Goal: Task Accomplishment & Management: Use online tool/utility

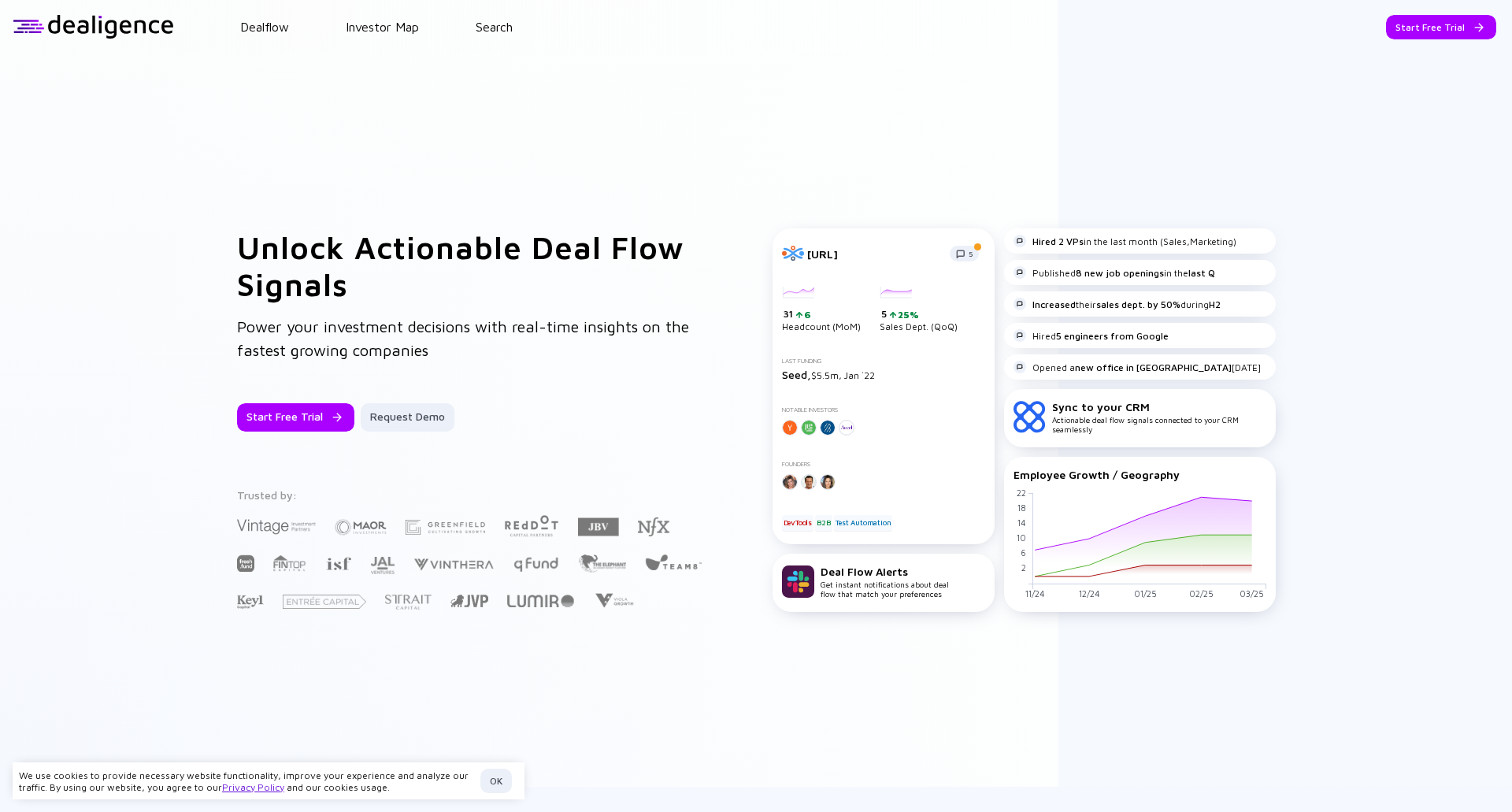
click at [889, 51] on header "Dealflow Investor Map Search Start Free Trial Dealflow Investor Map Start Free …" at bounding box center [756, 27] width 1512 height 54
click at [1419, 30] on div "Start Free Trial" at bounding box center [1441, 27] width 110 height 25
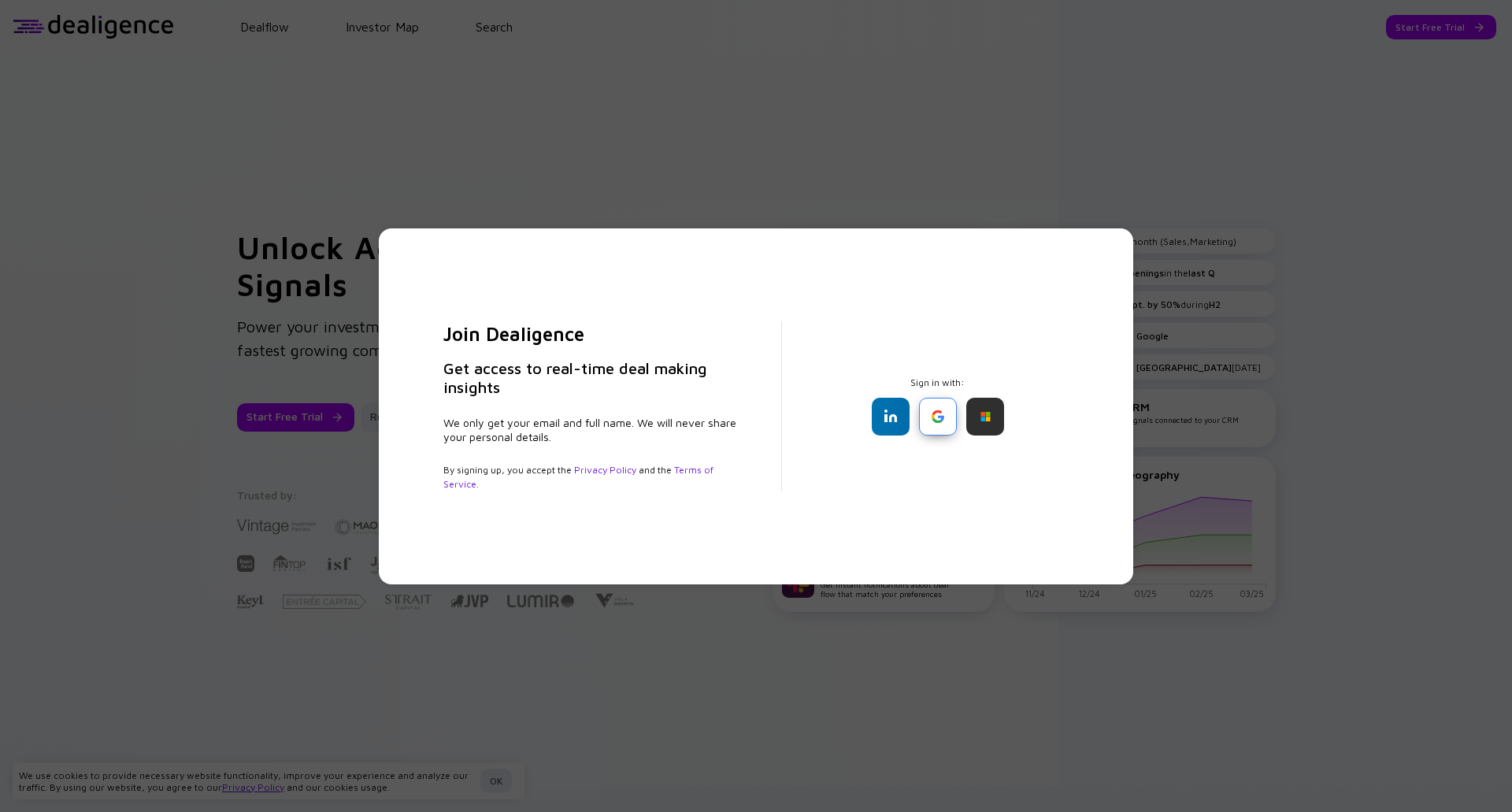
click at [943, 421] on div at bounding box center [938, 417] width 38 height 38
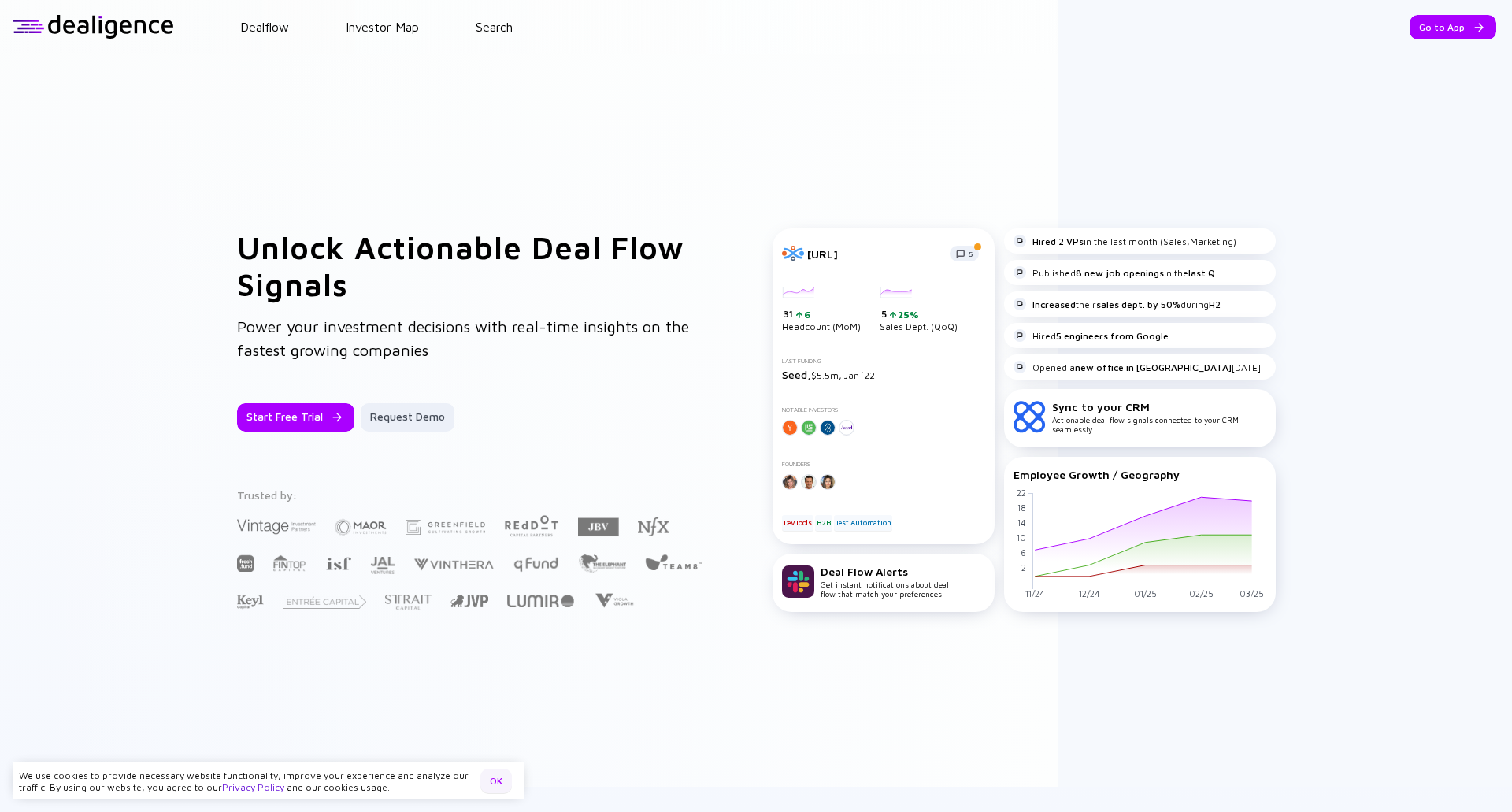
click at [487, 788] on div "OK" at bounding box center [496, 781] width 32 height 25
click at [1447, 25] on div "Go to App" at bounding box center [1453, 27] width 87 height 25
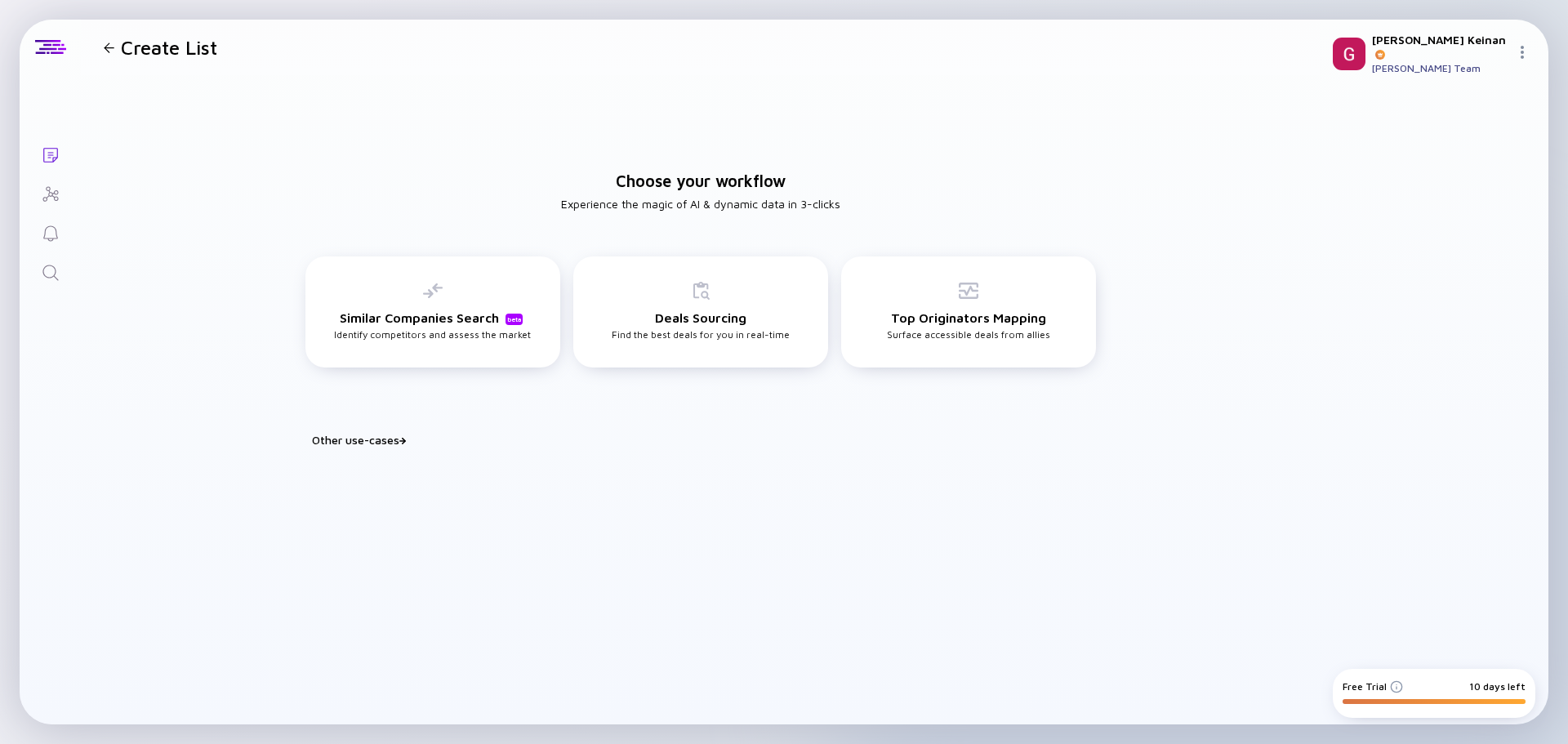
click at [1519, 50] on img at bounding box center [1523, 52] width 13 height 13
click at [1451, 226] on div "Settings" at bounding box center [1467, 232] width 107 height 33
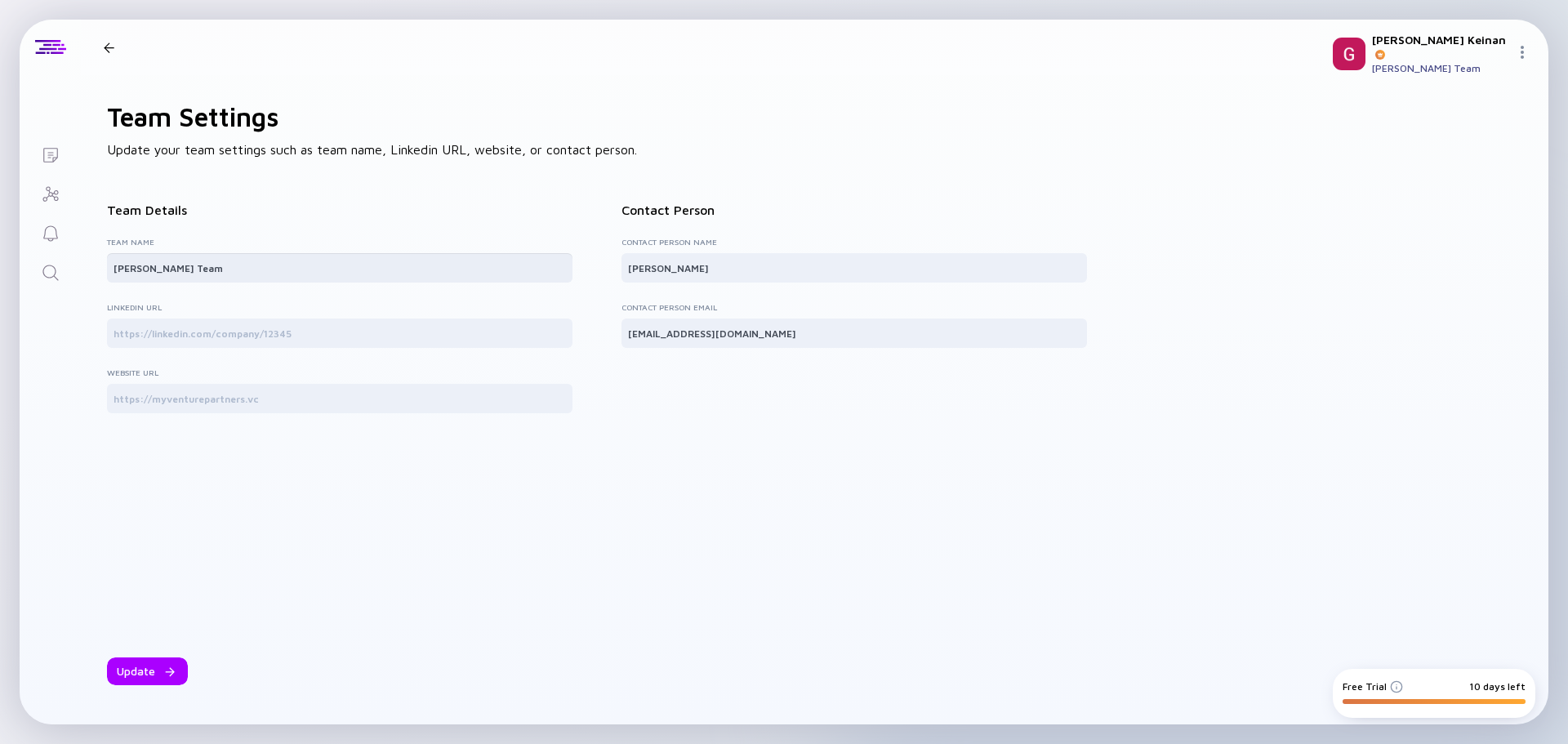
click at [169, 266] on input "Gil Keinan's Team" at bounding box center [339, 268] width 452 height 16
click at [170, 267] on input "Gil Keinan's Team" at bounding box center [339, 268] width 452 height 16
type input "S"
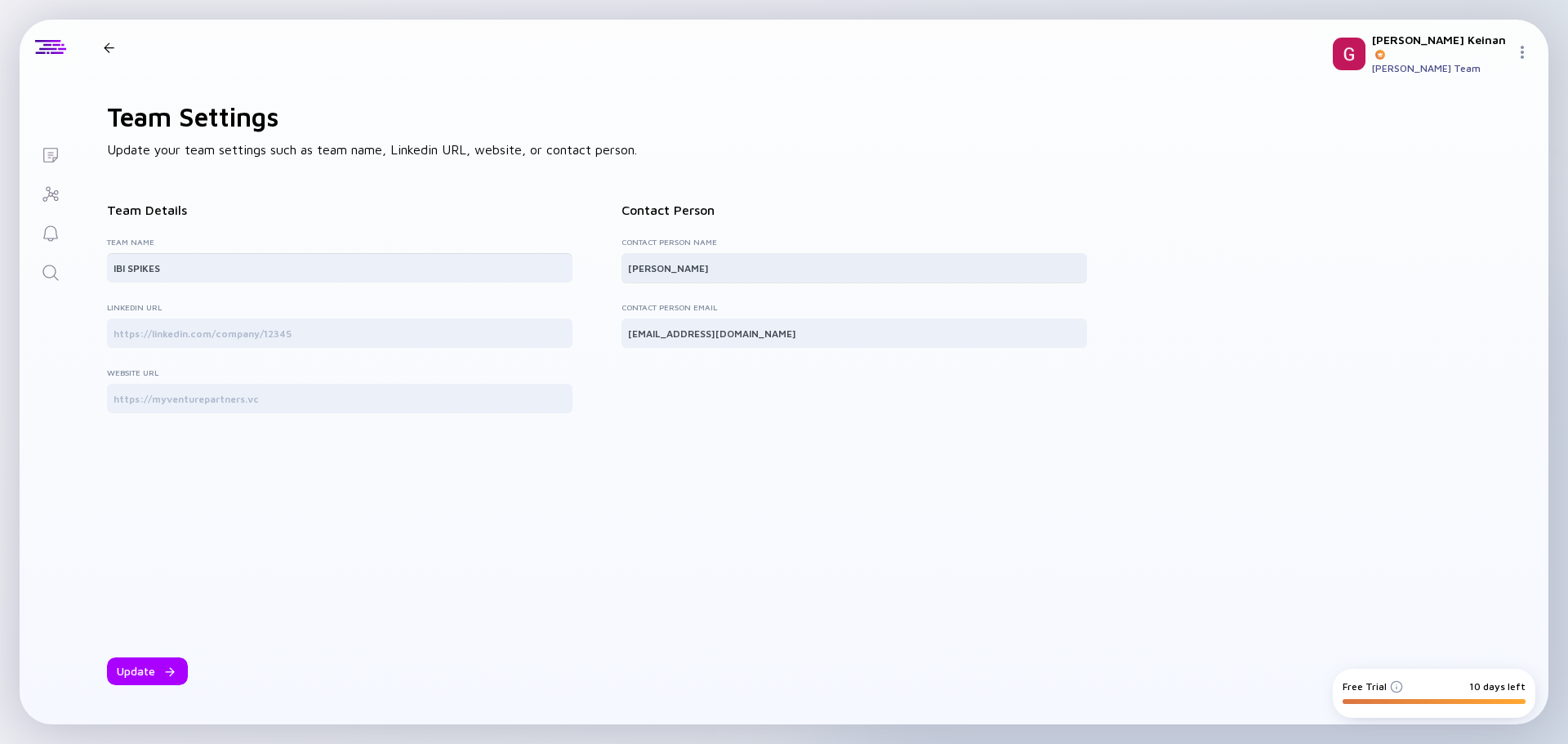
type input "IBI SPIKES"
click at [709, 268] on input "Gil Keinan" at bounding box center [854, 268] width 452 height 16
click at [691, 325] on input "gil@ibispikes.com" at bounding box center [854, 333] width 452 height 16
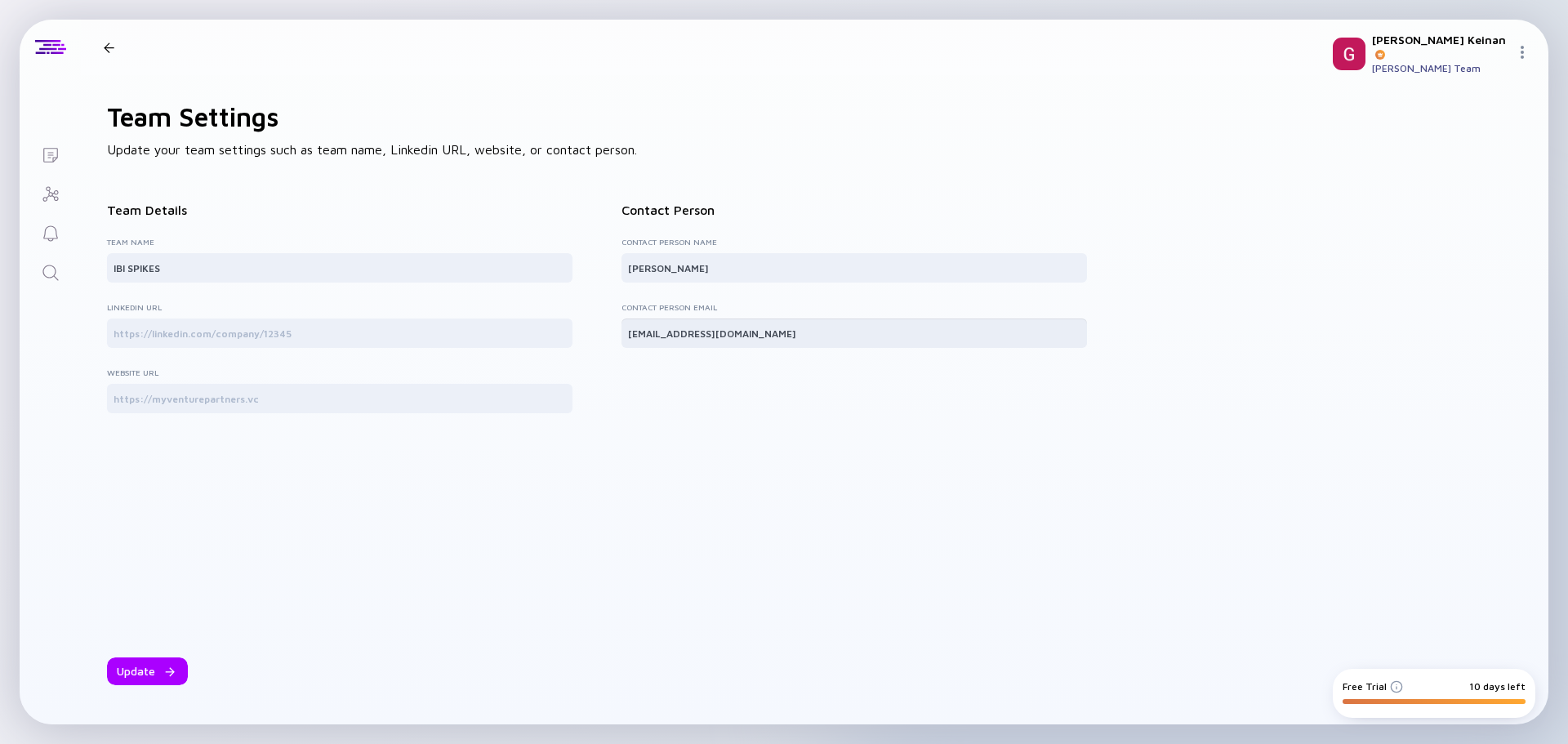
click at [706, 338] on input "gil@ibispikes.com" at bounding box center [854, 333] width 452 height 16
drag, startPoint x: 635, startPoint y: 339, endPoint x: 721, endPoint y: 344, distance: 86.1
click at [721, 344] on div "gil@ibispikes.com" at bounding box center [854, 333] width 465 height 30
click at [706, 335] on input "gil@ibispikes.com" at bounding box center [854, 333] width 452 height 16
drag, startPoint x: 687, startPoint y: 265, endPoint x: 608, endPoint y: 268, distance: 79.1
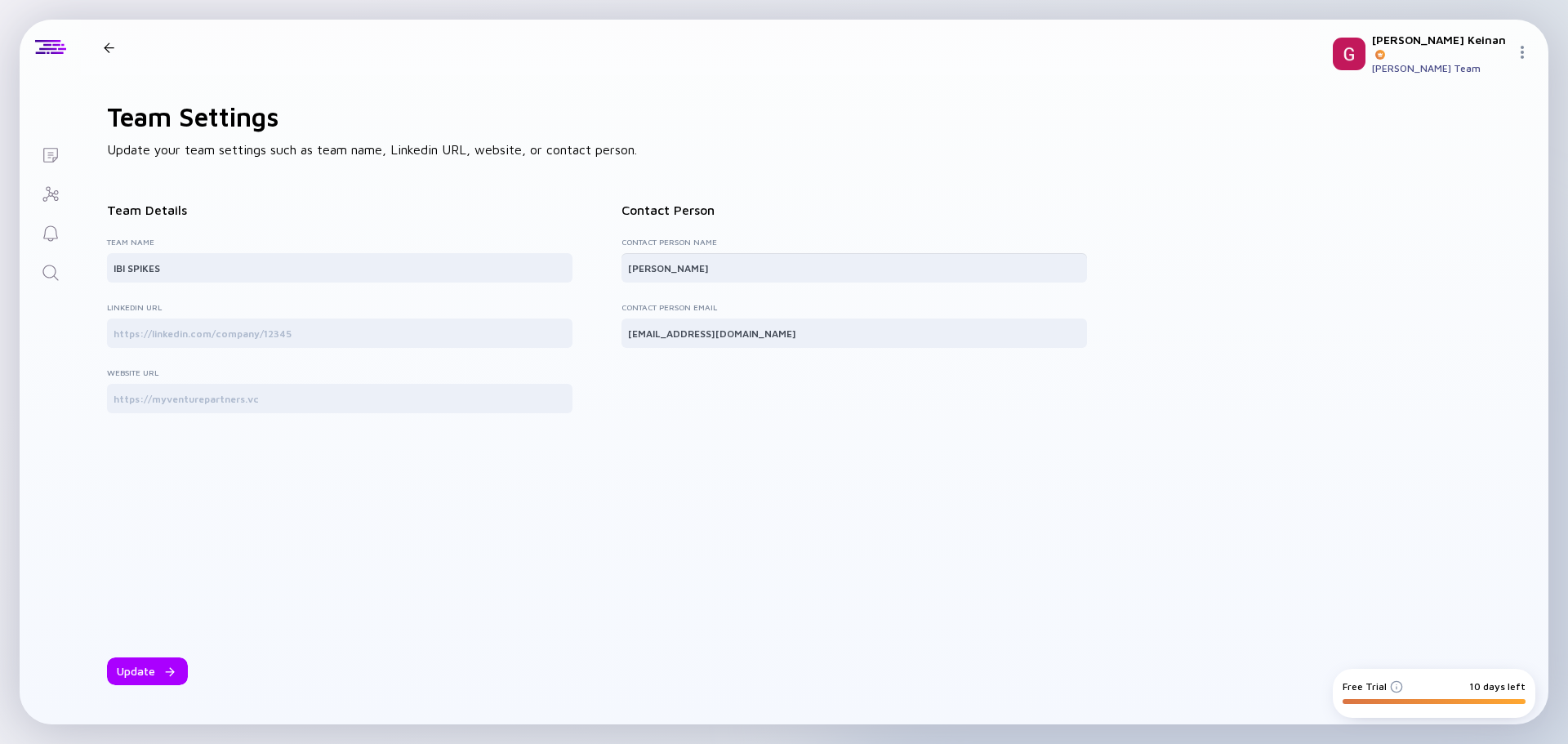
click at [608, 268] on div "Team Details Team Name IBI SPIKES Linkedin URL Website URL Contact Person Conta…" at bounding box center [597, 304] width 981 height 231
click at [665, 181] on div "Team Settings Update your team settings such as team name, Linkedin URL, websit…" at bounding box center [701, 399] width 1239 height 649
click at [152, 672] on div "Update" at bounding box center [147, 671] width 81 height 28
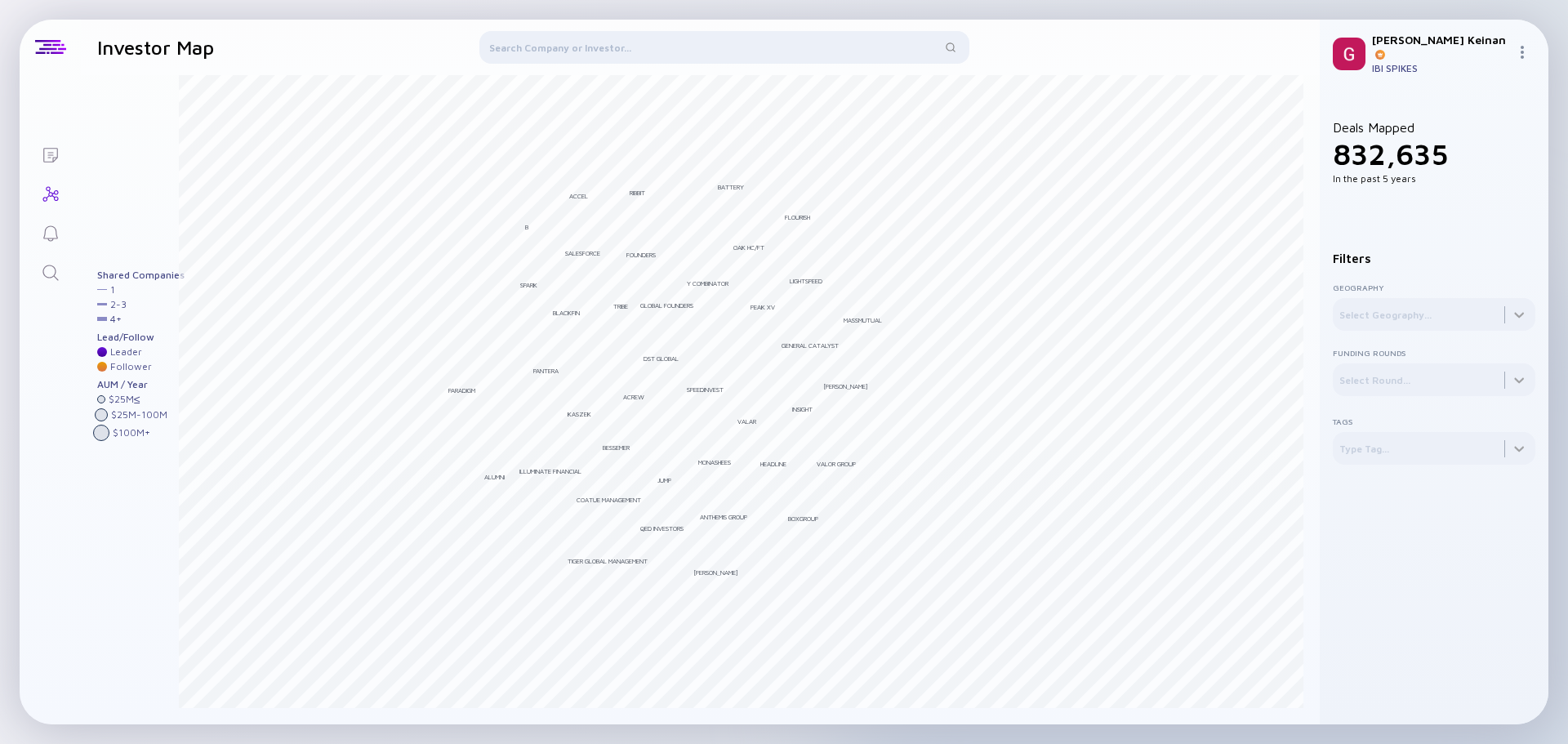
click at [50, 150] on icon "Lists" at bounding box center [51, 155] width 20 height 20
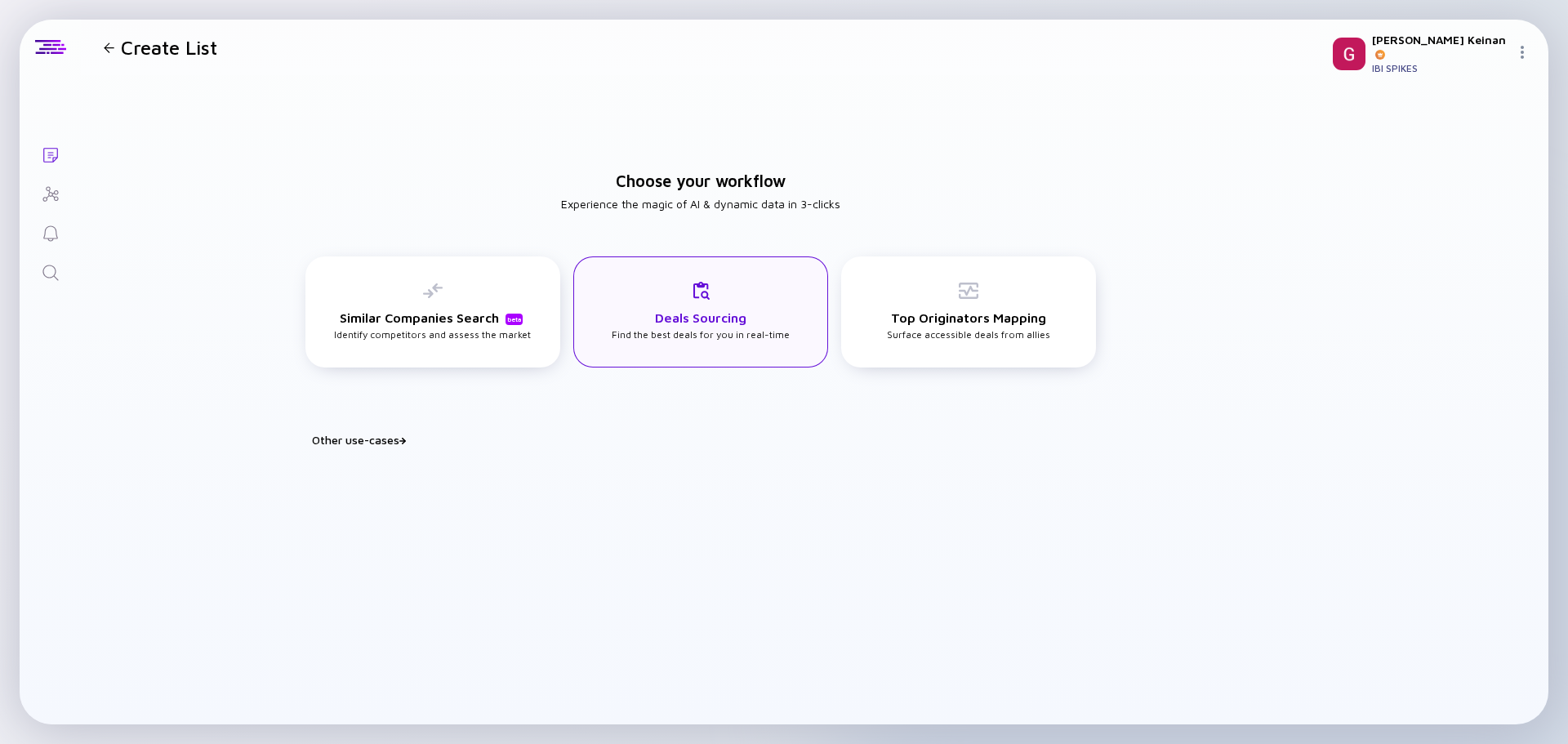
click at [793, 328] on div "Deals Sourcing Find the best deals for you in real-time" at bounding box center [701, 312] width 255 height 111
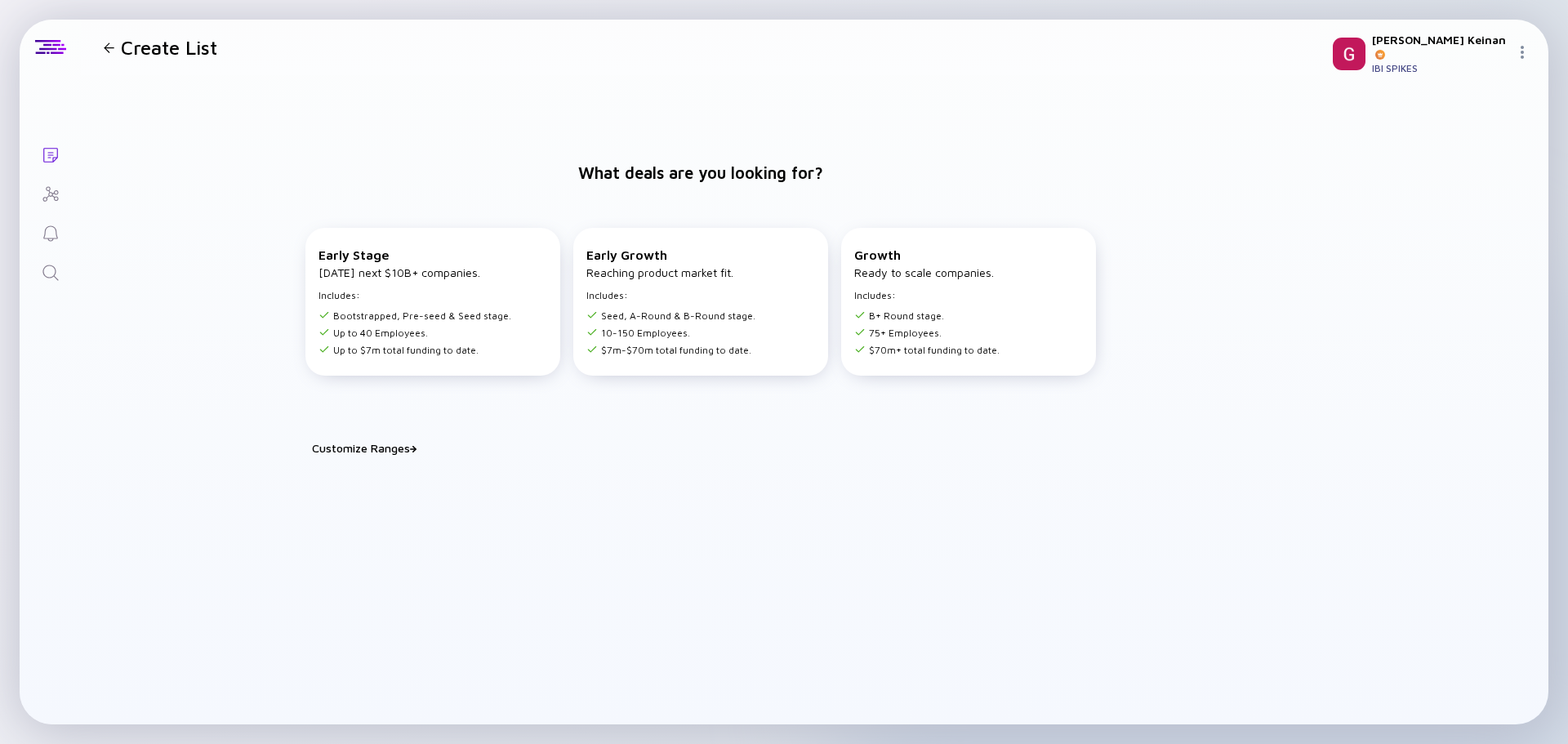
click at [744, 665] on div "What deals are you looking for? Early Stage Tomorrow’s next $10B+ companies. In…" at bounding box center [701, 399] width 1239 height 649
click at [711, 314] on li "Seed, A-Round & B-Round stage." at bounding box center [671, 315] width 169 height 12
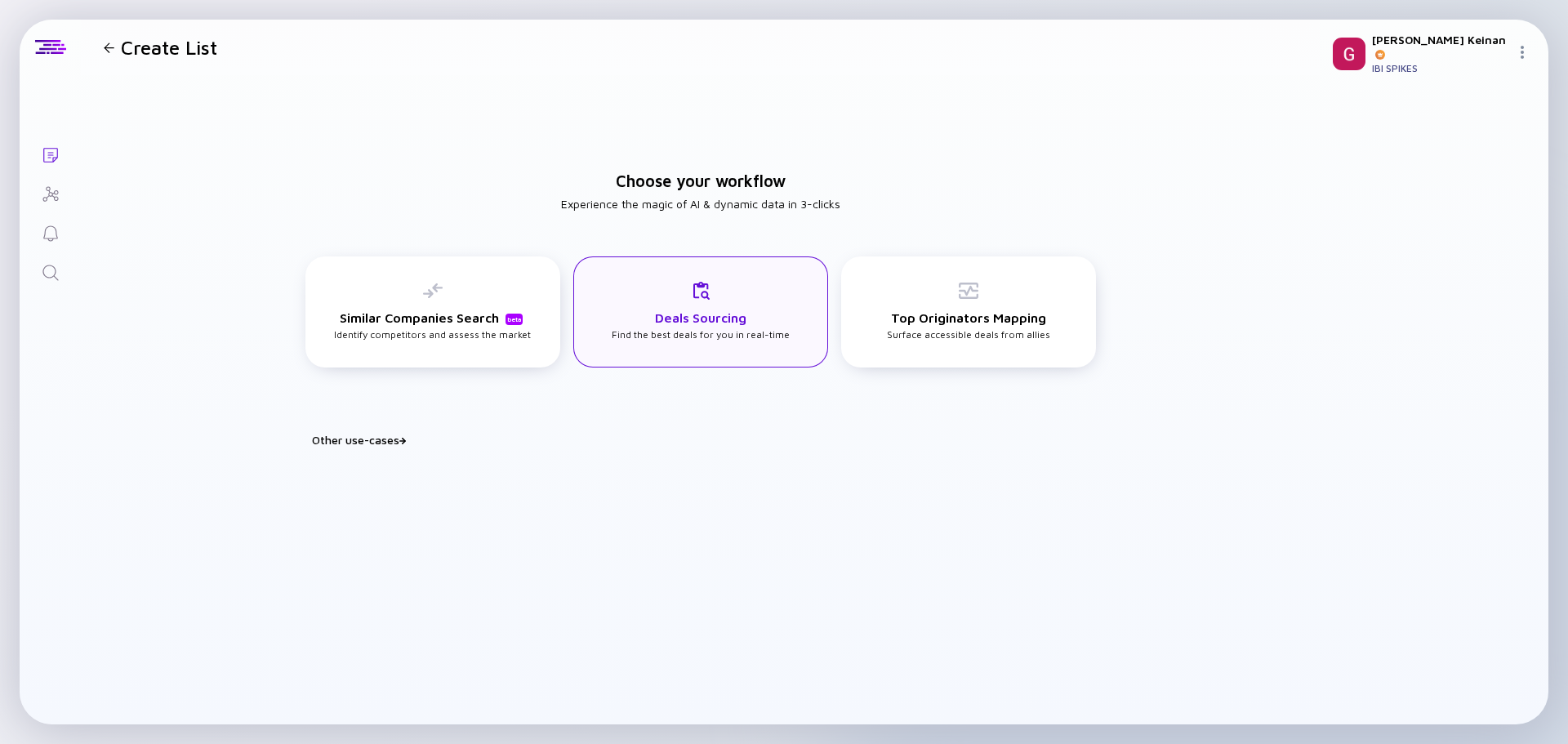
click at [692, 284] on icon at bounding box center [701, 290] width 20 height 20
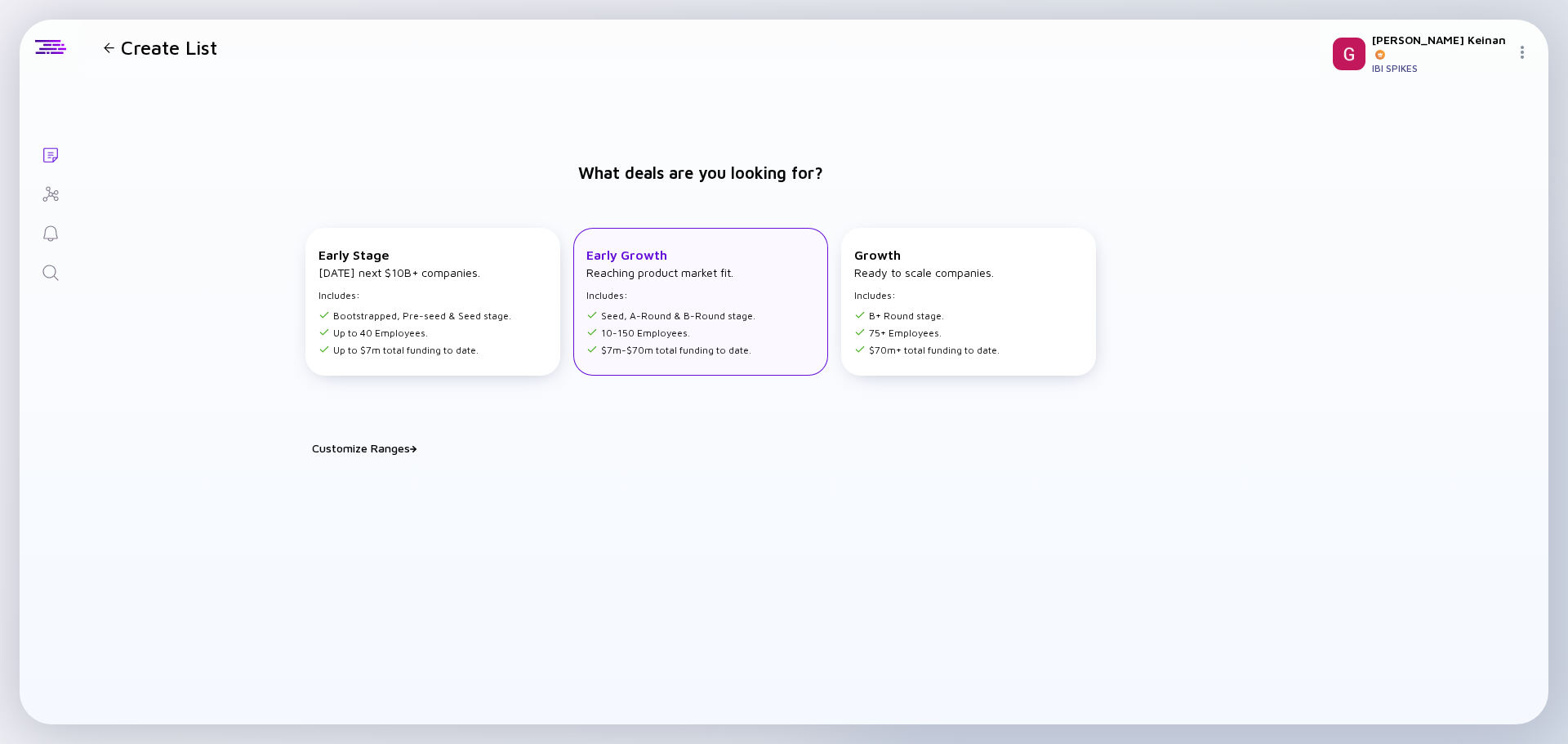
click at [688, 304] on ul "Seed, A-Round & B-Round stage. 10-150 Employees. $7m-$70m total funding to date." at bounding box center [671, 330] width 169 height 52
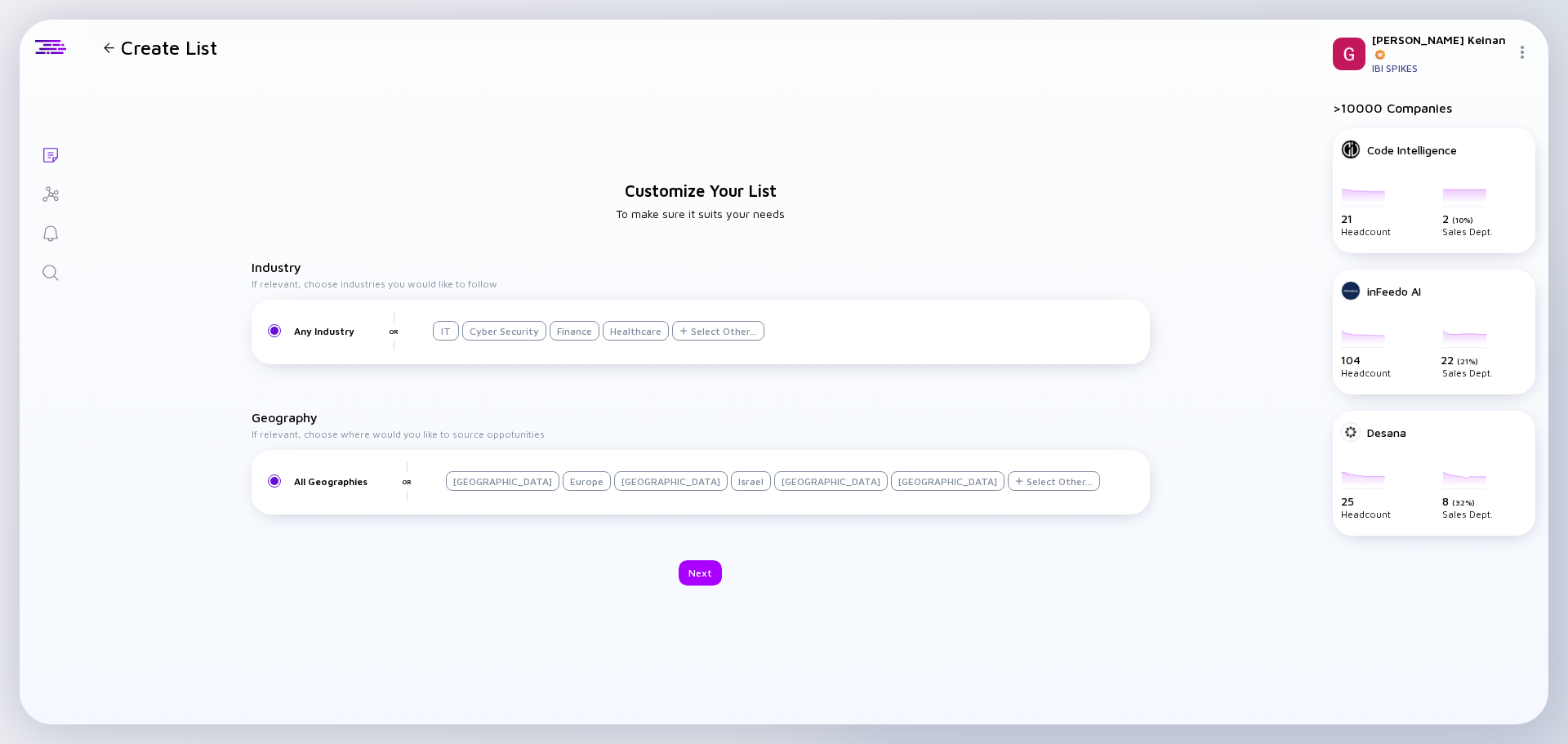
click at [731, 479] on div "Israel" at bounding box center [751, 481] width 40 height 20
click at [693, 558] on div "Customize Your List To make sure it suits your needs Industry If relevant, choo…" at bounding box center [701, 384] width 1239 height 617
click at [702, 570] on div "Next" at bounding box center [700, 573] width 43 height 25
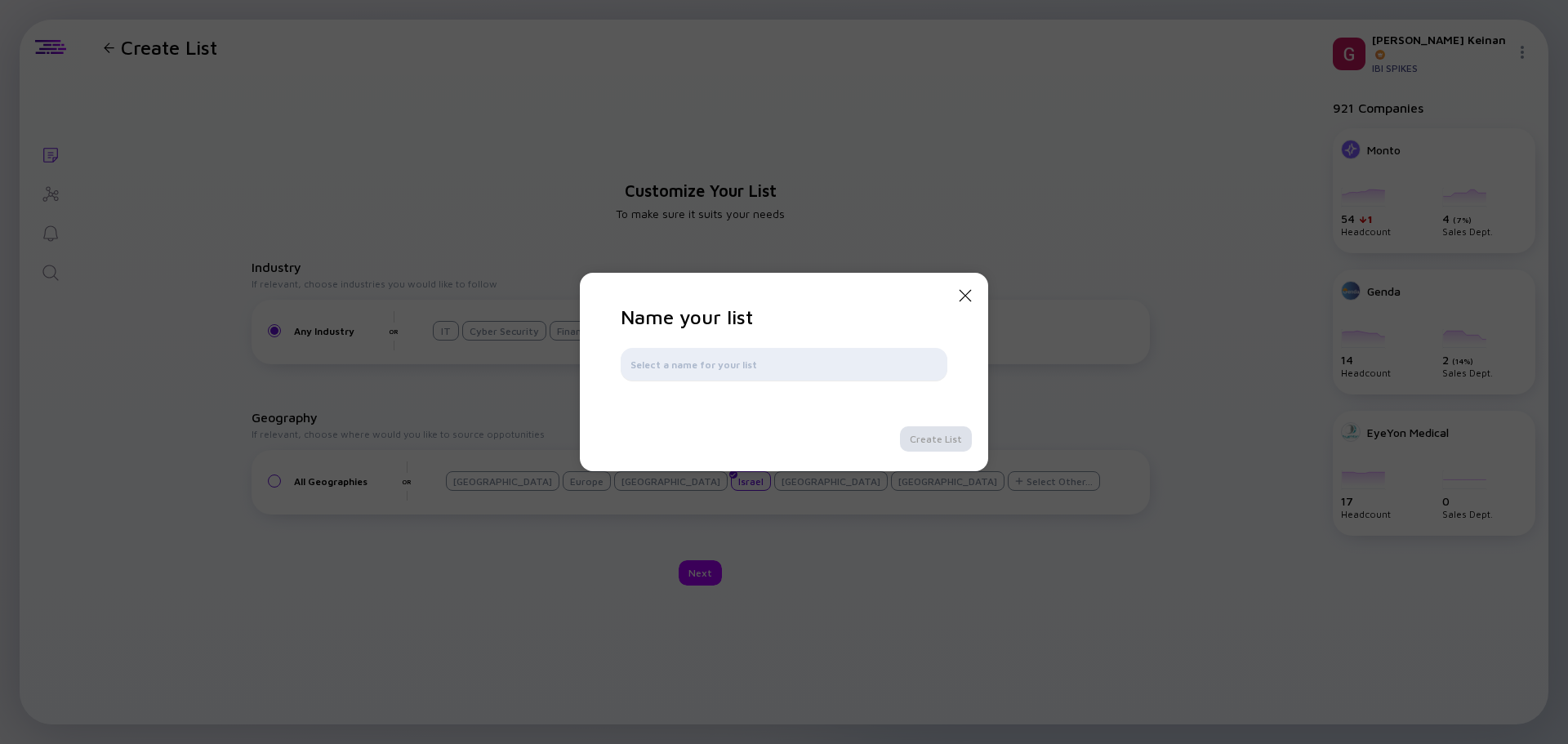
click at [789, 360] on input "text" at bounding box center [784, 364] width 307 height 16
type input "IL -"
click at [655, 372] on div "IL -" at bounding box center [784, 364] width 327 height 33
click at [643, 368] on input "IL -" at bounding box center [784, 364] width 307 height 16
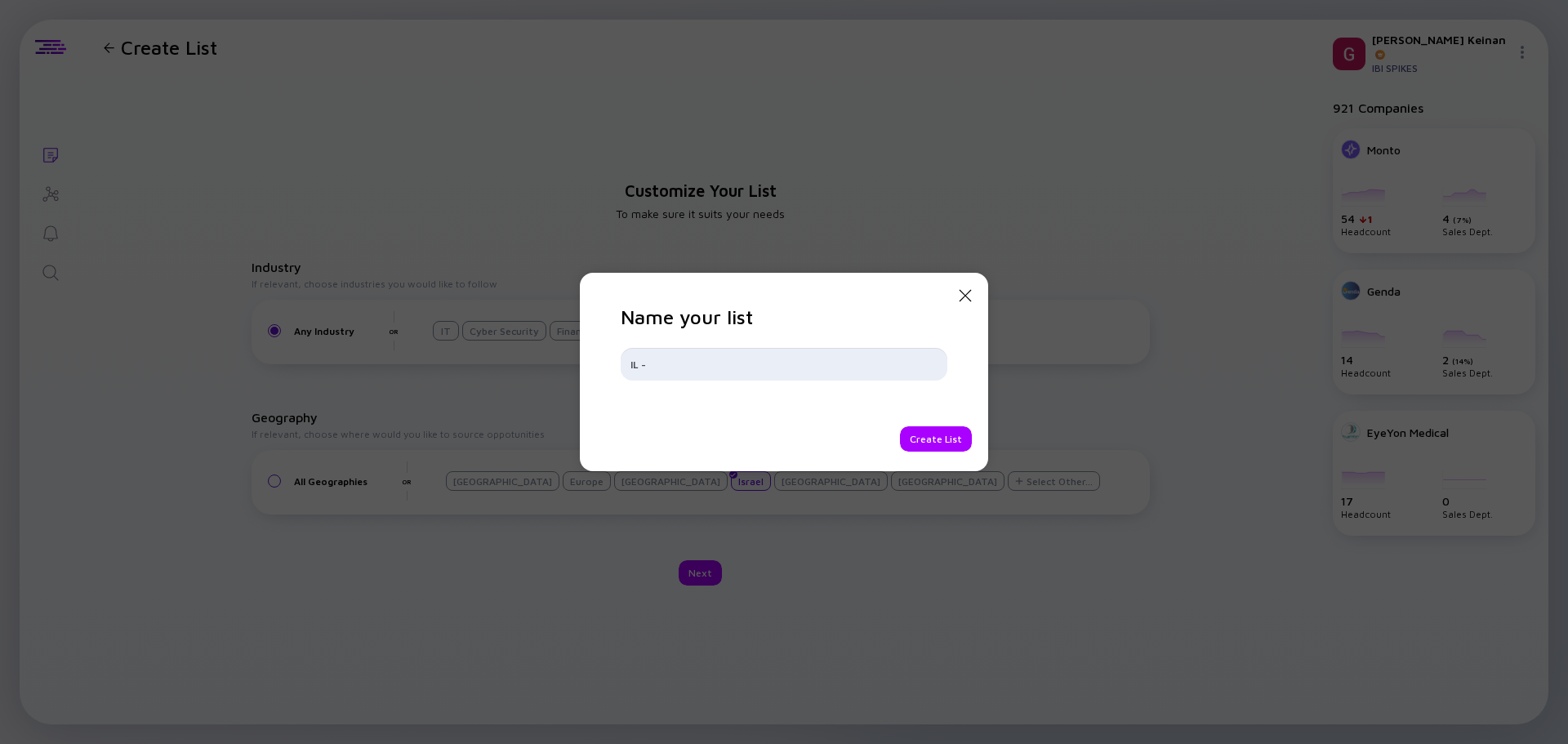
click at [643, 368] on input "IL -" at bounding box center [784, 364] width 307 height 16
click at [697, 365] on input "text" at bounding box center [784, 364] width 307 height 16
click at [700, 356] on input "Revenue Generating Companies" at bounding box center [784, 364] width 307 height 16
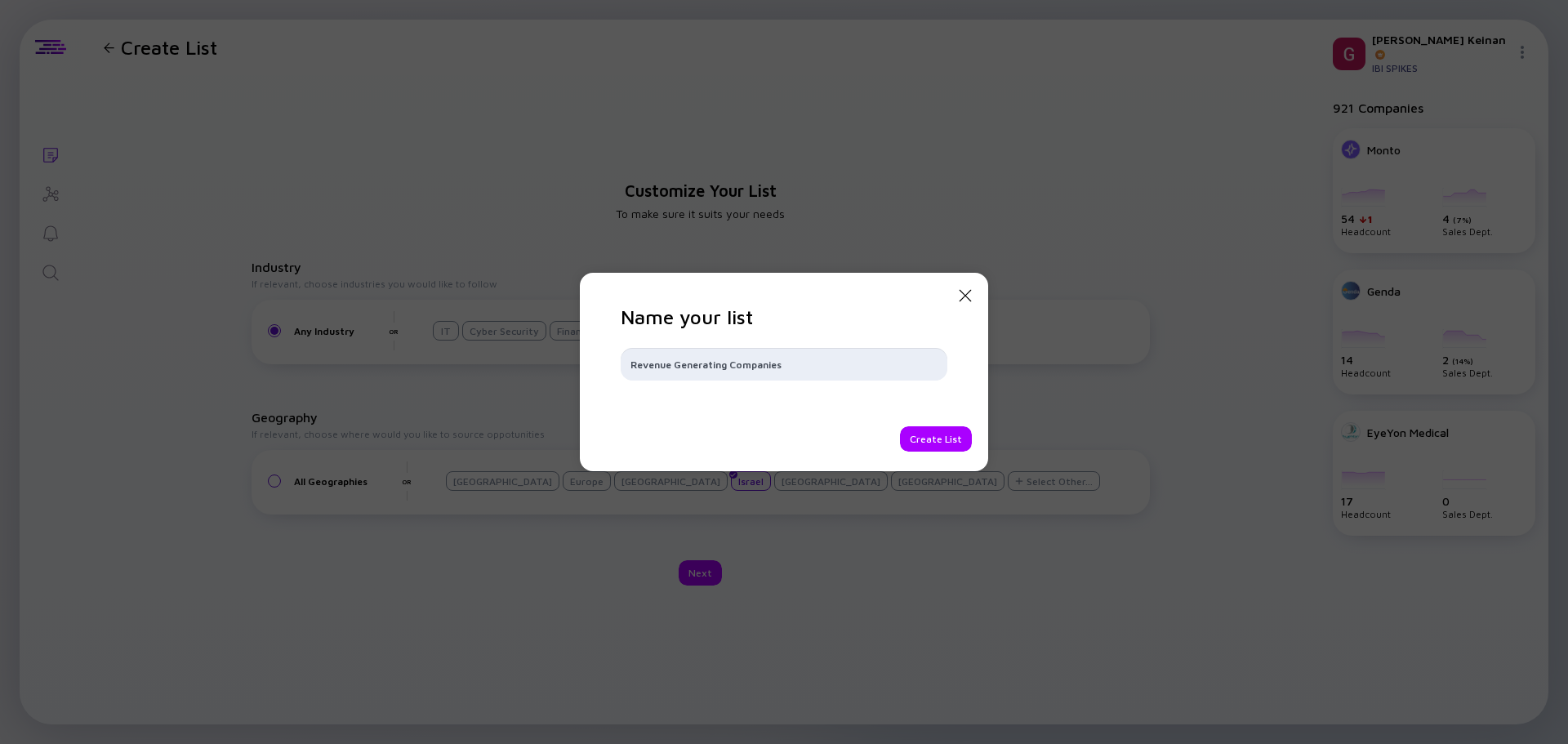
click at [700, 356] on input "Revenue Generating Companies" at bounding box center [784, 364] width 307 height 16
click at [871, 322] on h1 "Name your list" at bounding box center [784, 317] width 327 height 23
click at [804, 367] on input "Revenue Generating Companies" at bounding box center [784, 364] width 307 height 16
type input "Revenue Generating Companies - ARR 20M+"
click at [917, 440] on div "Create List" at bounding box center [936, 439] width 72 height 25
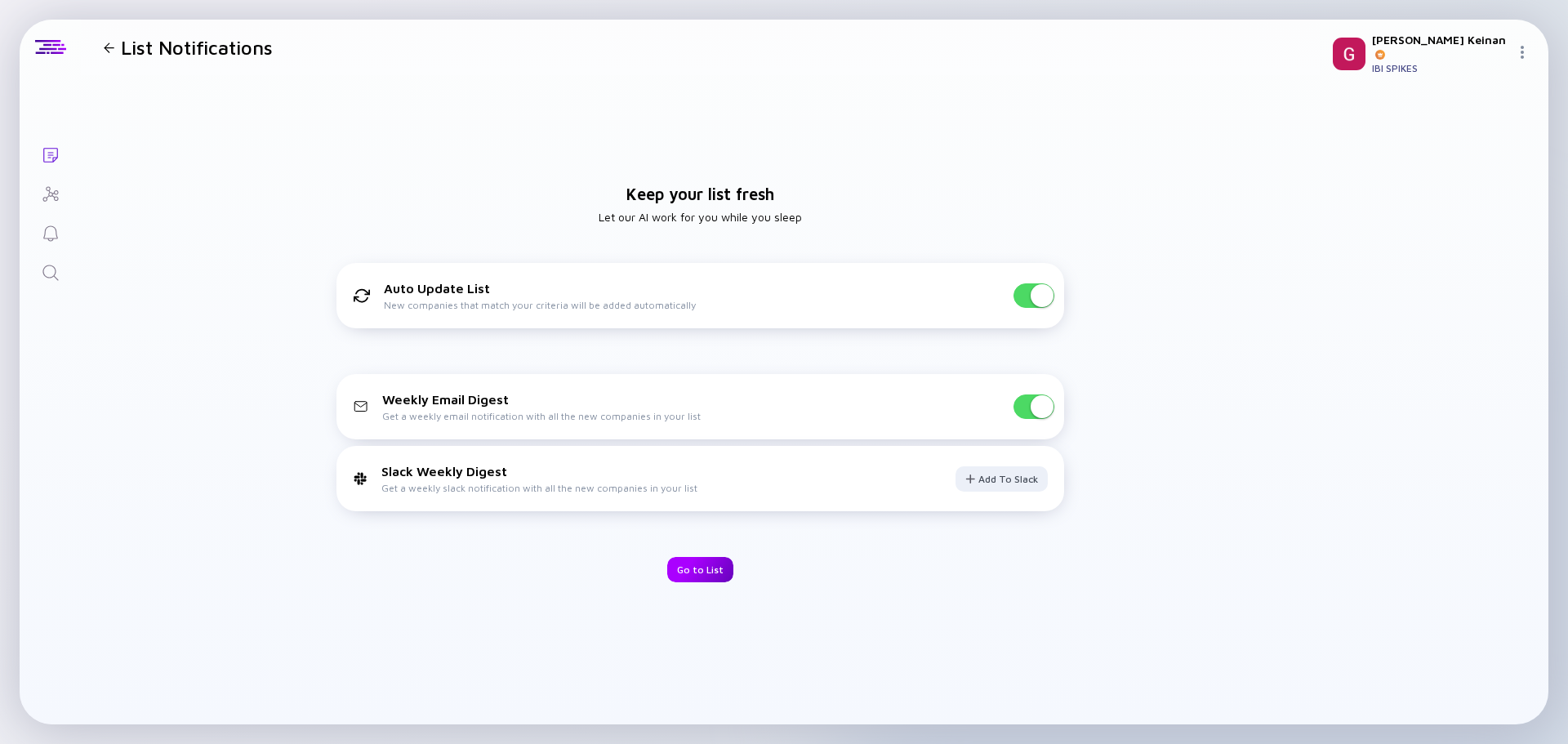
click at [690, 559] on div "Go to List" at bounding box center [700, 569] width 66 height 25
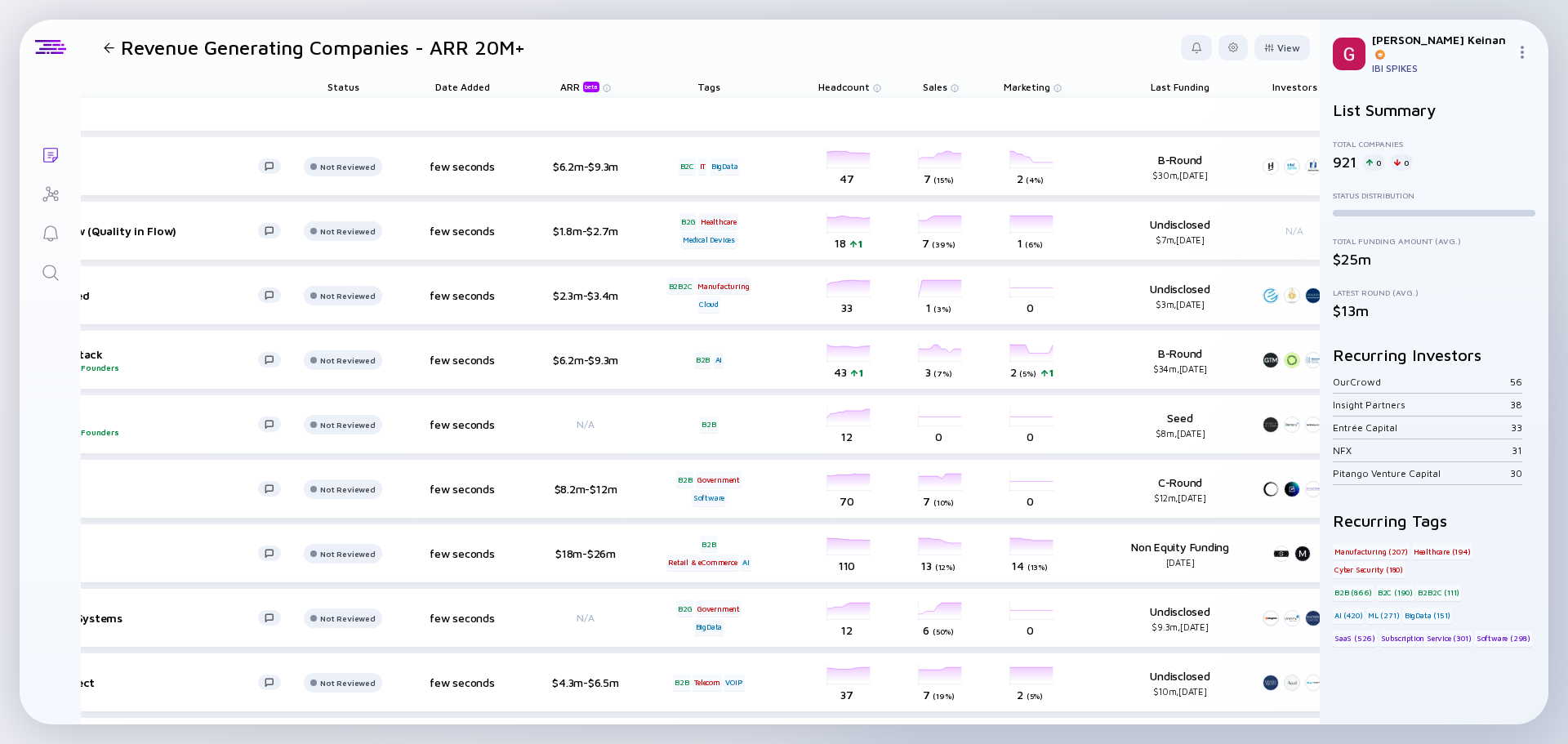
scroll to position [0, 125]
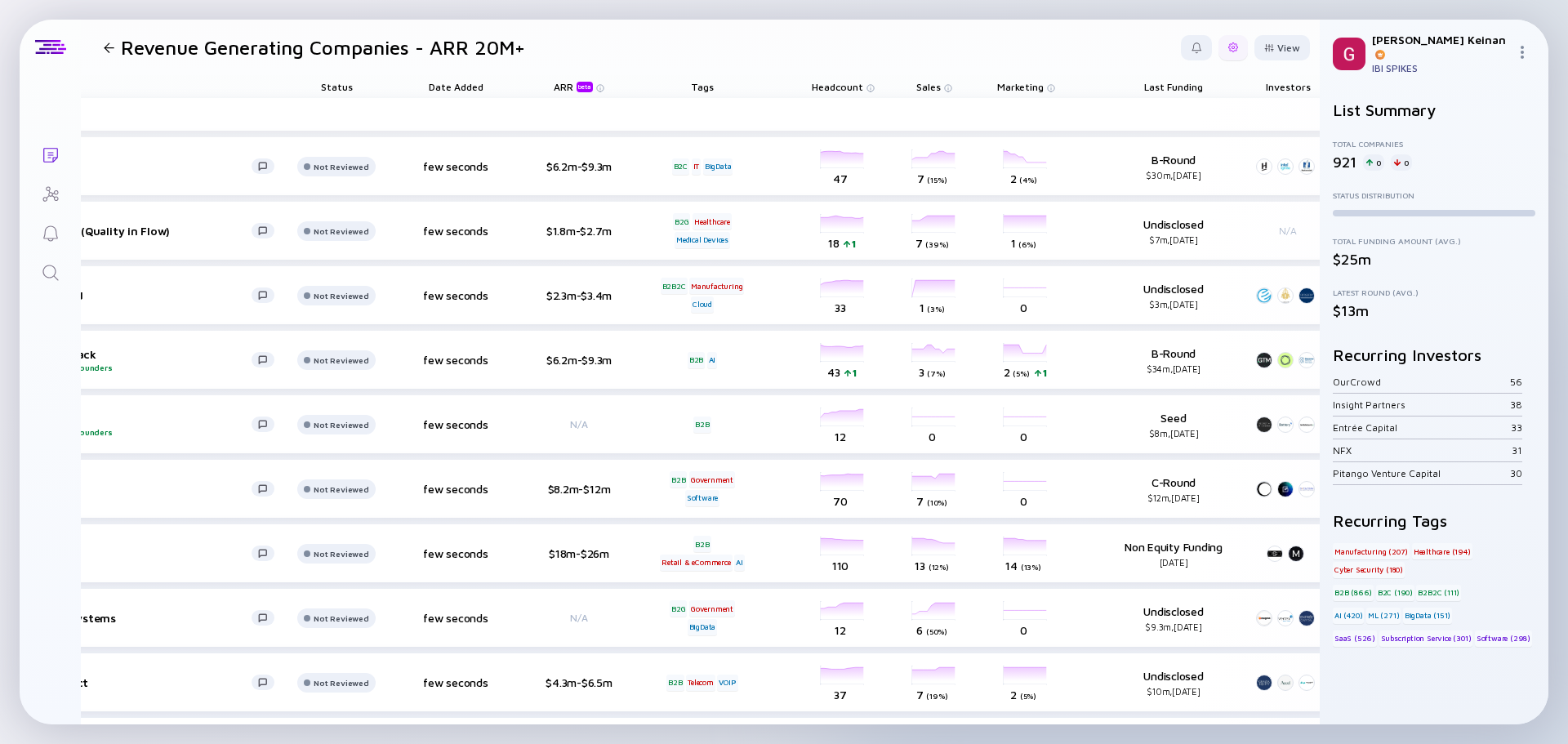
click at [1228, 46] on div at bounding box center [1233, 48] width 10 height 10
click at [1162, 171] on div "Edit Filter" at bounding box center [1183, 179] width 102 height 33
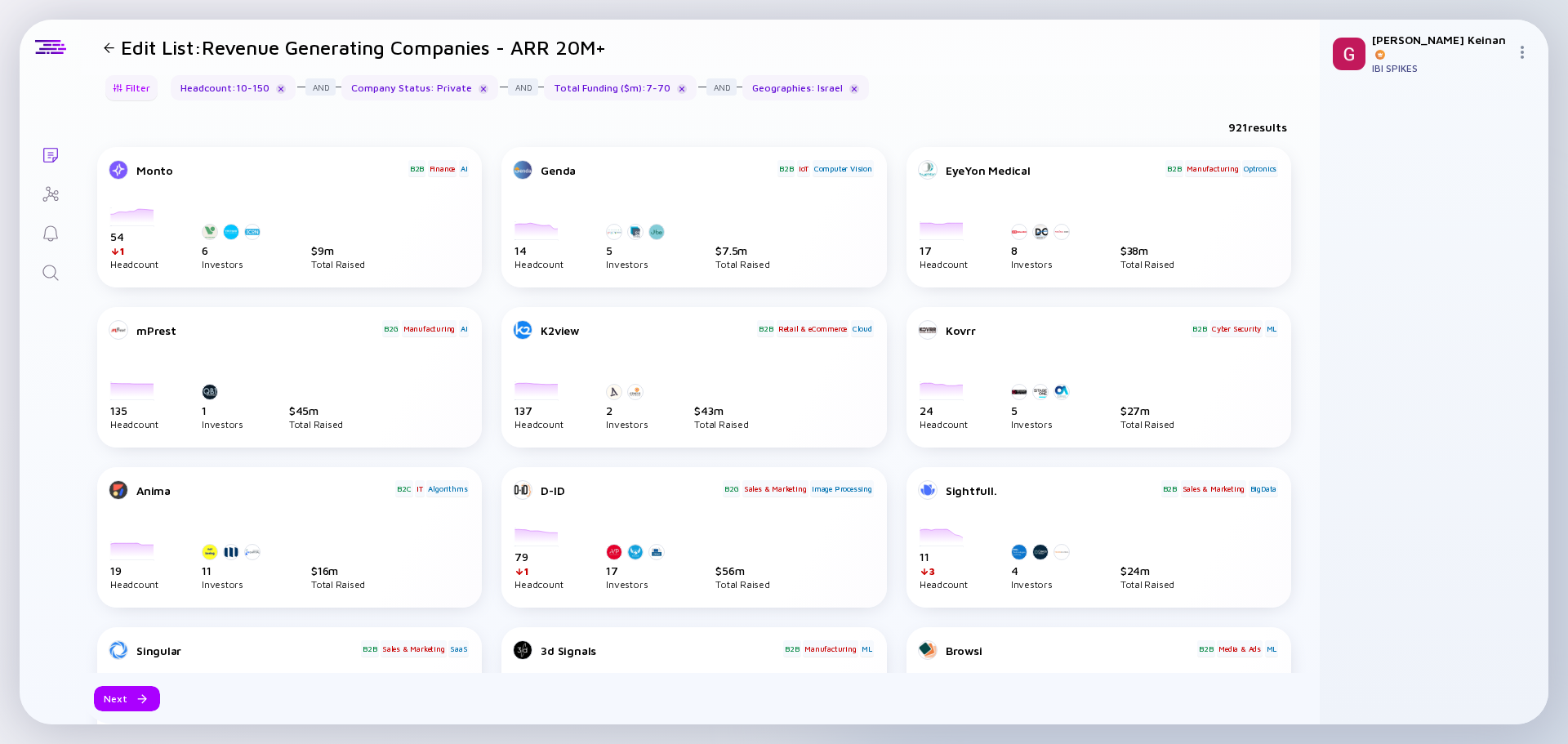
click at [122, 88] on div at bounding box center [117, 88] width 10 height 9
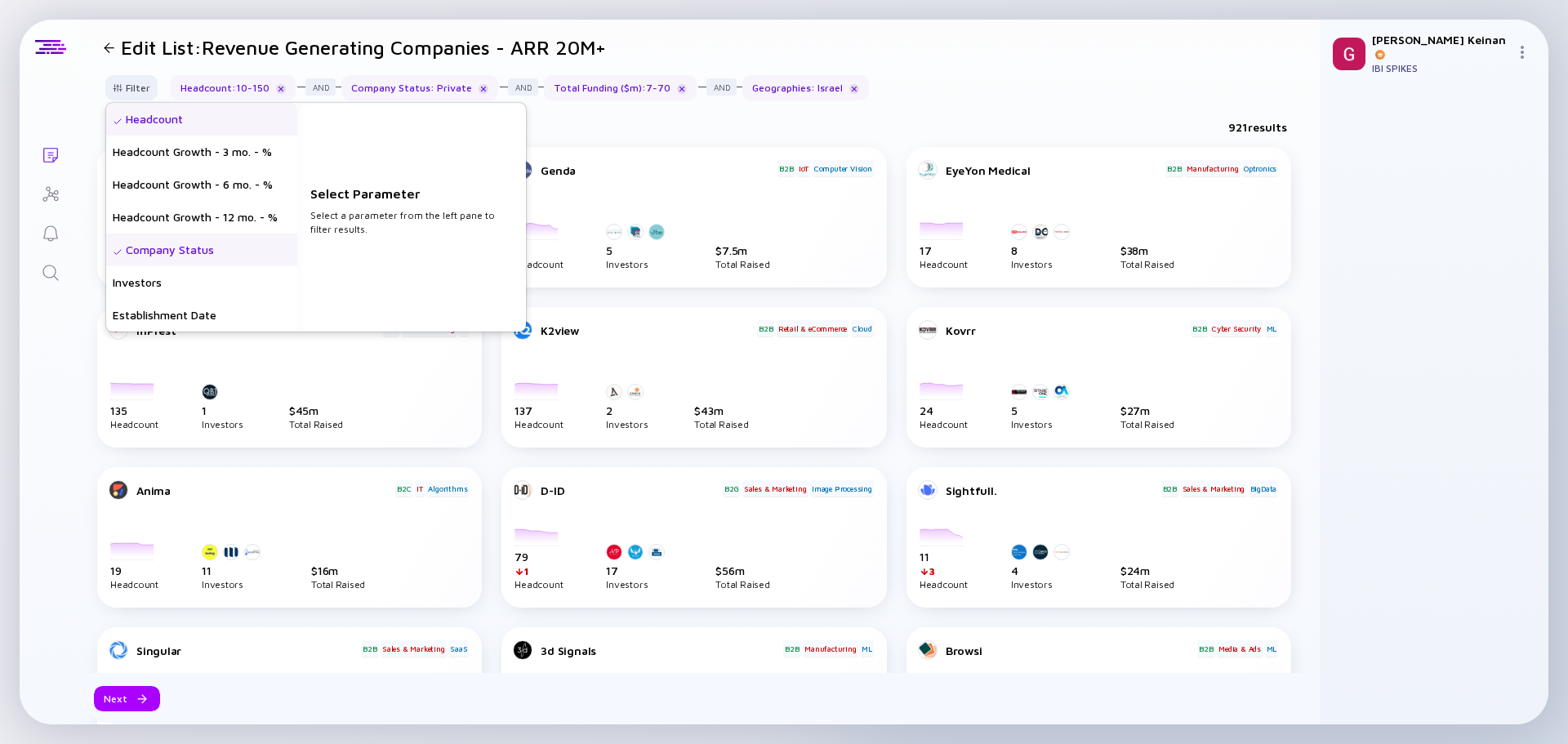
click at [163, 116] on div "Headcount" at bounding box center [201, 119] width 191 height 33
click at [344, 231] on input "10" at bounding box center [411, 226] width 190 height 16
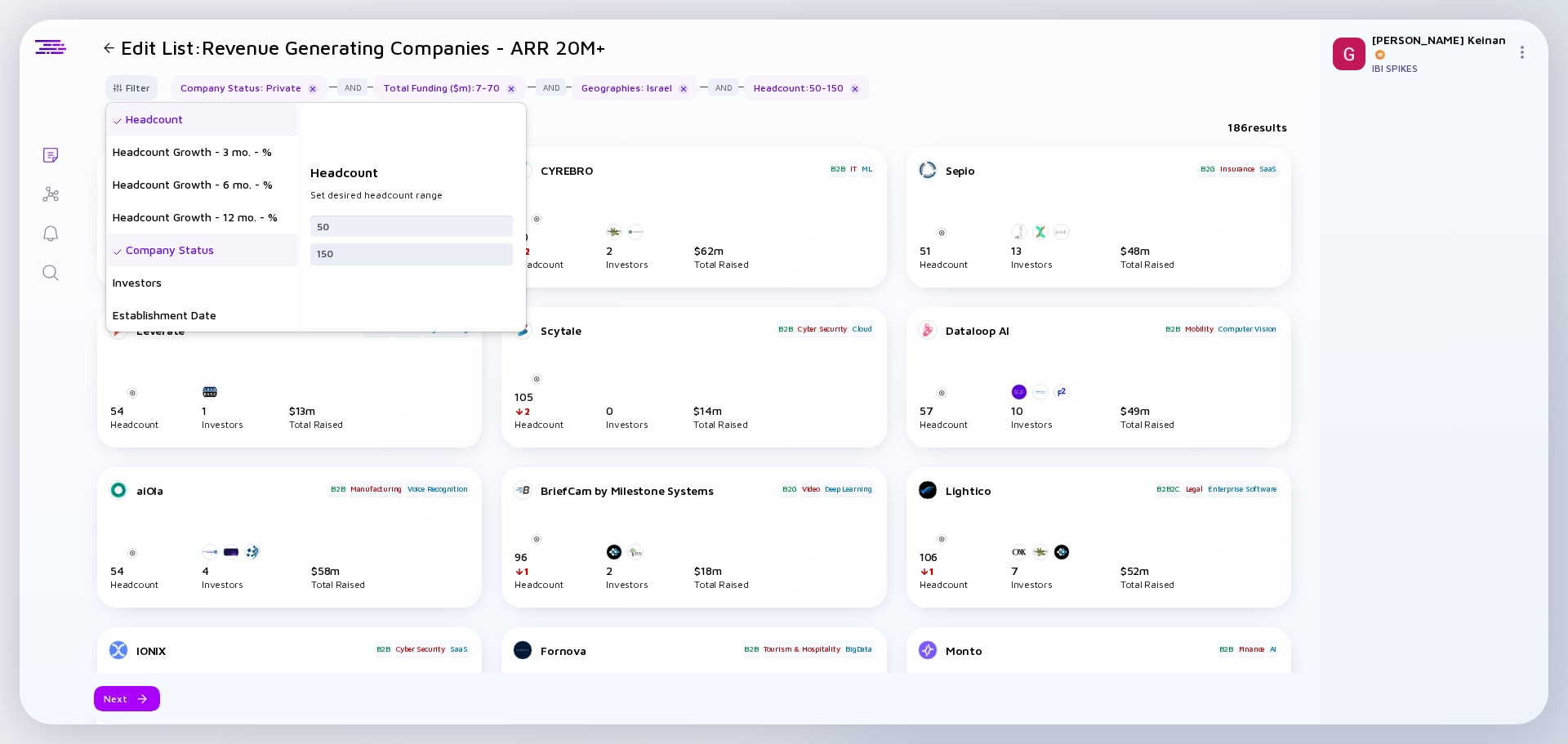
type input "50"
click at [351, 253] on input "150" at bounding box center [411, 254] width 190 height 16
type input "500"
click at [227, 212] on div "Headcount Growth - 12 mo. - %" at bounding box center [201, 217] width 191 height 33
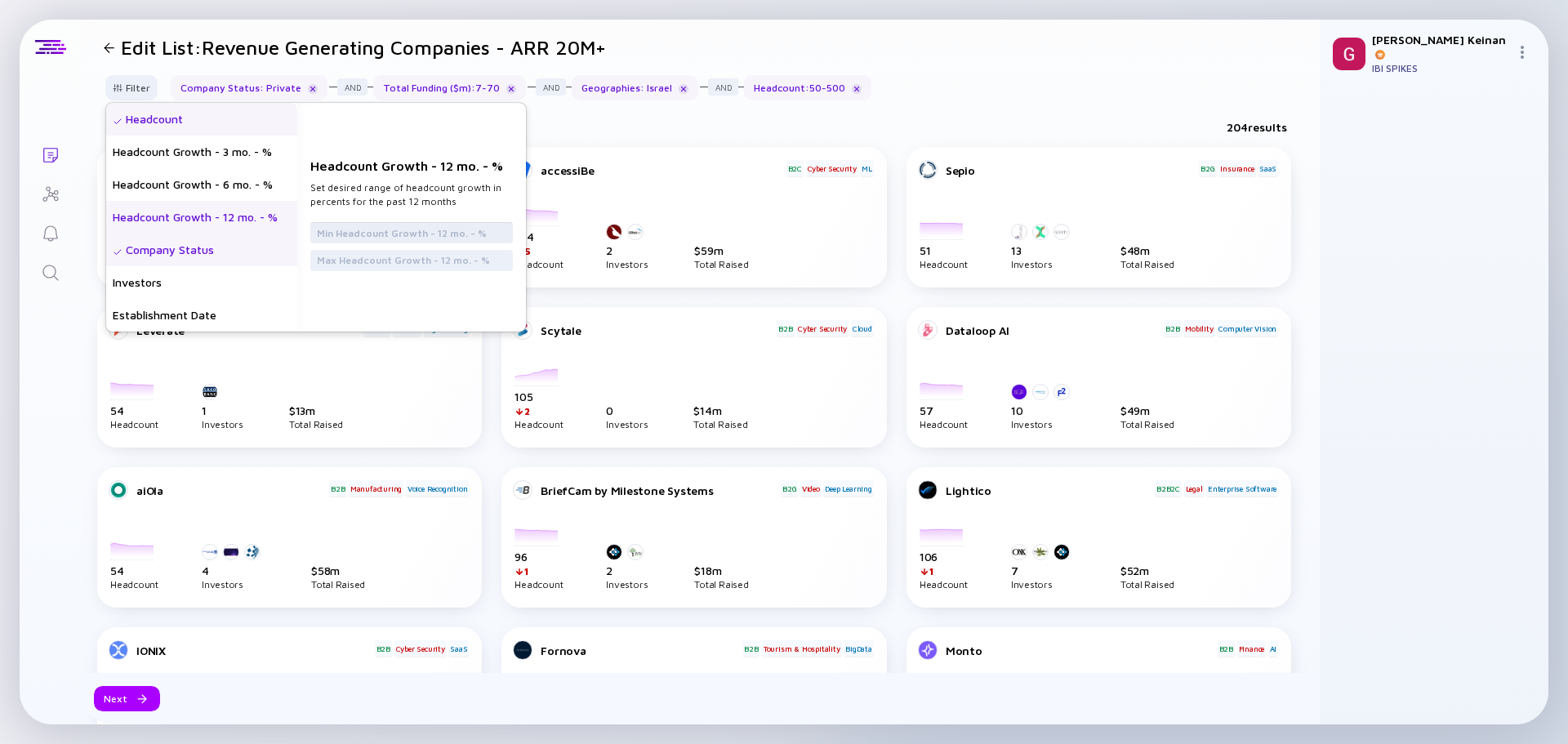
click at [463, 226] on input "text" at bounding box center [411, 233] width 190 height 16
type input "-20"
click at [463, 231] on input "-20" at bounding box center [424, 233] width 190 height 16
click at [459, 263] on input "text" at bounding box center [424, 261] width 190 height 16
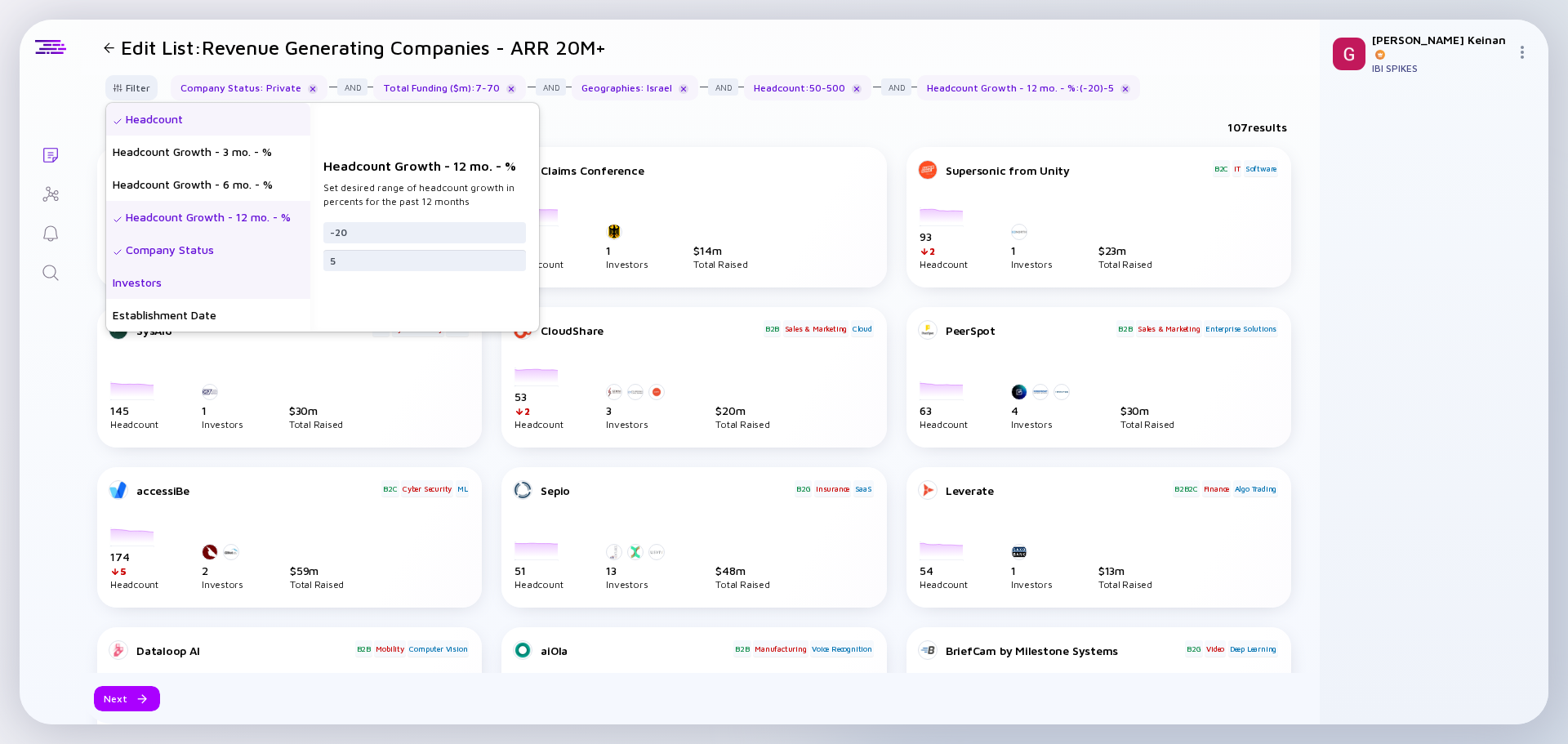
type input "5"
click at [145, 280] on div "Investors" at bounding box center [208, 283] width 204 height 33
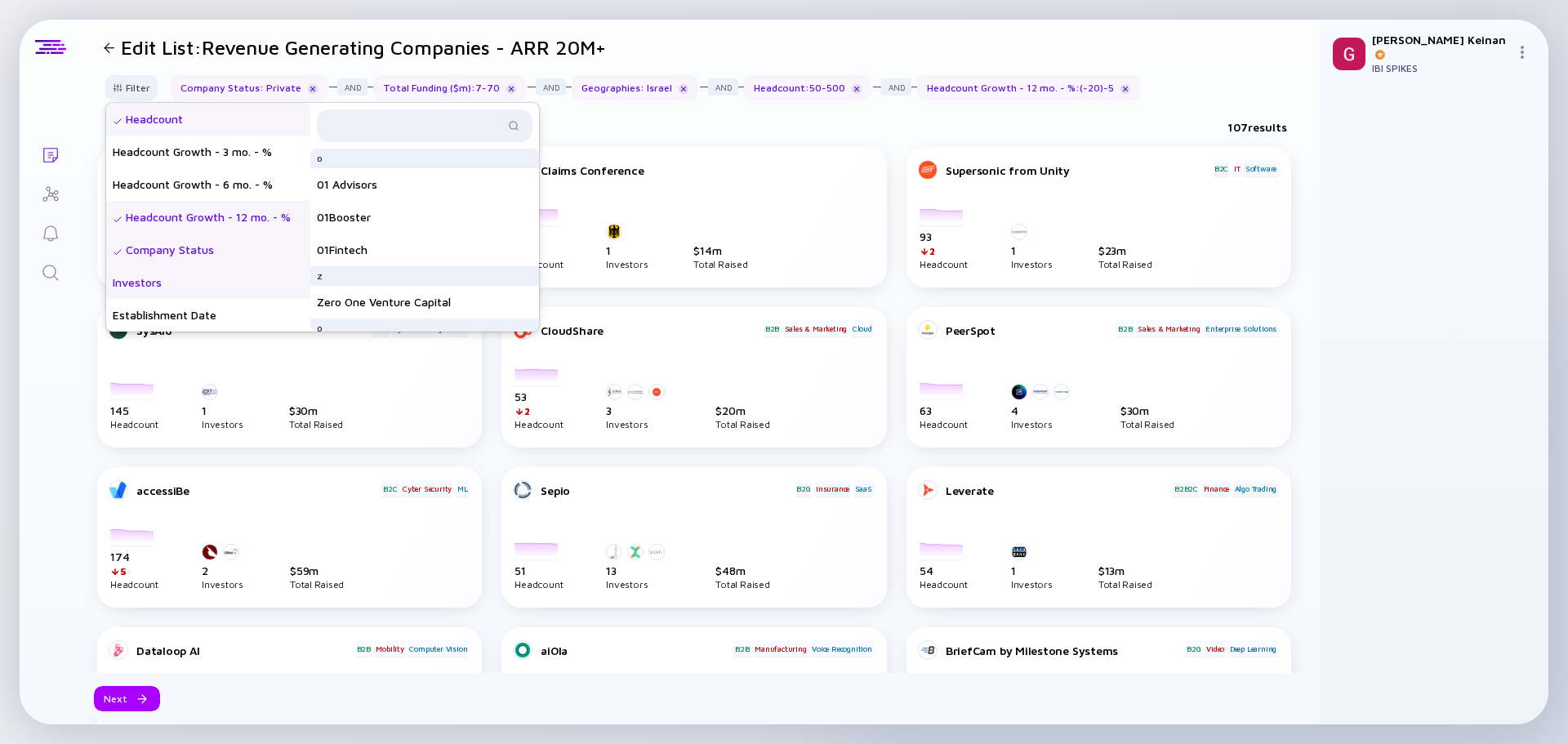
click at [155, 284] on div "Investors" at bounding box center [208, 283] width 204 height 33
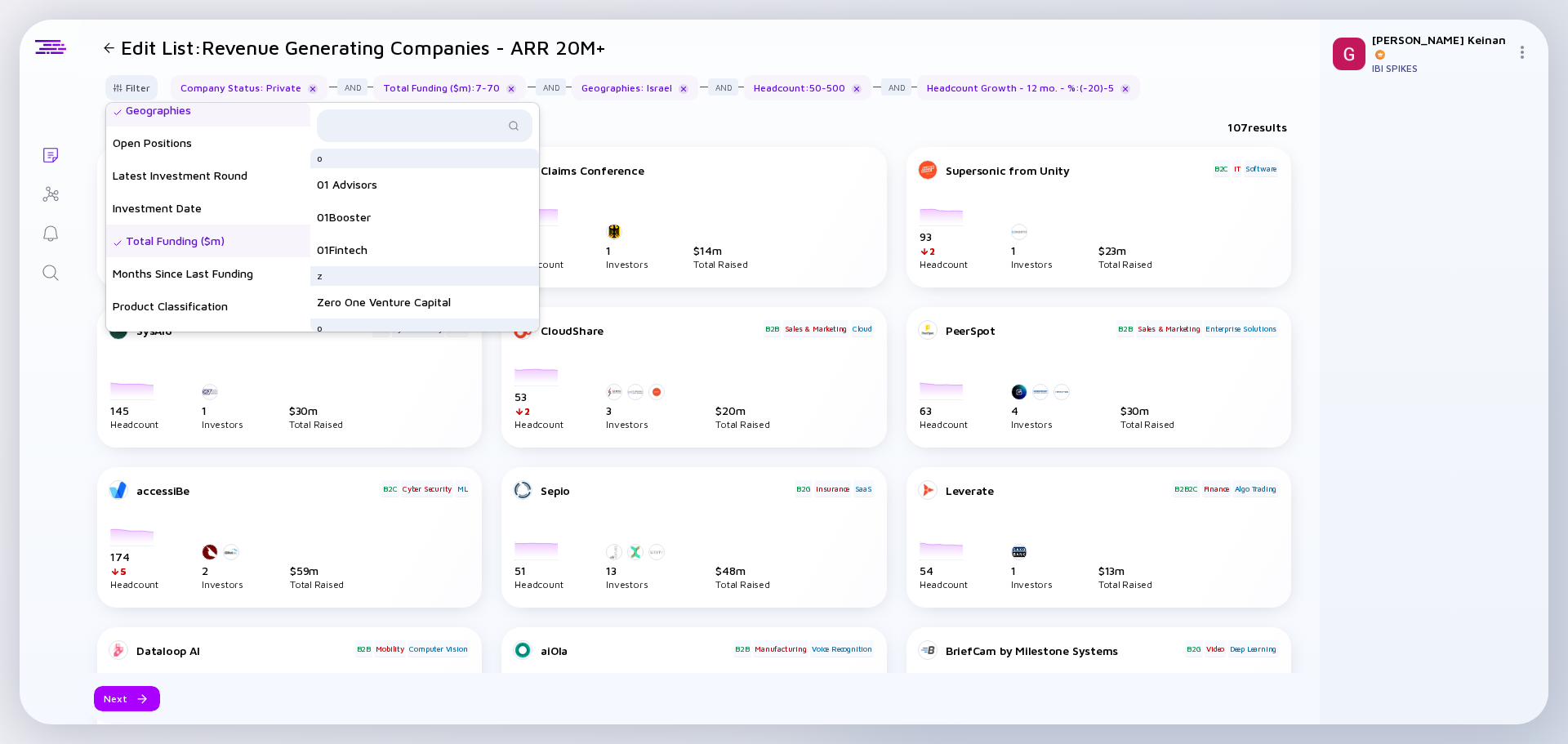
scroll to position [212, 0]
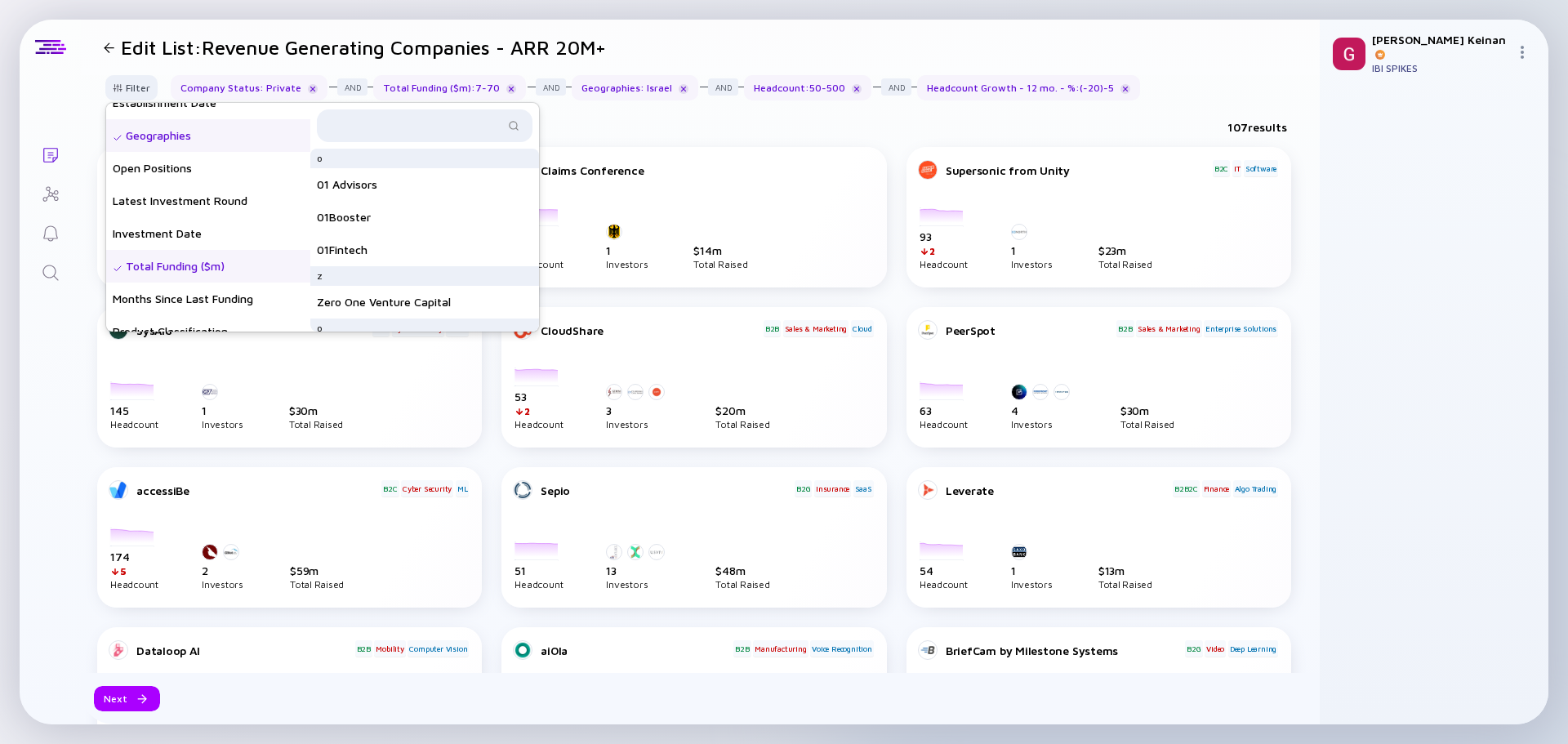
click at [167, 267] on div "Total Funding ($m)" at bounding box center [208, 267] width 204 height 33
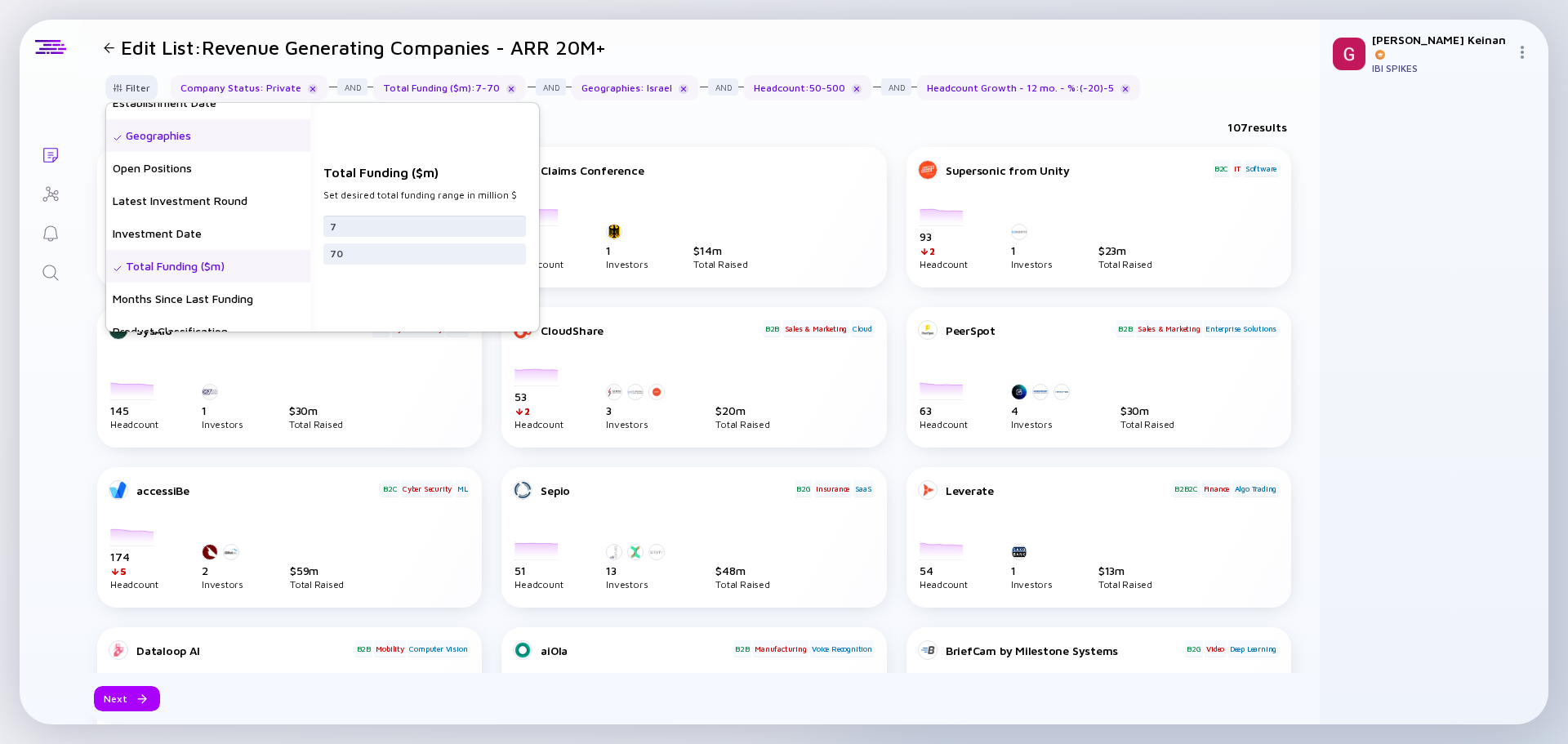
click at [404, 223] on input "7" at bounding box center [424, 226] width 190 height 16
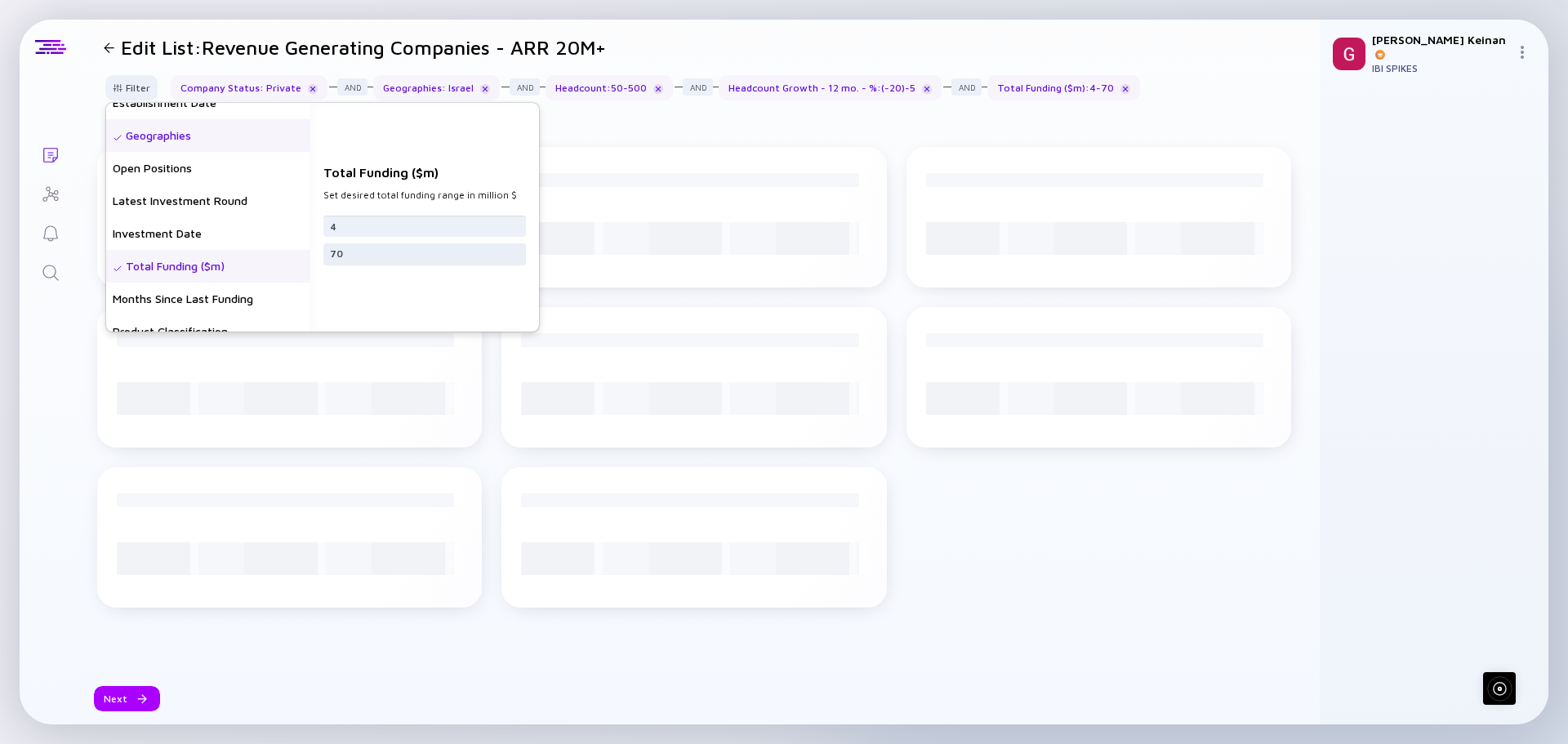
type input "4"
click at [363, 261] on input "70" at bounding box center [424, 254] width 190 height 16
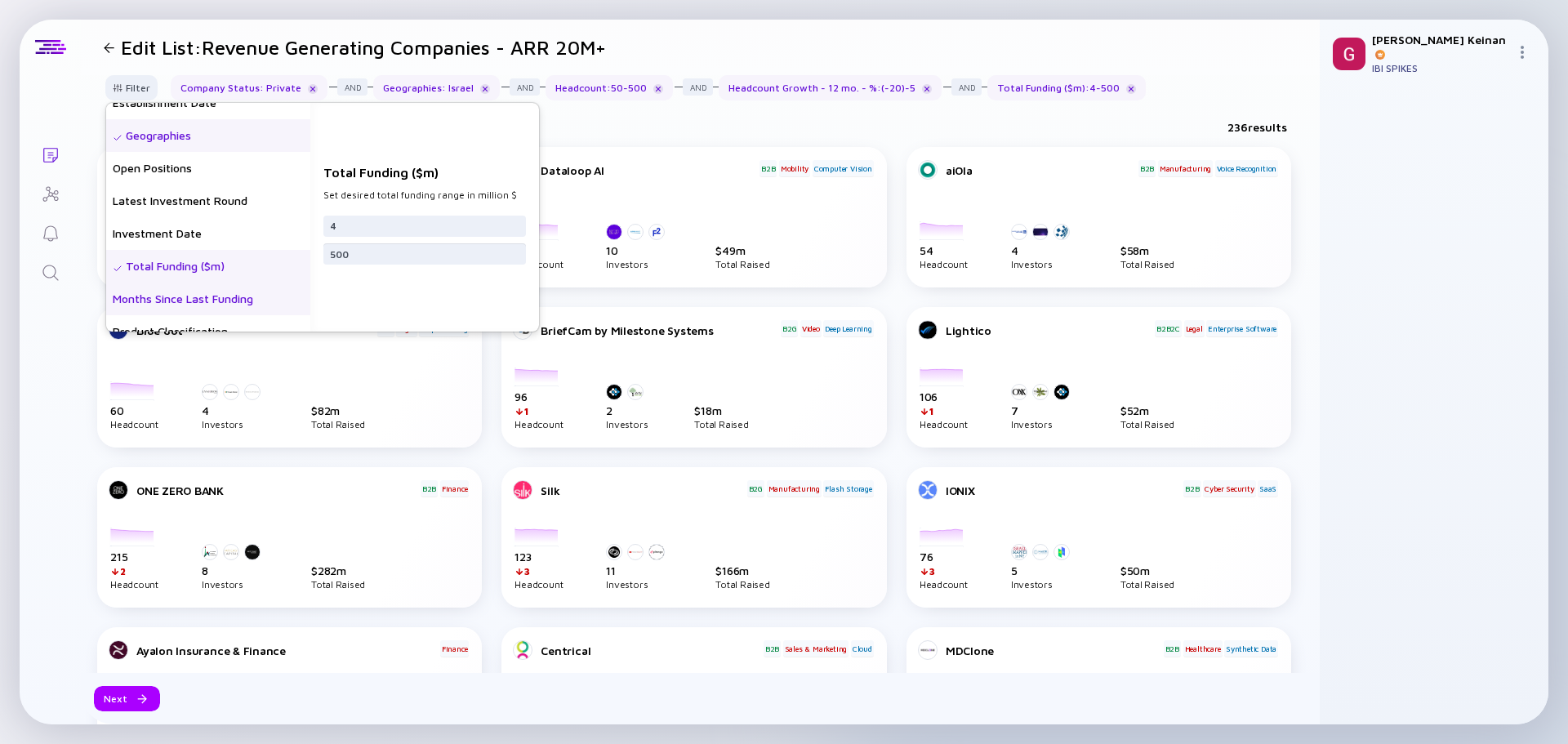
type input "500"
click at [197, 299] on div "Months Since Last Funding" at bounding box center [208, 299] width 204 height 33
click at [416, 235] on input "text" at bounding box center [424, 233] width 190 height 16
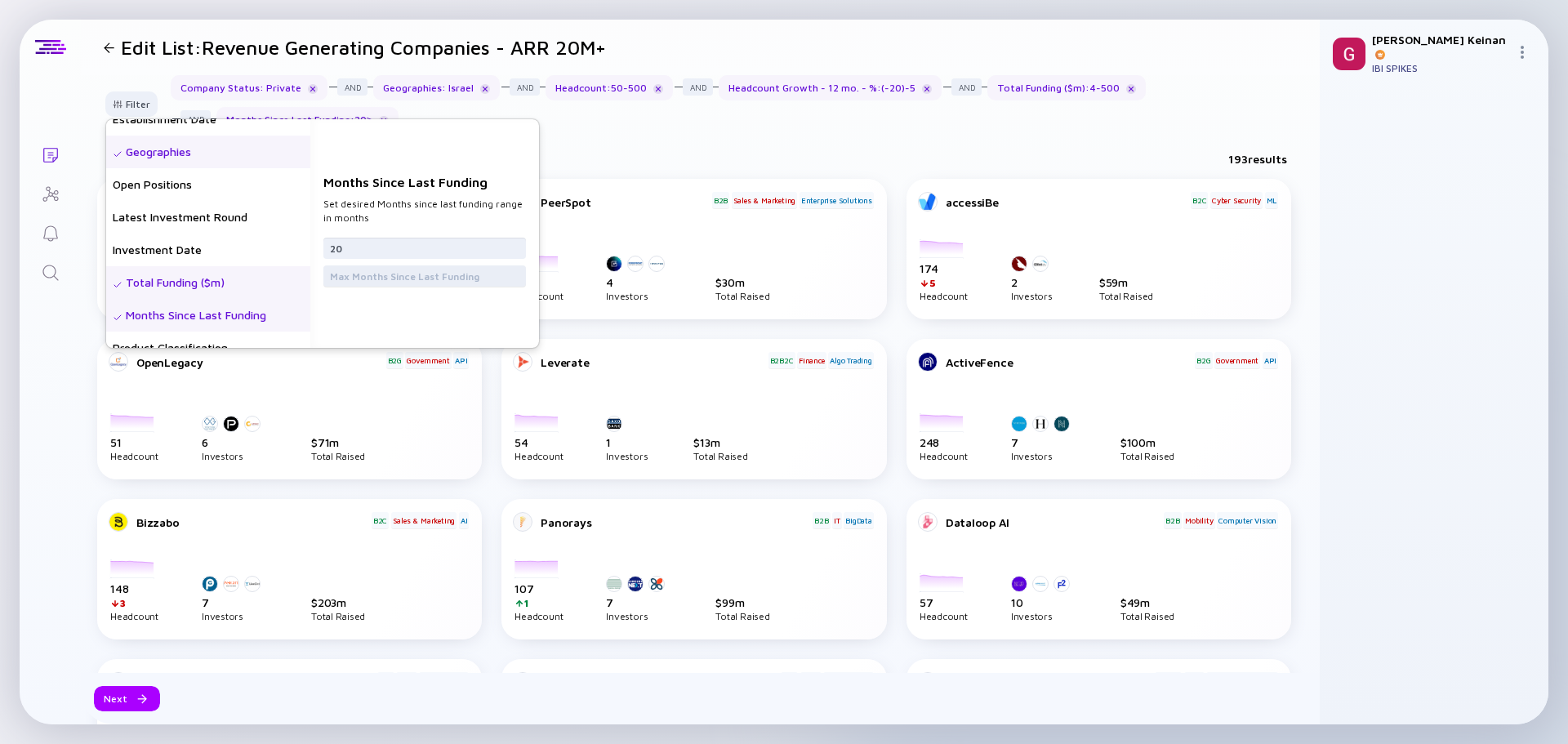
type input "20"
click at [378, 270] on input "text" at bounding box center [424, 276] width 190 height 16
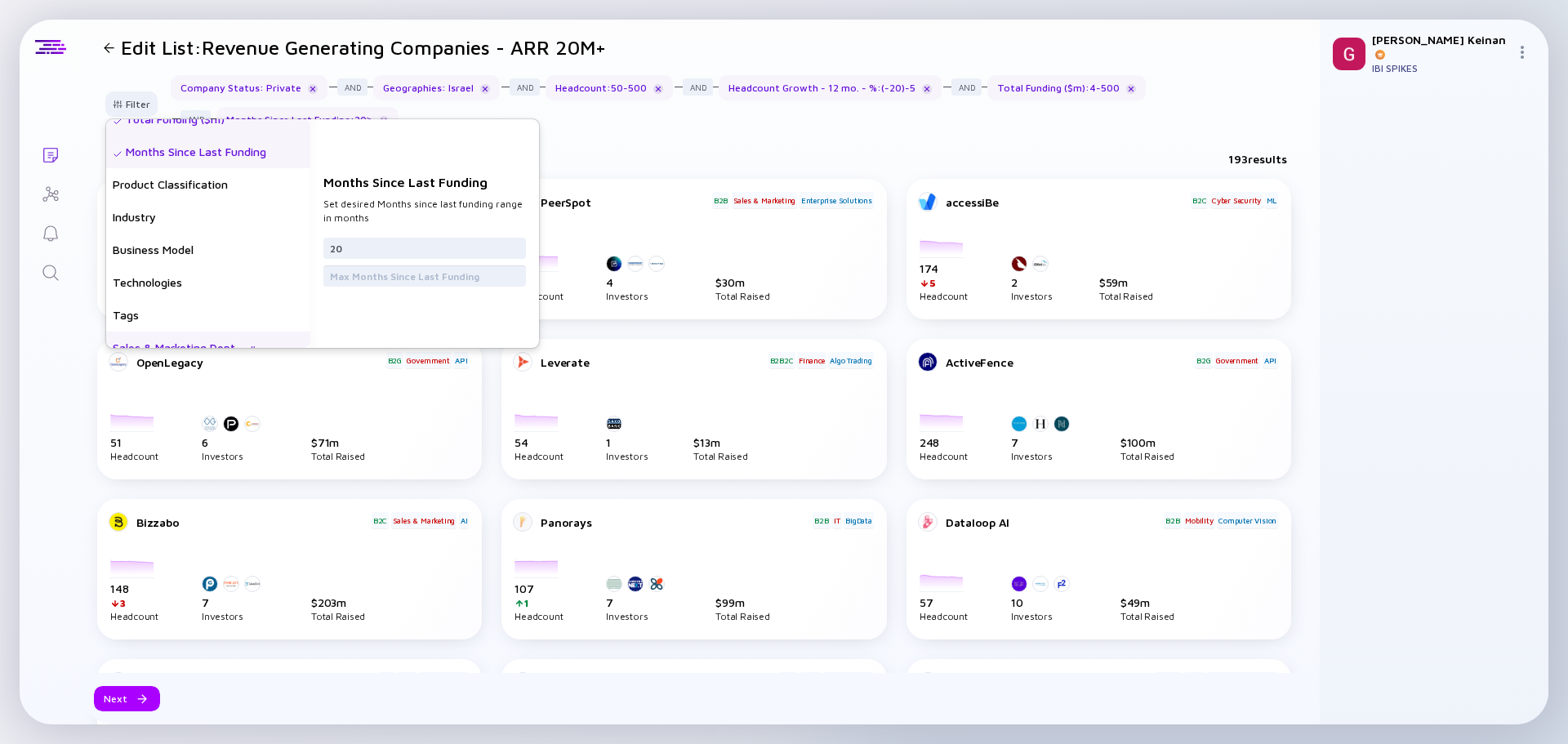
scroll to position [457, 0]
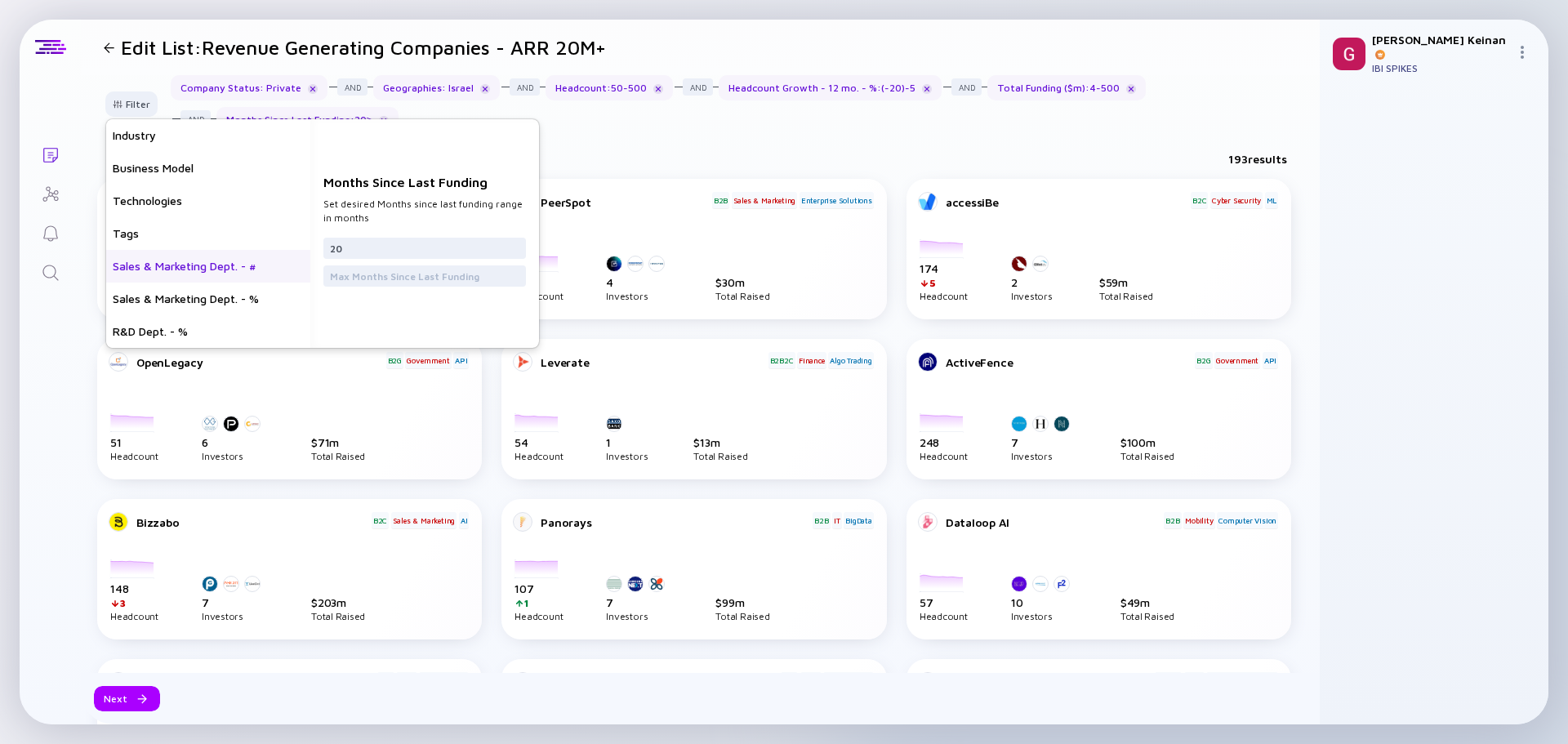
click at [153, 266] on div "Sales & Marketing Dept. - #" at bounding box center [208, 267] width 204 height 33
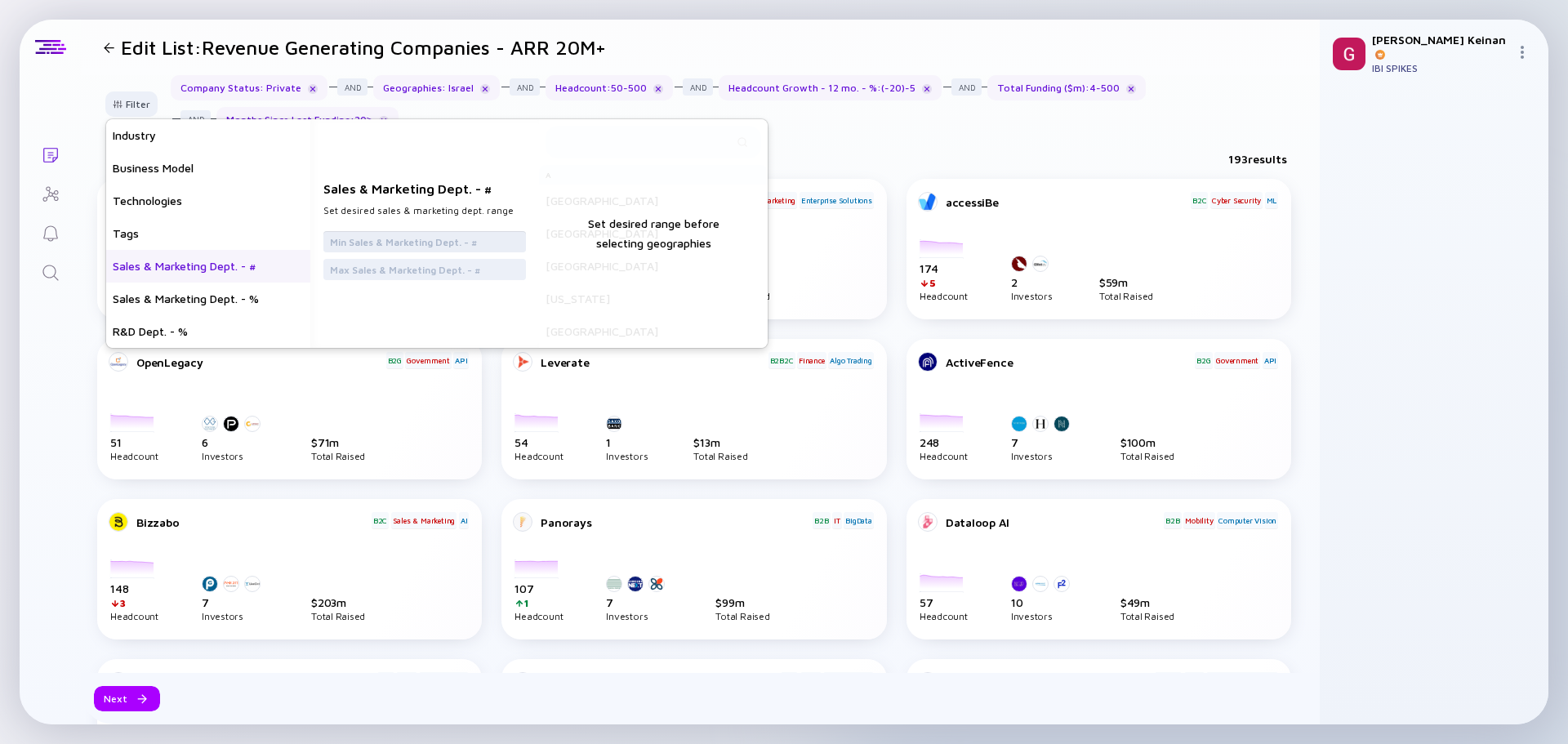
click at [395, 235] on input "text" at bounding box center [424, 242] width 190 height 16
type input "1"
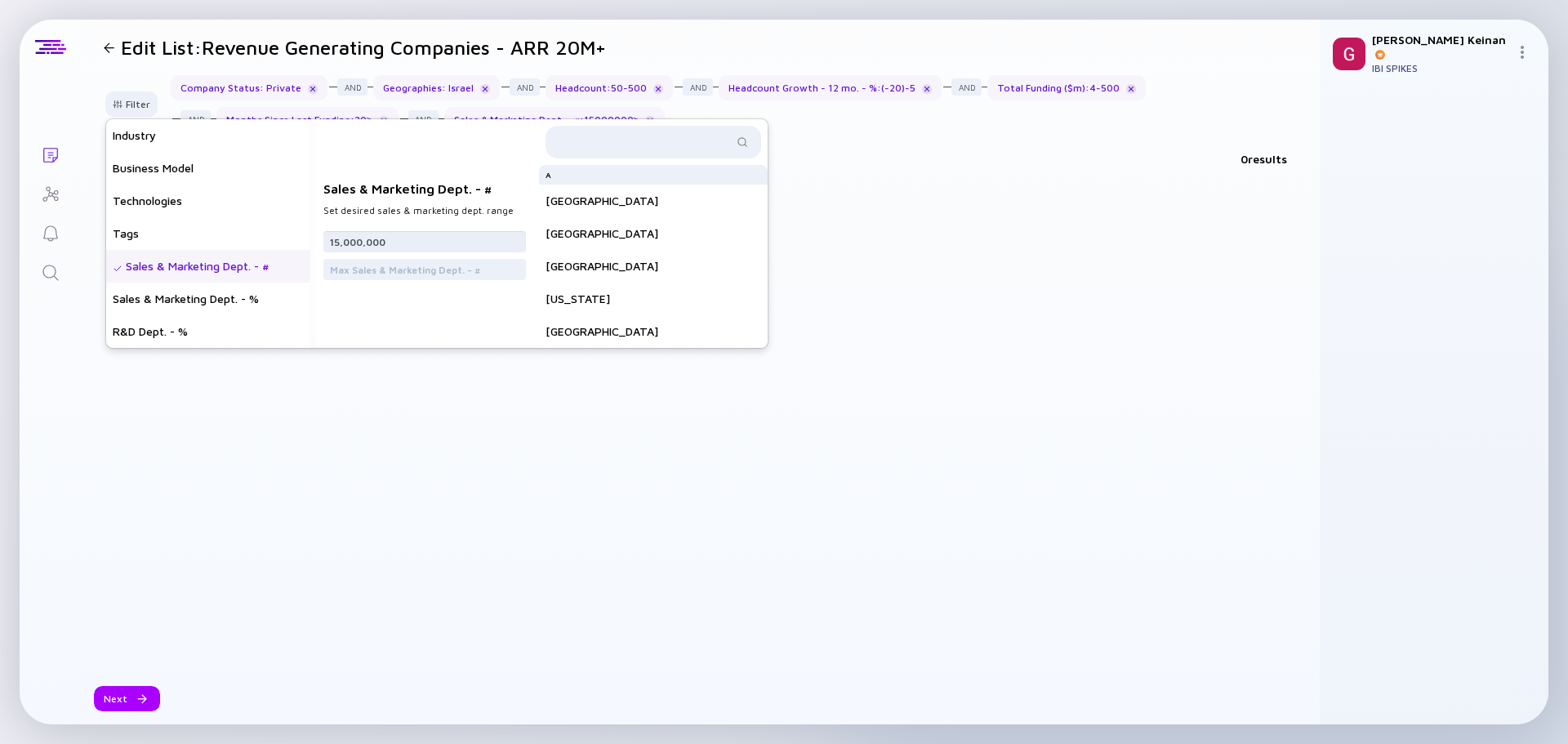
drag, startPoint x: 377, startPoint y: 243, endPoint x: 538, endPoint y: 231, distance: 161.4
click at [526, 231] on div "15,000,000" at bounding box center [424, 242] width 203 height 21
click at [373, 244] on input "15,000" at bounding box center [424, 242] width 190 height 16
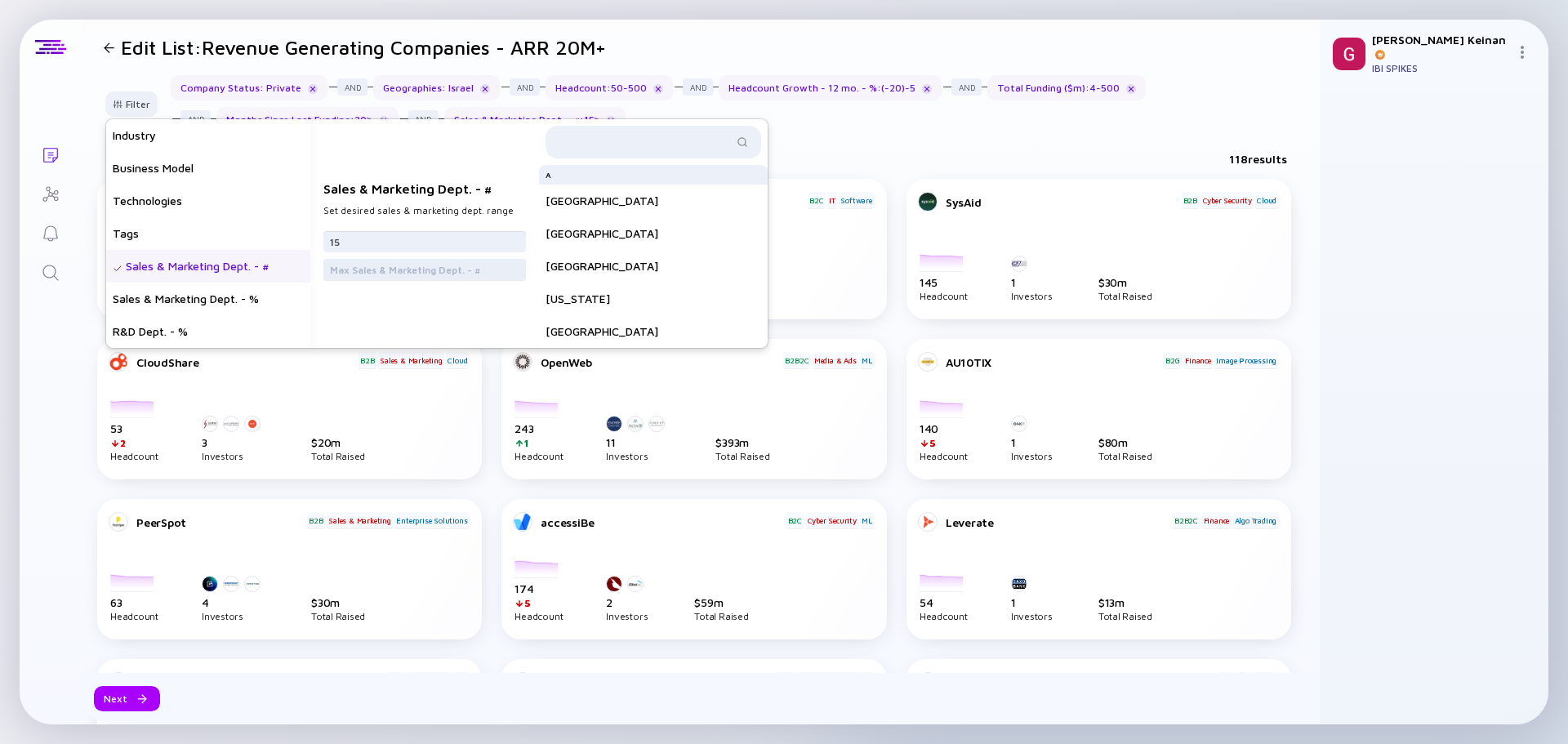
type input "1"
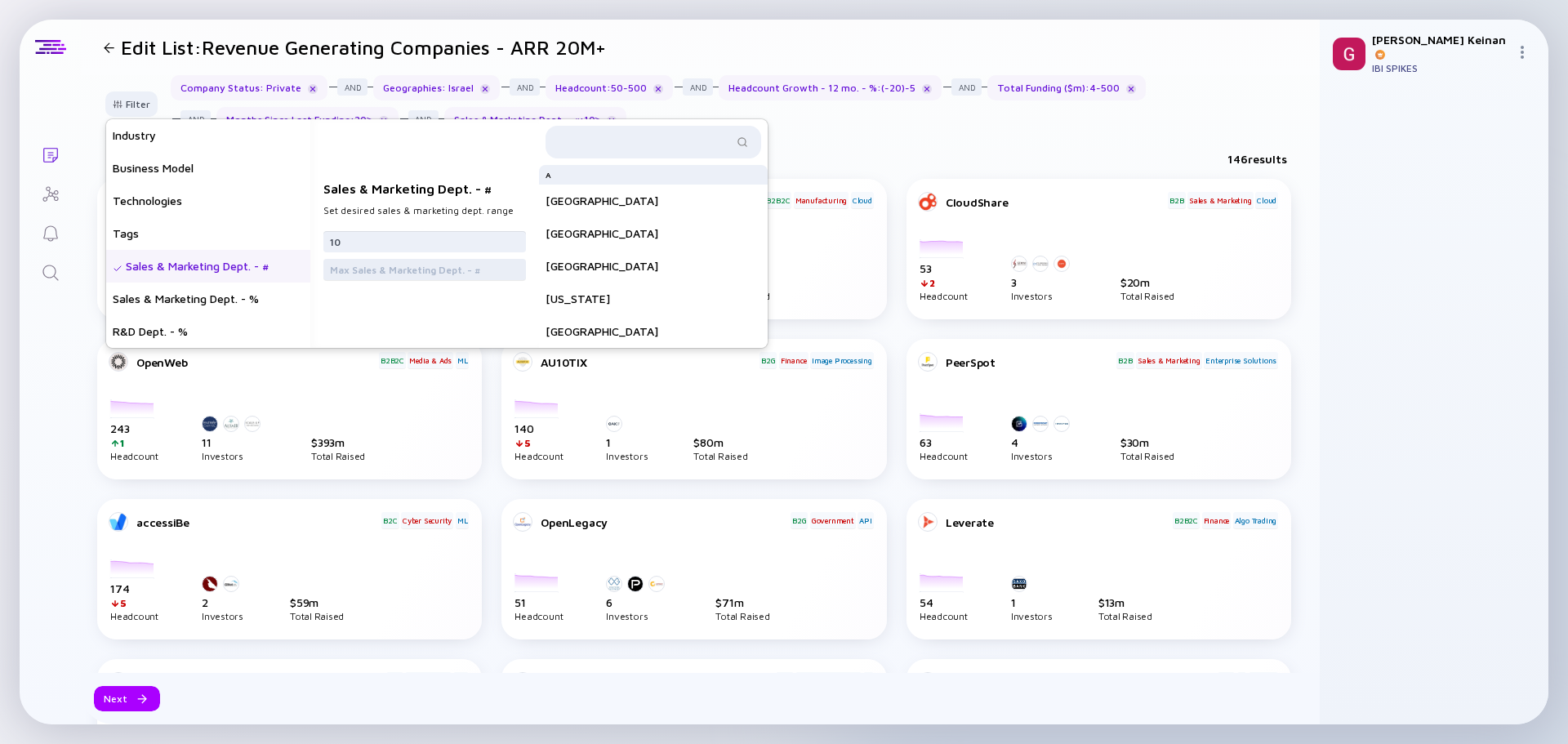
type input "10"
click at [487, 274] on input "text" at bounding box center [424, 270] width 190 height 16
click at [425, 240] on input "10" at bounding box center [424, 242] width 190 height 16
click at [121, 698] on div "Next" at bounding box center [126, 698] width 66 height 25
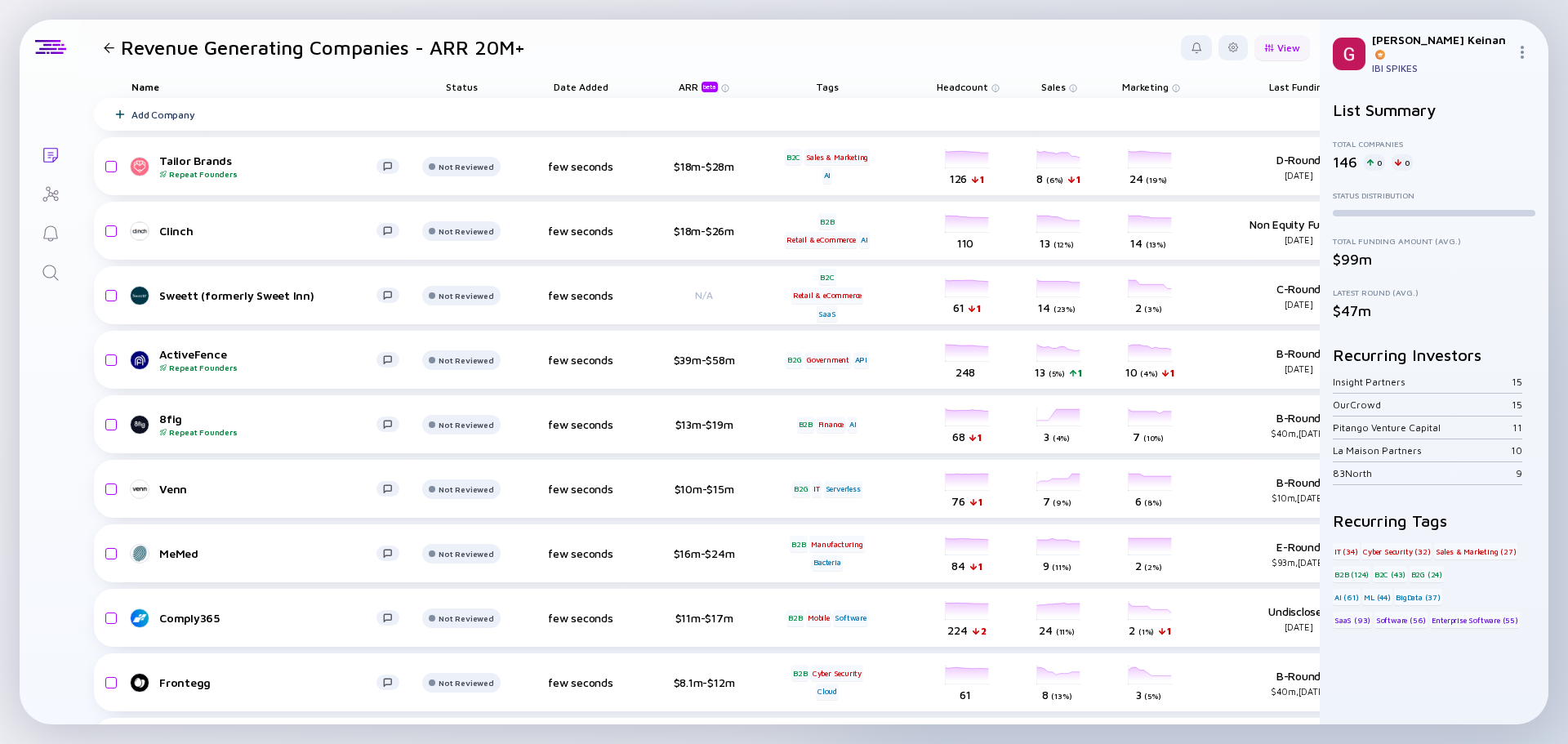
click at [1269, 46] on div "View" at bounding box center [1282, 48] width 56 height 25
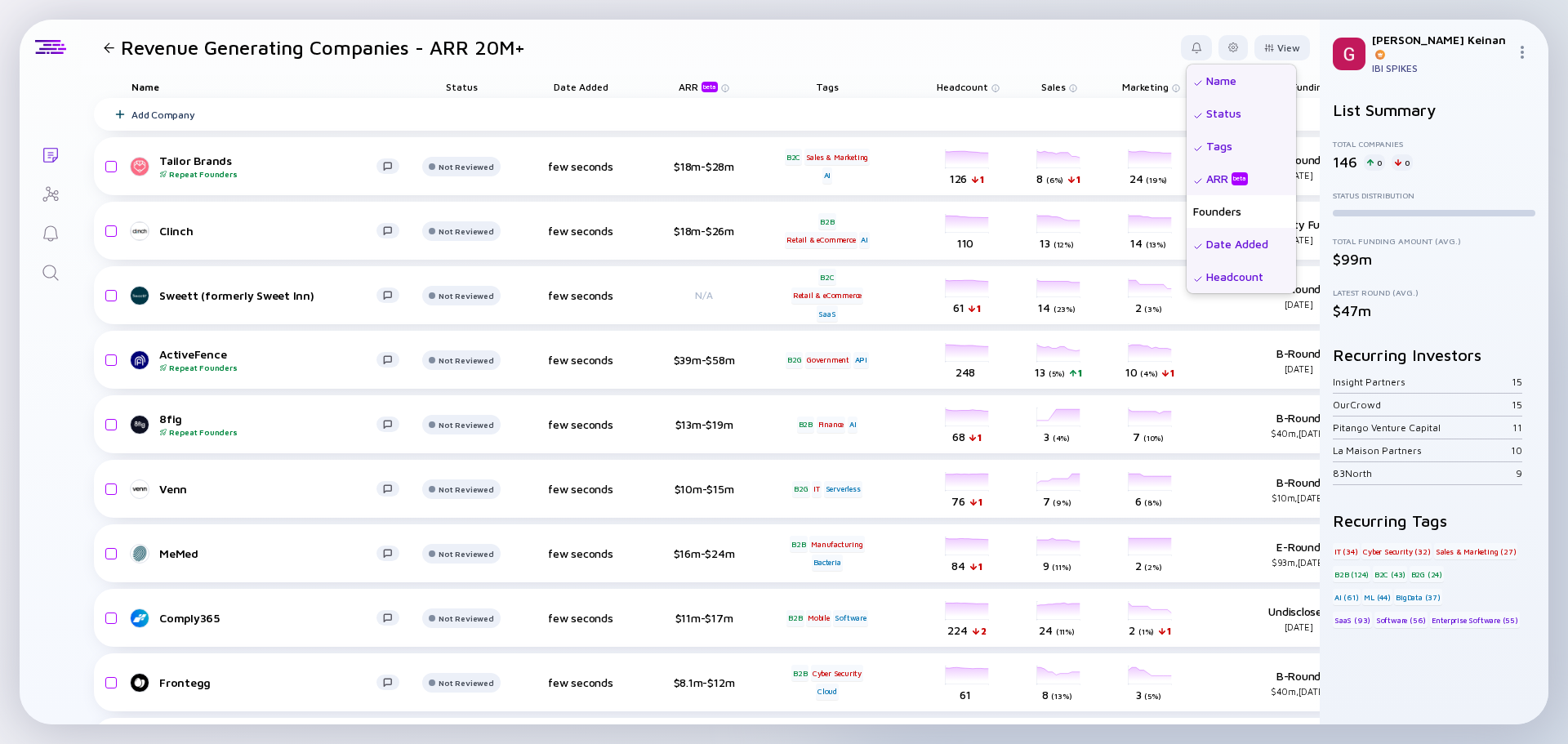
click at [1186, 113] on div "Status" at bounding box center [1241, 113] width 109 height 33
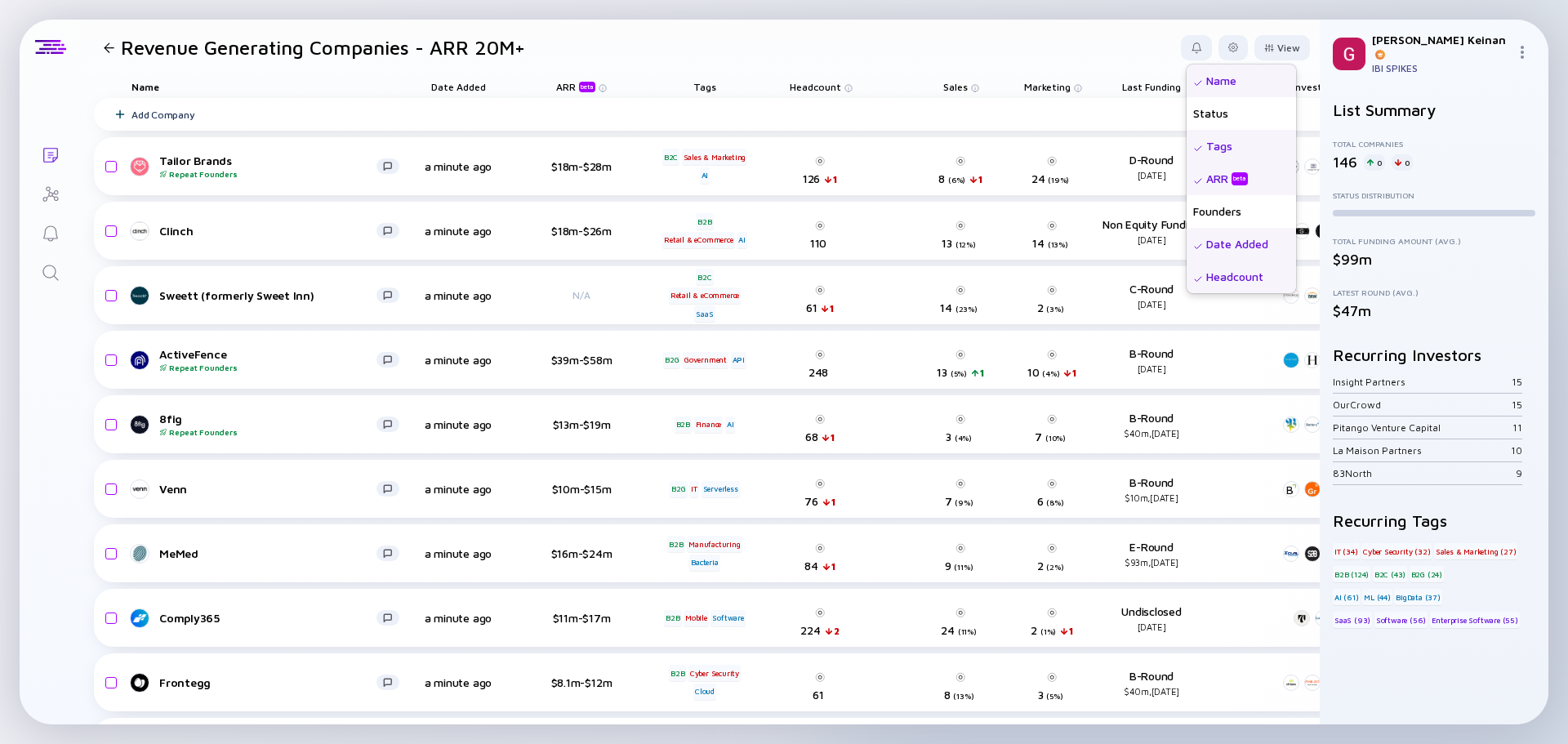
click at [1193, 241] on div "Date Added" at bounding box center [1241, 244] width 109 height 33
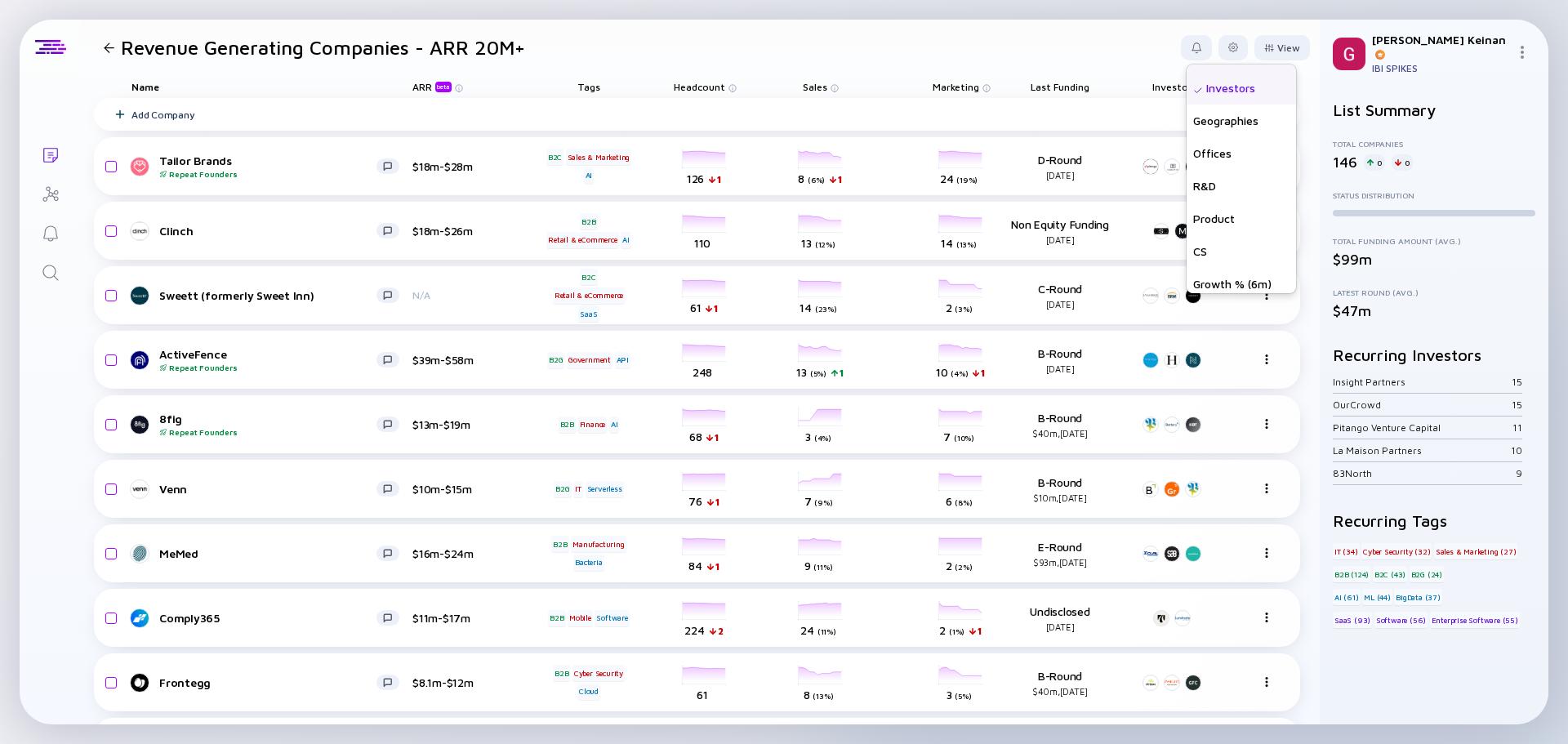
scroll to position [392, 0]
click at [1218, 281] on div "Growth % (12m)" at bounding box center [1241, 277] width 109 height 33
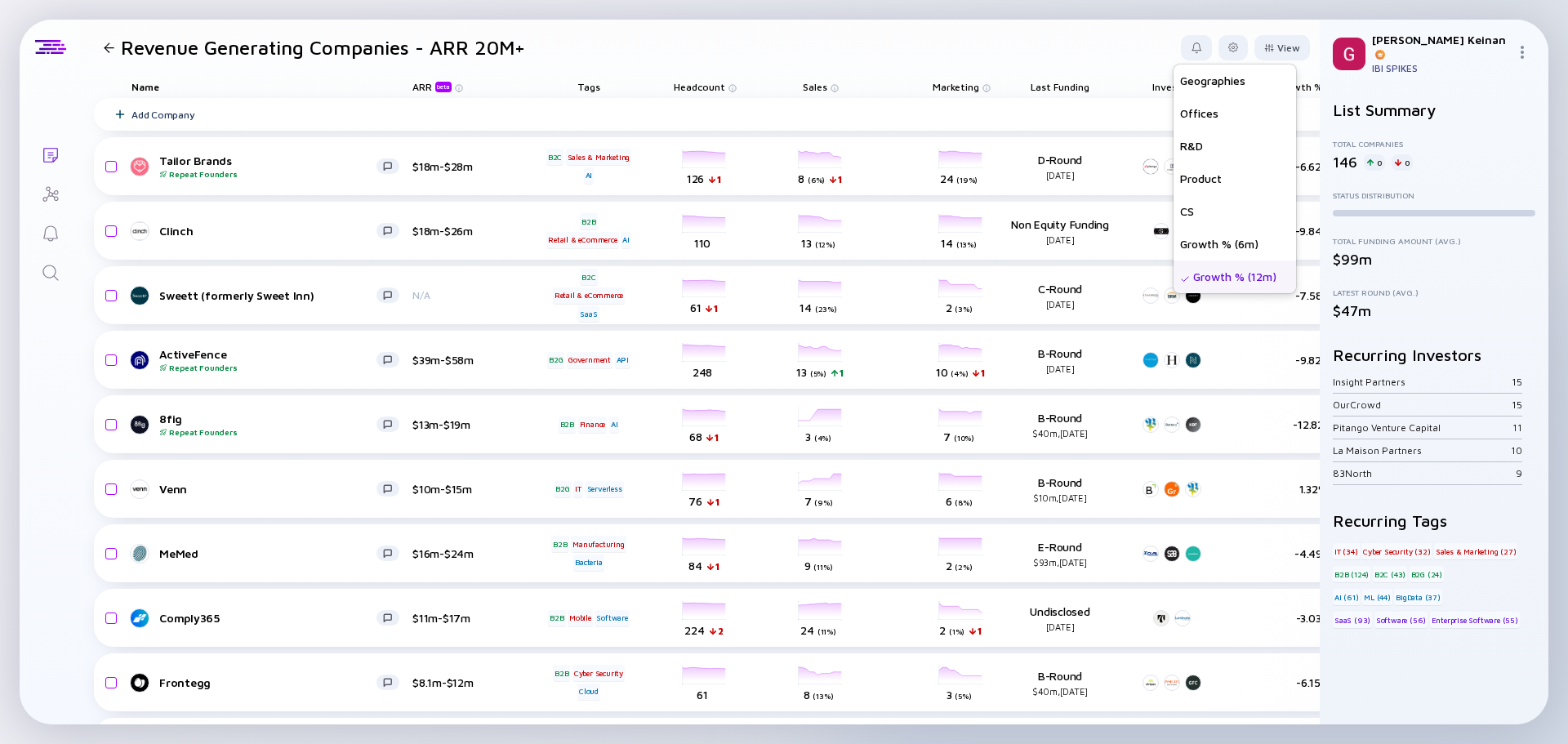
click at [1088, 30] on header "Revenue Generating Companies - ARR 20M+ View Name Status Tags ARR beta Founders…" at bounding box center [701, 48] width 1239 height 56
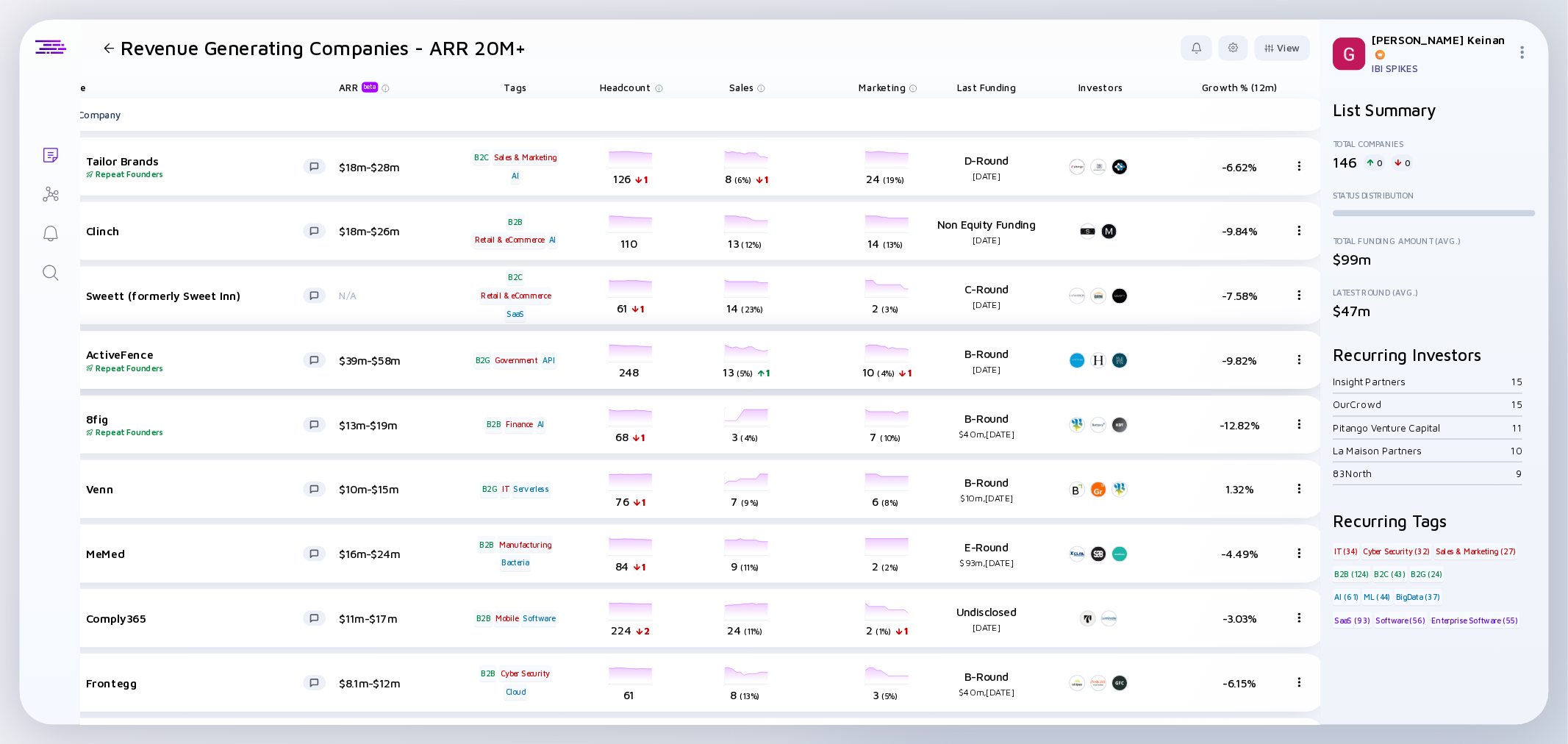
scroll to position [0, 0]
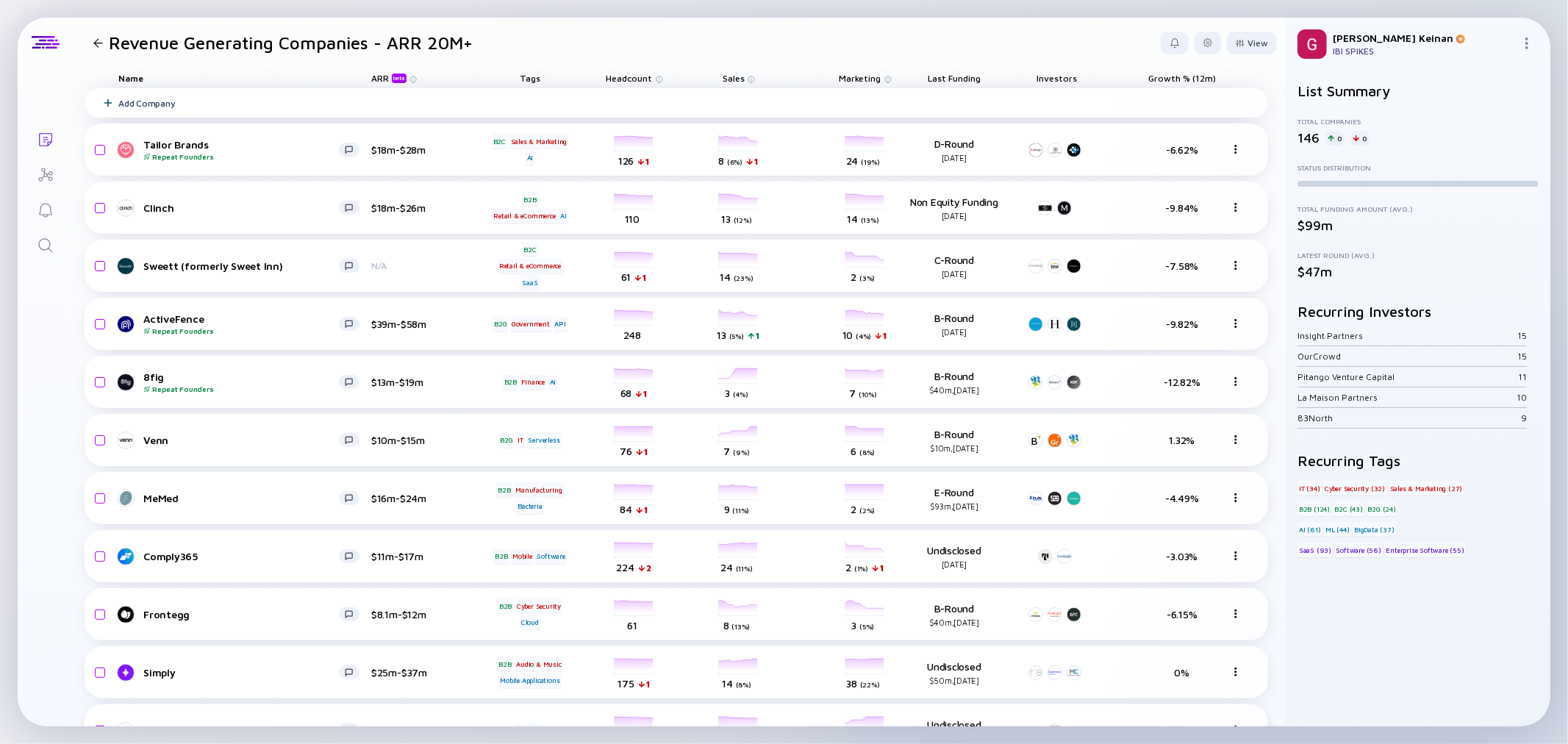
click at [1251, 100] on div "Add Company" at bounding box center [676, 103] width 1184 height 30
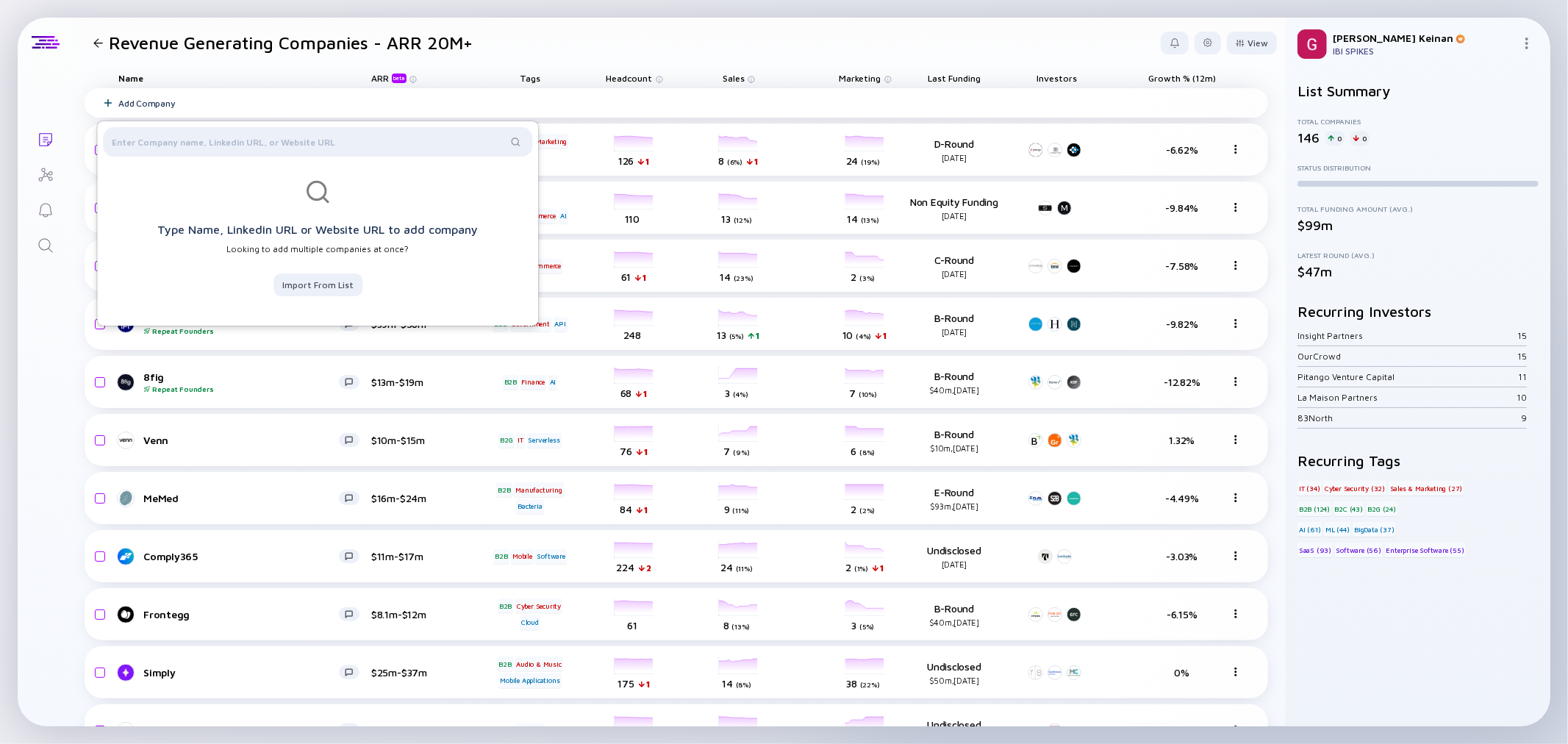
click at [1219, 101] on div "Add Company" at bounding box center [676, 103] width 1184 height 30
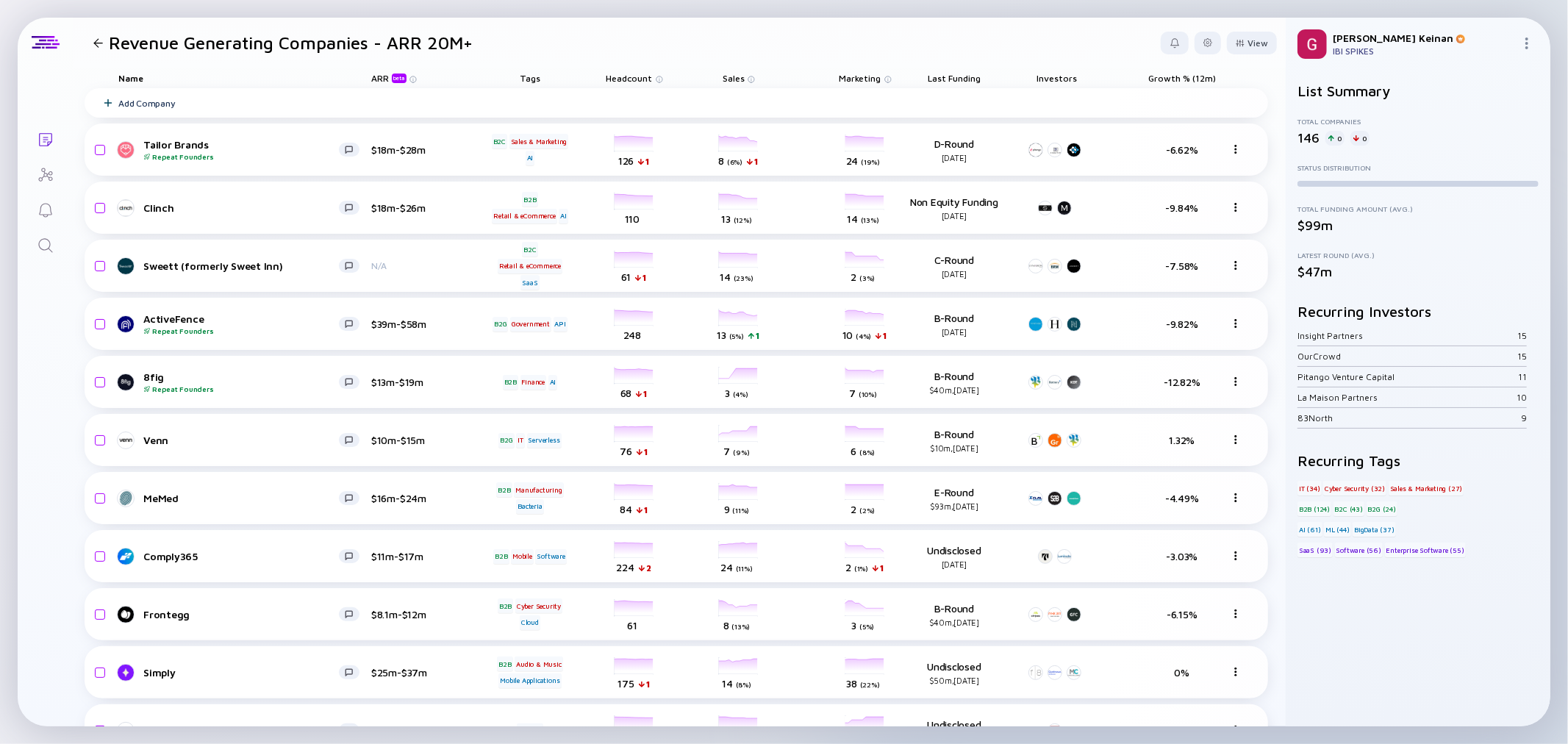
click at [1185, 72] on div "Growth % (12m)" at bounding box center [1182, 78] width 95 height 21
click at [981, 74] on span "Growth % (12m)" at bounding box center [954, 78] width 53 height 11
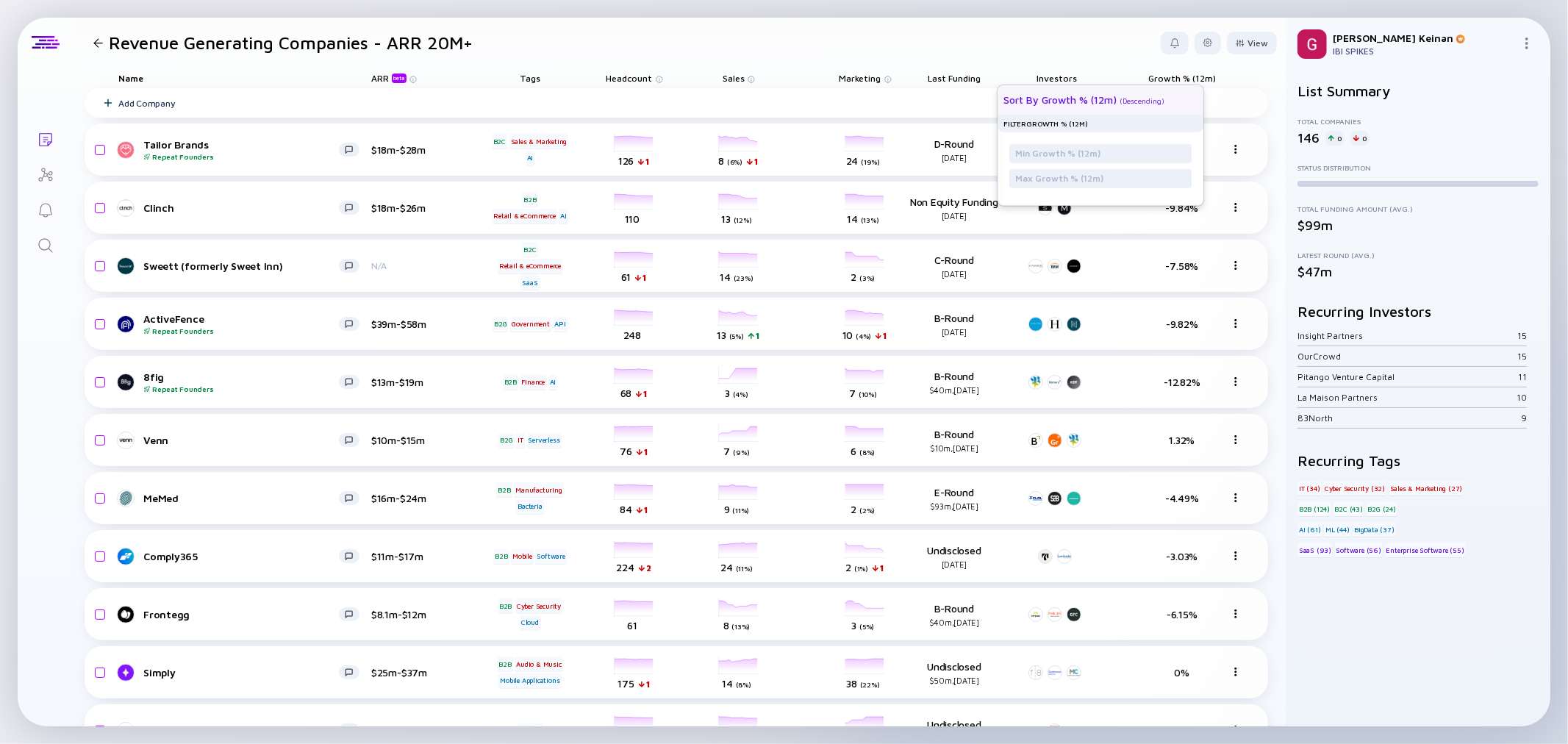
click at [1068, 98] on div "Sort by Growth % (12m)" at bounding box center [1060, 99] width 113 height 13
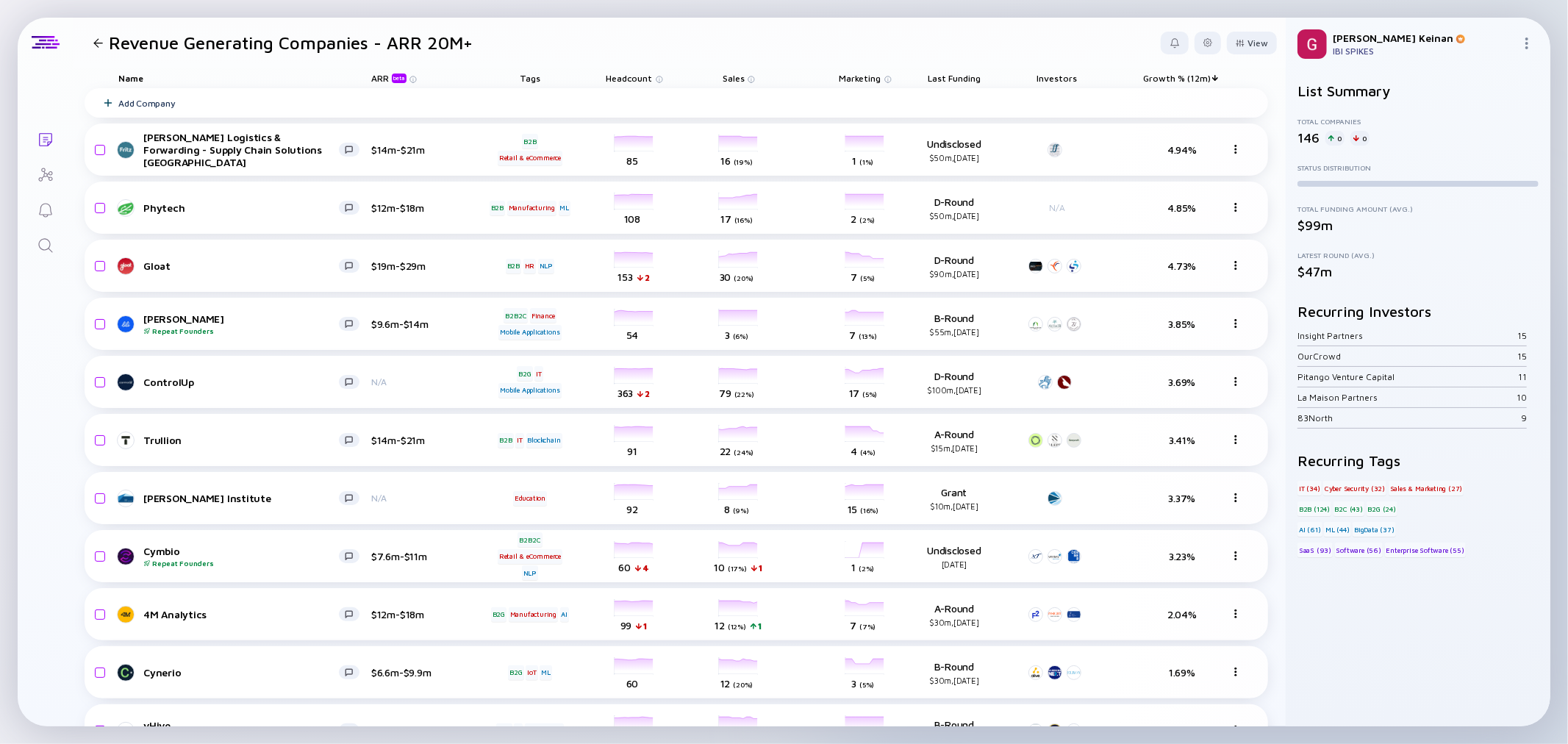
click at [1050, 75] on div "Investors" at bounding box center [1058, 78] width 66 height 21
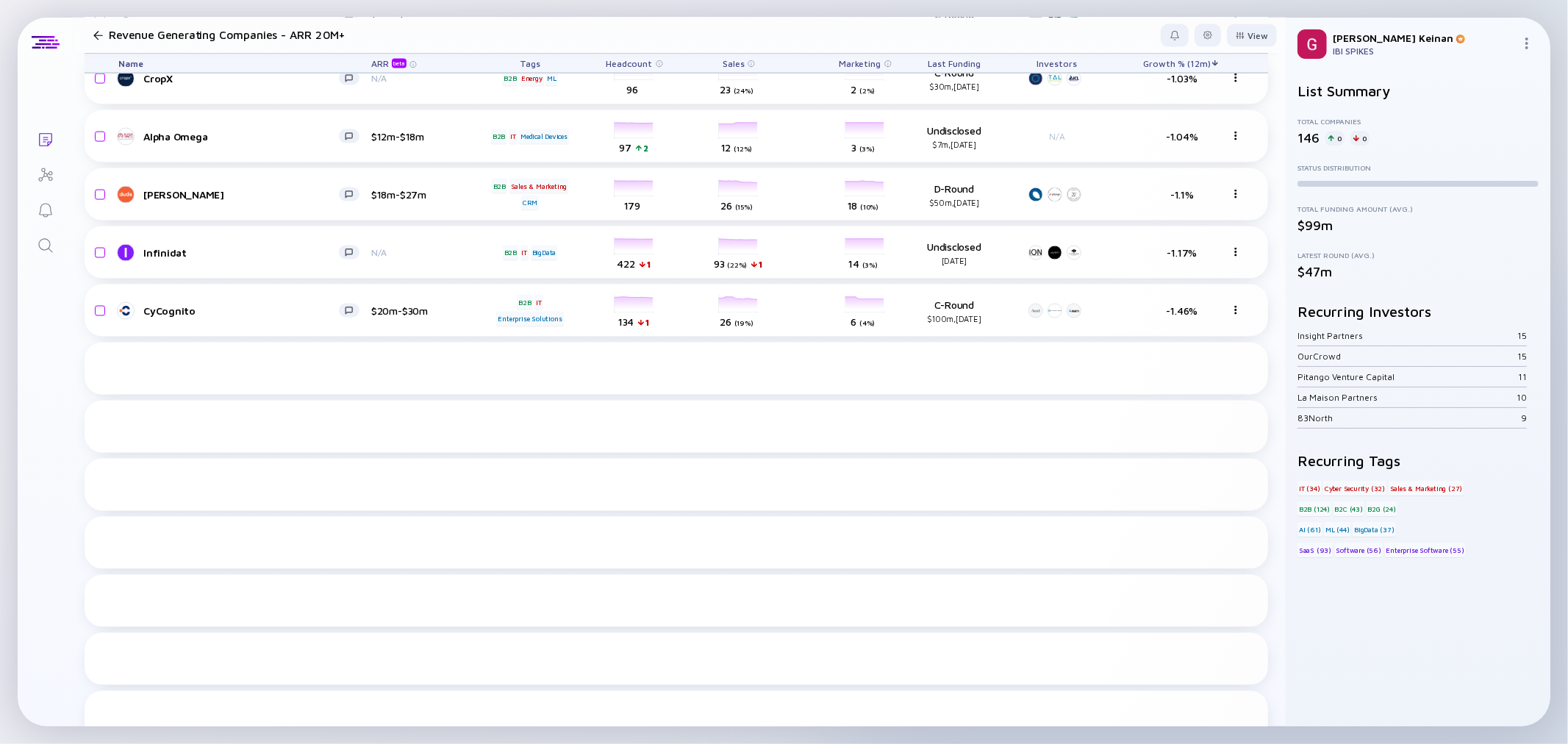
scroll to position [1523, 0]
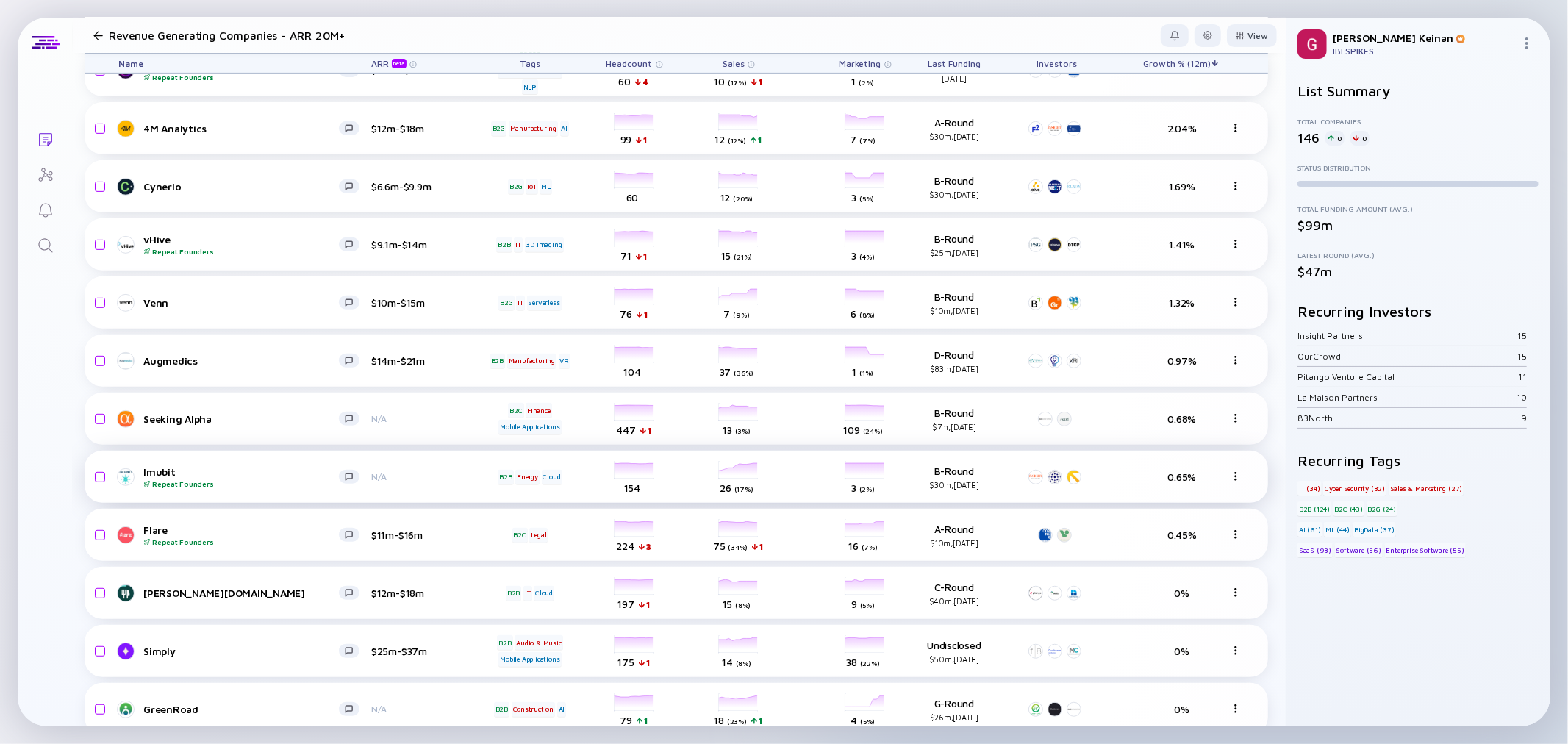
scroll to position [408, 0]
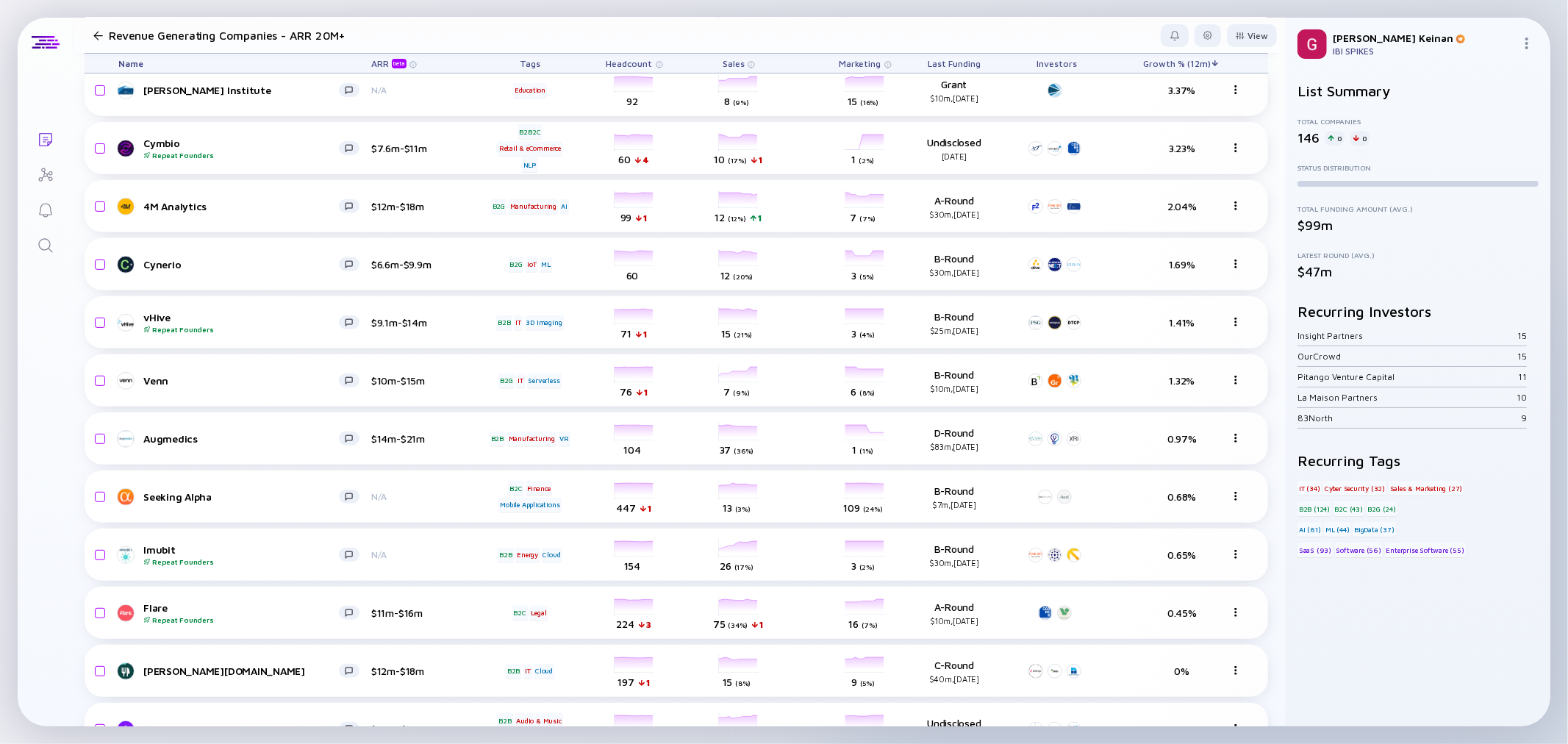
click at [45, 141] on icon "Lists" at bounding box center [46, 140] width 13 height 13
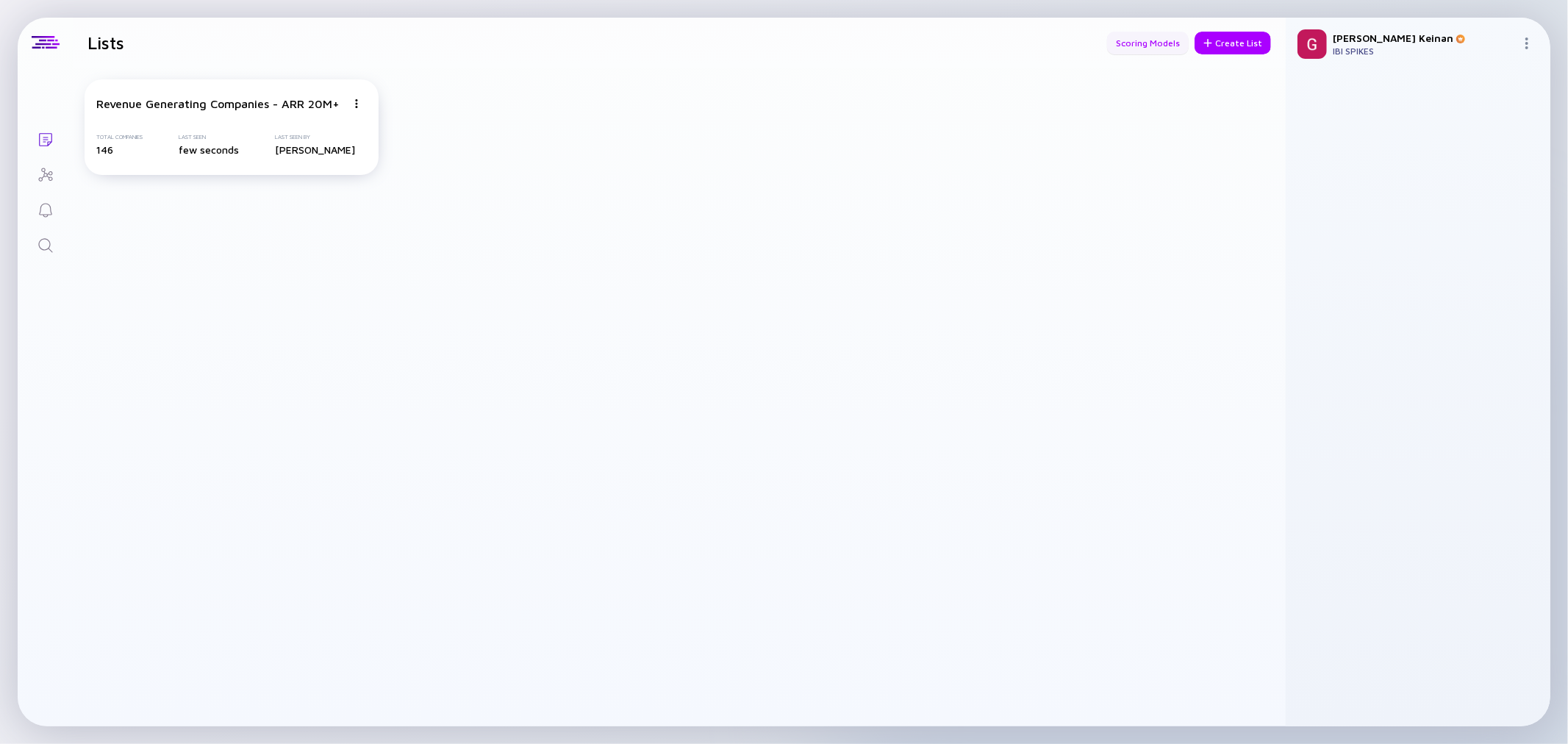
click at [1147, 43] on div "Scoring Models" at bounding box center [1148, 43] width 81 height 23
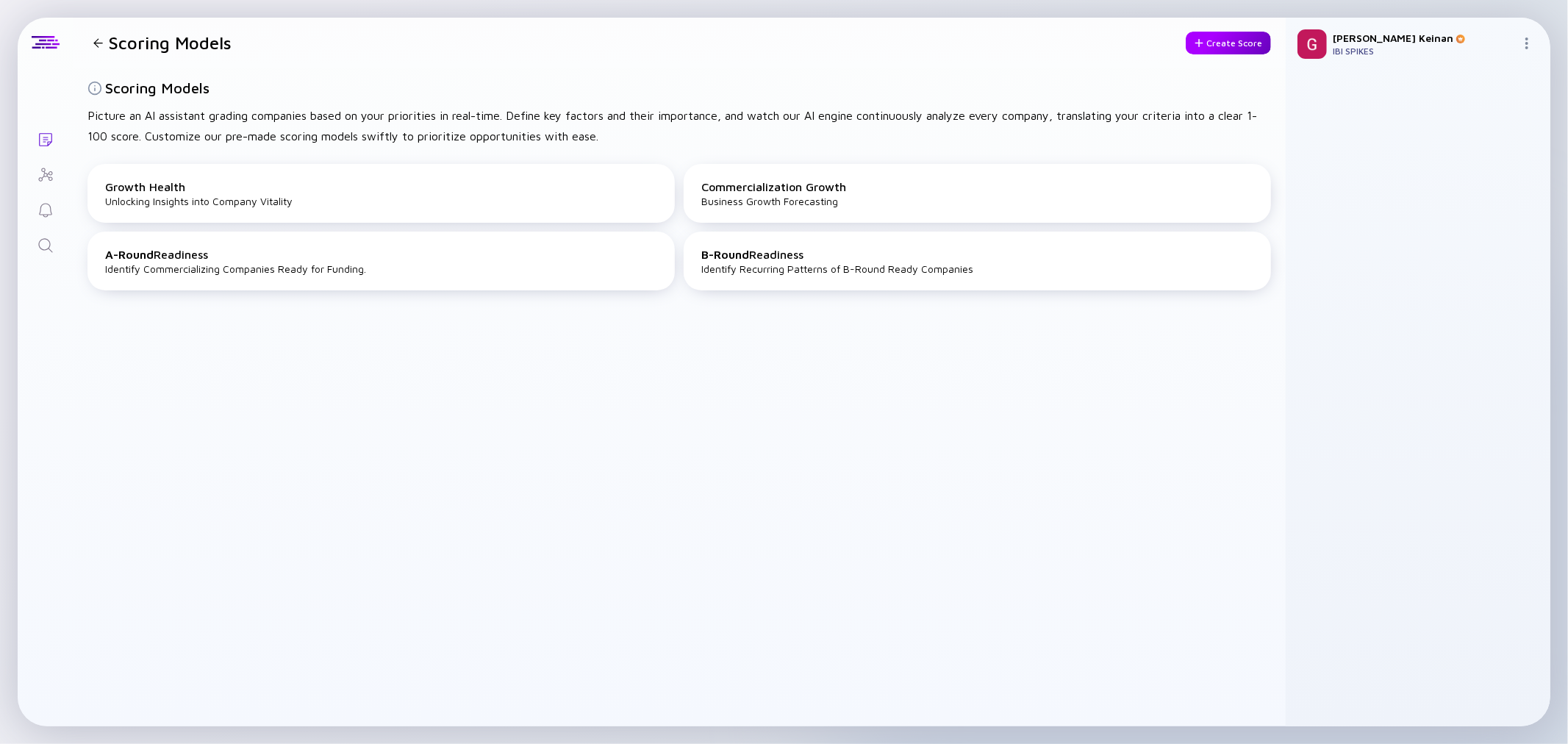
click at [1230, 41] on div "Create Score" at bounding box center [1228, 43] width 85 height 23
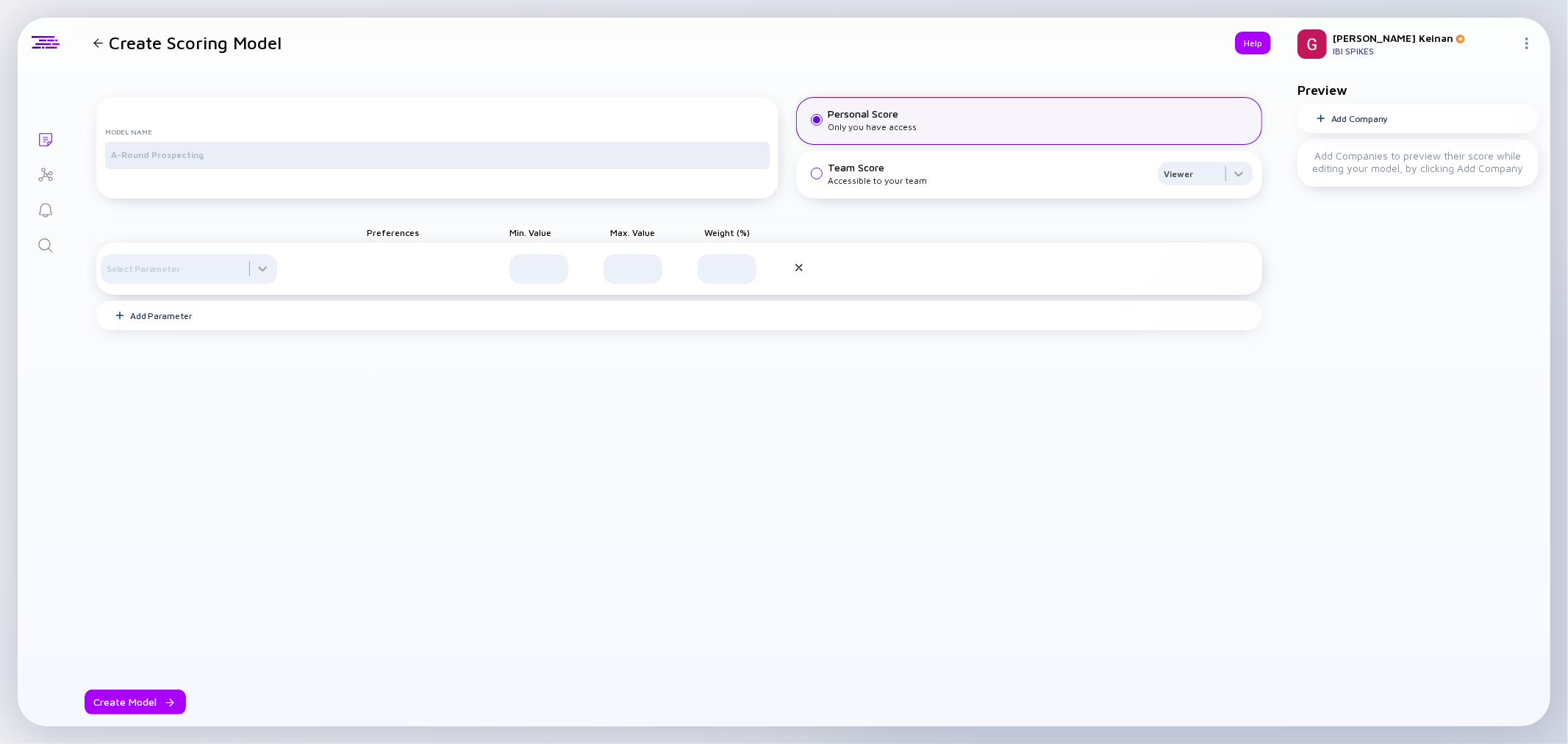
click at [295, 168] on div at bounding box center [437, 155] width 665 height 27
click at [292, 163] on input "text" at bounding box center [437, 155] width 653 height 15
type input "Optimization +$20M"
click at [500, 93] on div "Model Name Optimization +$20M Personal Score Only you have access Team Score Ac…" at bounding box center [679, 379] width 1166 height 598
click at [221, 282] on div at bounding box center [188, 269] width 177 height 30
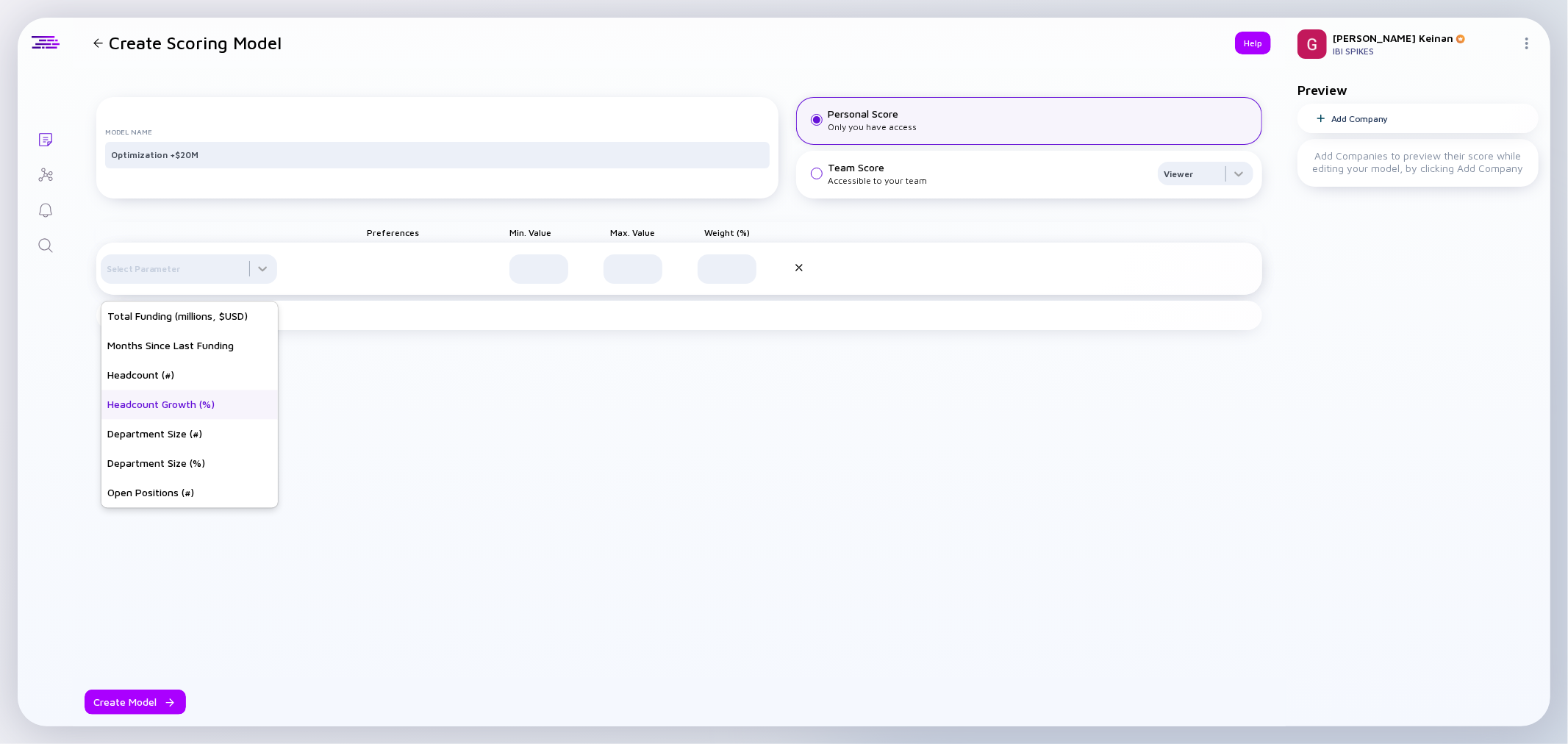
drag, startPoint x: 182, startPoint y: 373, endPoint x: 182, endPoint y: 417, distance: 44.0
click at [182, 417] on div "Total Funding (millions, $USD) Months Since Last Funding Headcount (#) Headcoun…" at bounding box center [189, 405] width 177 height 206
click at [178, 409] on div "Headcount Growth (%)" at bounding box center [189, 406] width 177 height 30
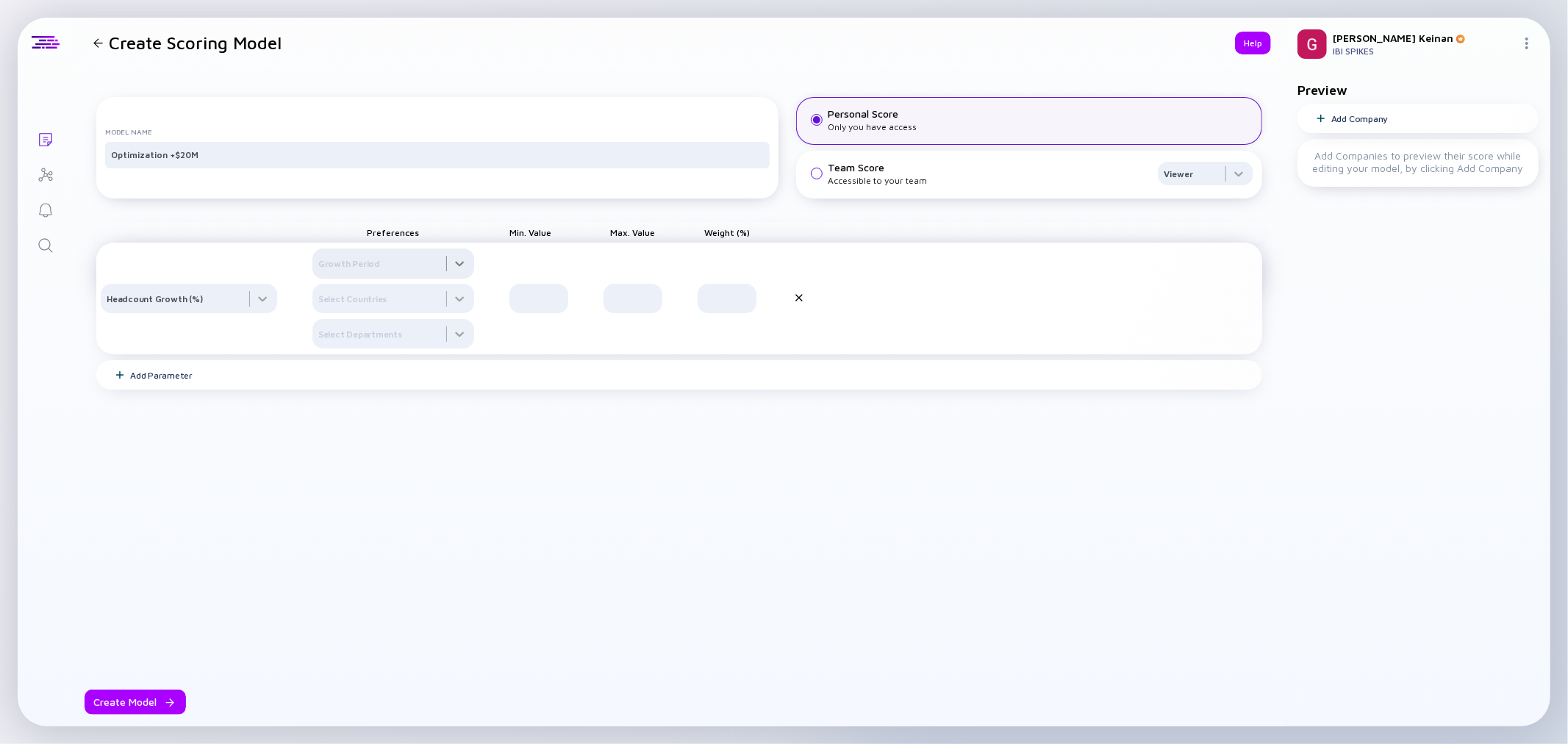
click at [391, 278] on div at bounding box center [393, 263] width 162 height 30
click at [377, 265] on div at bounding box center [393, 263] width 162 height 30
click at [374, 277] on div at bounding box center [393, 263] width 162 height 30
click at [333, 370] on div "12 Months" at bounding box center [394, 355] width 162 height 30
click at [340, 278] on div at bounding box center [393, 263] width 162 height 30
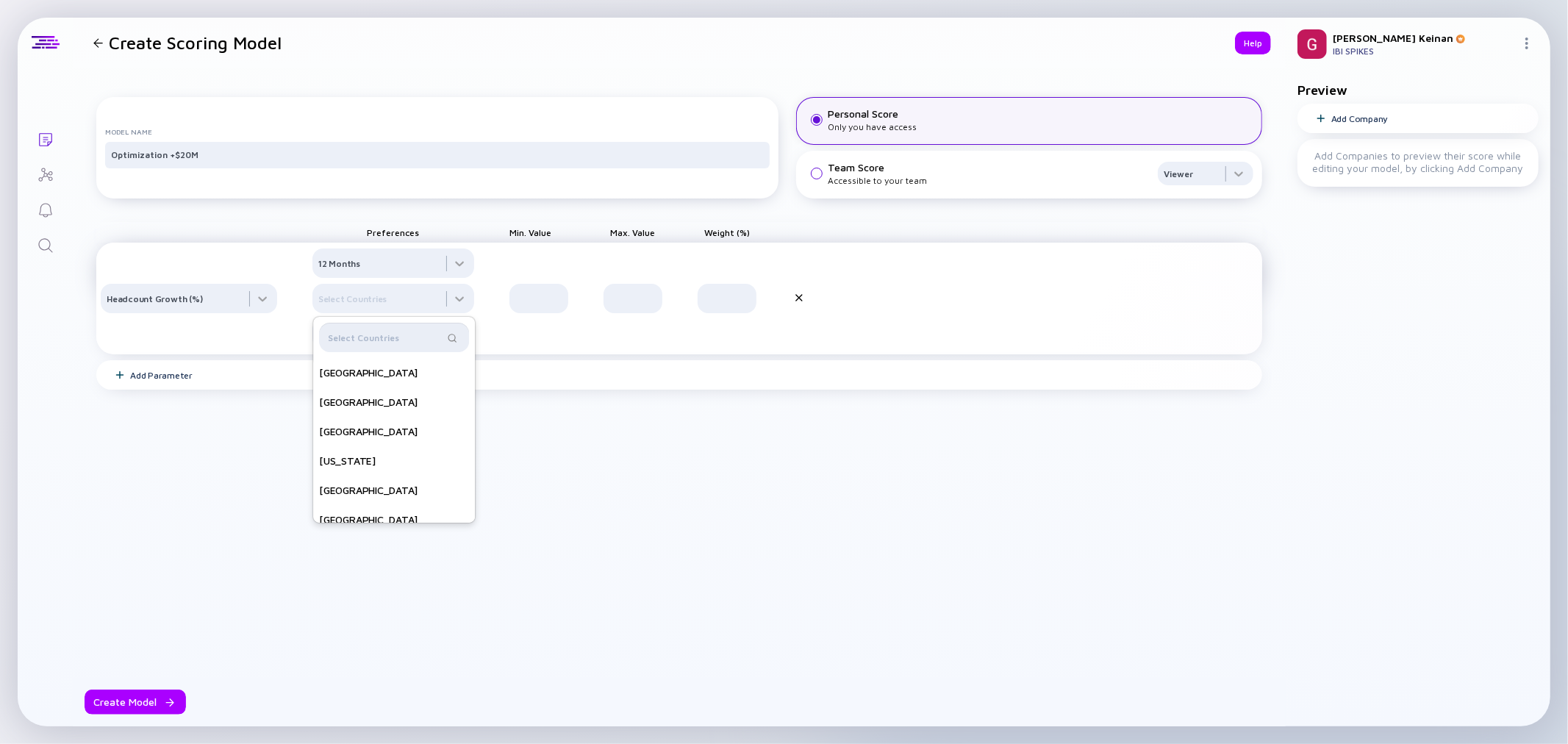
click at [362, 345] on input "text" at bounding box center [386, 338] width 115 height 15
type input "i"
click at [586, 497] on div "Model Name Optimization +$20M Personal Score Only you have access Team Score Ac…" at bounding box center [679, 335] width 1166 height 511
click at [400, 278] on div at bounding box center [393, 263] width 162 height 30
click at [667, 464] on div "Model Name Optimization +$20M Personal Score Only you have access Team Score Ac…" at bounding box center [679, 335] width 1166 height 511
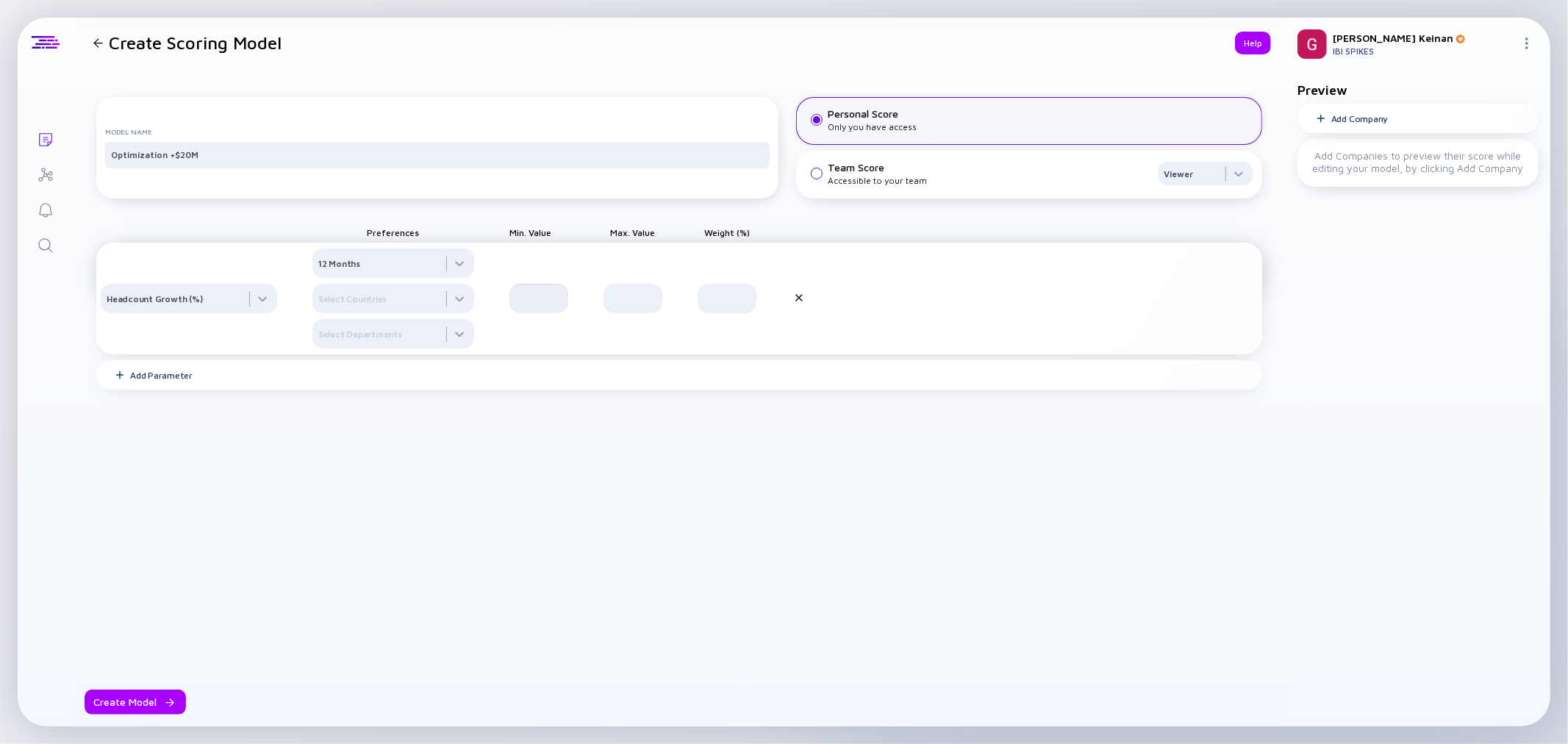
click at [530, 306] on input "text" at bounding box center [539, 298] width 41 height 15
type input "0"
click at [648, 306] on input "text" at bounding box center [633, 298] width 41 height 15
type input "-10"
click at [177, 381] on div "Add Parameter" at bounding box center [161, 375] width 63 height 11
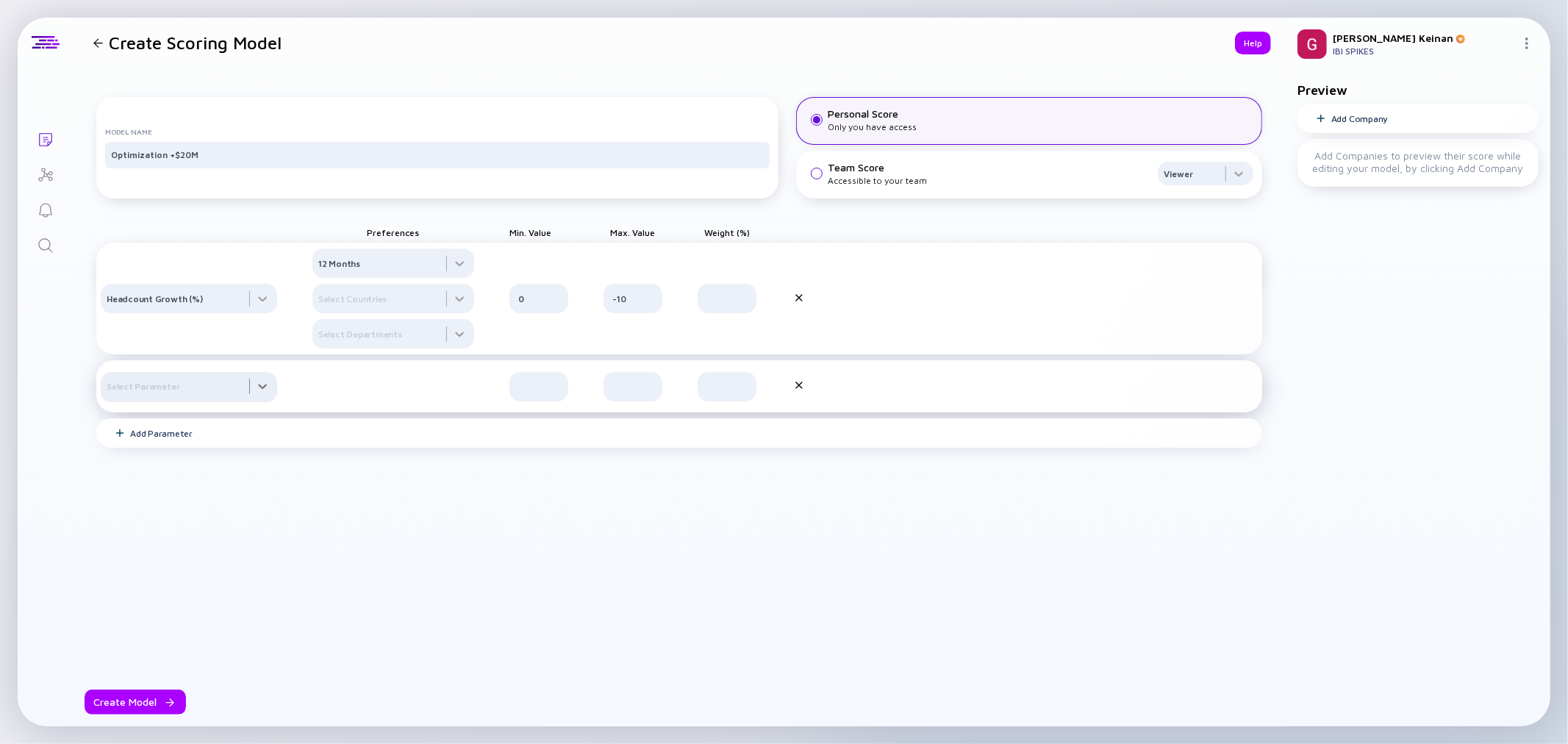
click at [145, 313] on div at bounding box center [188, 298] width 177 height 30
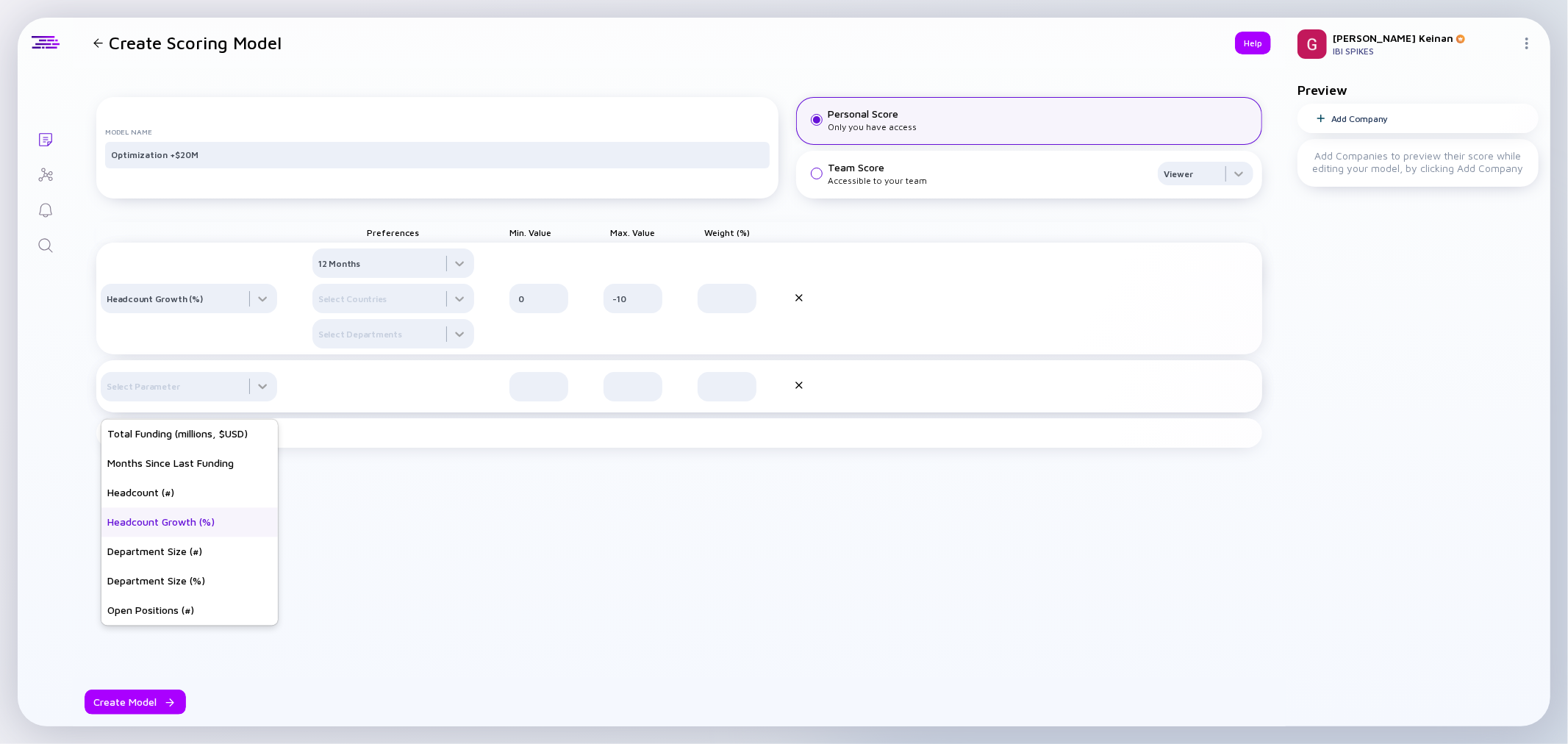
click at [163, 527] on div "Headcount Growth (%)" at bounding box center [189, 523] width 177 height 30
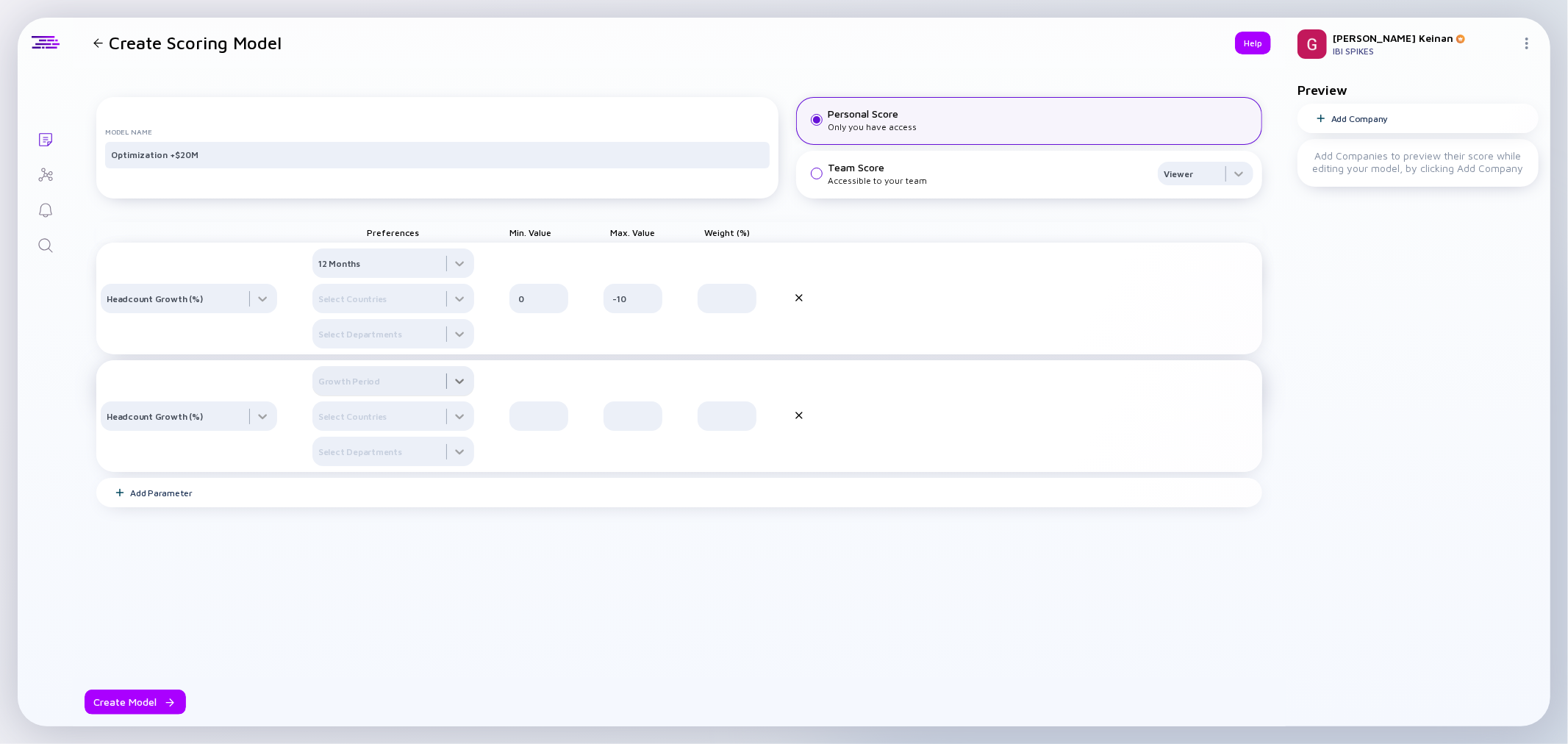
click at [378, 278] on div at bounding box center [393, 263] width 162 height 30
click at [351, 486] on div "12 Months" at bounding box center [394, 473] width 162 height 30
click at [423, 278] on div at bounding box center [393, 263] width 162 height 30
click at [339, 529] on div "Sales" at bounding box center [394, 514] width 162 height 30
click at [458, 278] on div at bounding box center [393, 263] width 162 height 30
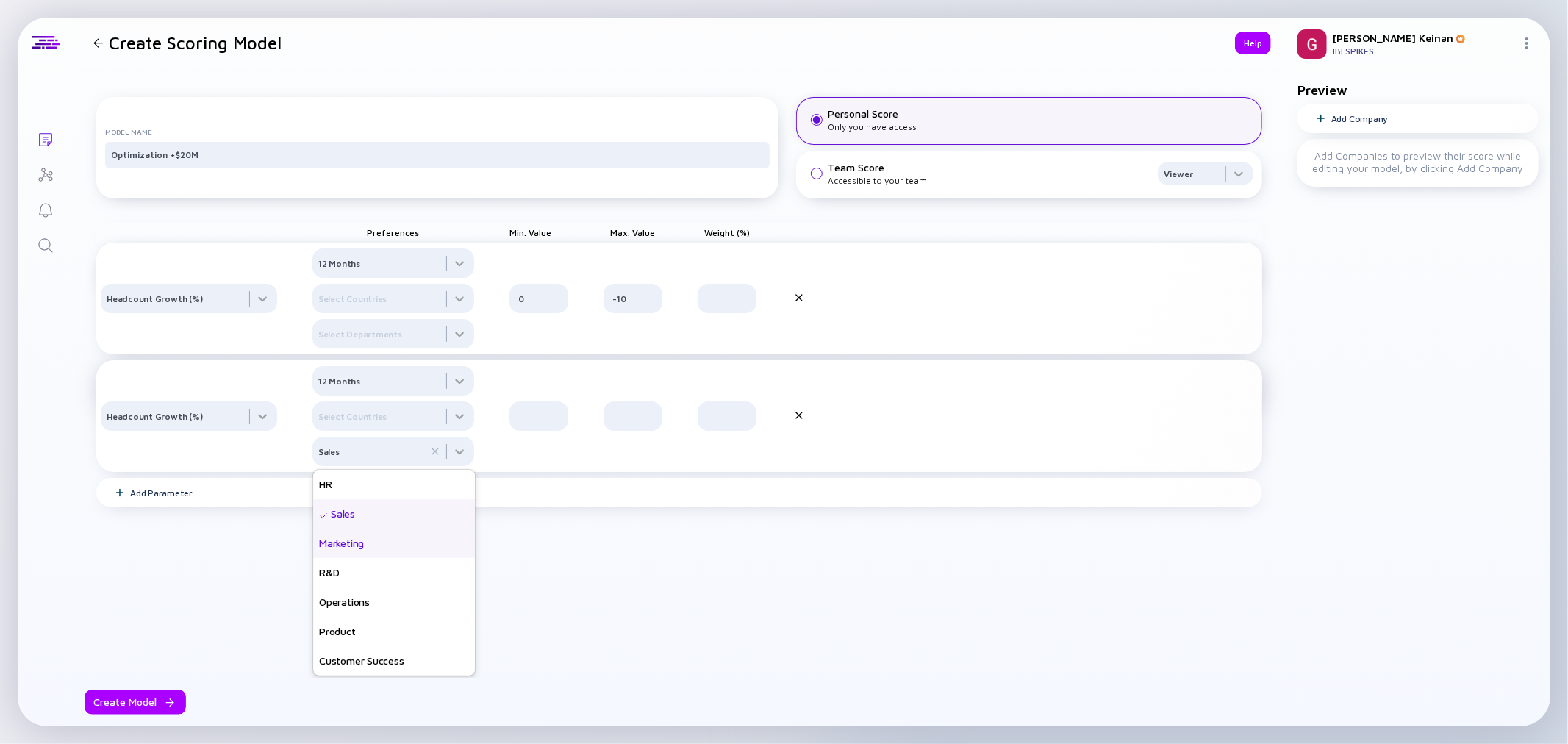
click at [329, 559] on div "Marketing" at bounding box center [394, 544] width 162 height 30
click at [464, 278] on div at bounding box center [393, 263] width 162 height 30
click at [359, 528] on div "Sales" at bounding box center [394, 514] width 162 height 30
click at [538, 423] on input "text" at bounding box center [539, 416] width 41 height 15
type input "0"
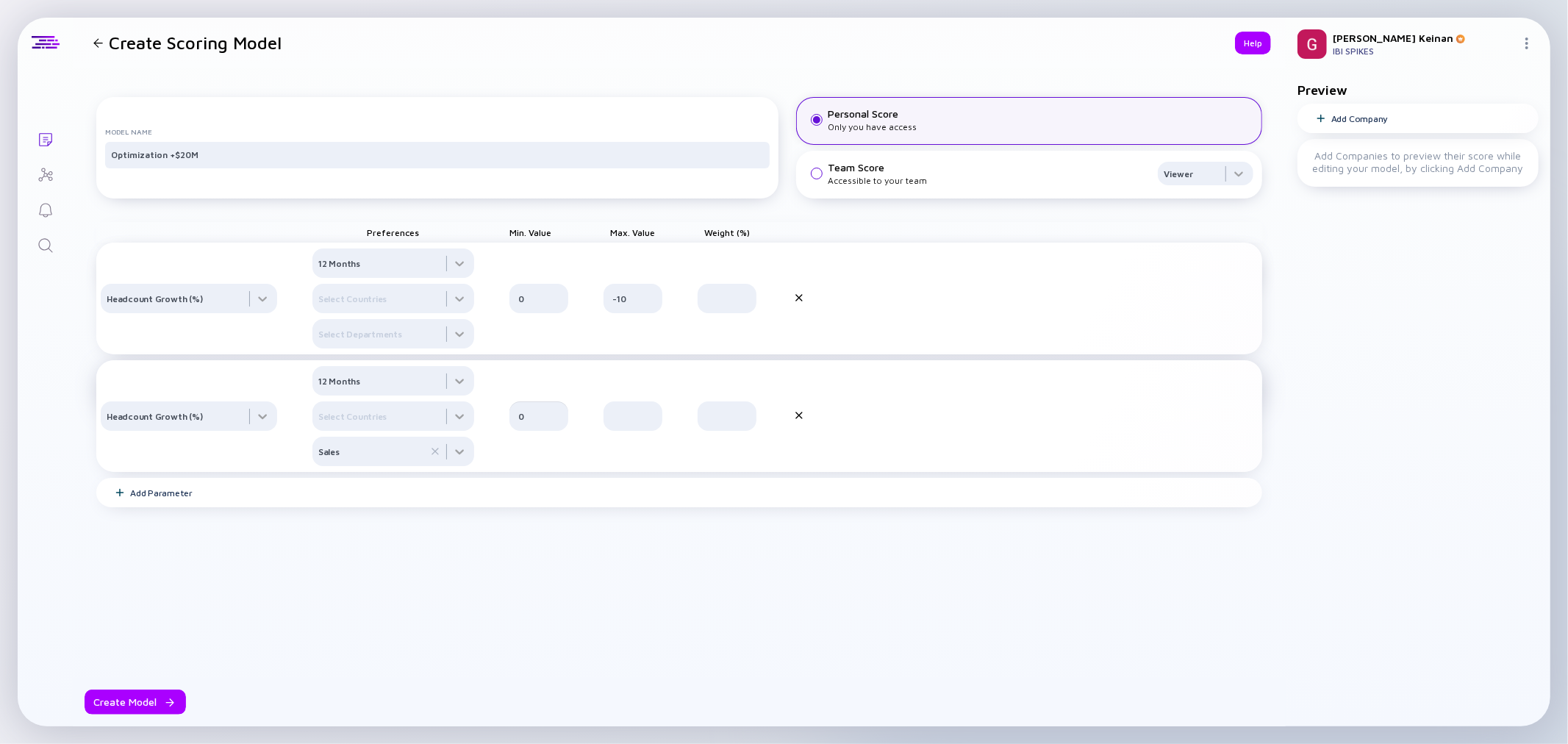
type input "0"
click at [652, 414] on div "Headcount Growth (%) 12 Months Select Countries Sales 0" at bounding box center [679, 416] width 1166 height 112
click at [652, 420] on div at bounding box center [633, 417] width 59 height 30
click at [651, 423] on input "text" at bounding box center [633, 416] width 41 height 15
type input "10"
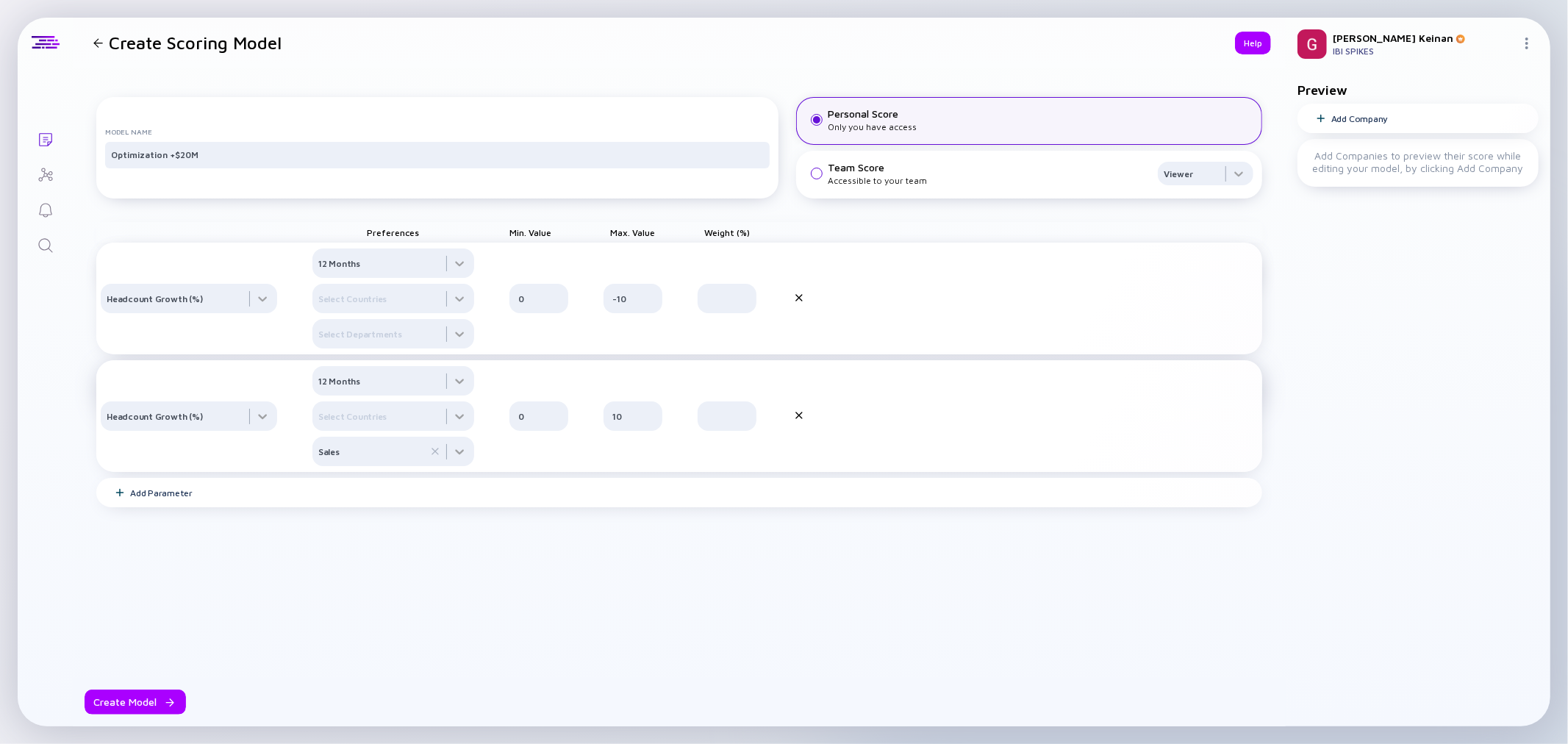
click at [1002, 416] on div "Headcount Growth (%) 12 Months Select Countries Sales 0 10" at bounding box center [679, 416] width 1166 height 112
click at [143, 508] on div "Add Parameter" at bounding box center [679, 493] width 1166 height 30
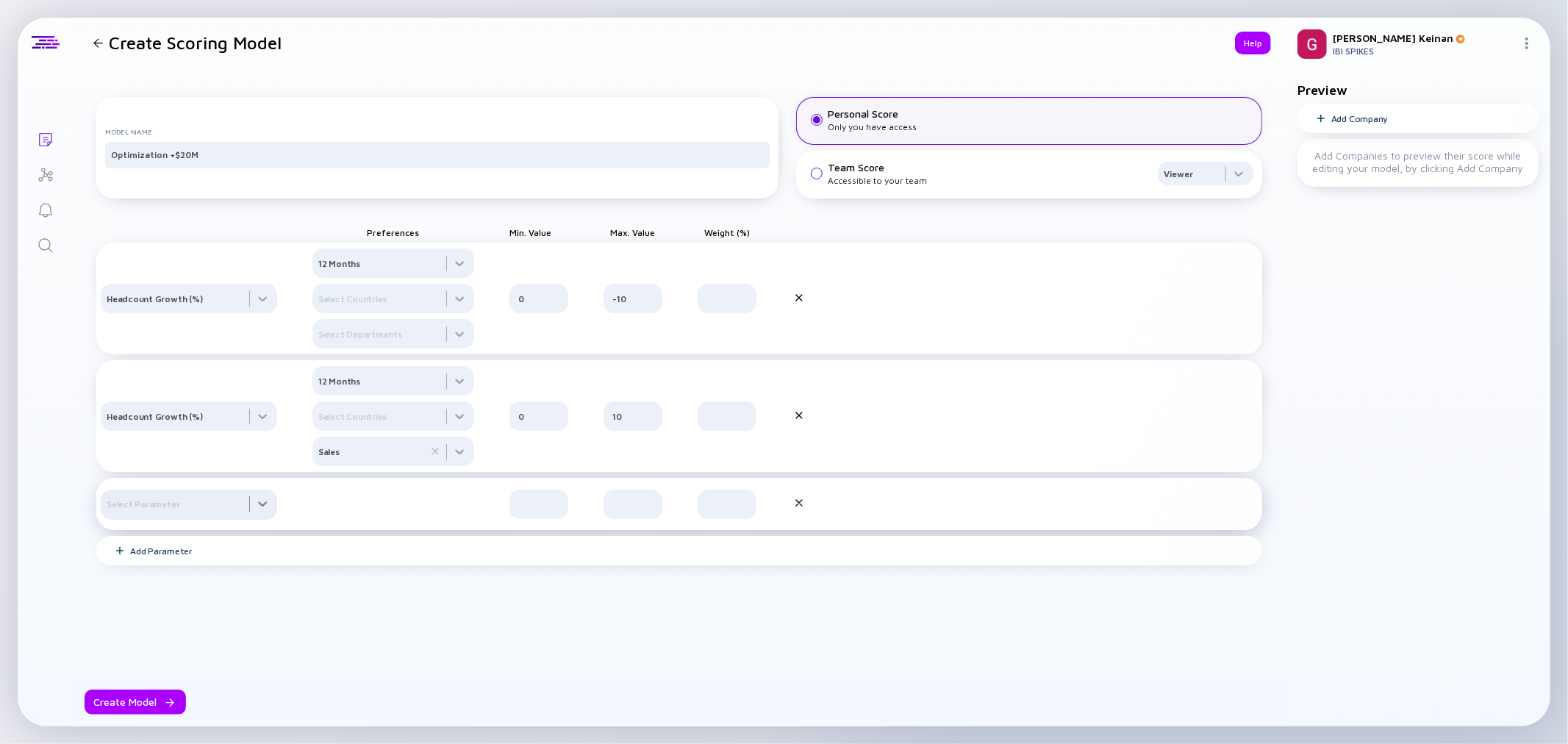
click at [230, 313] on div at bounding box center [188, 298] width 177 height 30
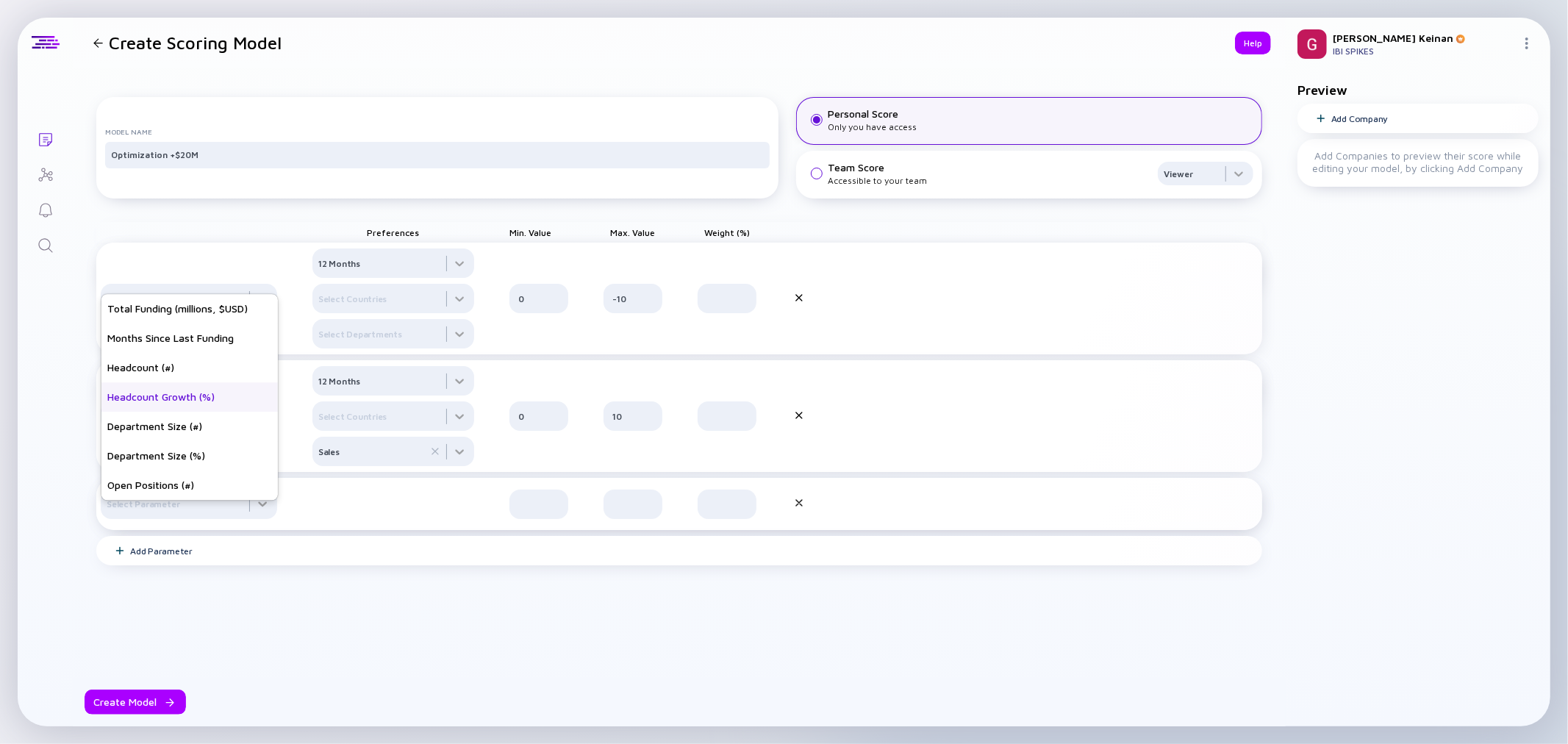
click at [182, 394] on div "Headcount Growth (%)" at bounding box center [189, 397] width 177 height 30
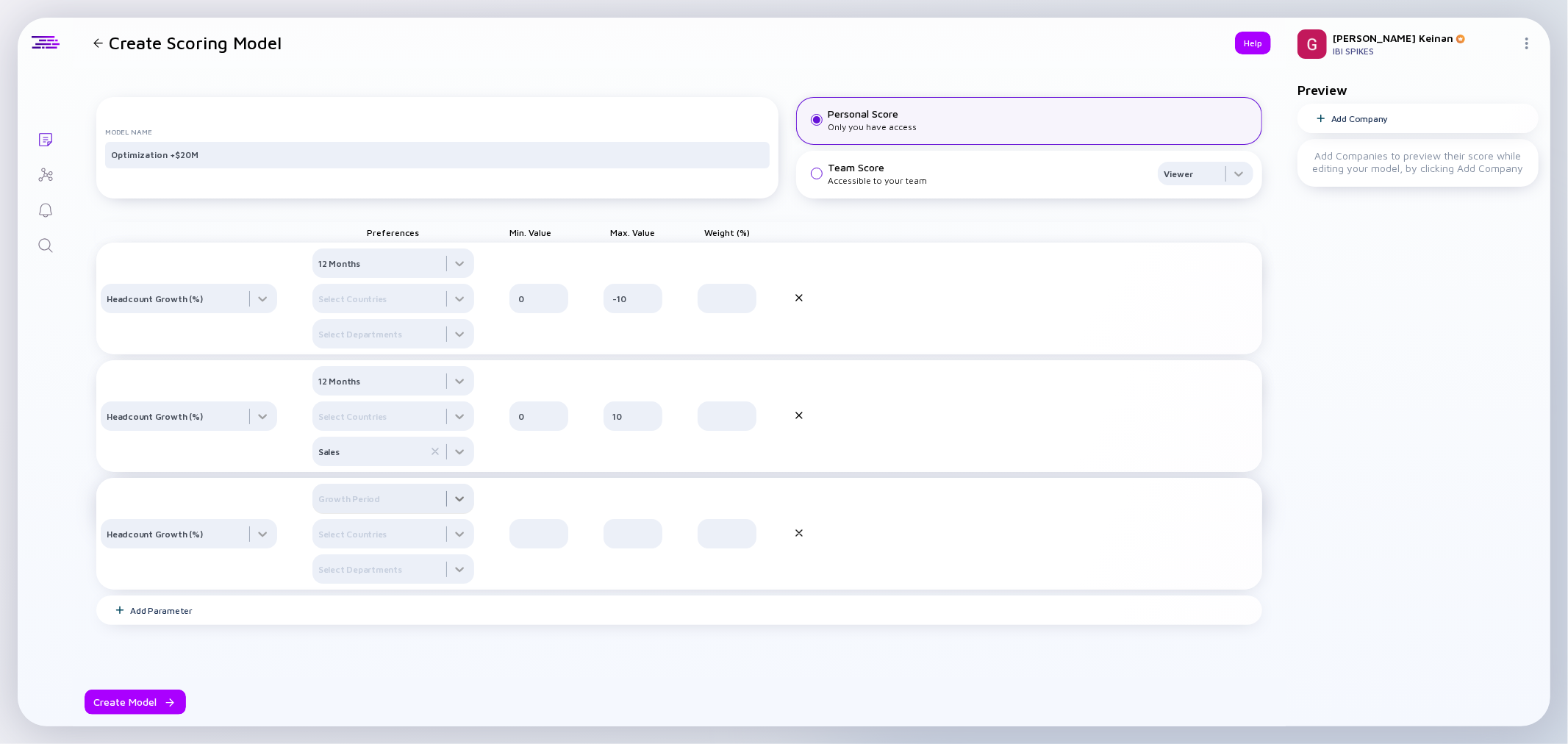
click at [406, 278] on div at bounding box center [393, 263] width 162 height 30
click at [352, 604] on div "12 Months" at bounding box center [394, 590] width 162 height 30
click at [355, 278] on div at bounding box center [393, 263] width 162 height 30
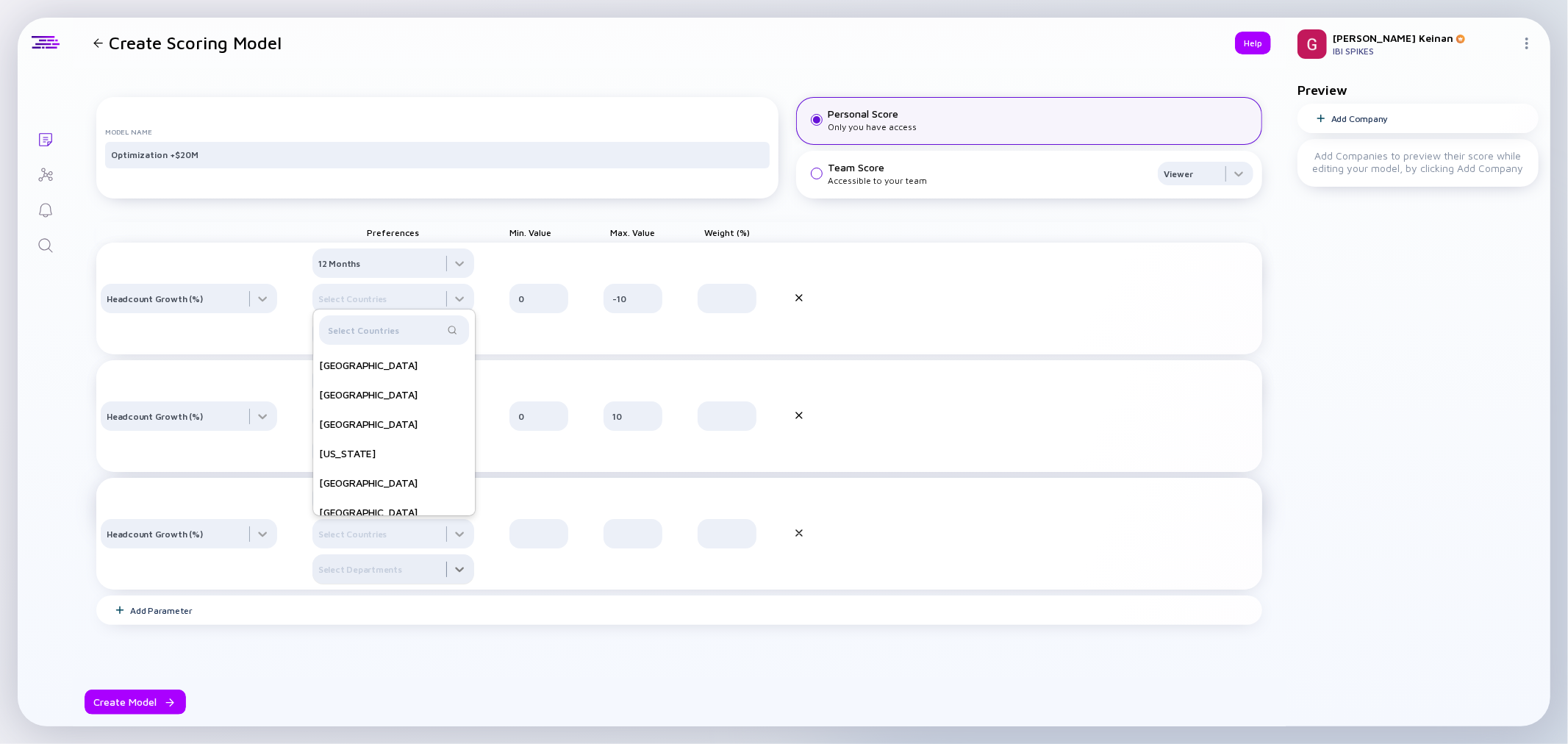
click at [354, 278] on div at bounding box center [393, 263] width 162 height 30
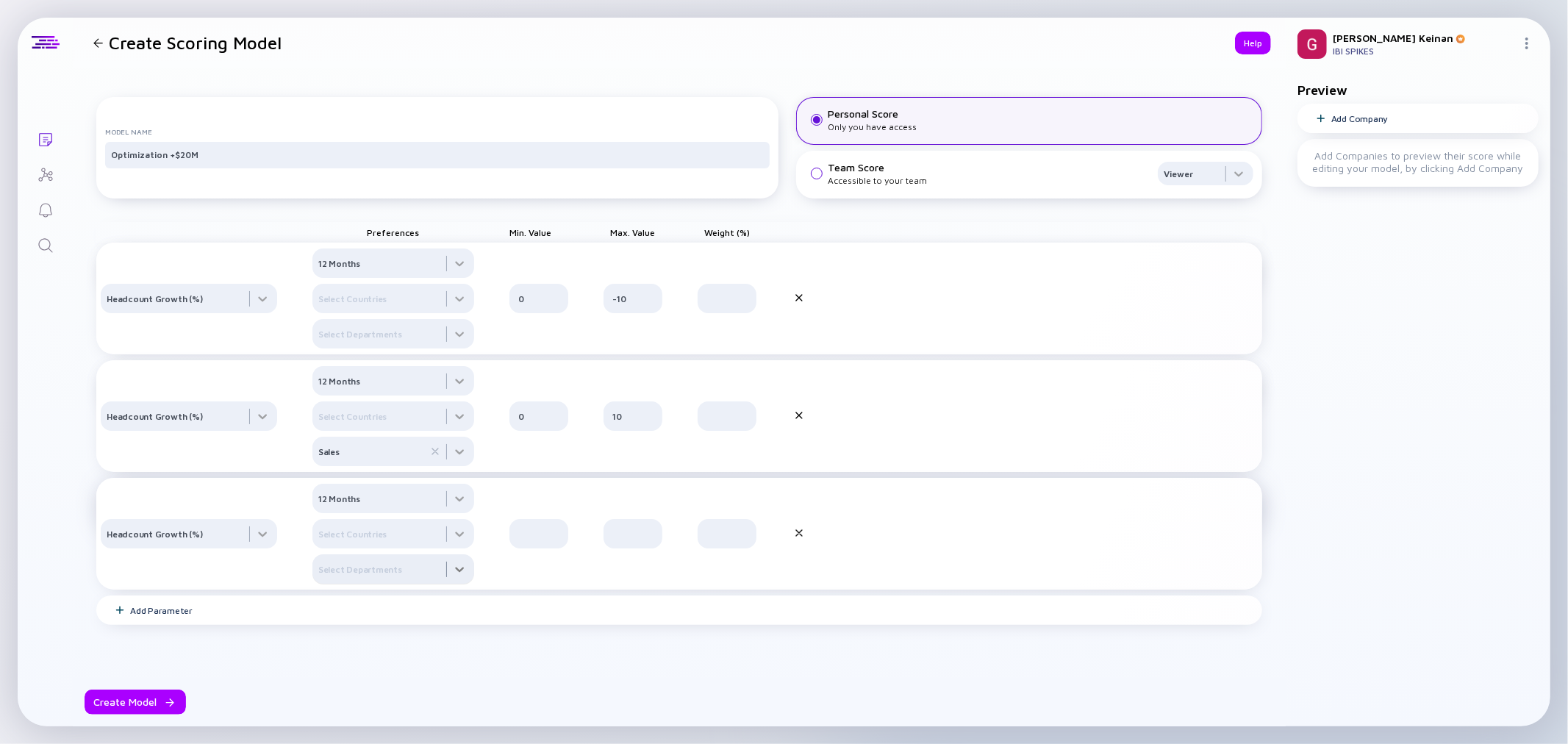
click at [354, 278] on div at bounding box center [393, 263] width 162 height 30
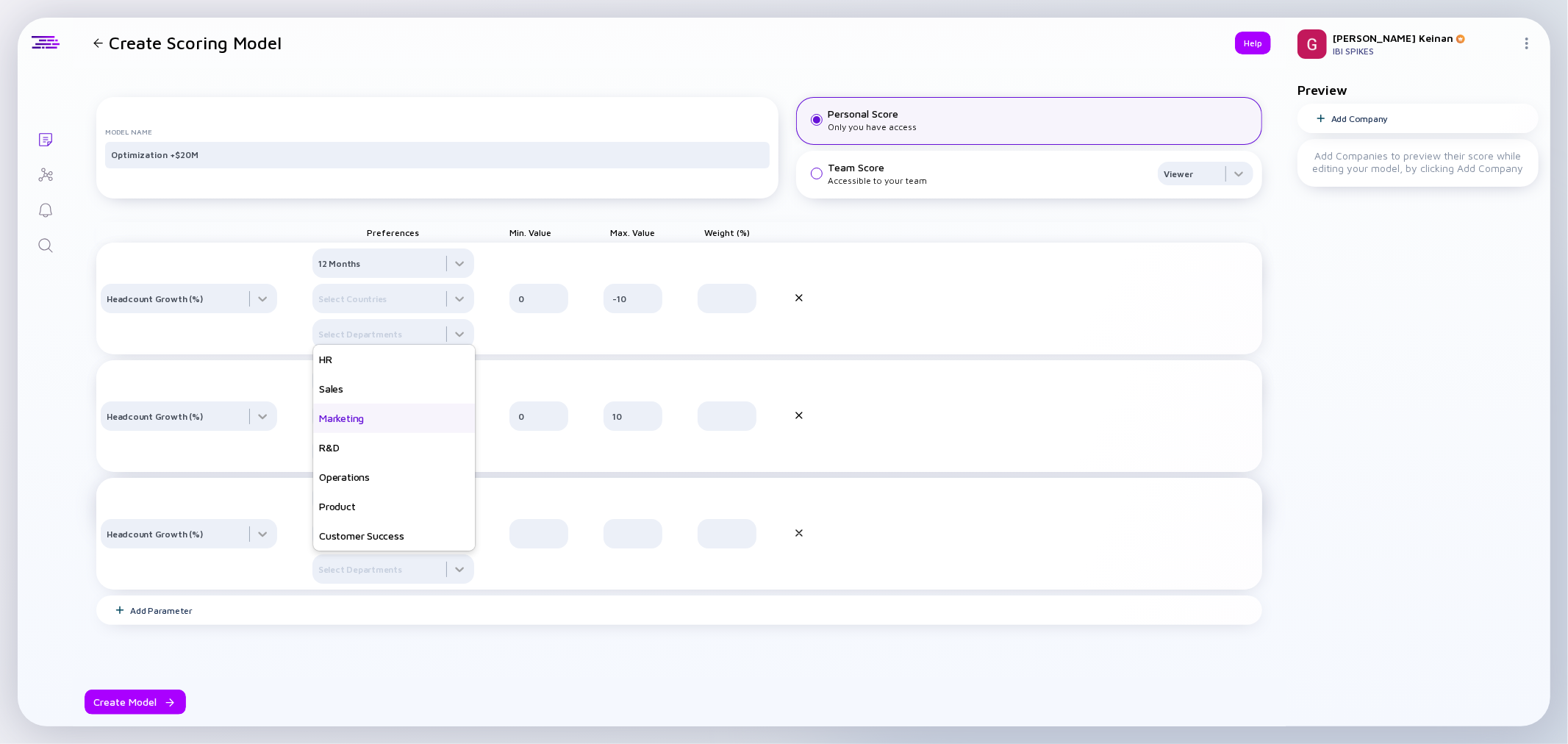
click at [336, 429] on div "Marketing" at bounding box center [394, 419] width 162 height 30
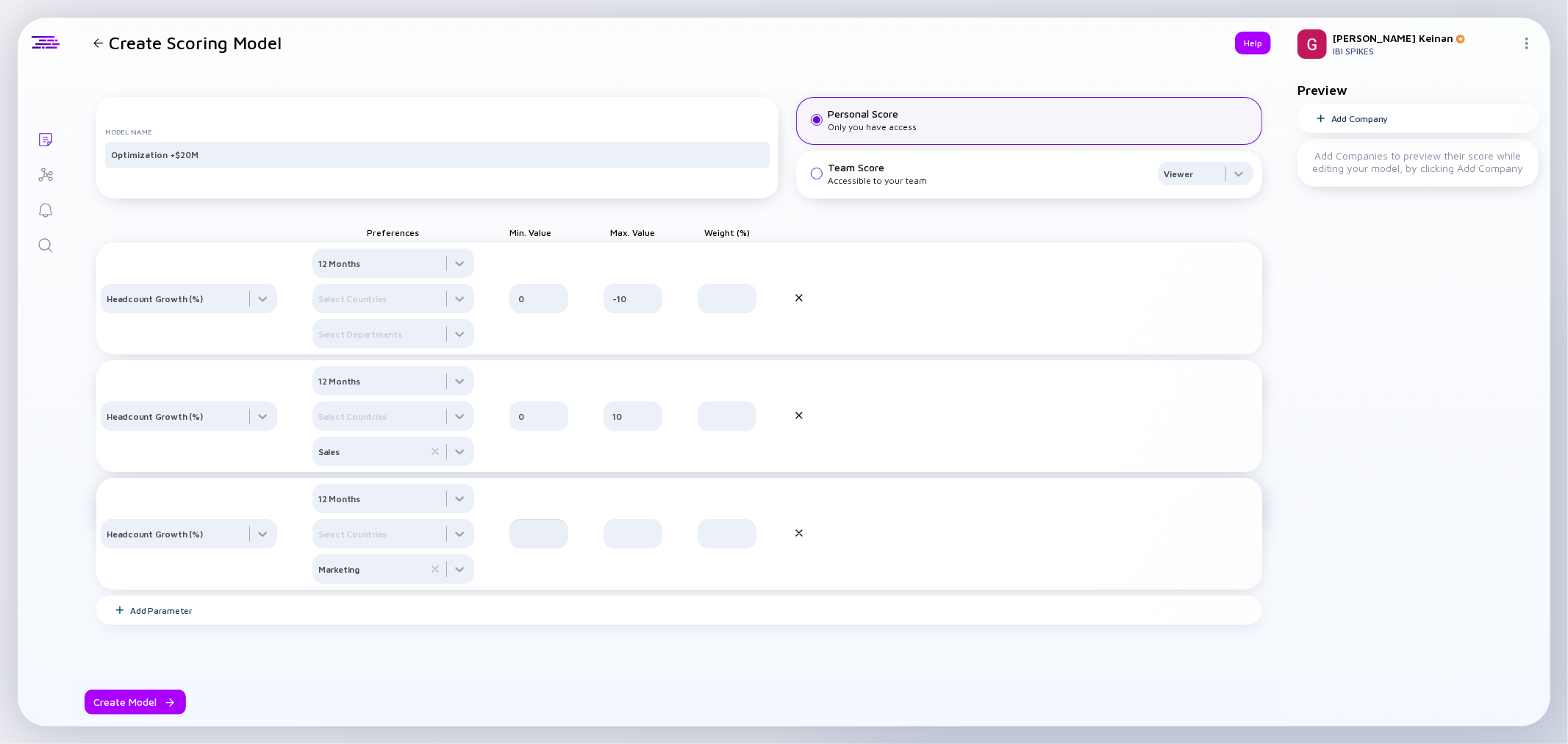
click at [524, 542] on input "text" at bounding box center [539, 534] width 41 height 15
type input "0"
type input "10"
click at [740, 306] on input "text" at bounding box center [727, 298] width 41 height 15
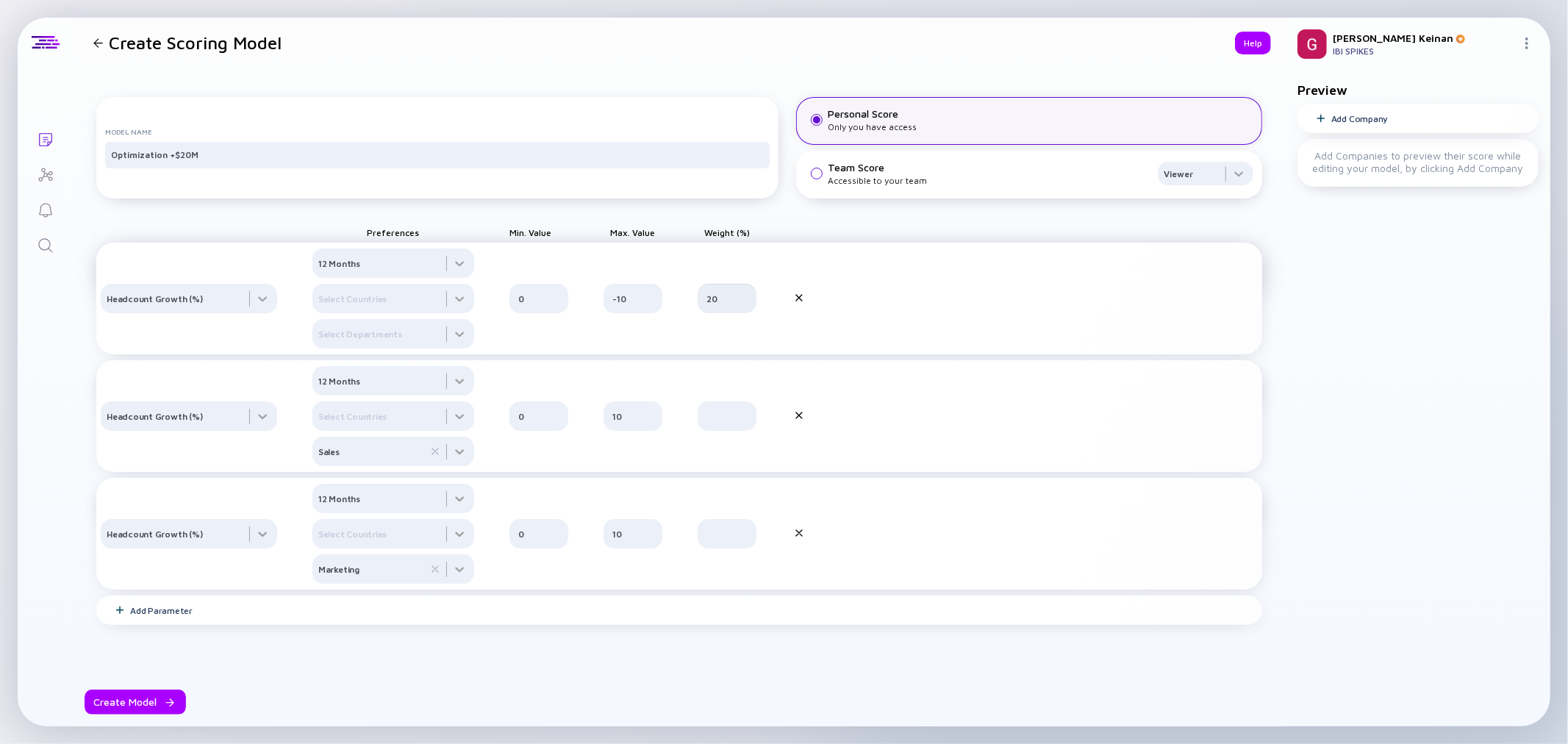
type input "20"
click at [711, 423] on input "text" at bounding box center [727, 416] width 41 height 15
type input "40"
click at [733, 542] on input "text" at bounding box center [727, 534] width 41 height 15
type input "40"
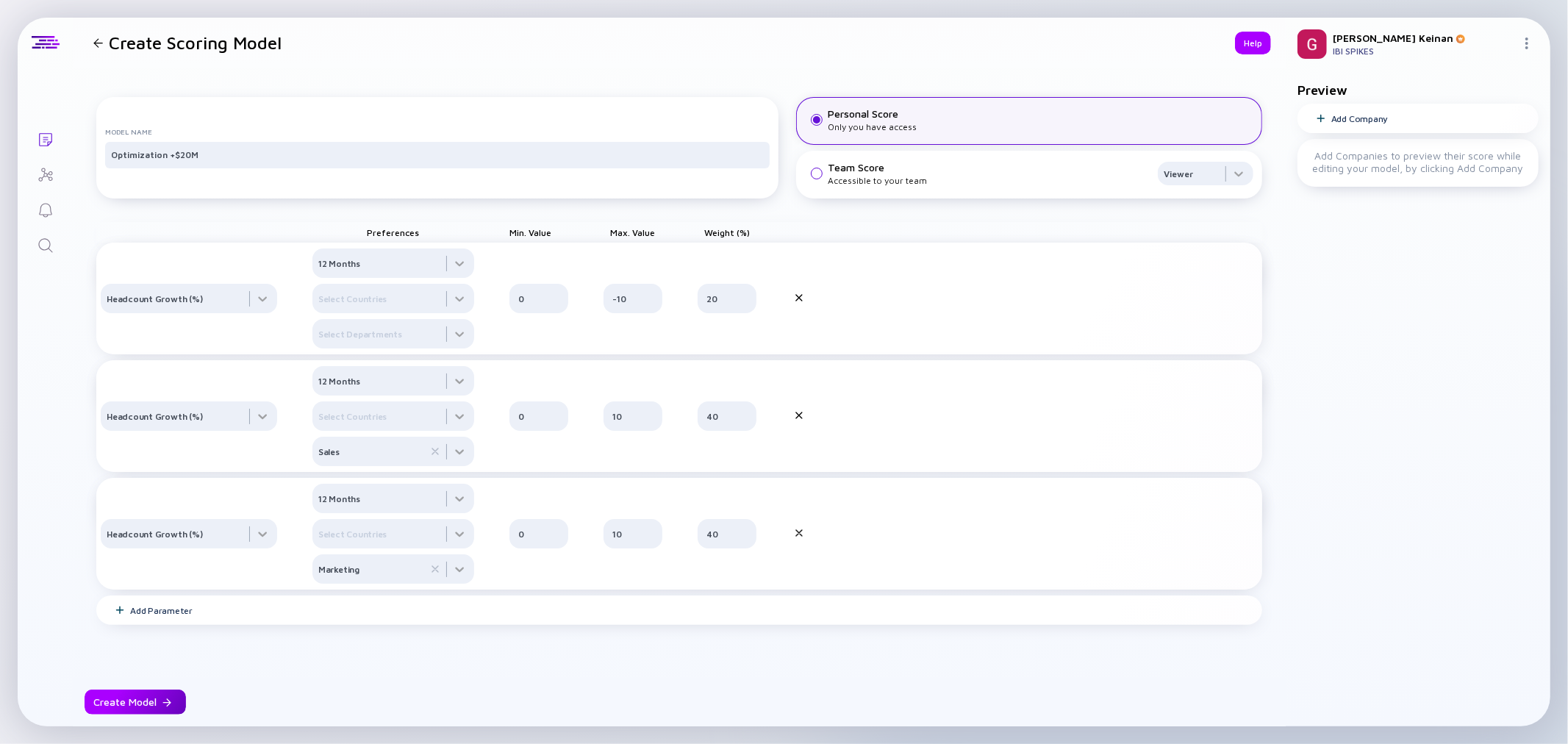
click at [132, 701] on div "Create Model" at bounding box center [134, 703] width 101 height 25
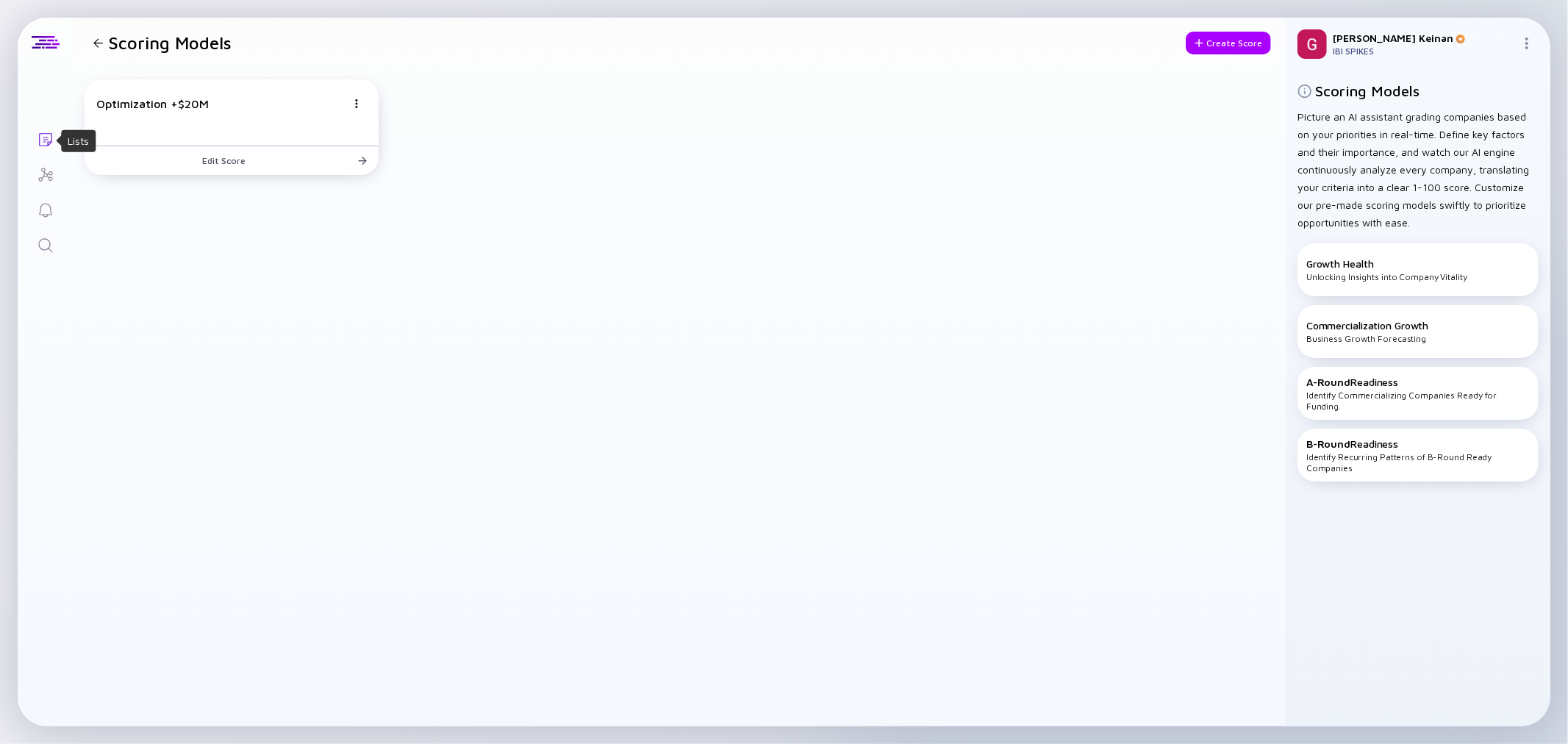
click at [45, 140] on icon "Lists" at bounding box center [46, 140] width 18 height 18
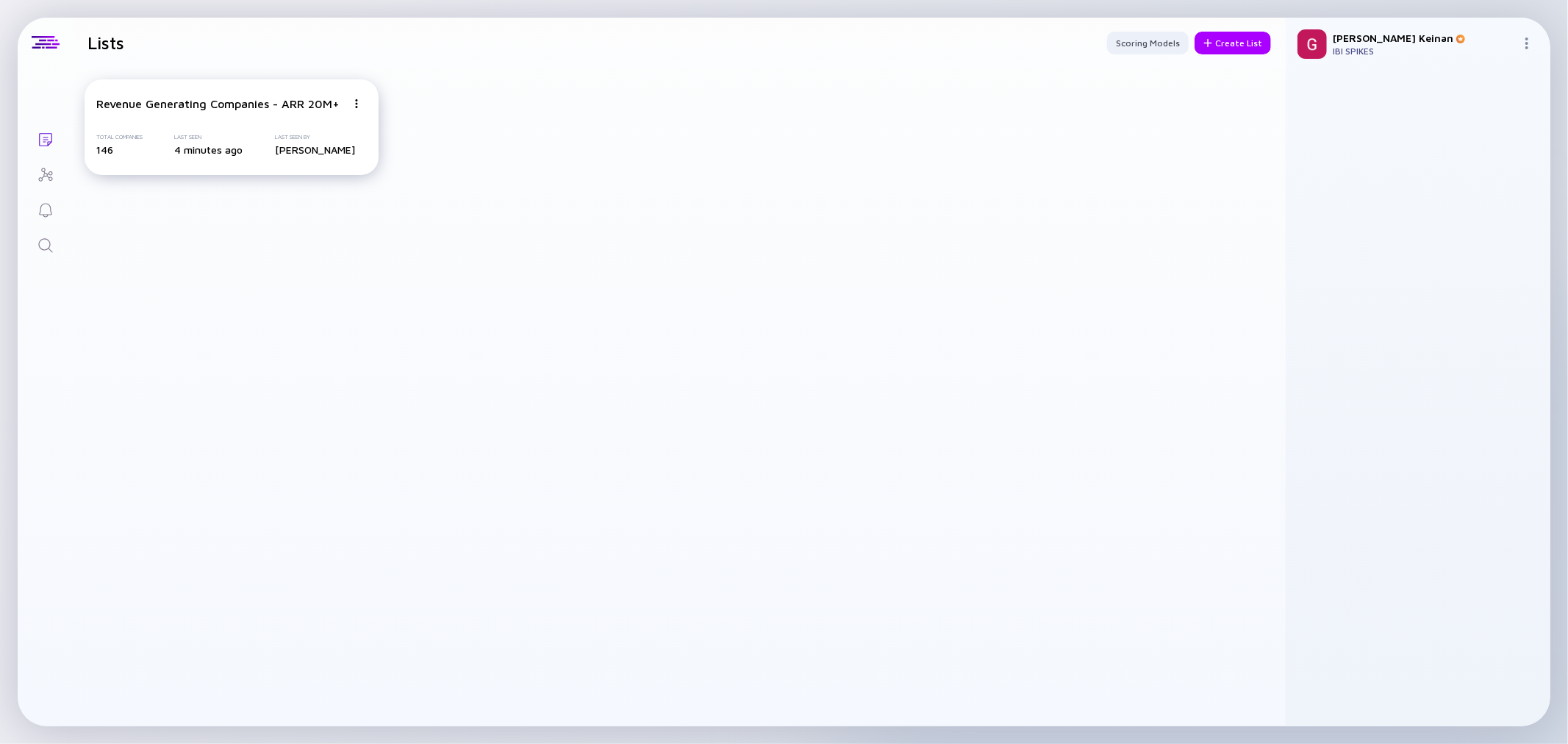
click at [174, 101] on div "Revenue Generating Companies - ARR 20M+" at bounding box center [218, 103] width 244 height 13
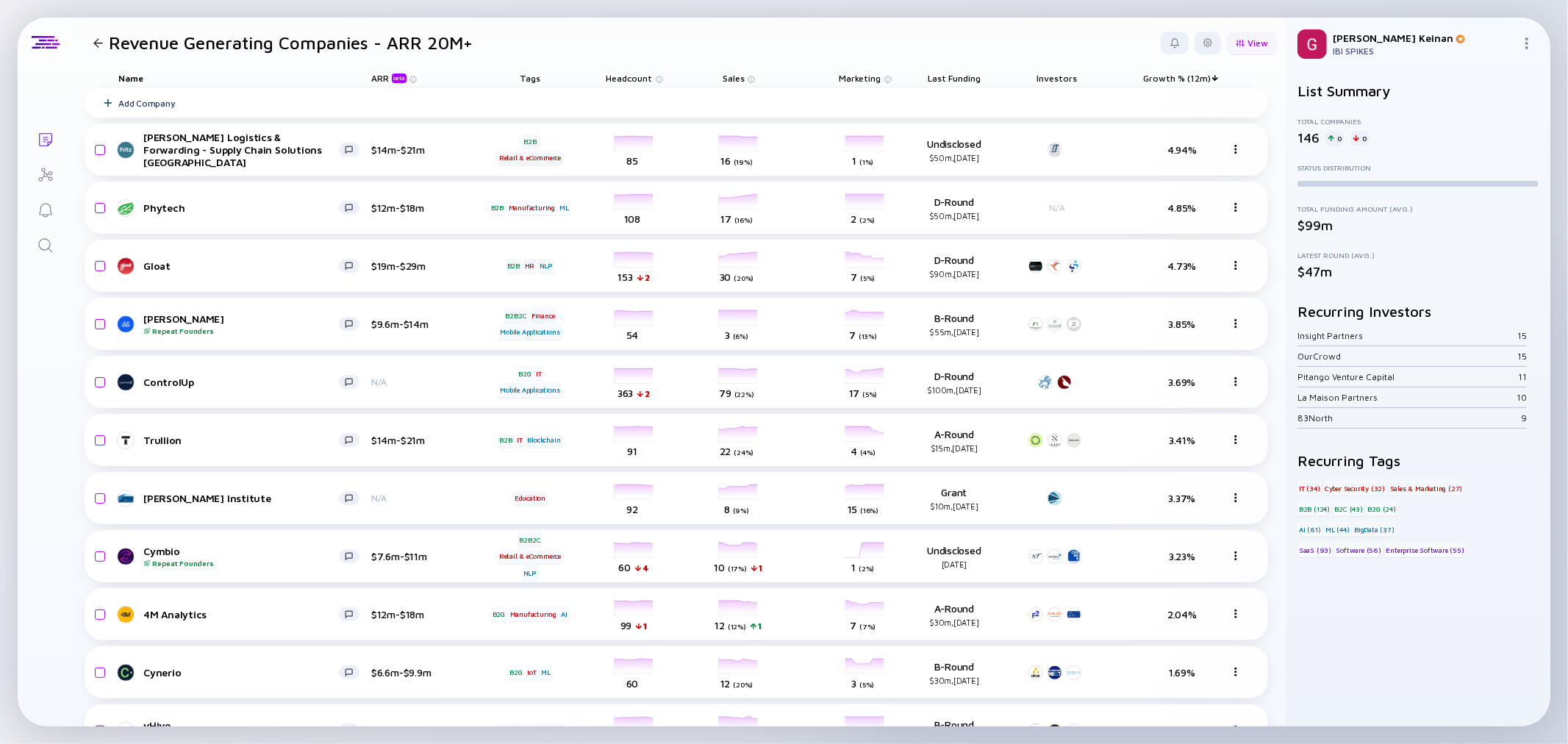
click at [1237, 38] on div "View" at bounding box center [1252, 43] width 50 height 23
click at [1160, 123] on div "Score" at bounding box center [1209, 129] width 110 height 30
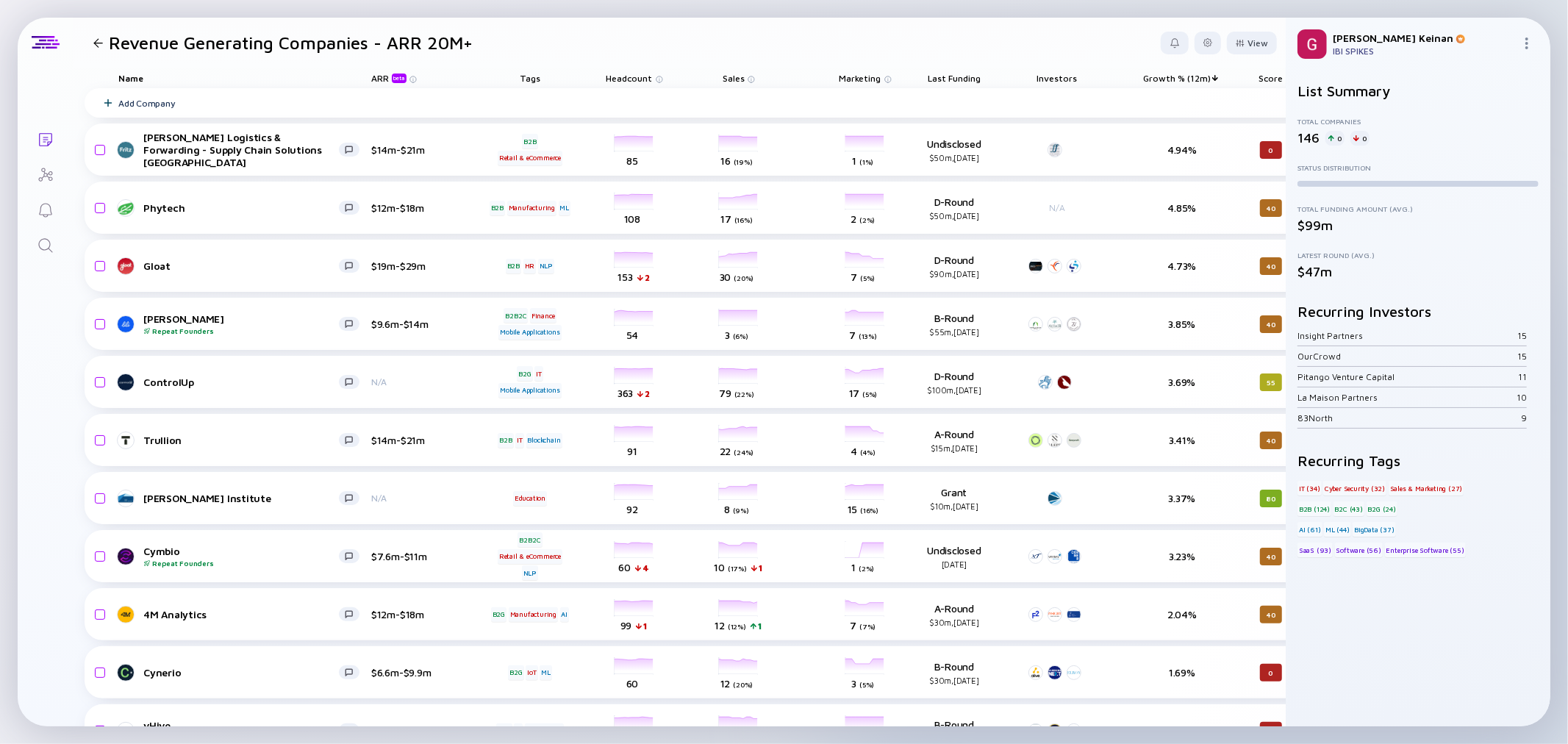
scroll to position [0, 85]
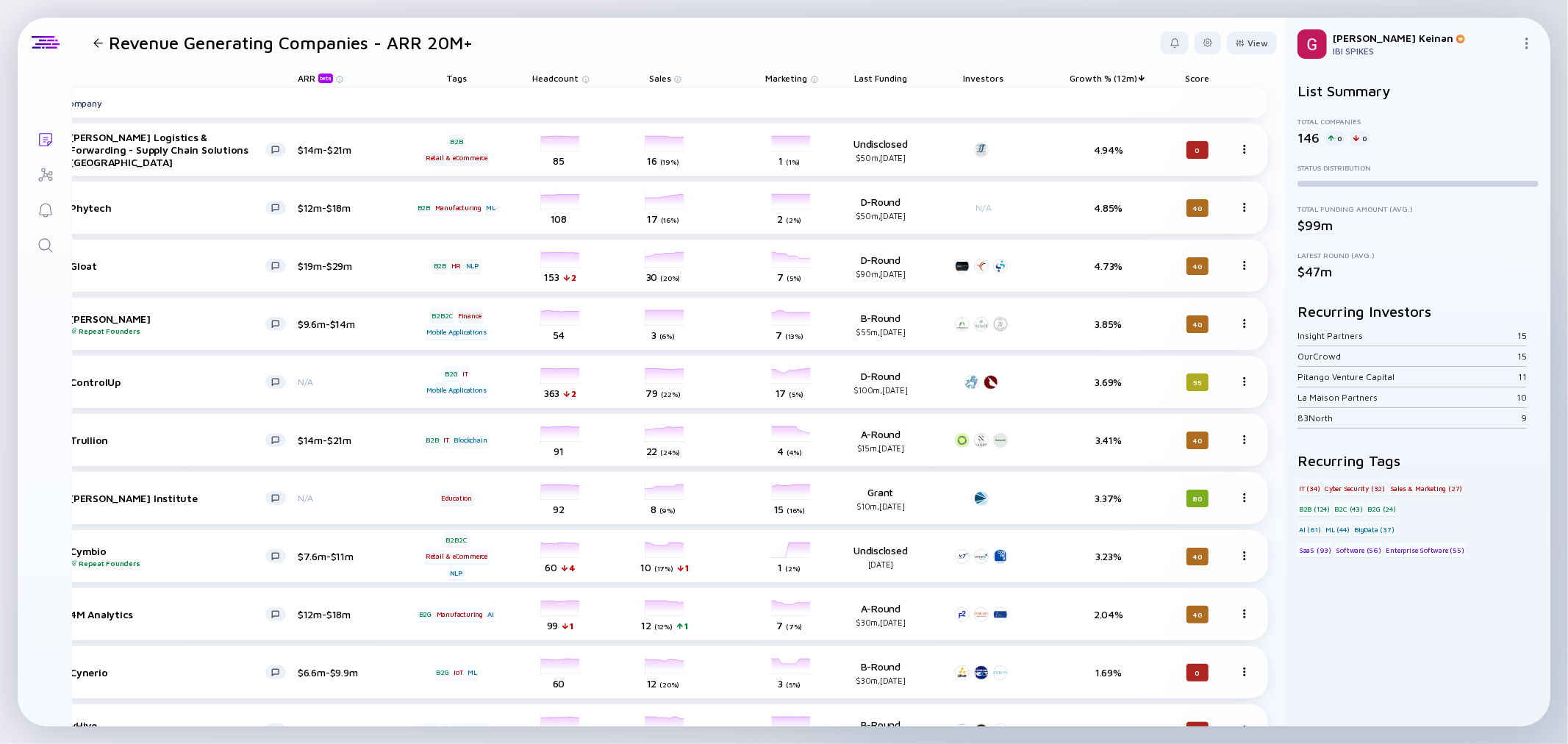
click at [1189, 74] on div "Score" at bounding box center [1197, 78] width 82 height 21
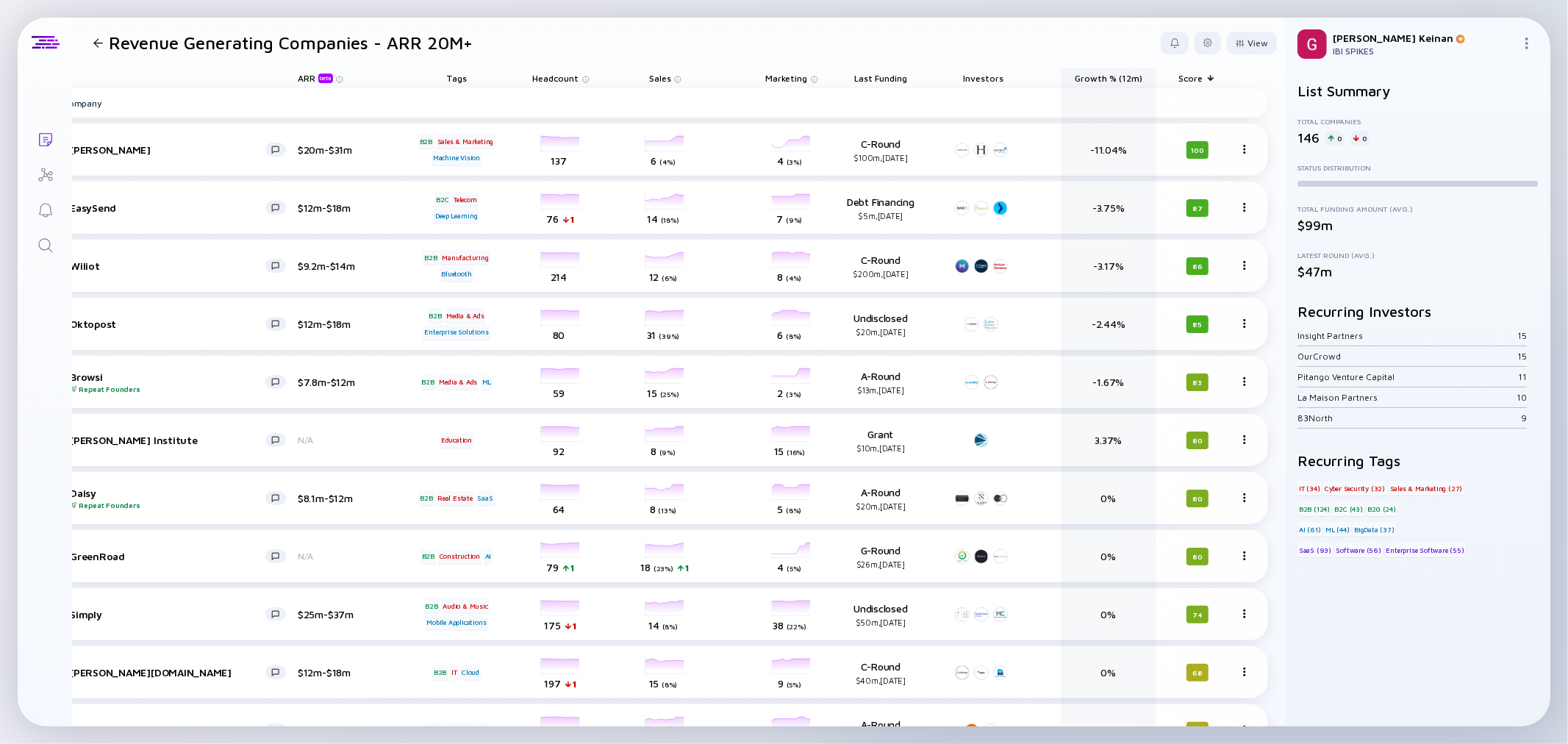
drag, startPoint x: 1181, startPoint y: 80, endPoint x: 1038, endPoint y: 24, distance: 153.6
click at [1038, 24] on div "Revenue Generating Companies - ARR 20M+ View Name ARR beta Tags Headcount Sales…" at bounding box center [679, 372] width 1213 height 709
drag, startPoint x: 1194, startPoint y: 79, endPoint x: 1026, endPoint y: 71, distance: 168.2
click at [1010, 66] on div "Revenue Generating Companies - ARR 20M+ View Name ARR beta Tags Headcount Sales…" at bounding box center [679, 372] width 1213 height 709
drag, startPoint x: 1197, startPoint y: 77, endPoint x: 989, endPoint y: 89, distance: 208.3
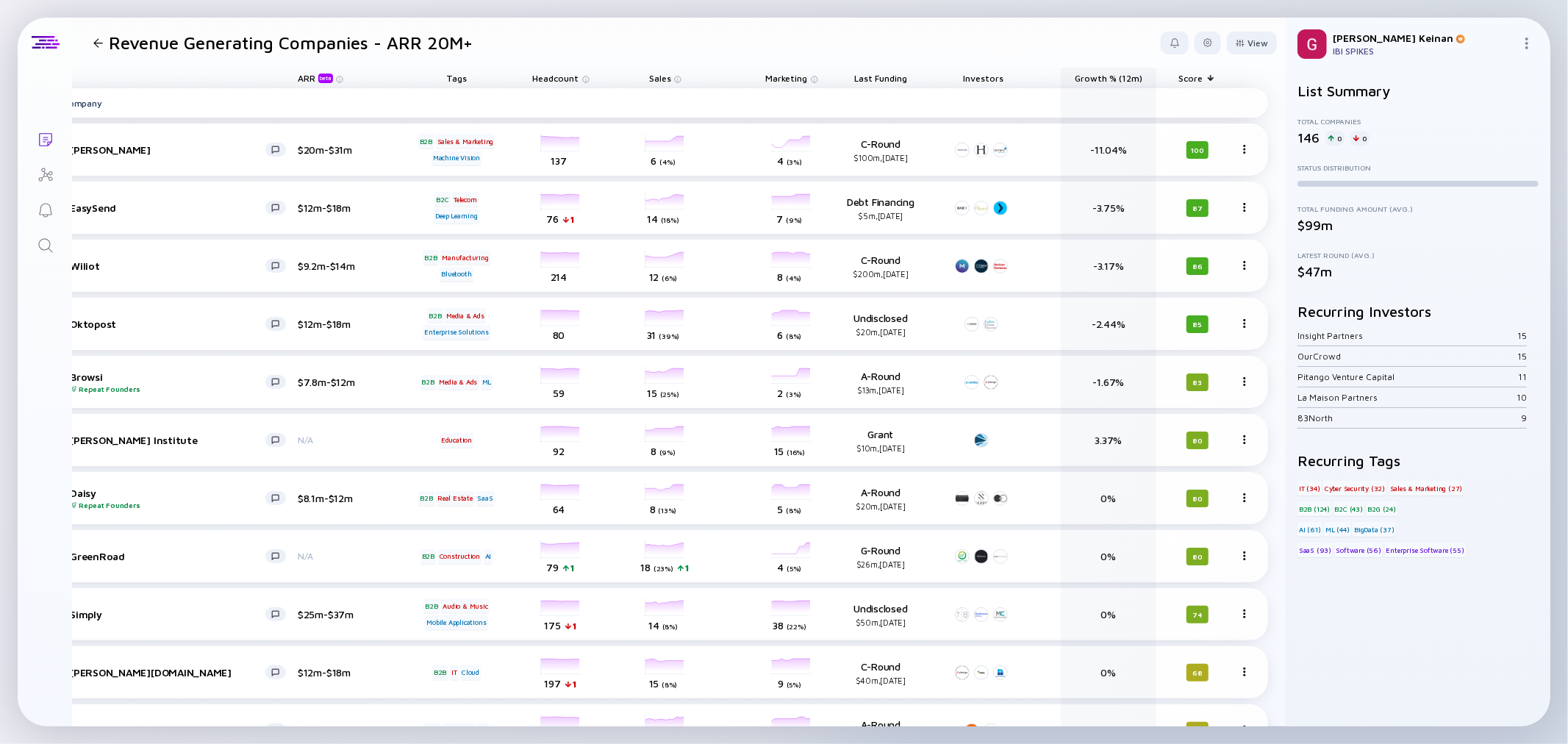
click at [1189, 69] on div "Score" at bounding box center [1197, 78] width 82 height 21
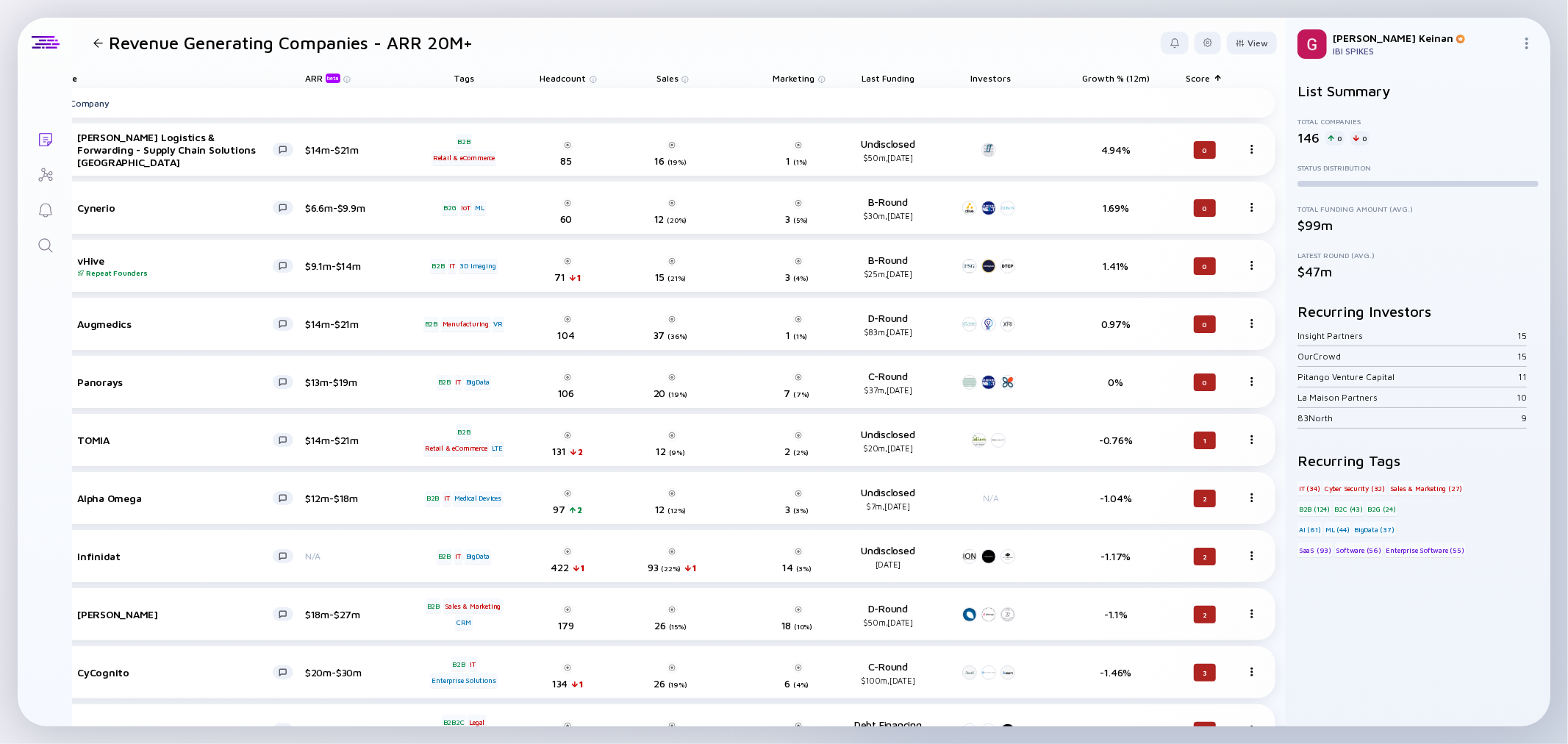
scroll to position [0, 56]
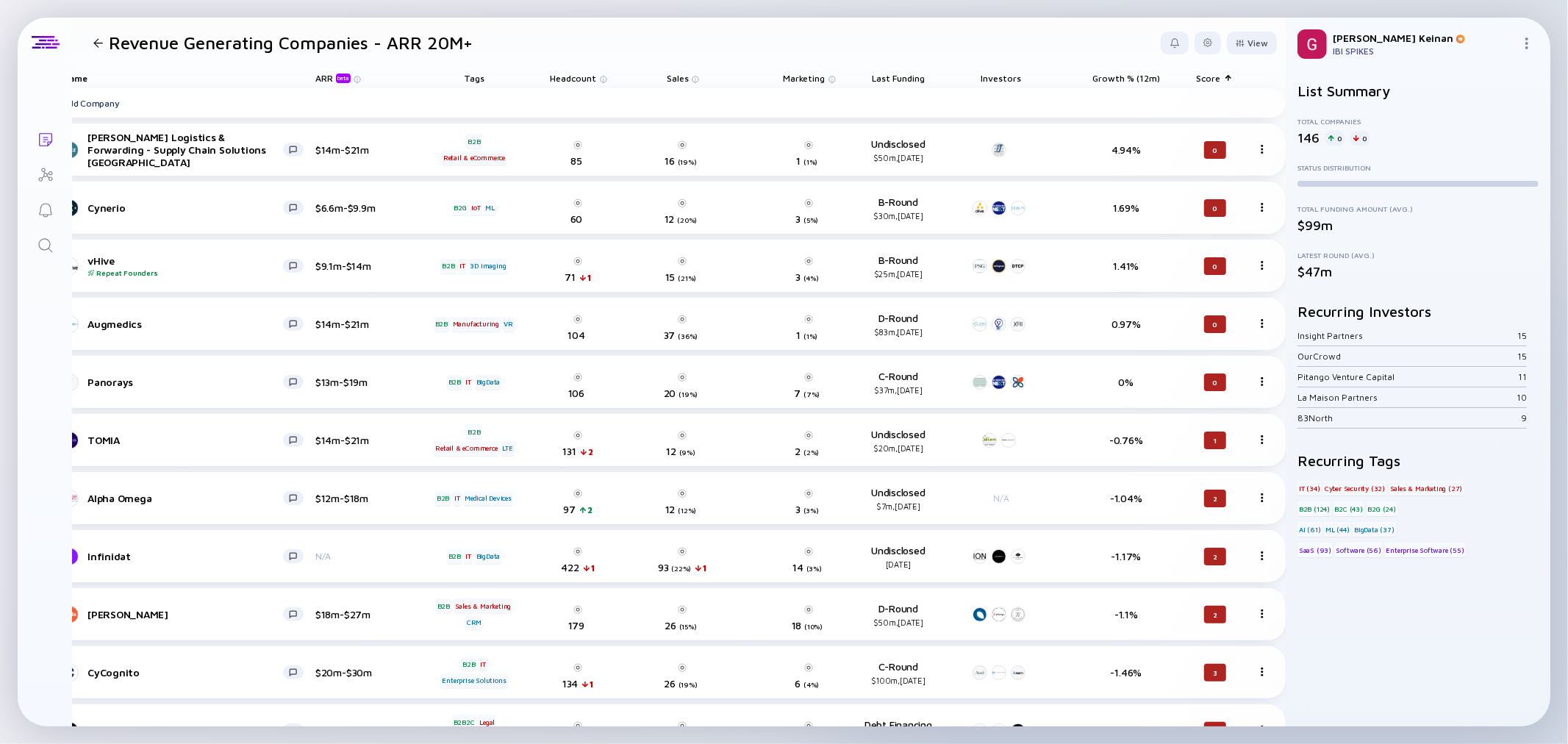
click at [1208, 78] on div "Score" at bounding box center [1215, 78] width 82 height 21
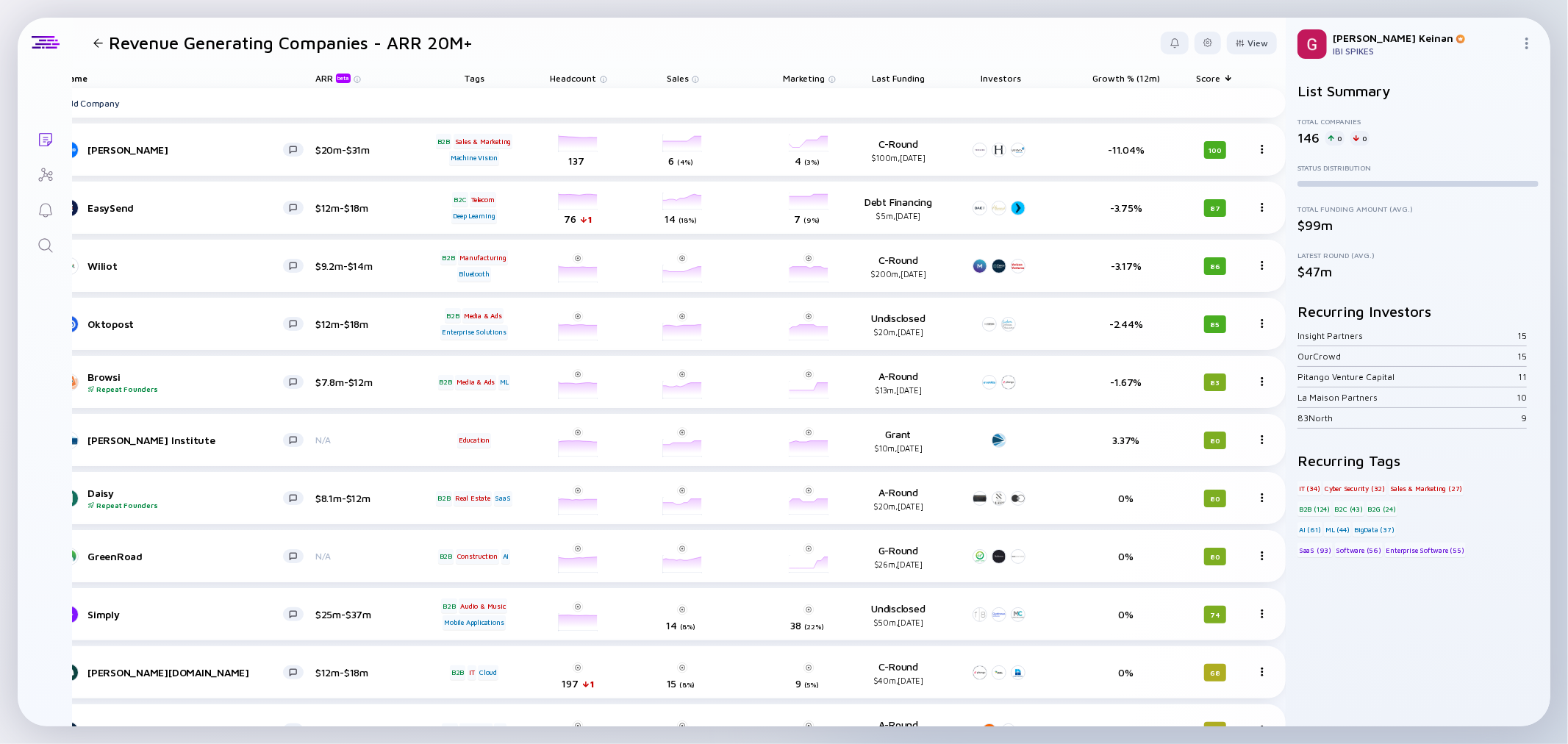
drag, startPoint x: 1182, startPoint y: 72, endPoint x: 1041, endPoint y: 70, distance: 141.0
click at [1037, 70] on div "Name ARR beta Tags Headcount Sales Marketing Last Funding Investors Growth % (1…" at bounding box center [657, 78] width 1257 height 21
drag, startPoint x: 1225, startPoint y: 78, endPoint x: 1069, endPoint y: 78, distance: 156.0
click at [1055, 82] on div "Name ARR beta Tags Headcount Sales Marketing Last Funding Investors Growth % (1…" at bounding box center [657, 78] width 1257 height 21
drag, startPoint x: 1224, startPoint y: 78, endPoint x: 1041, endPoint y: 80, distance: 183.0
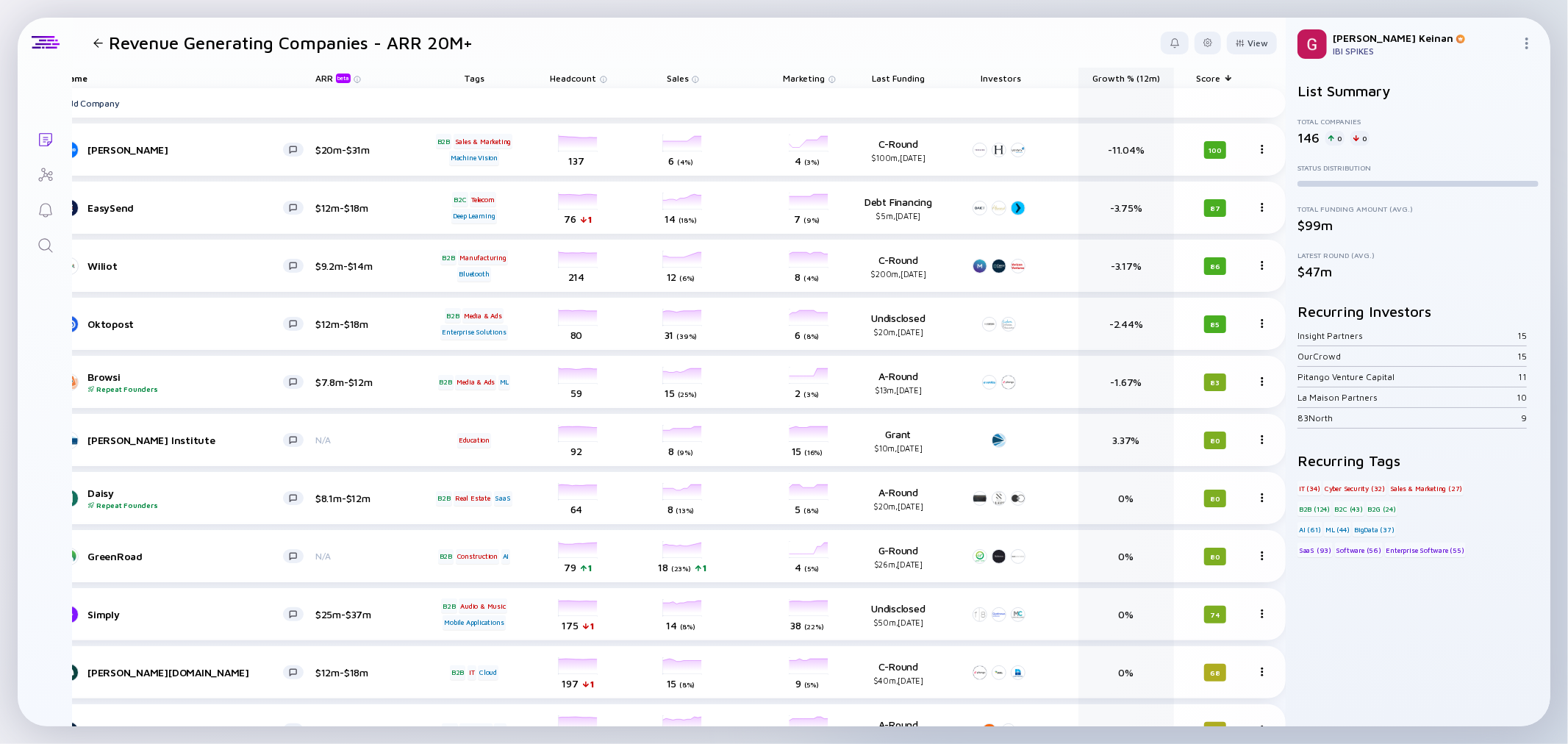
click at [1041, 80] on div "Name ARR beta Tags Headcount Sales Marketing Last Funding Investors Growth % (1…" at bounding box center [657, 78] width 1257 height 21
drag, startPoint x: 1219, startPoint y: 78, endPoint x: 958, endPoint y: 74, distance: 261.0
click at [958, 74] on div "Name ARR beta Tags Headcount Sales Marketing Last Funding Investors Growth % (1…" at bounding box center [657, 78] width 1257 height 21
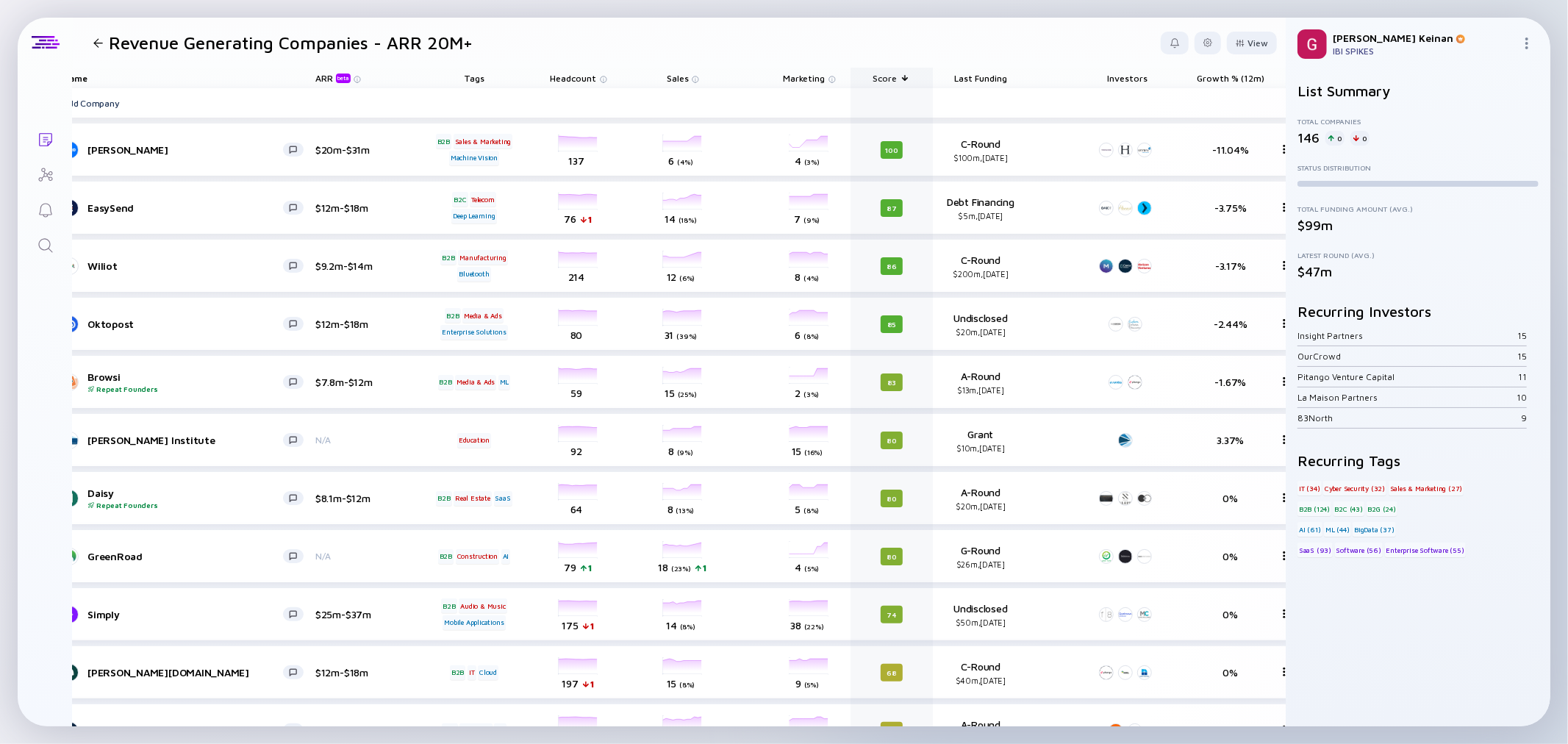
click at [885, 77] on div "Score" at bounding box center [891, 78] width 82 height 21
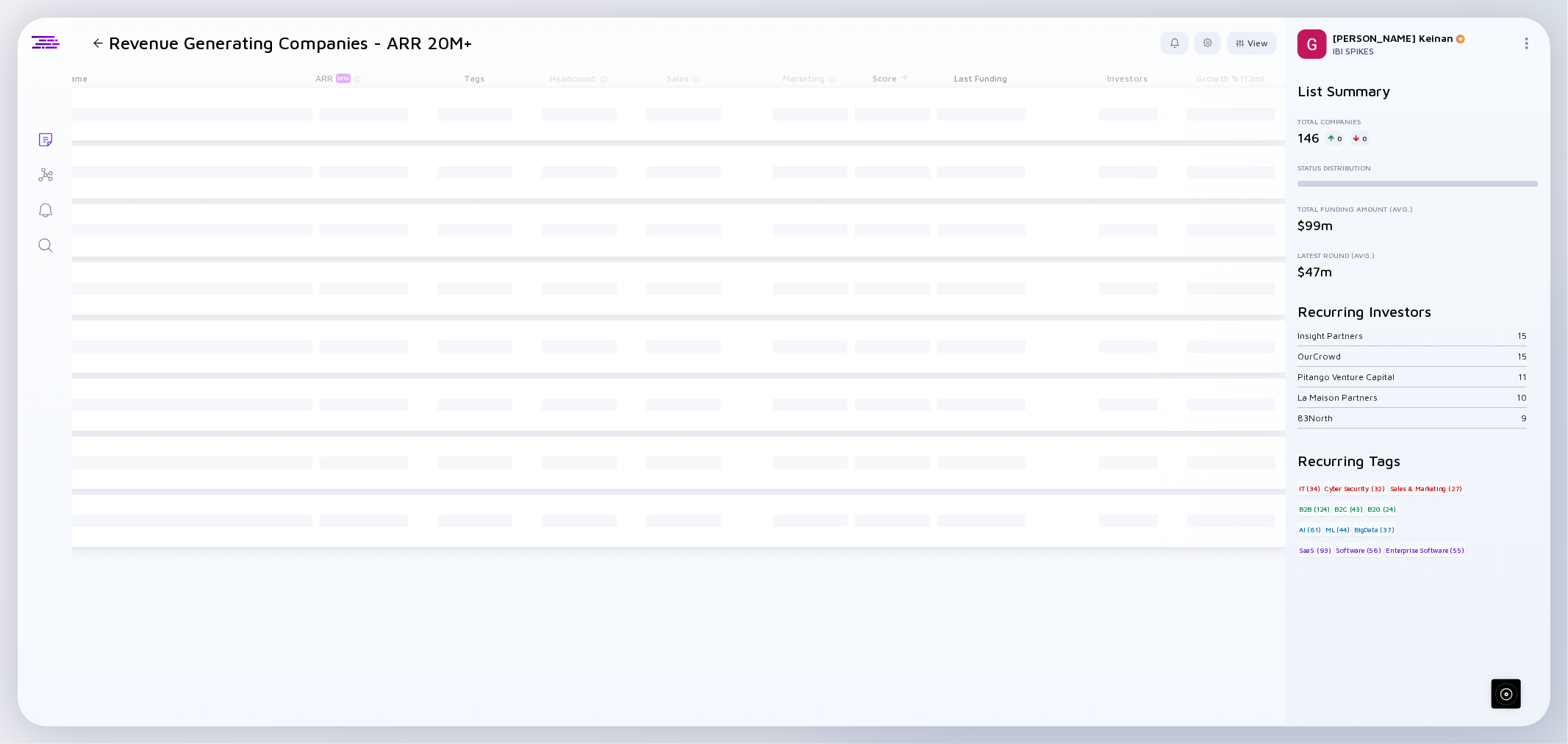
click at [906, 71] on div "Score" at bounding box center [891, 78] width 82 height 21
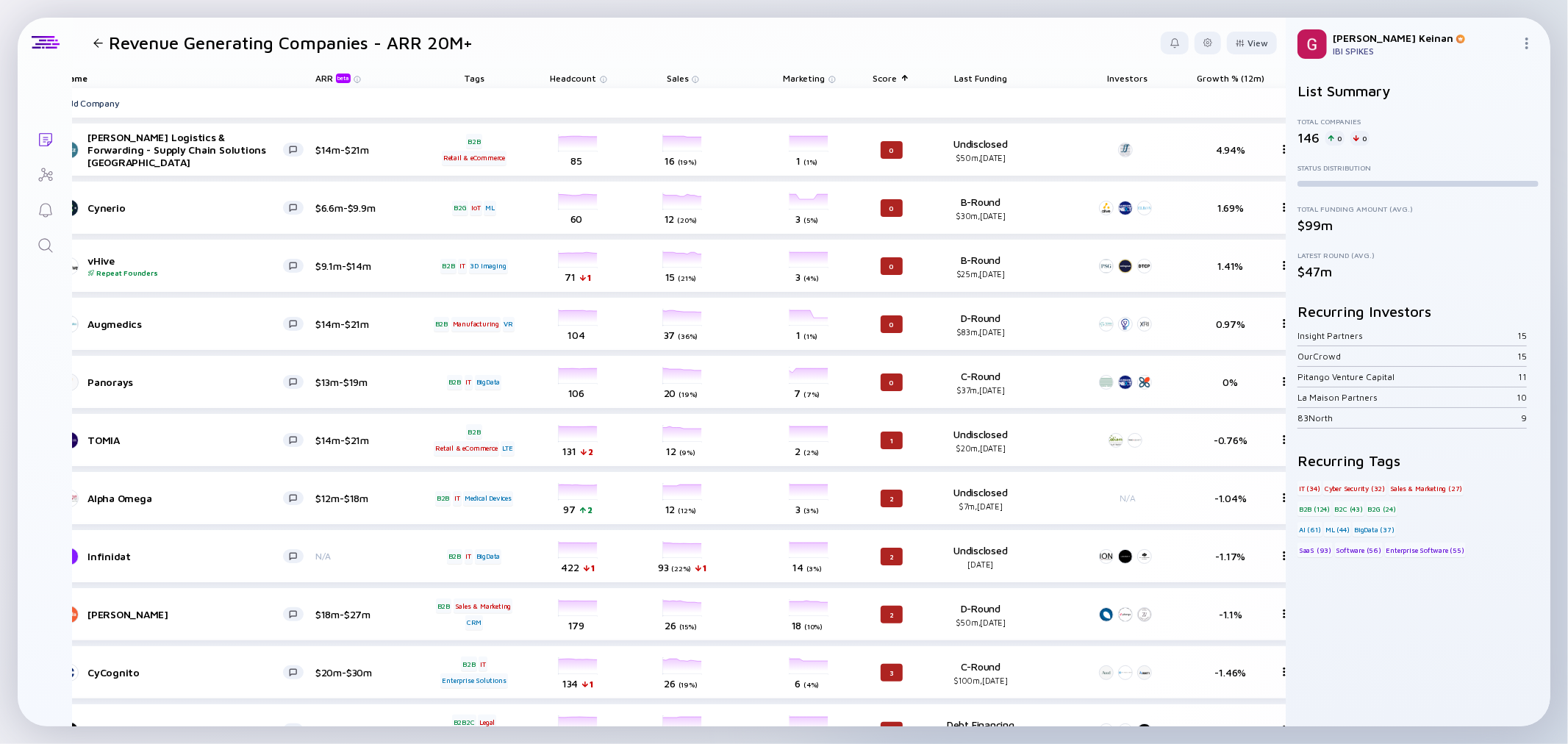
click at [909, 78] on div at bounding box center [910, 78] width 1 height 0
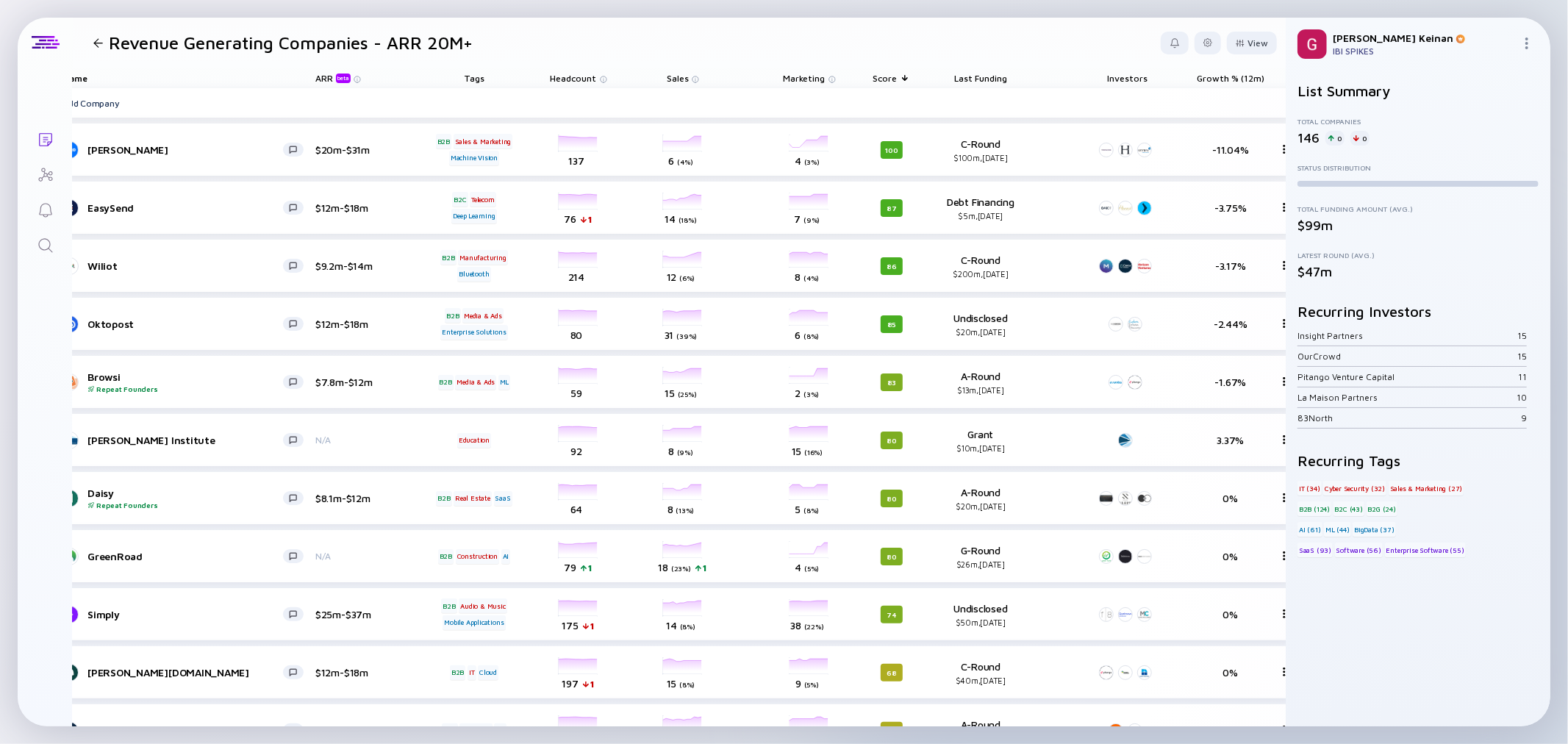
click at [885, 77] on div "Score" at bounding box center [891, 78] width 82 height 21
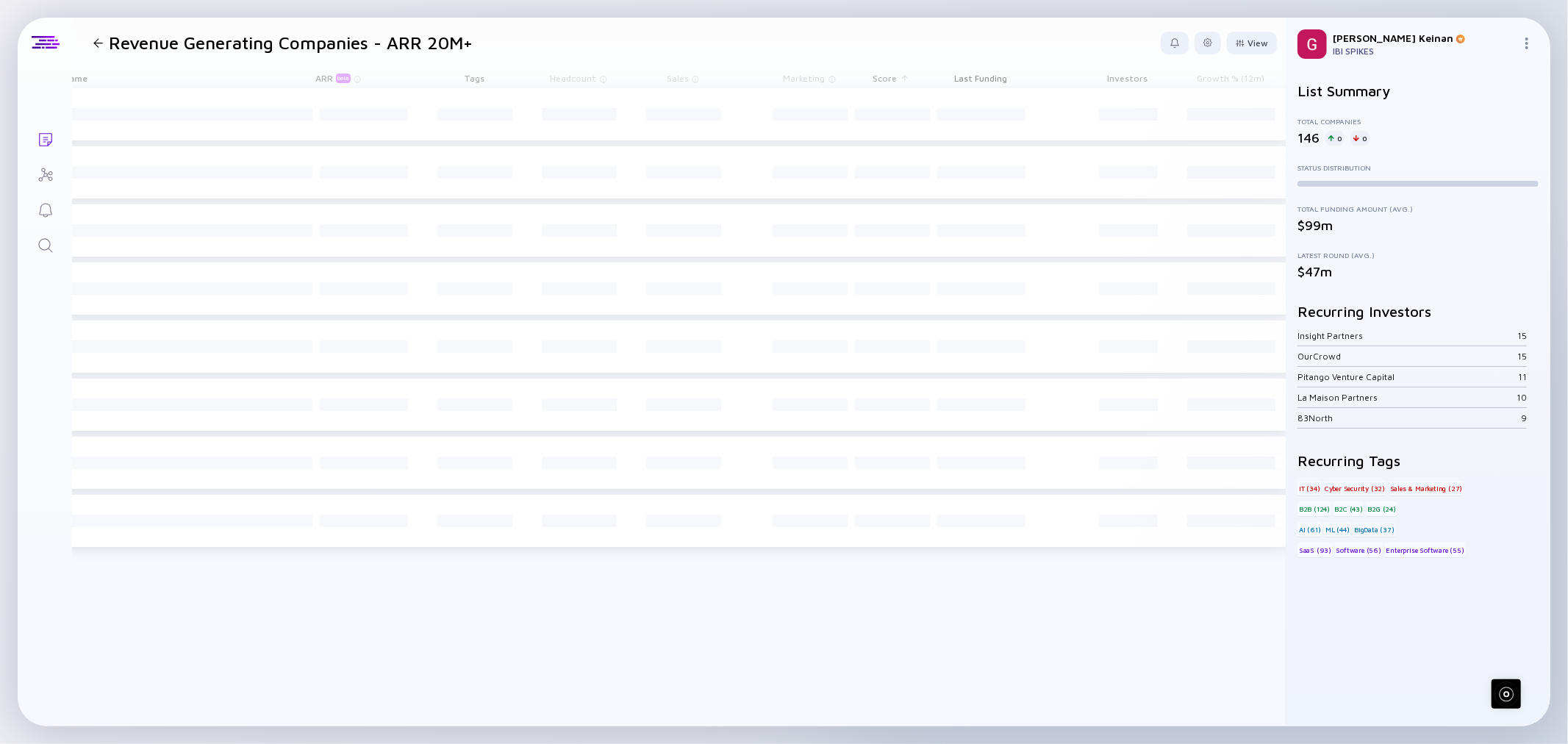
click at [909, 78] on div at bounding box center [910, 78] width 1 height 0
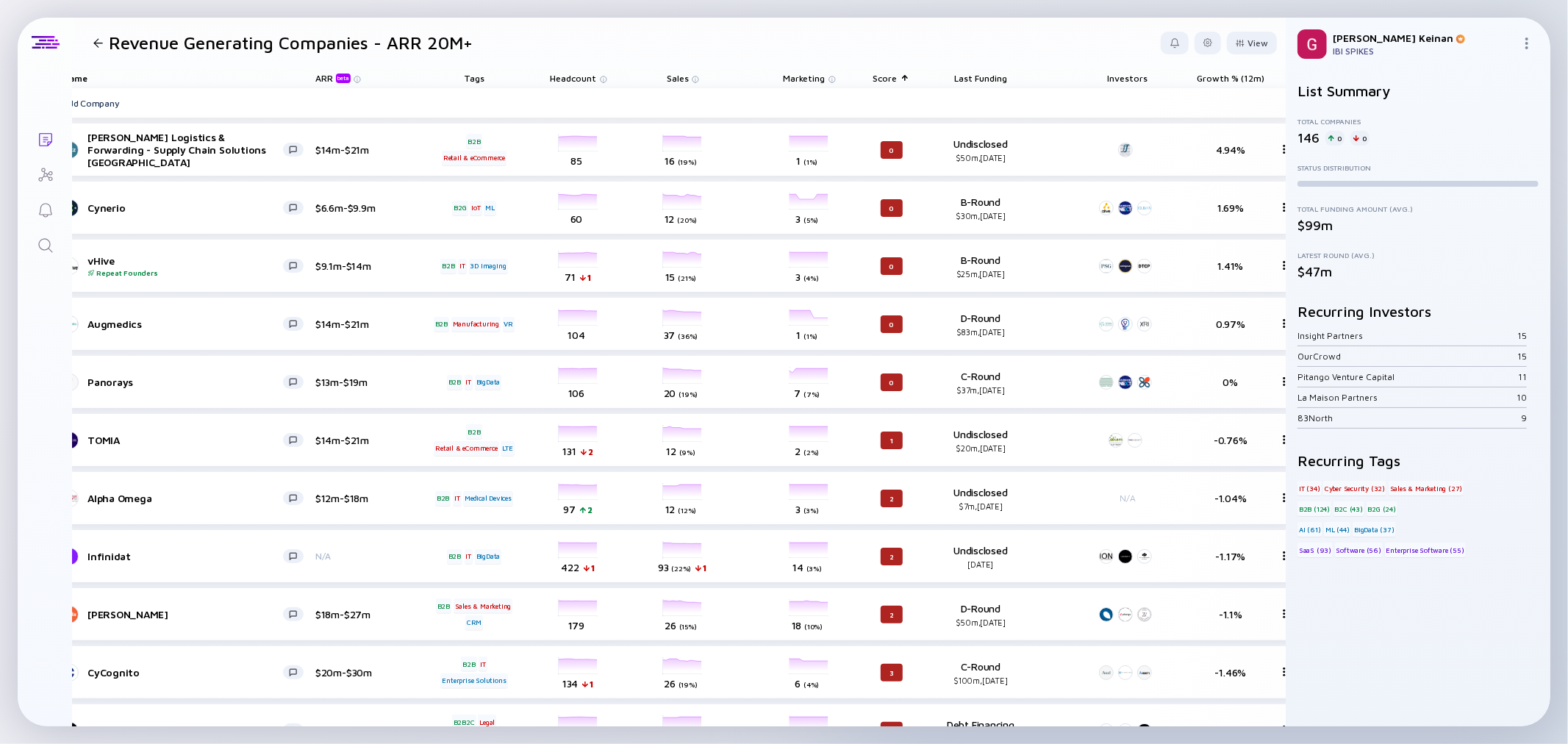
click at [909, 78] on div at bounding box center [910, 78] width 1 height 0
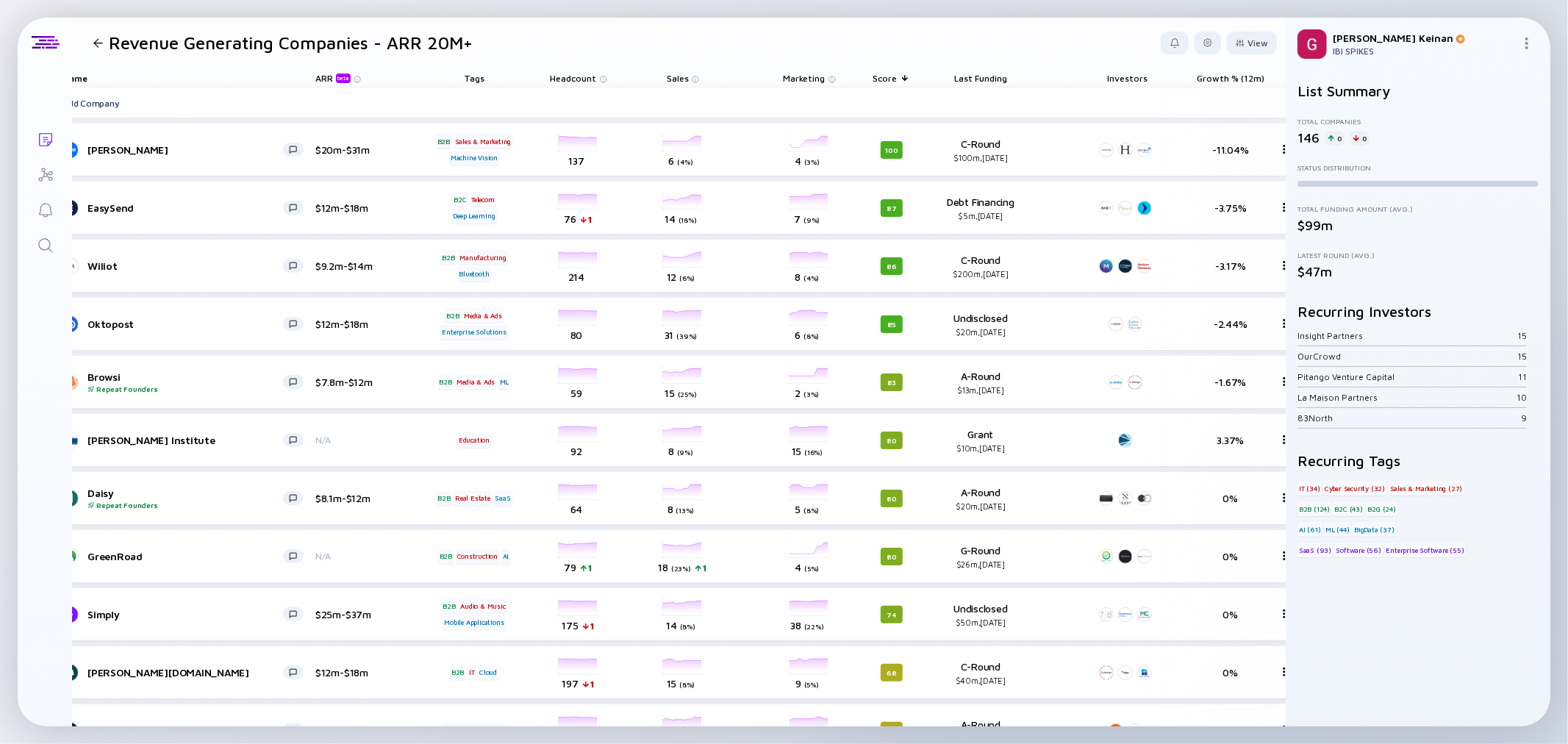
click at [53, 134] on icon "Lists" at bounding box center [46, 140] width 18 height 18
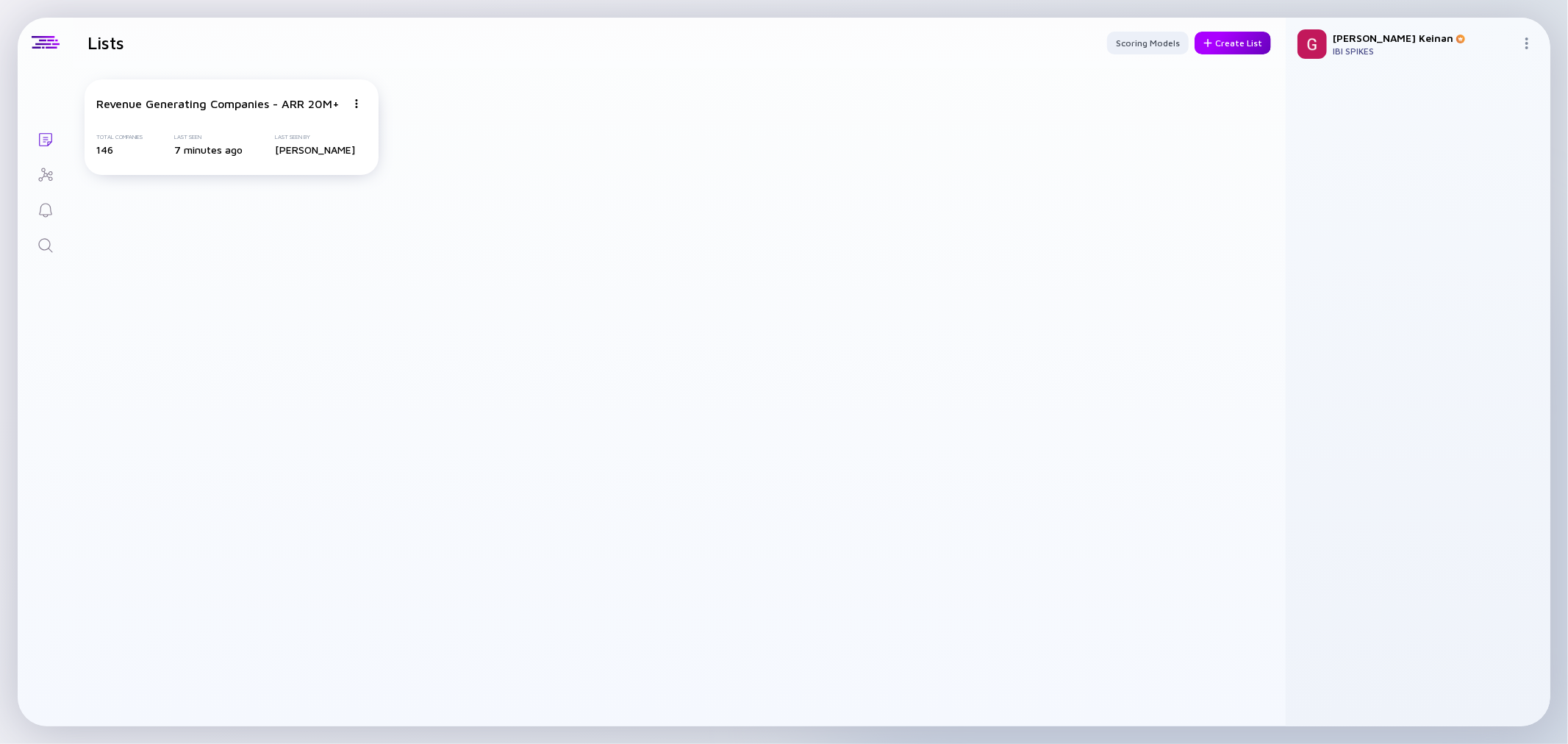
click at [1230, 41] on div "Create List" at bounding box center [1233, 43] width 77 height 23
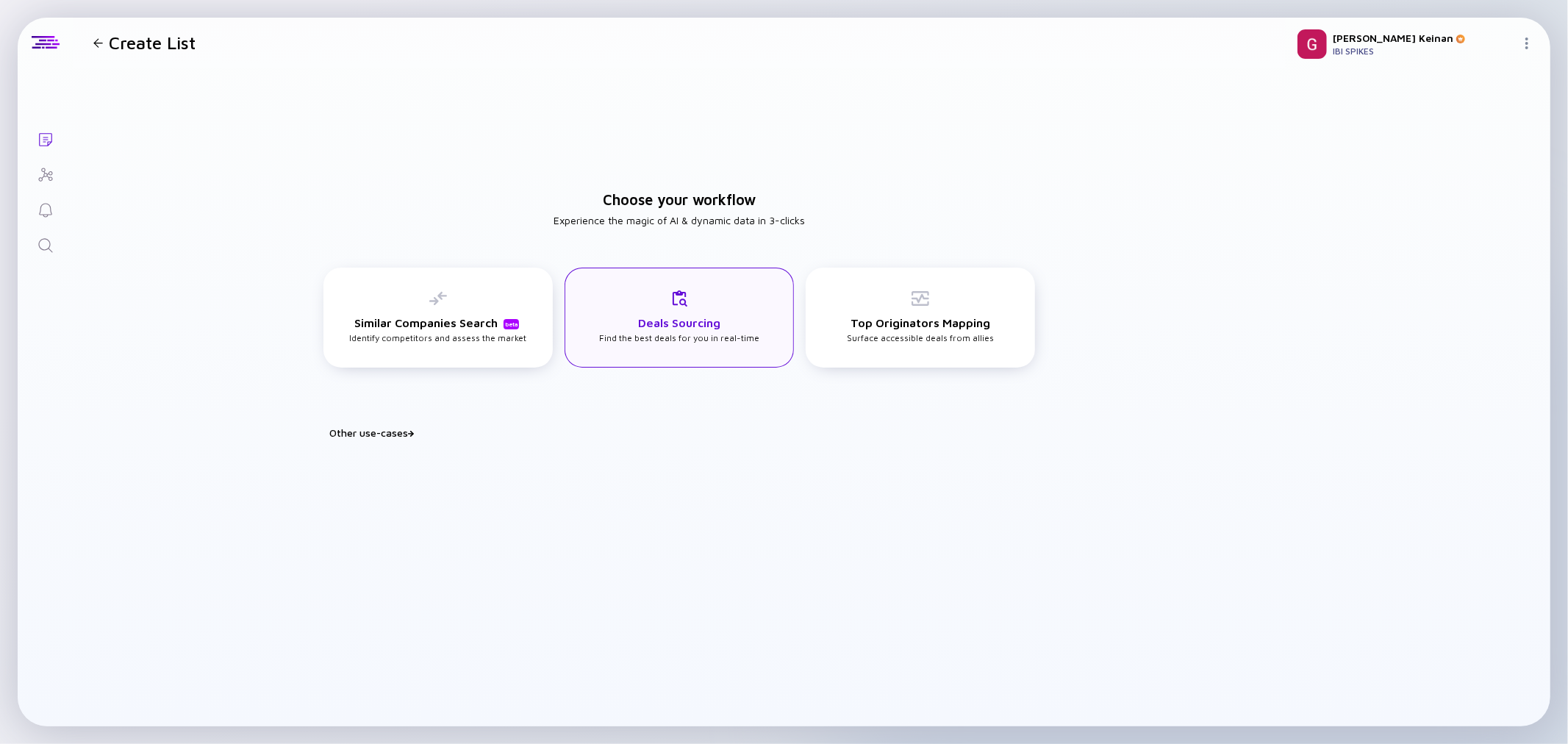
click at [671, 336] on div "Deals Sourcing Find the best deals for you in real-time" at bounding box center [679, 316] width 160 height 54
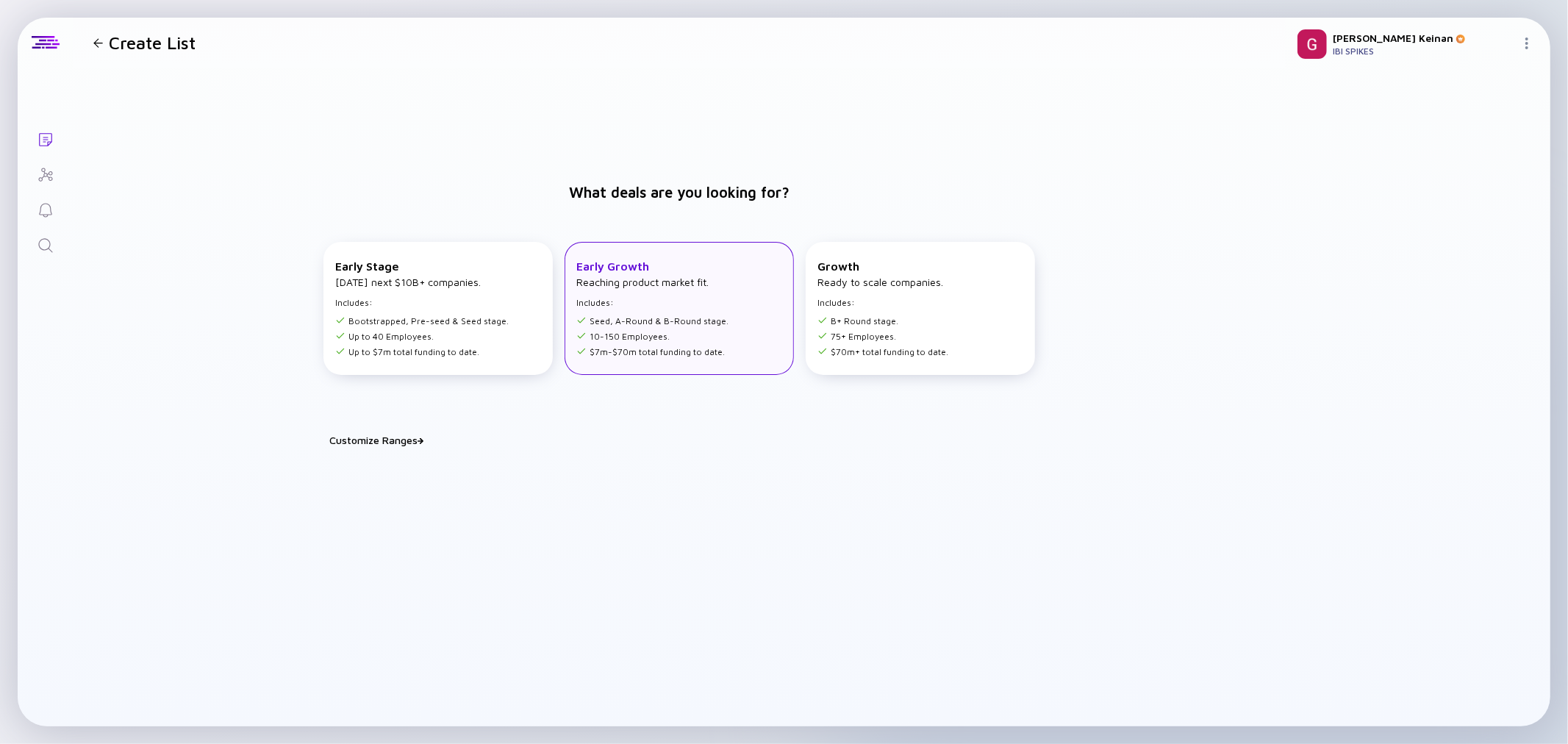
click at [681, 314] on ul "Seed, A-Round & B-Round stage. 10-150 Employees. $7m-$70m total funding to date." at bounding box center [652, 334] width 152 height 47
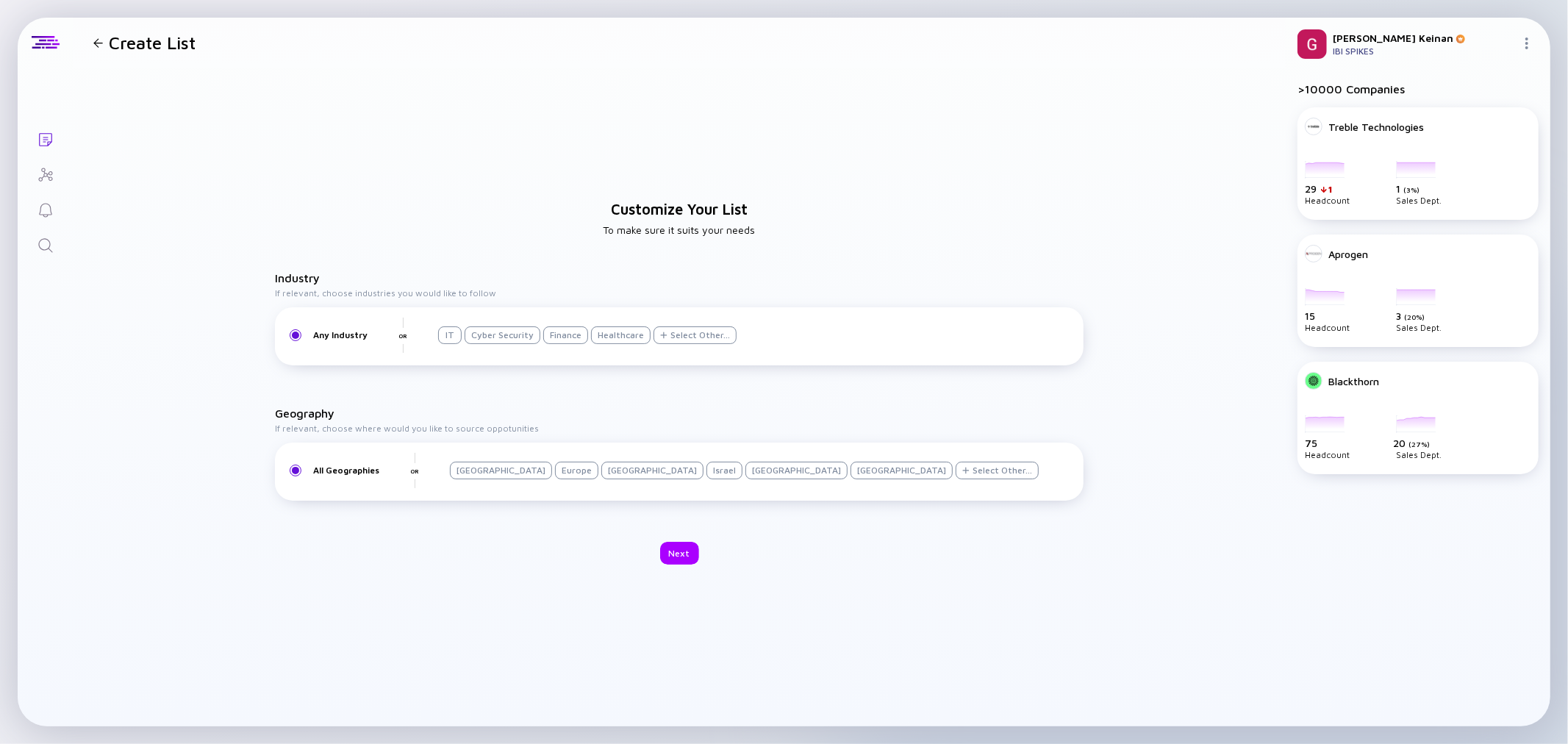
click at [707, 471] on div "Israel" at bounding box center [725, 471] width 36 height 18
click at [673, 557] on div "Next" at bounding box center [679, 553] width 39 height 23
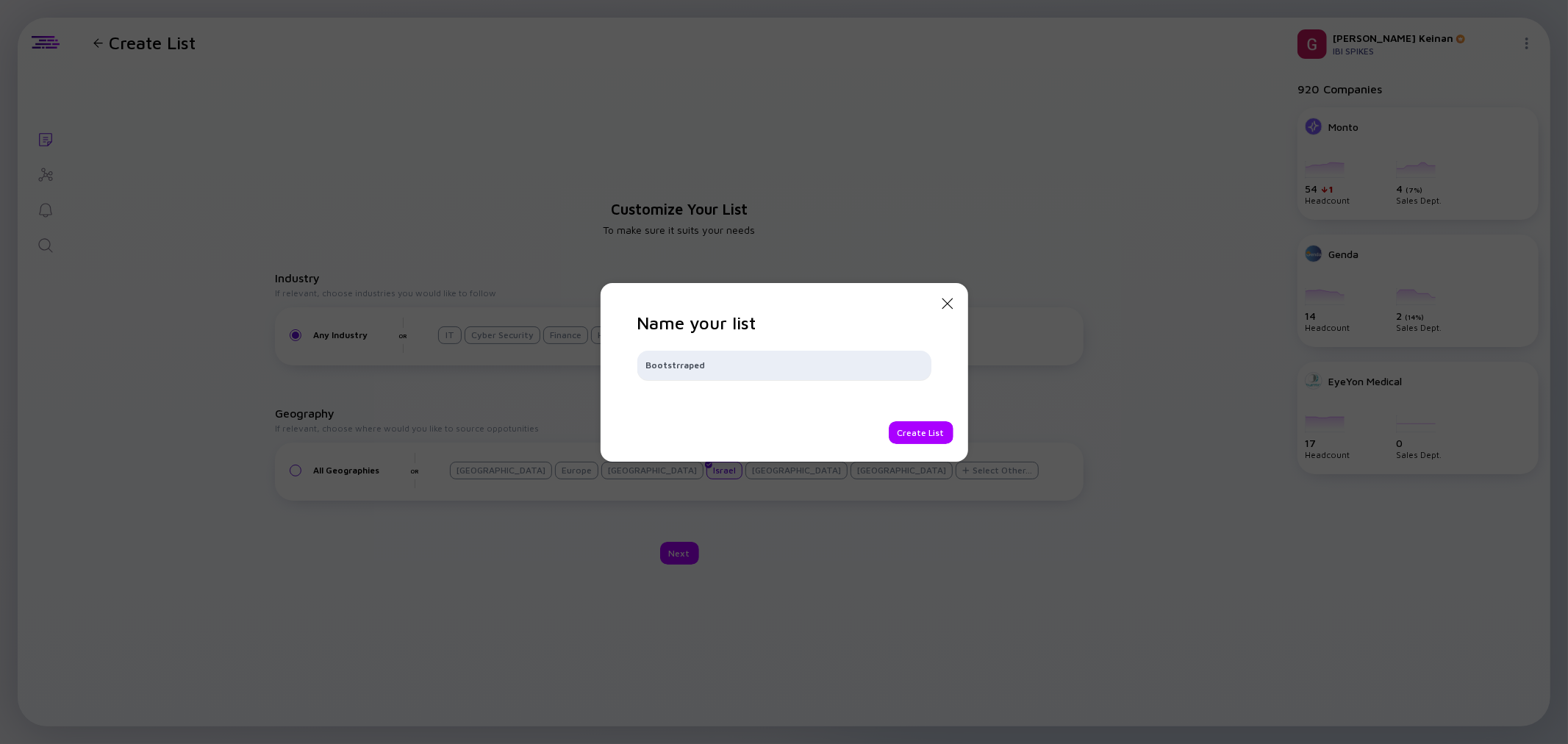
click at [689, 370] on input "Bootstrraped" at bounding box center [784, 366] width 276 height 15
click at [777, 376] on div "Bootstrapped" at bounding box center [784, 366] width 294 height 30
click at [773, 369] on input "Bootstrapped" at bounding box center [784, 366] width 276 height 15
type input "Bootstrapped Companies"
click at [937, 425] on div "Create List" at bounding box center [922, 432] width 65 height 23
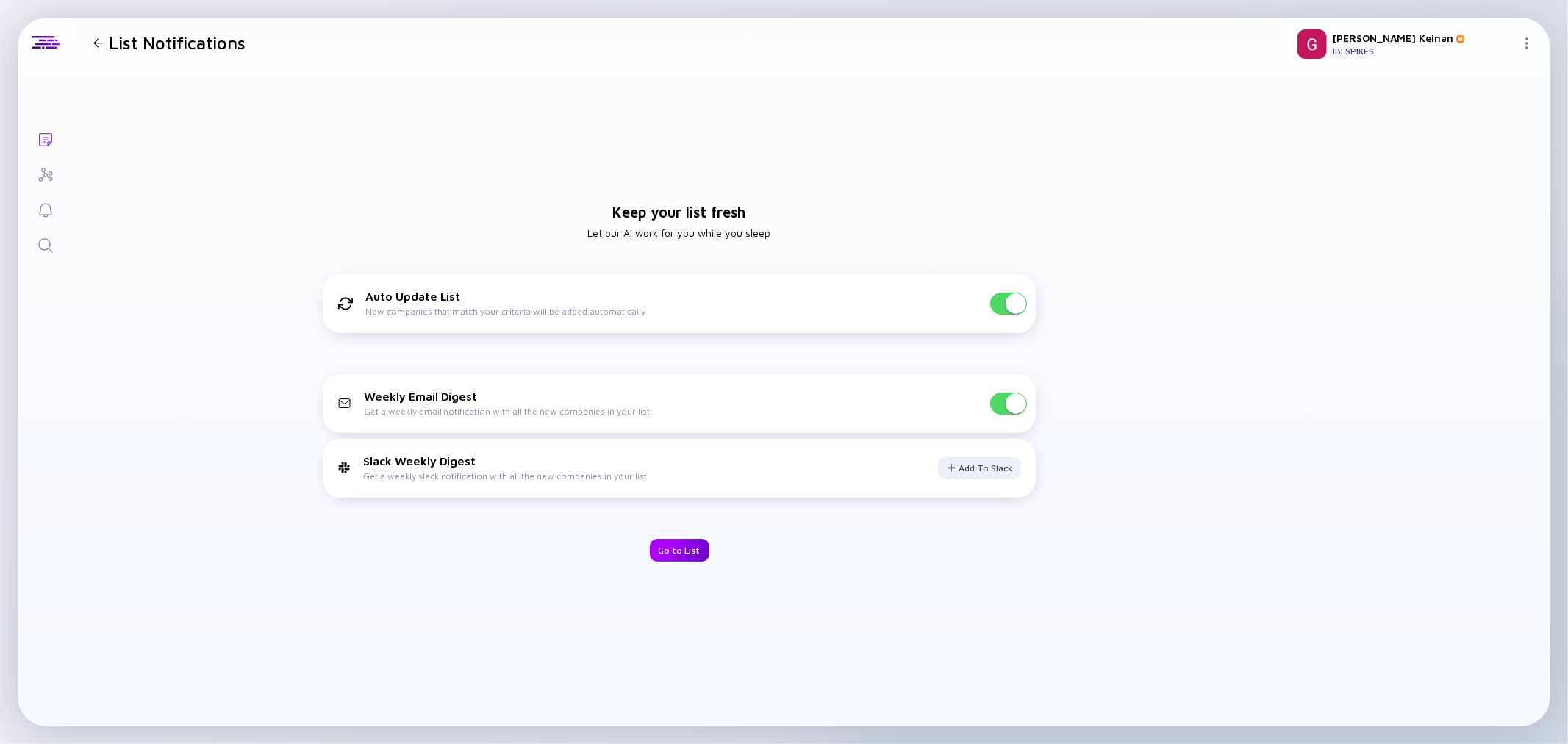
click at [674, 546] on div "Go to List" at bounding box center [679, 550] width 60 height 23
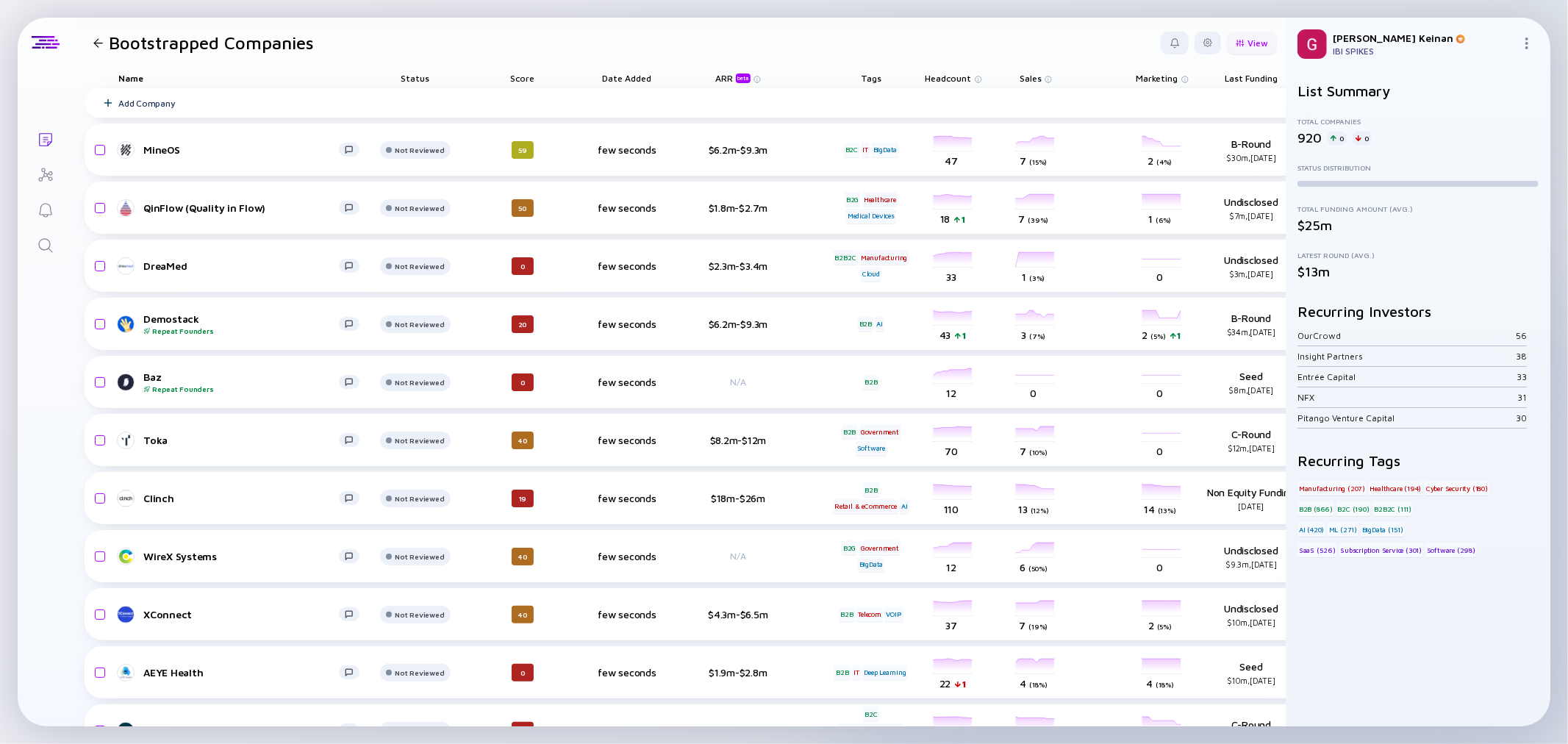
click at [1236, 39] on div "View" at bounding box center [1252, 43] width 50 height 23
click at [1012, 35] on header "Bootstrapped Companies View Name Status Score Tags ARR beta Founders Date Added…" at bounding box center [679, 43] width 1213 height 50
click at [1203, 44] on div at bounding box center [1208, 43] width 27 height 23
click at [1157, 163] on div "Edit Filter" at bounding box center [1163, 161] width 92 height 30
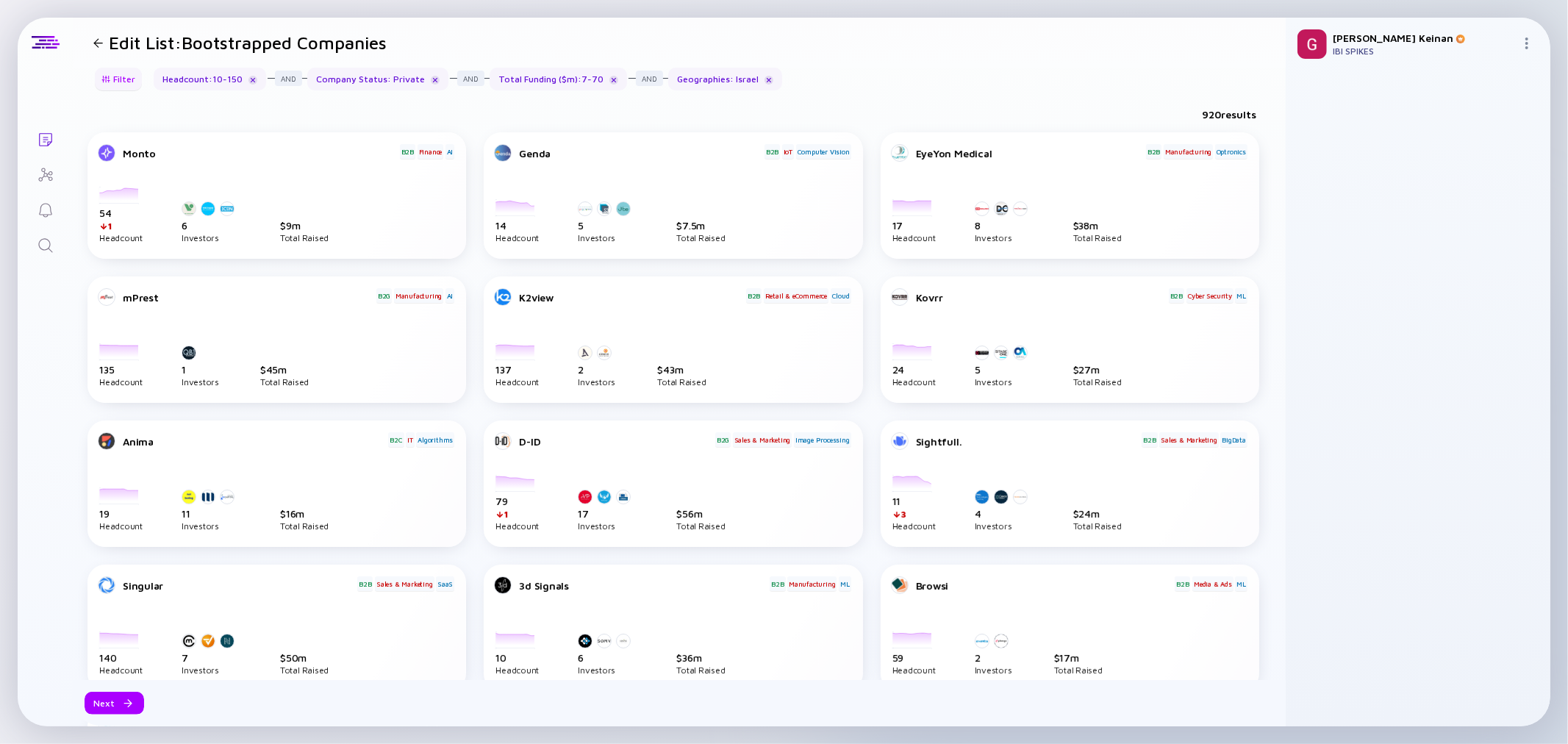
click at [108, 81] on div at bounding box center [106, 79] width 9 height 8
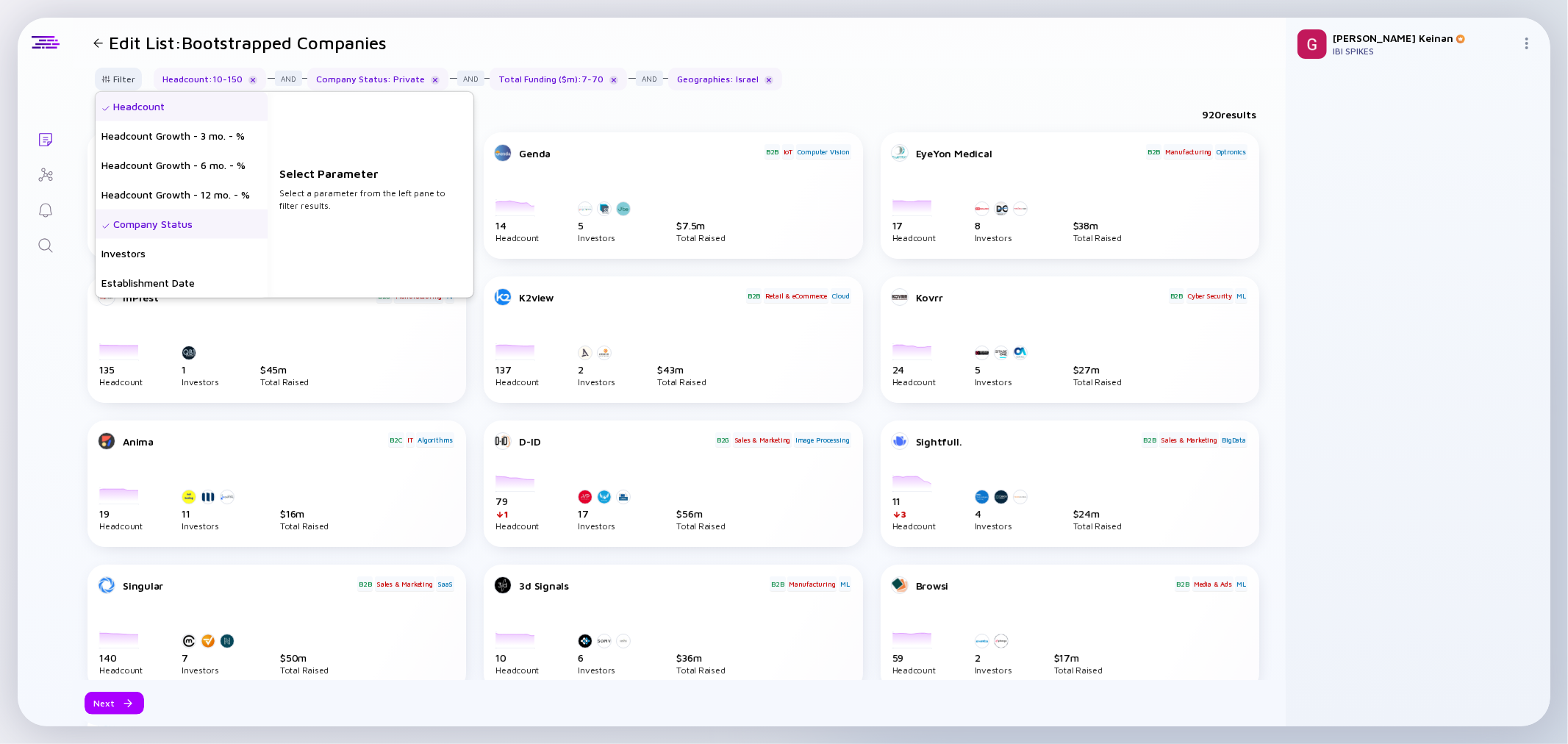
click at [151, 110] on div "Headcount" at bounding box center [181, 106] width 172 height 30
drag, startPoint x: 338, startPoint y: 227, endPoint x: 159, endPoint y: 226, distance: 179.0
click at [159, 226] on div "Headcount Headcount Growth - 3 mo. - % Headcount Growth - 6 mo. - % Headcount G…" at bounding box center [284, 194] width 378 height 206
type input "500"
click at [212, 187] on div "Headcount Growth - 12 mo. - %" at bounding box center [181, 195] width 172 height 30
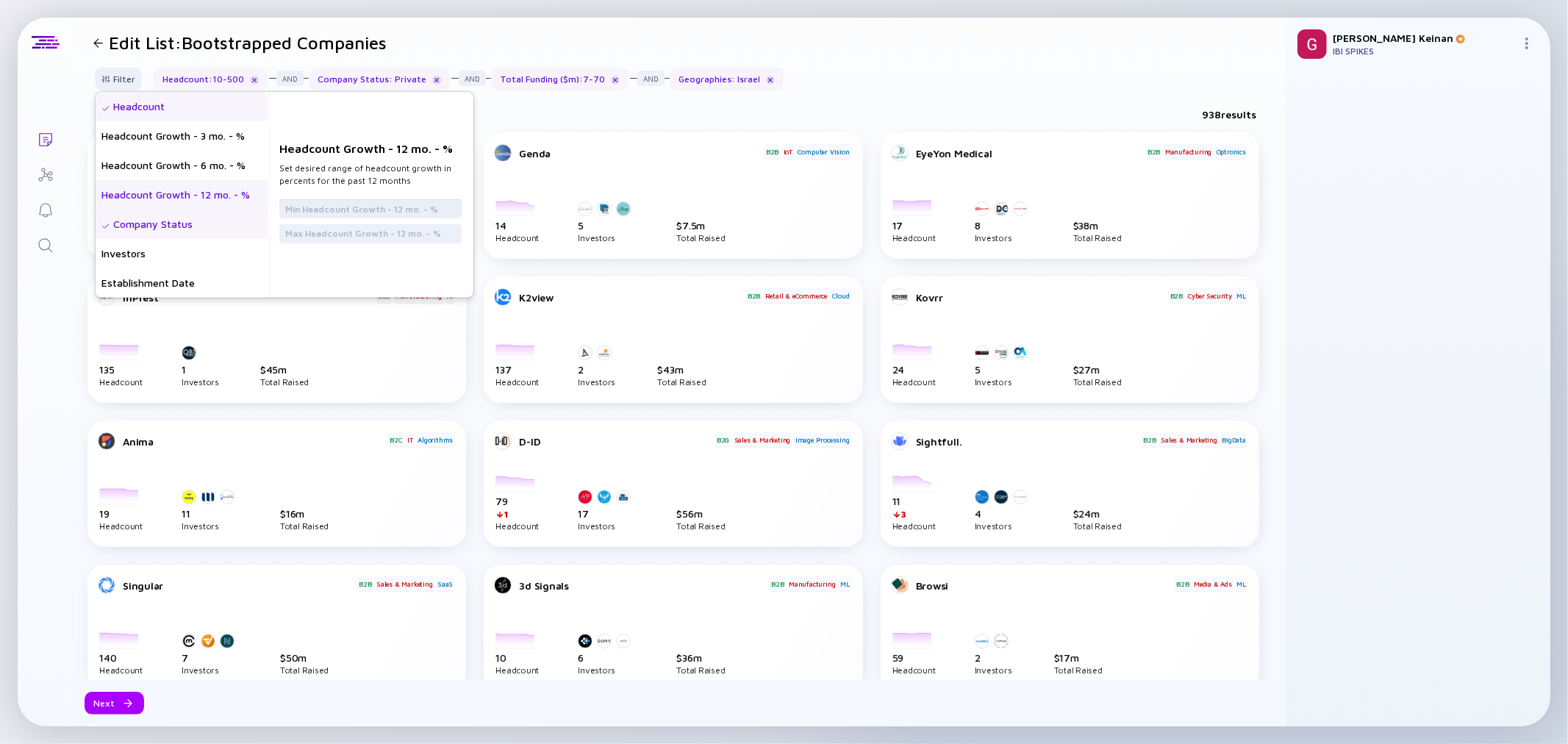
click at [332, 210] on input "text" at bounding box center [370, 209] width 171 height 15
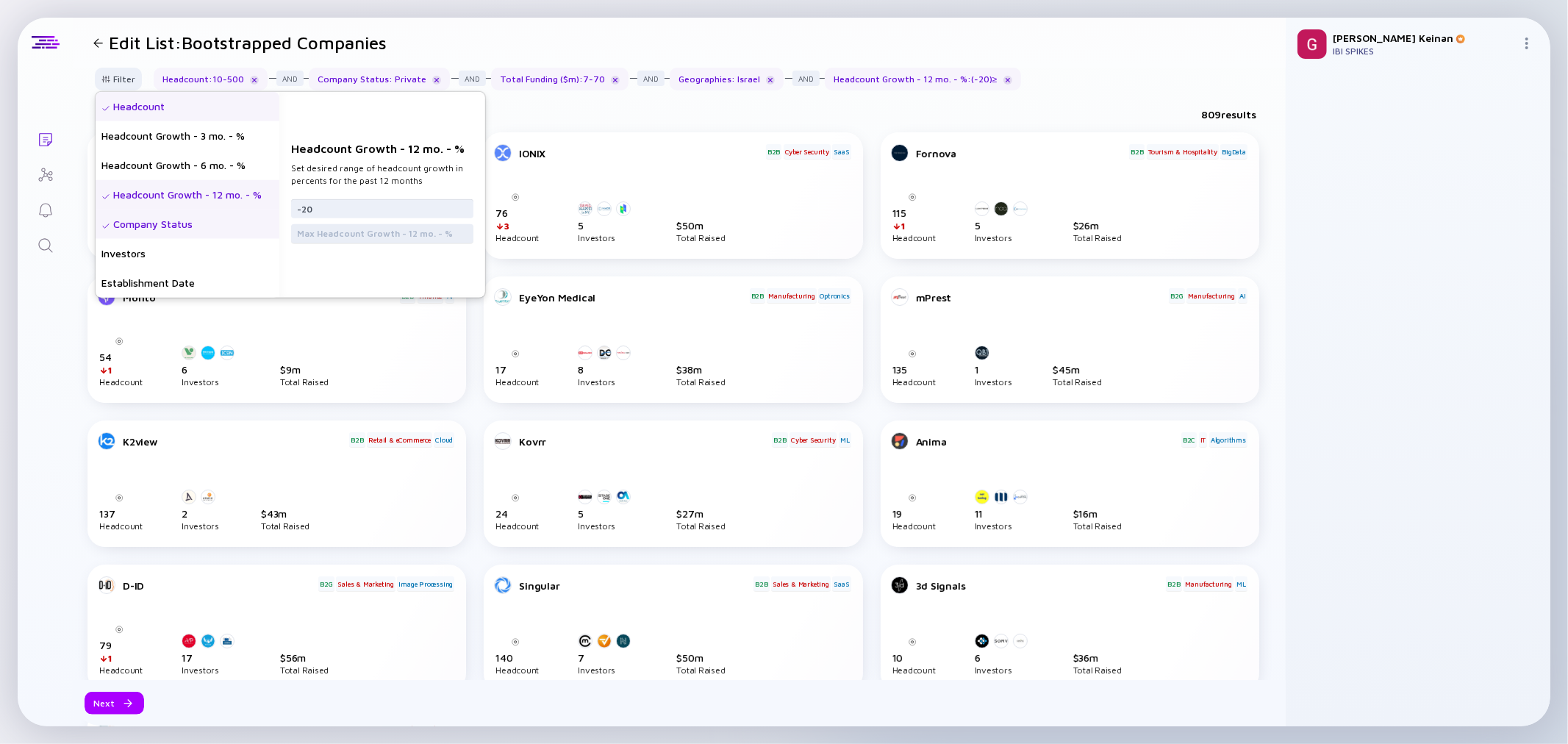
type input "-20"
click at [376, 234] on input "text" at bounding box center [382, 234] width 171 height 15
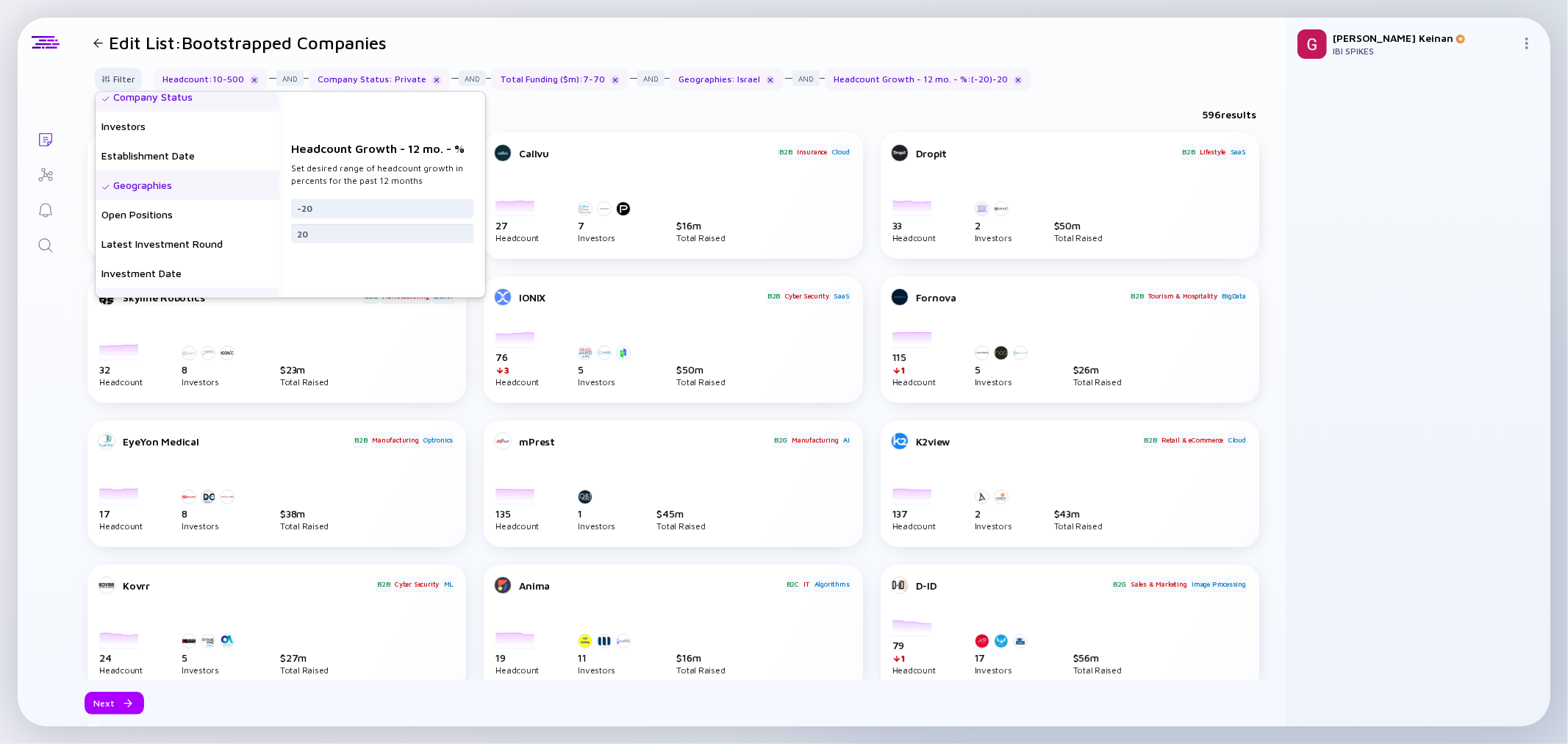
scroll to position [163, 0]
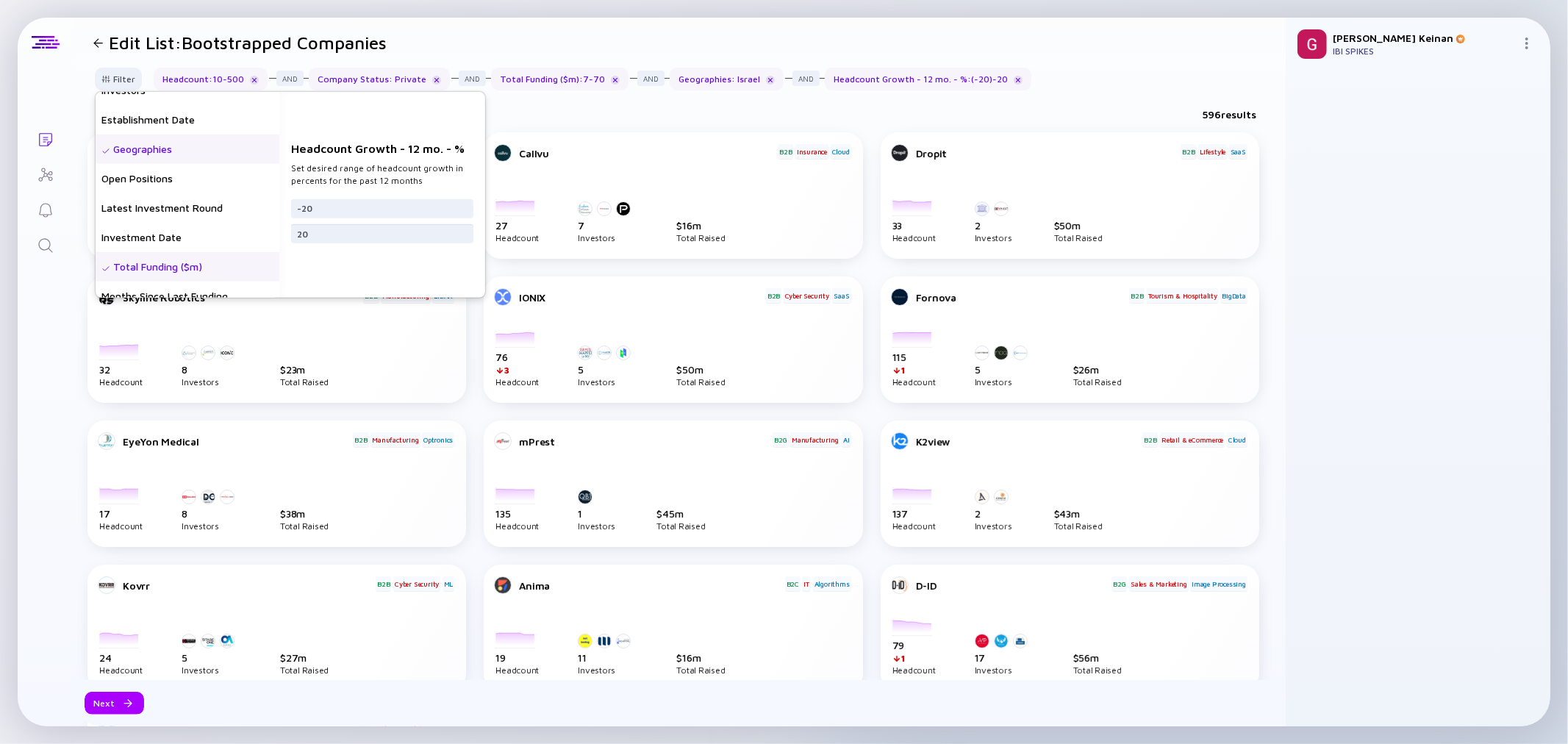
type input "20"
click at [162, 262] on div "Total Funding ($m)" at bounding box center [187, 267] width 184 height 30
drag, startPoint x: 325, startPoint y: 229, endPoint x: 195, endPoint y: 230, distance: 130.0
click at [205, 229] on div "Headcount Headcount Growth - 3 mo. - % Headcount Growth - 6 mo. - % Headcount G…" at bounding box center [290, 194] width 390 height 206
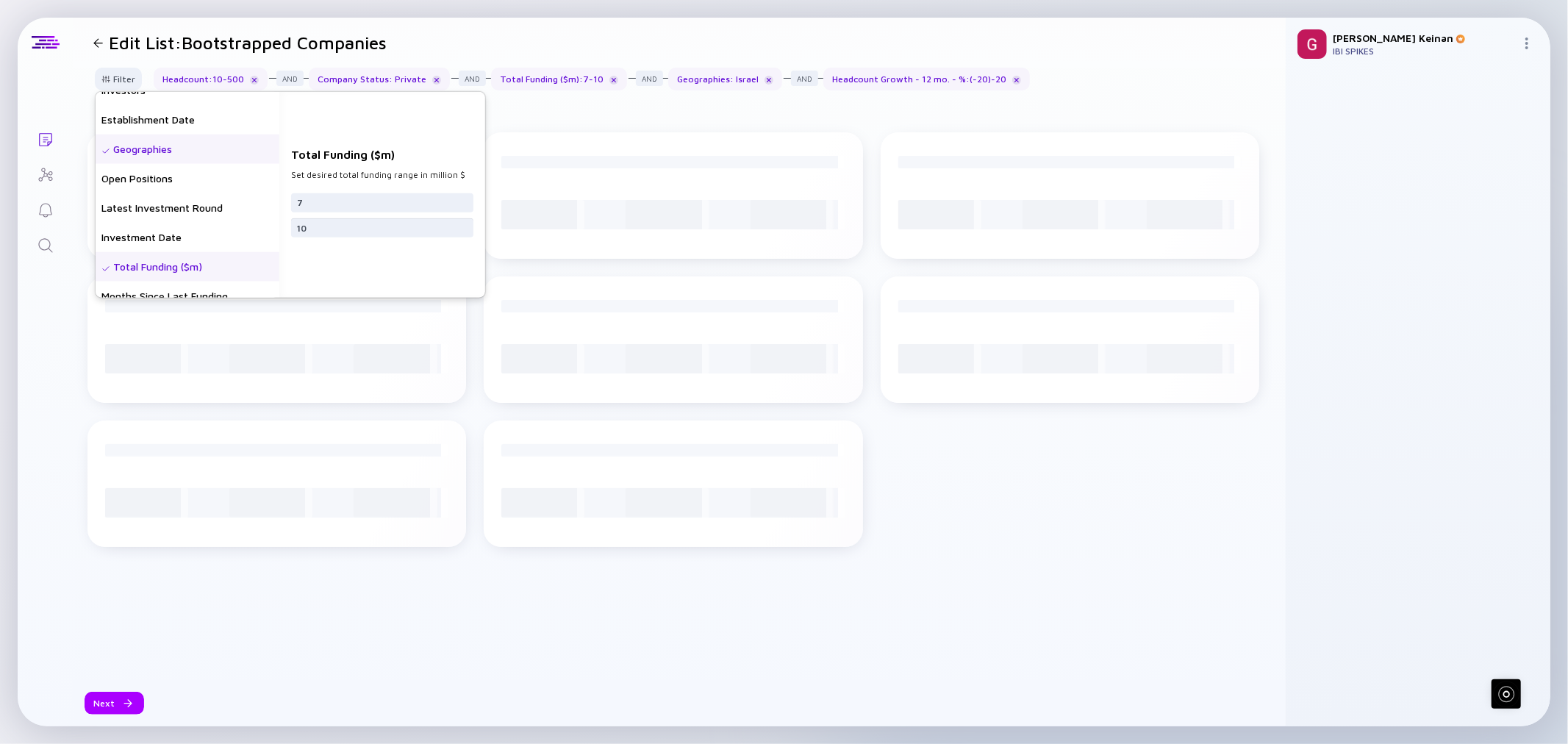
type input "10"
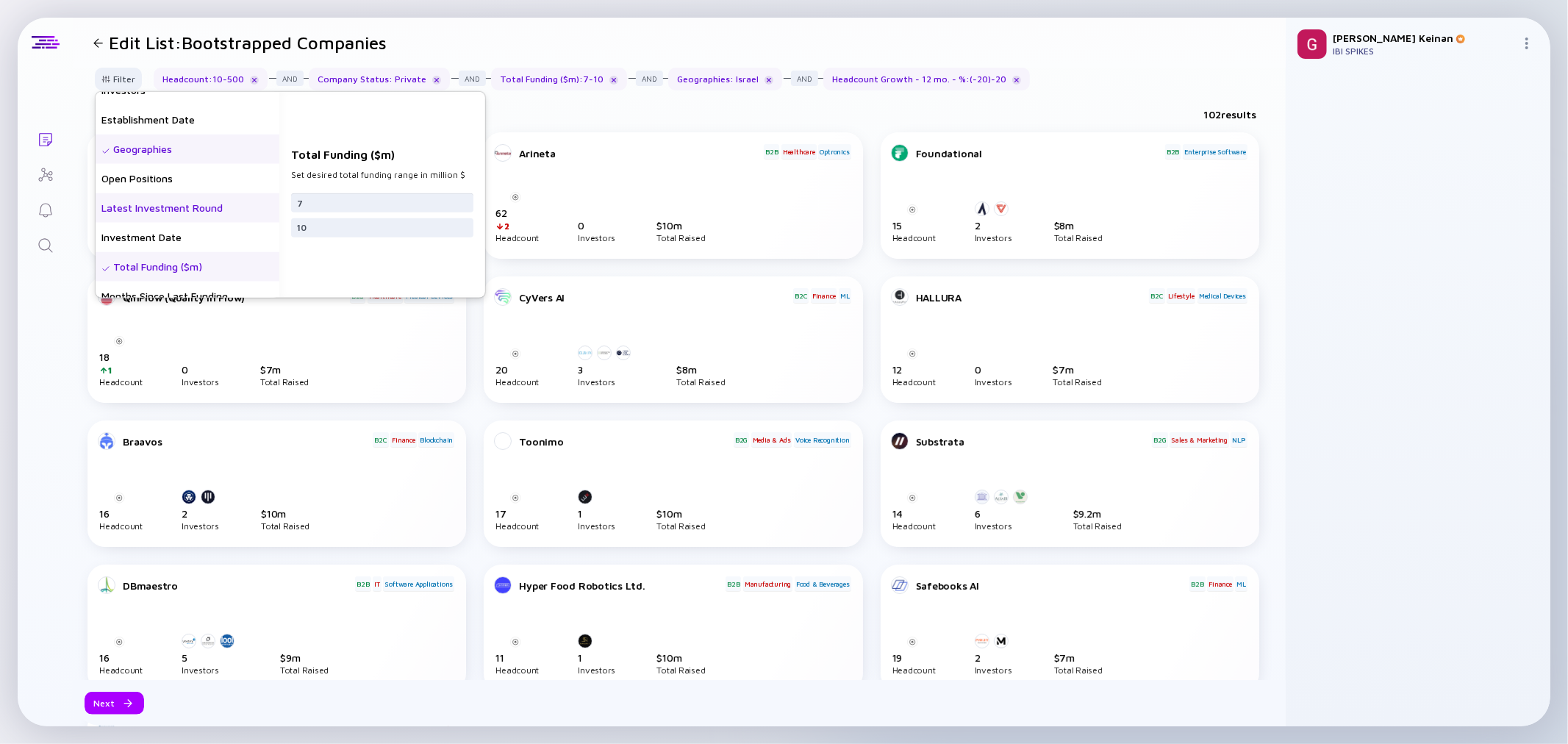
drag, startPoint x: 298, startPoint y: 203, endPoint x: 238, endPoint y: 202, distance: 60.0
click at [238, 202] on div "Headcount Headcount Growth - 3 mo. - % Headcount Growth - 6 mo. - % Headcount G…" at bounding box center [290, 194] width 390 height 206
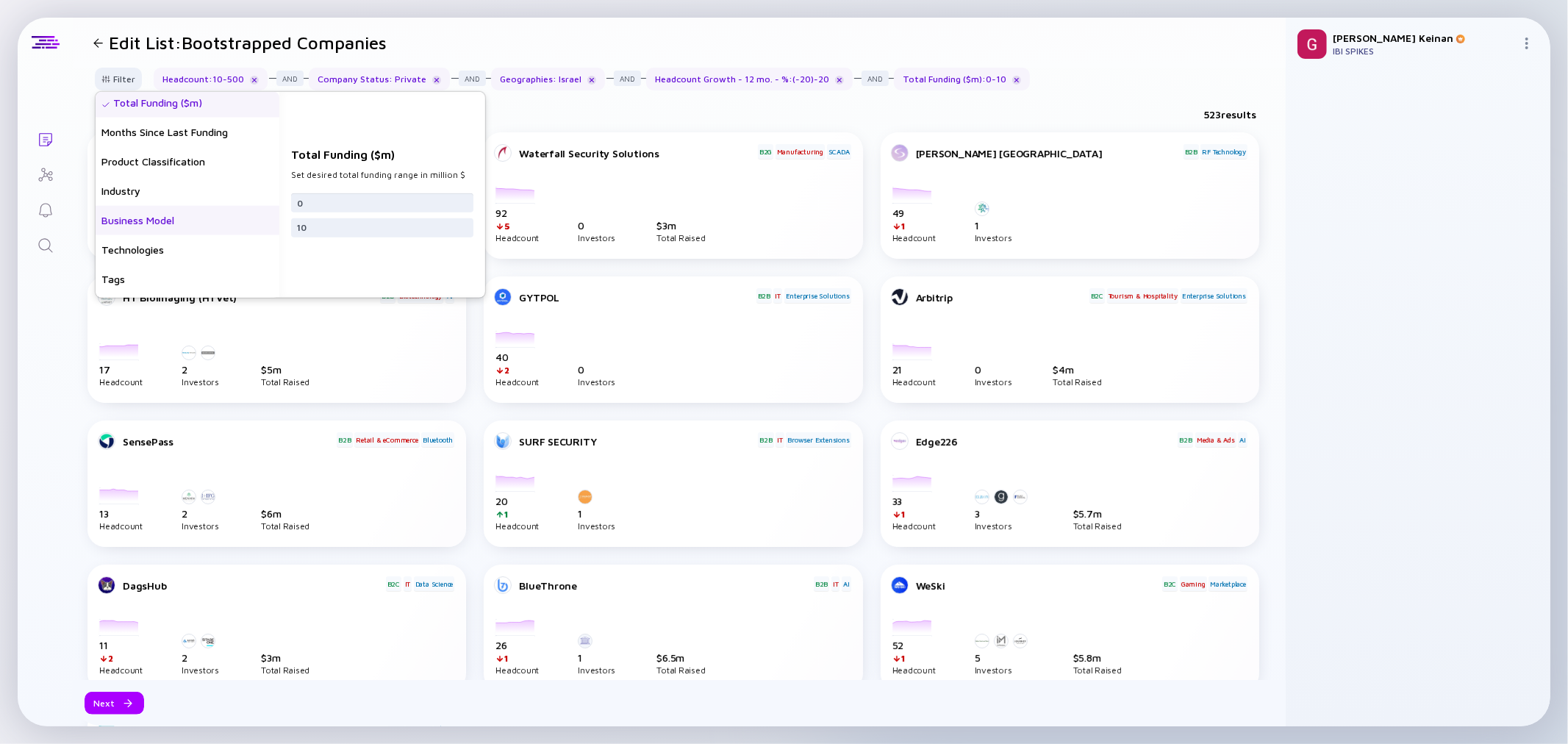
scroll to position [327, 0]
type input "0"
click at [157, 142] on div "Months Since Last Funding" at bounding box center [187, 133] width 184 height 30
click at [356, 205] on input "text" at bounding box center [382, 209] width 171 height 15
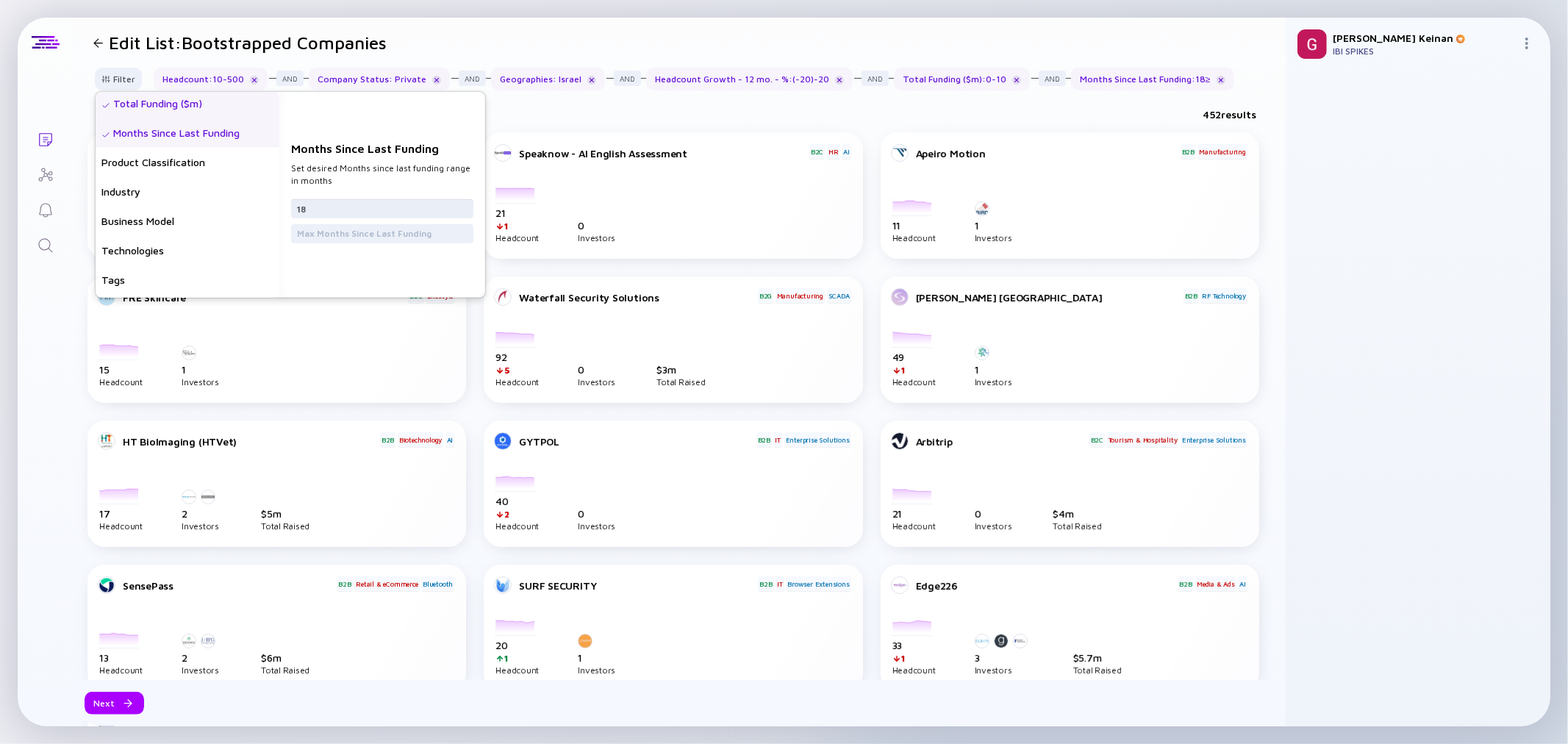
click at [356, 205] on input "18" at bounding box center [382, 209] width 171 height 15
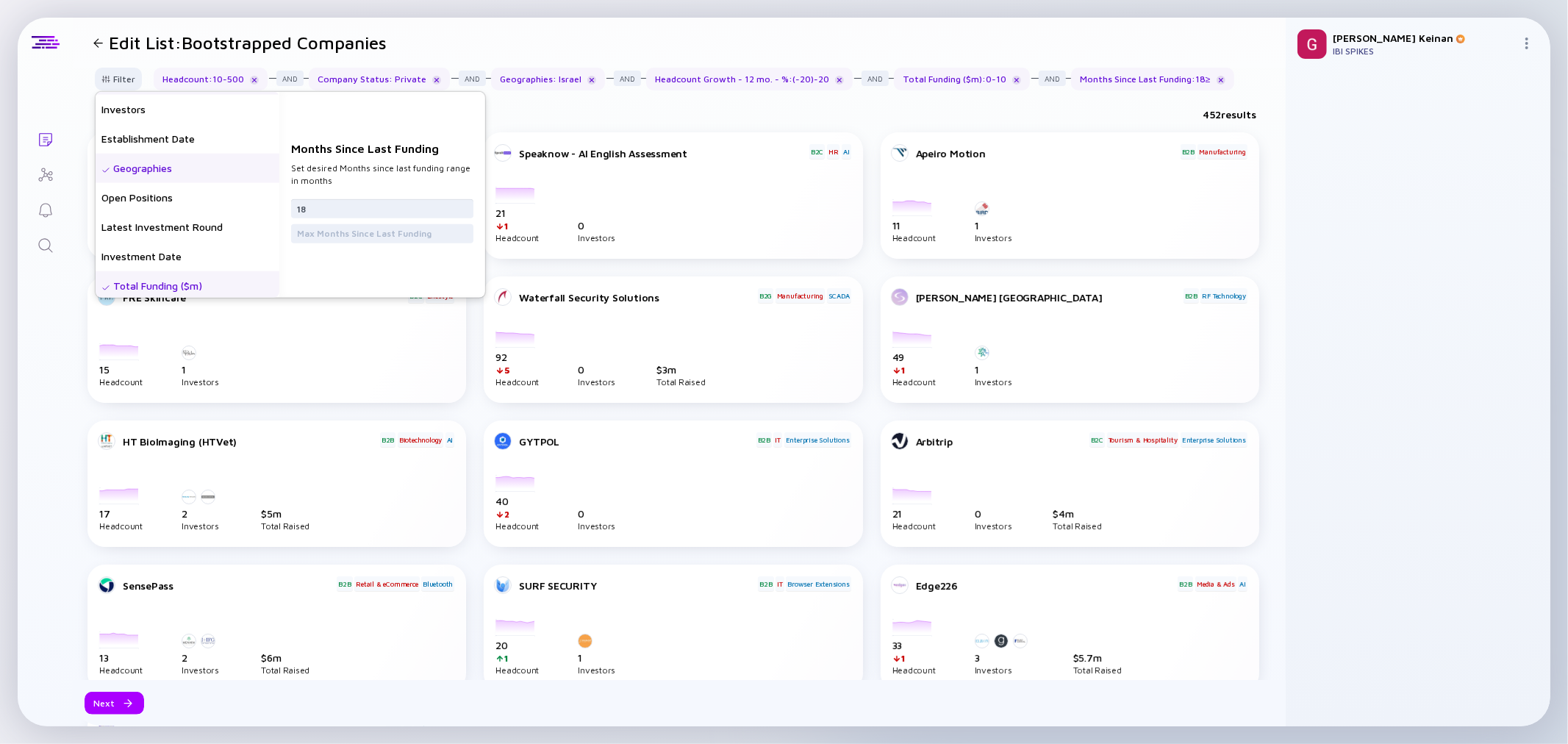
scroll to position [0, 0]
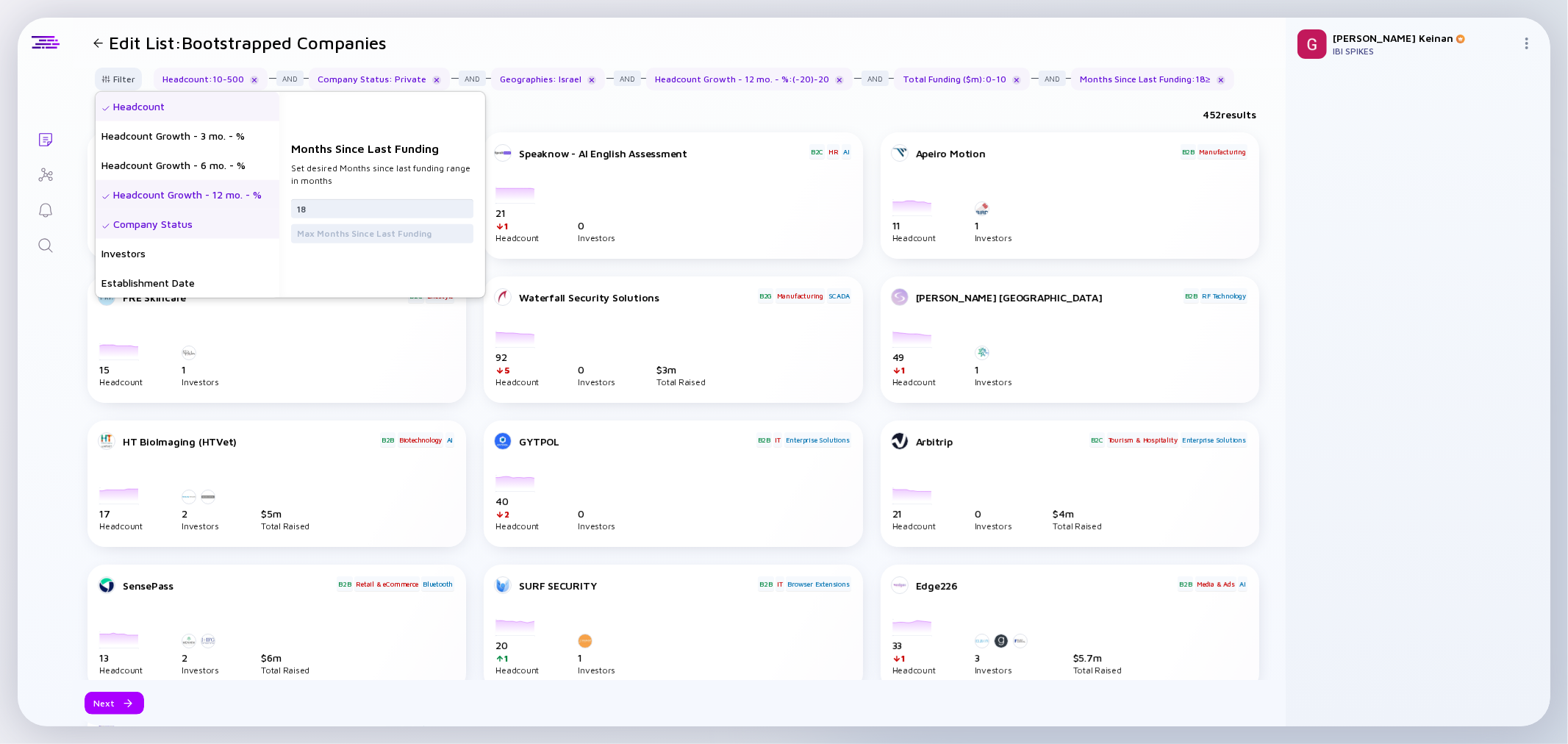
type input "18"
click at [137, 104] on div "Headcount" at bounding box center [187, 106] width 184 height 30
drag, startPoint x: 322, startPoint y: 204, endPoint x: 263, endPoint y: 199, distance: 59.2
click at [263, 199] on div "Headcount Headcount Growth - 3 mo. - % Headcount Growth - 6 mo. - % Headcount G…" at bounding box center [290, 194] width 390 height 206
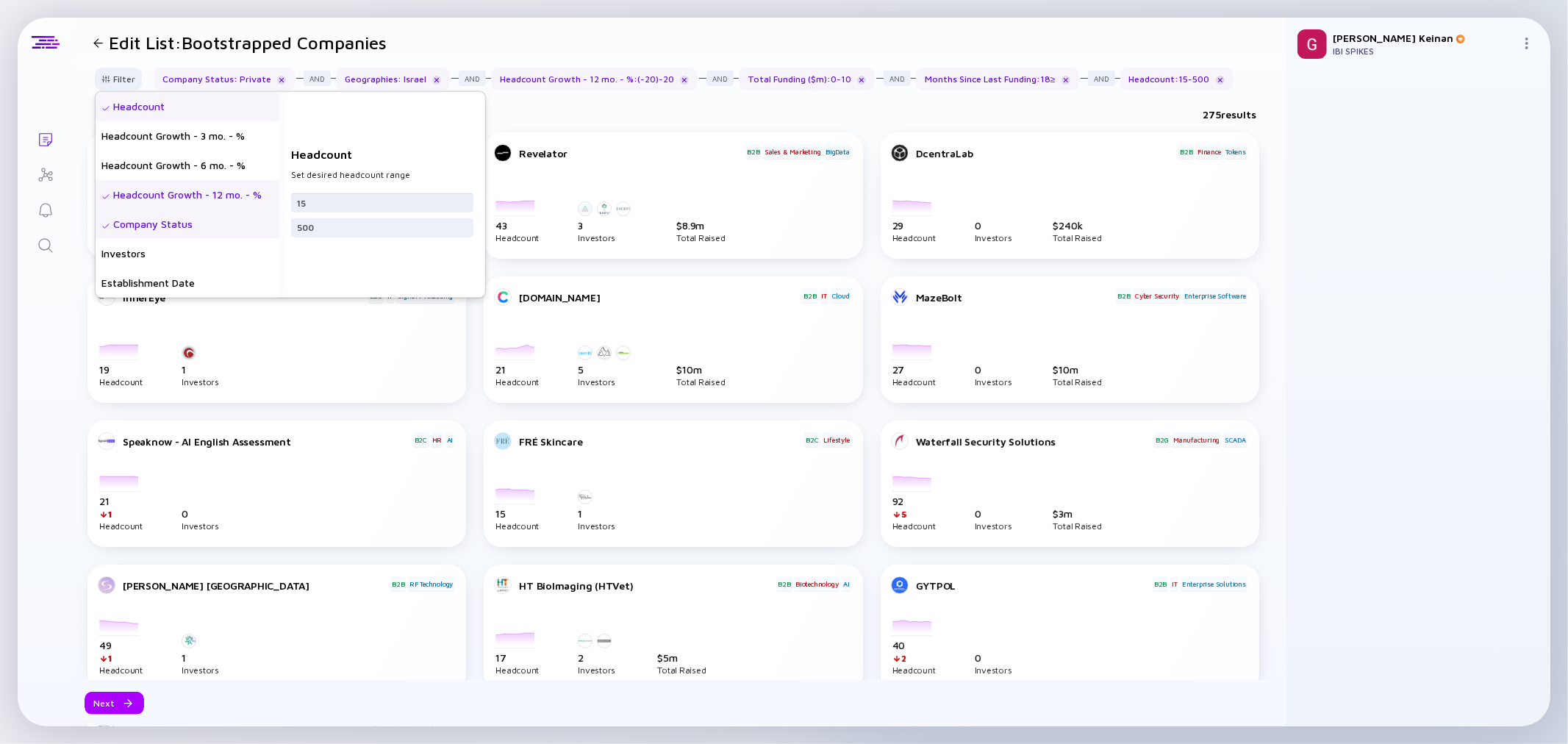
click at [342, 202] on input "15" at bounding box center [382, 202] width 171 height 15
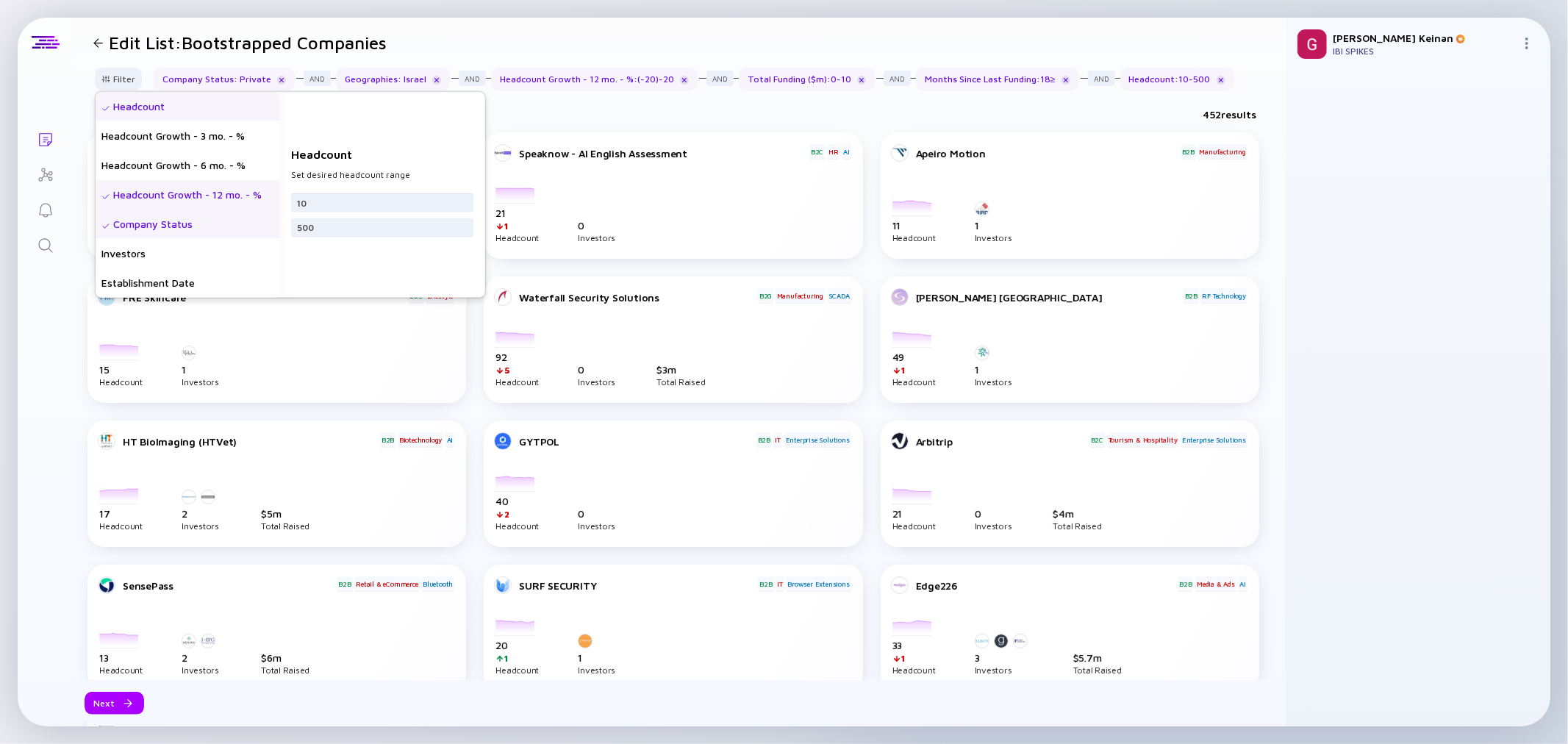
drag, startPoint x: 326, startPoint y: 203, endPoint x: 250, endPoint y: 190, distance: 77.1
click at [250, 190] on div "Headcount Headcount Growth - 3 mo. - % Headcount Growth - 6 mo. - % Headcount G…" at bounding box center [290, 194] width 390 height 206
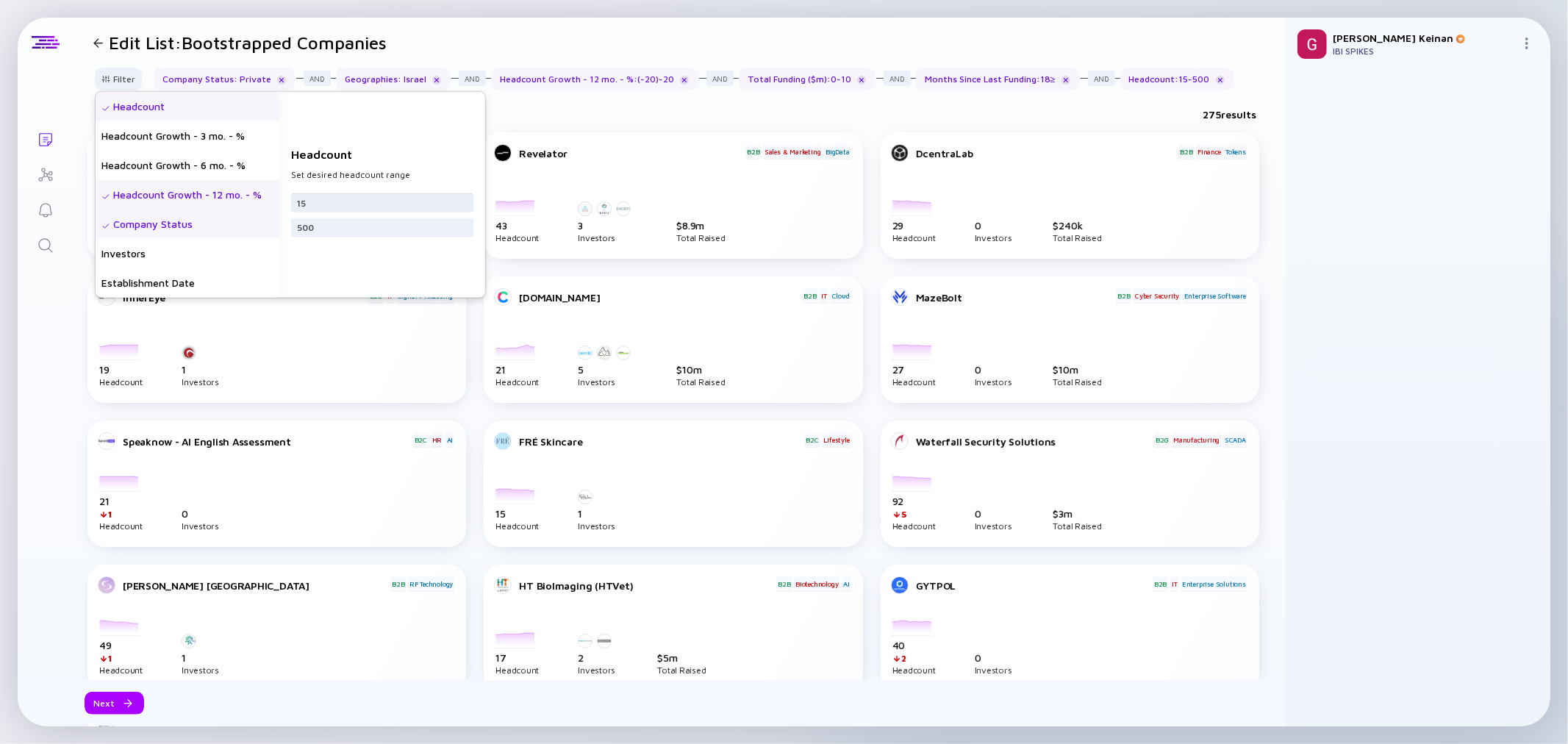
click at [320, 204] on input "15" at bounding box center [382, 202] width 171 height 15
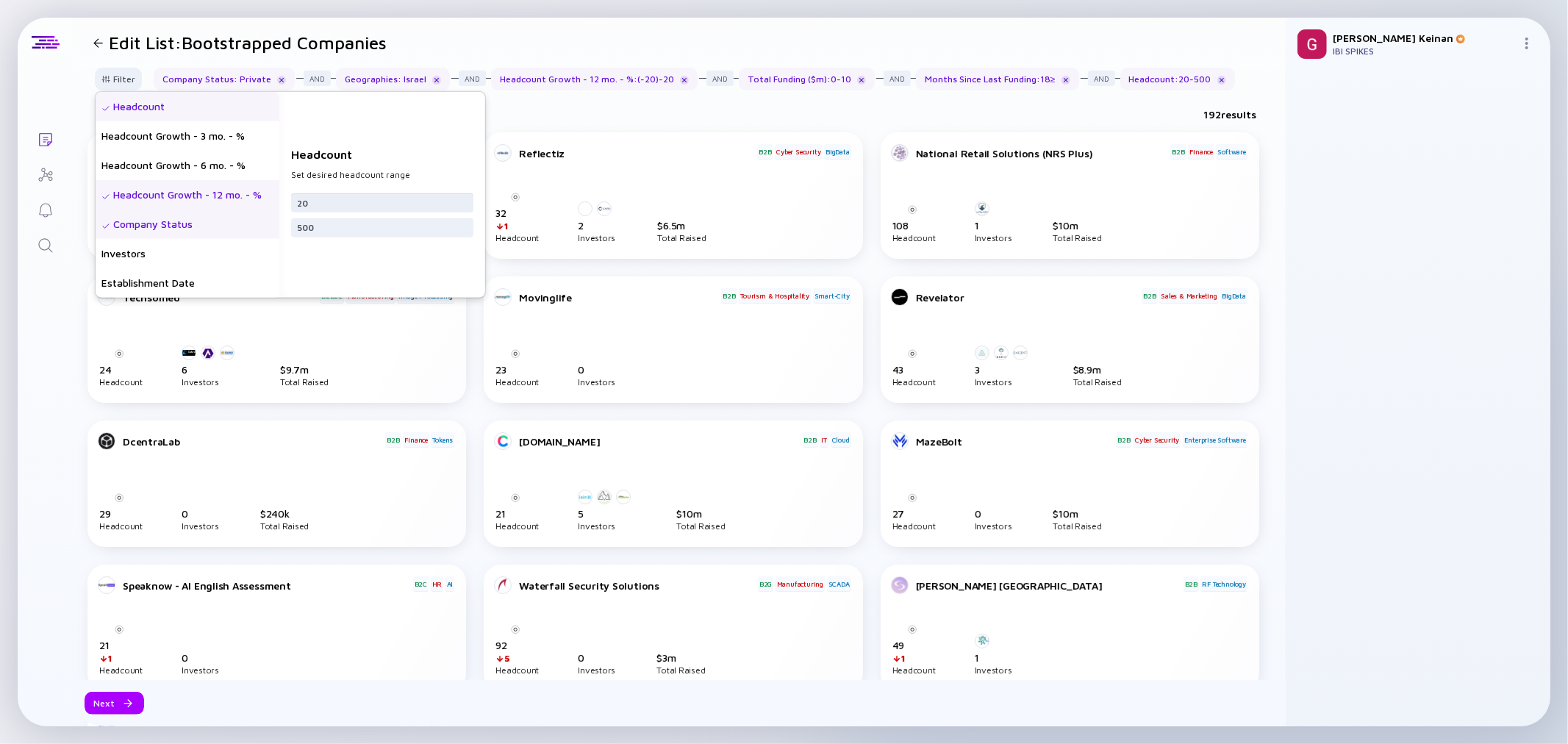
click at [326, 203] on input "20" at bounding box center [382, 202] width 171 height 15
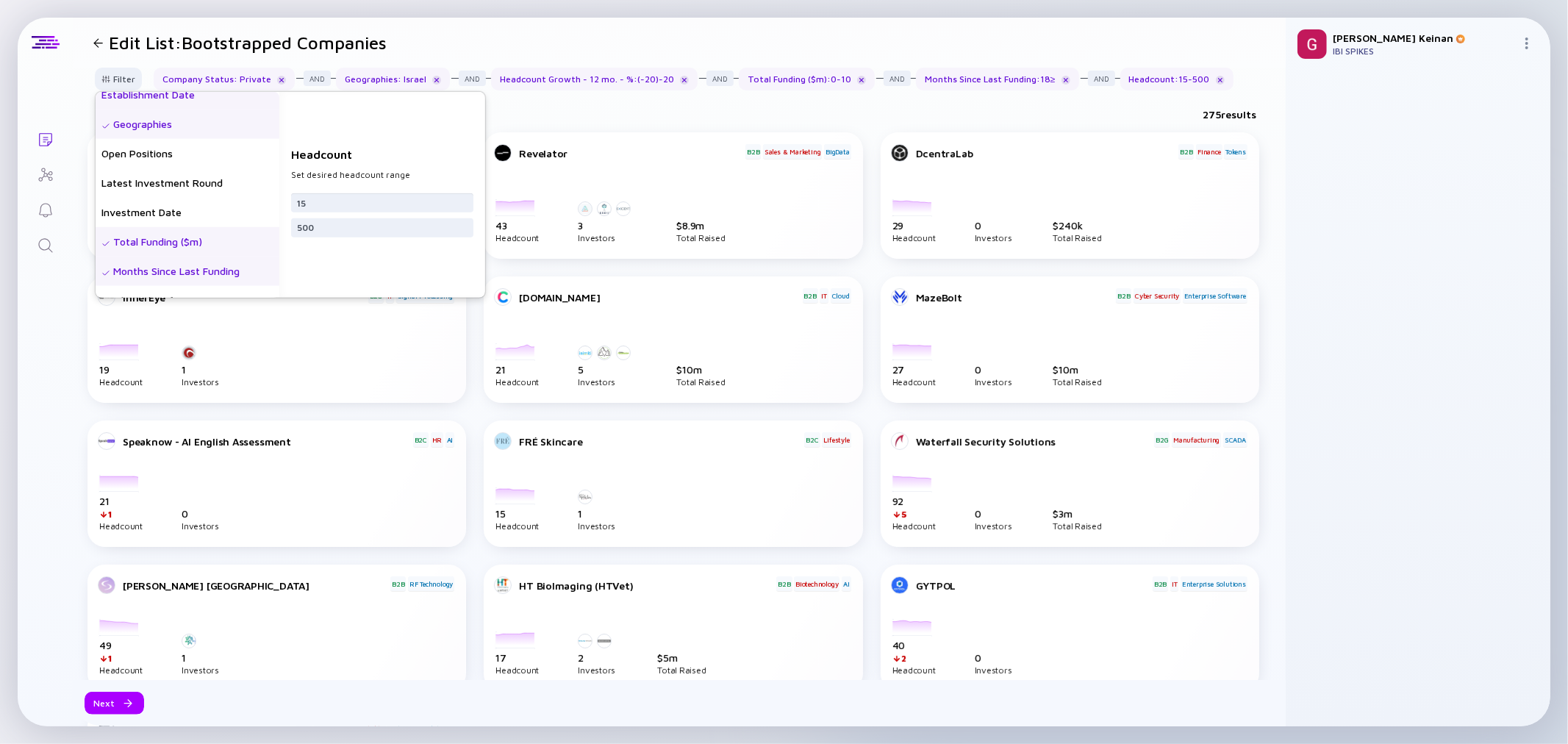
scroll to position [245, 0]
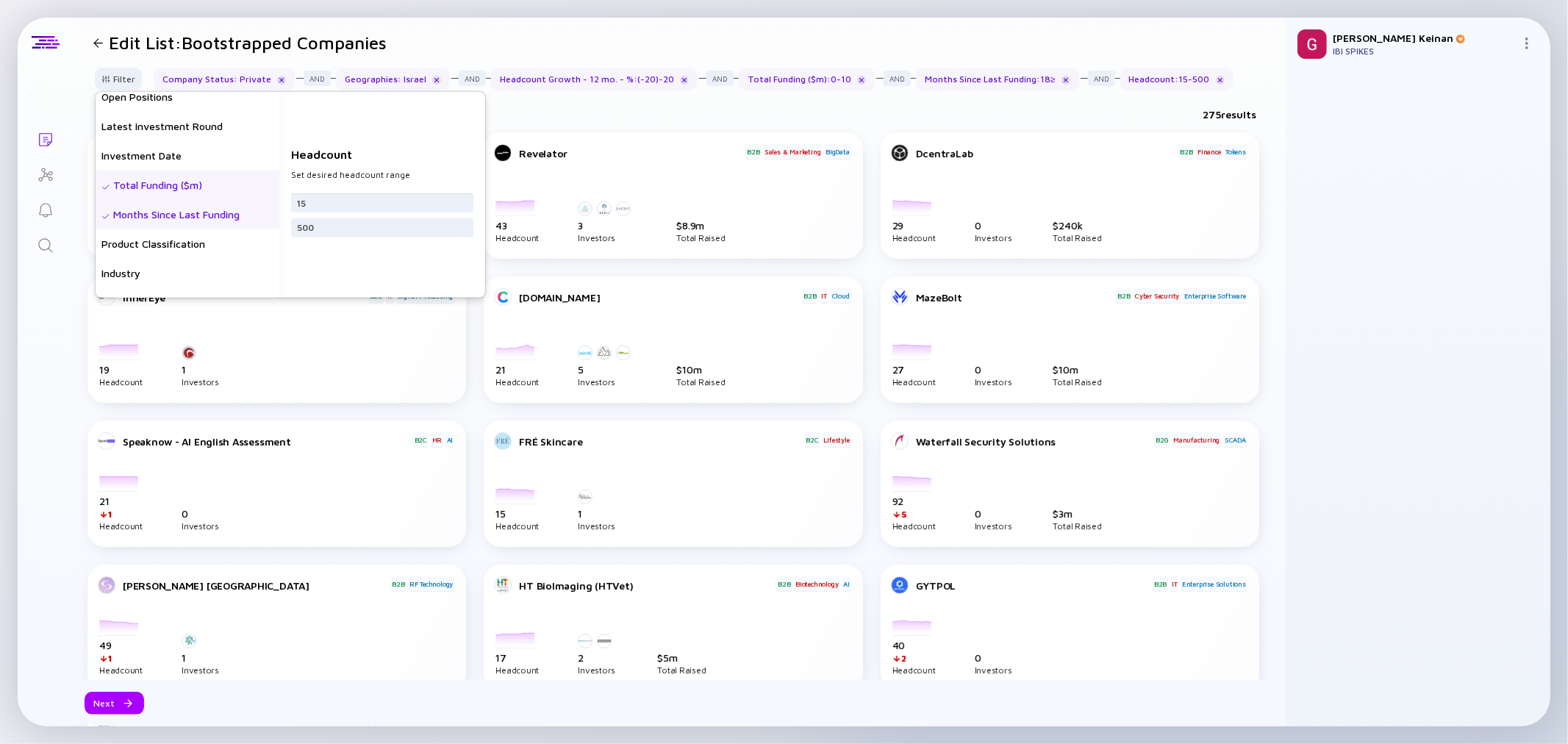
type input "15"
click at [158, 182] on div "Total Funding ($m)" at bounding box center [187, 185] width 184 height 30
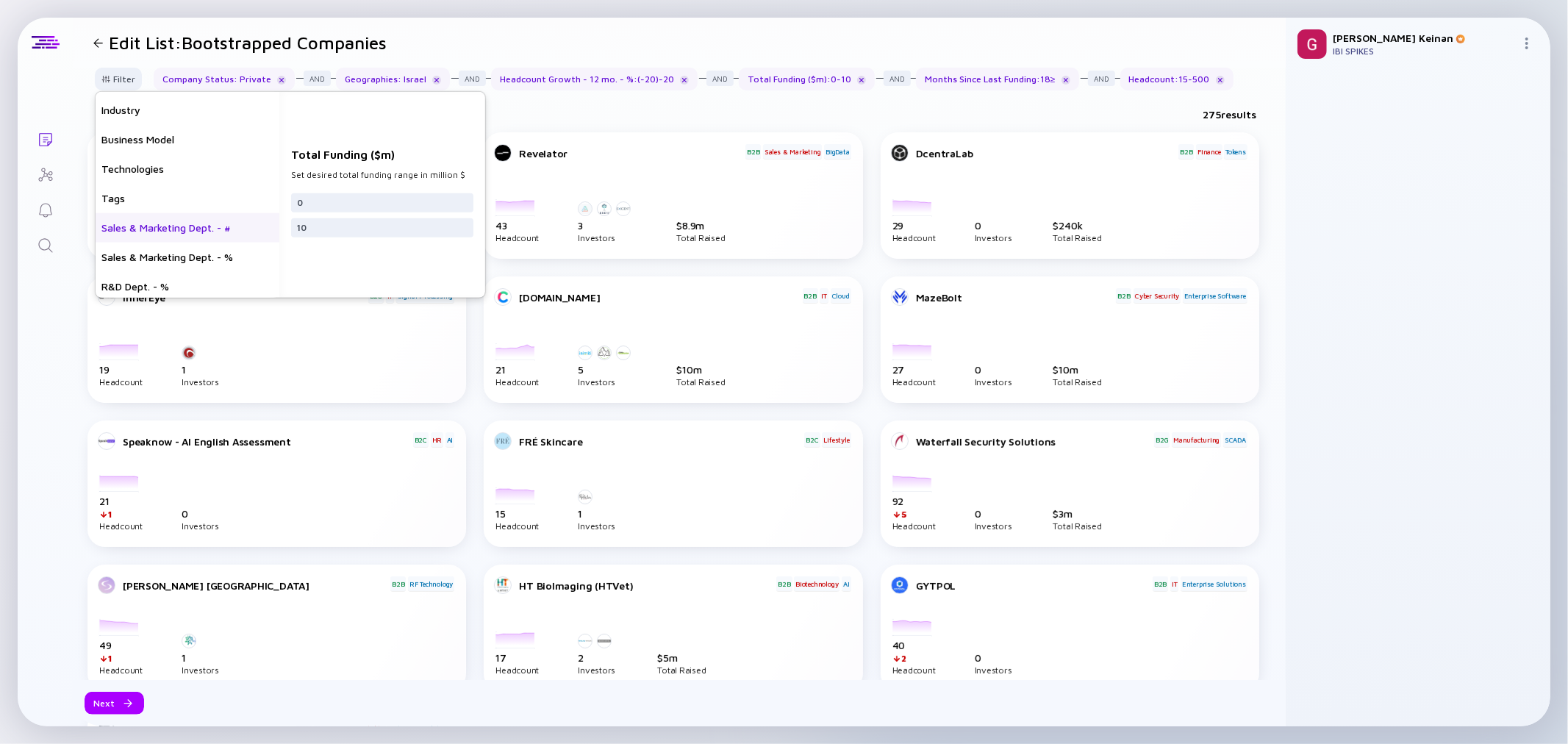
scroll to position [412, 0]
click at [166, 228] on div "Sales & Marketing Dept. - #" at bounding box center [187, 225] width 184 height 30
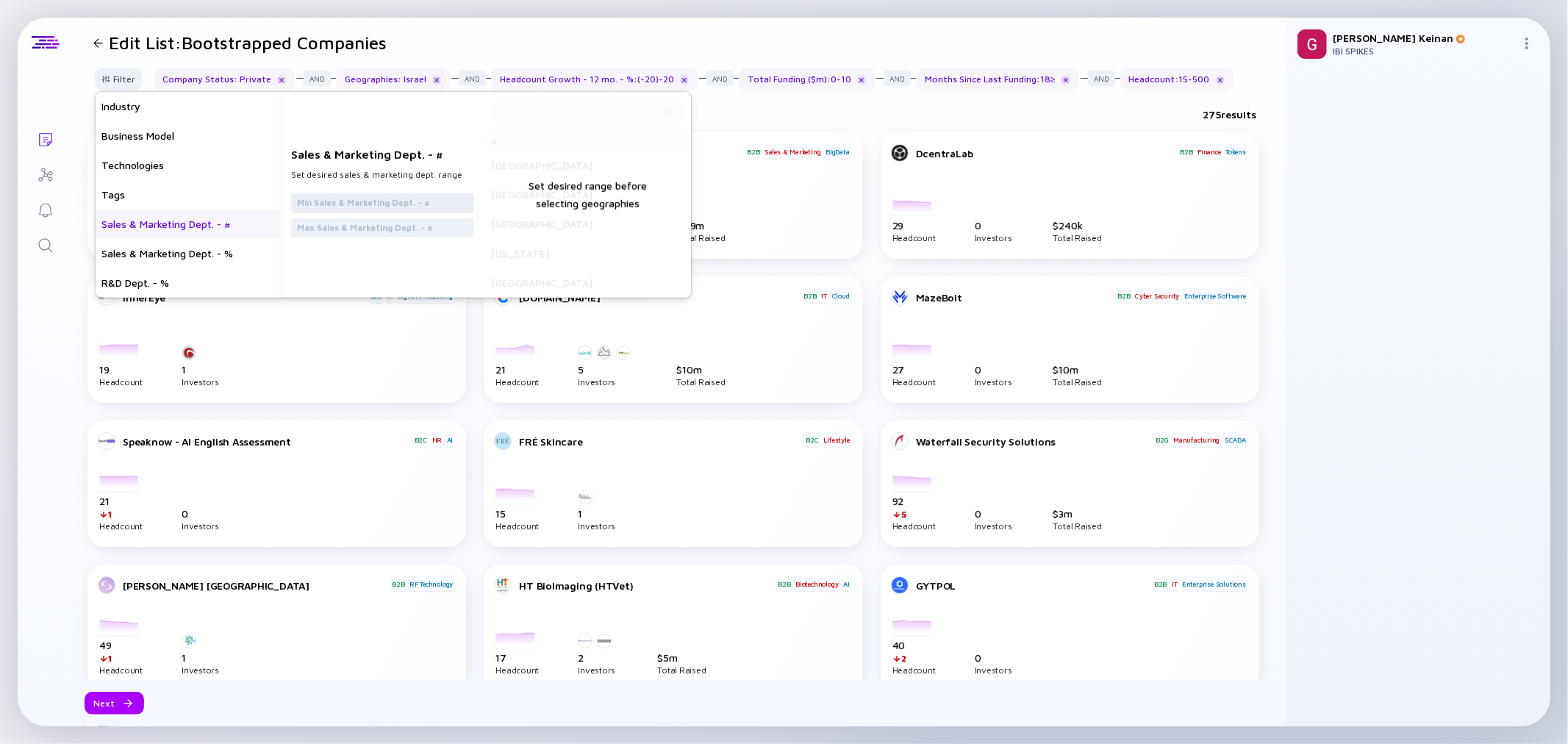
click at [348, 211] on div at bounding box center [382, 202] width 182 height 19
click at [340, 203] on input "text" at bounding box center [382, 202] width 171 height 15
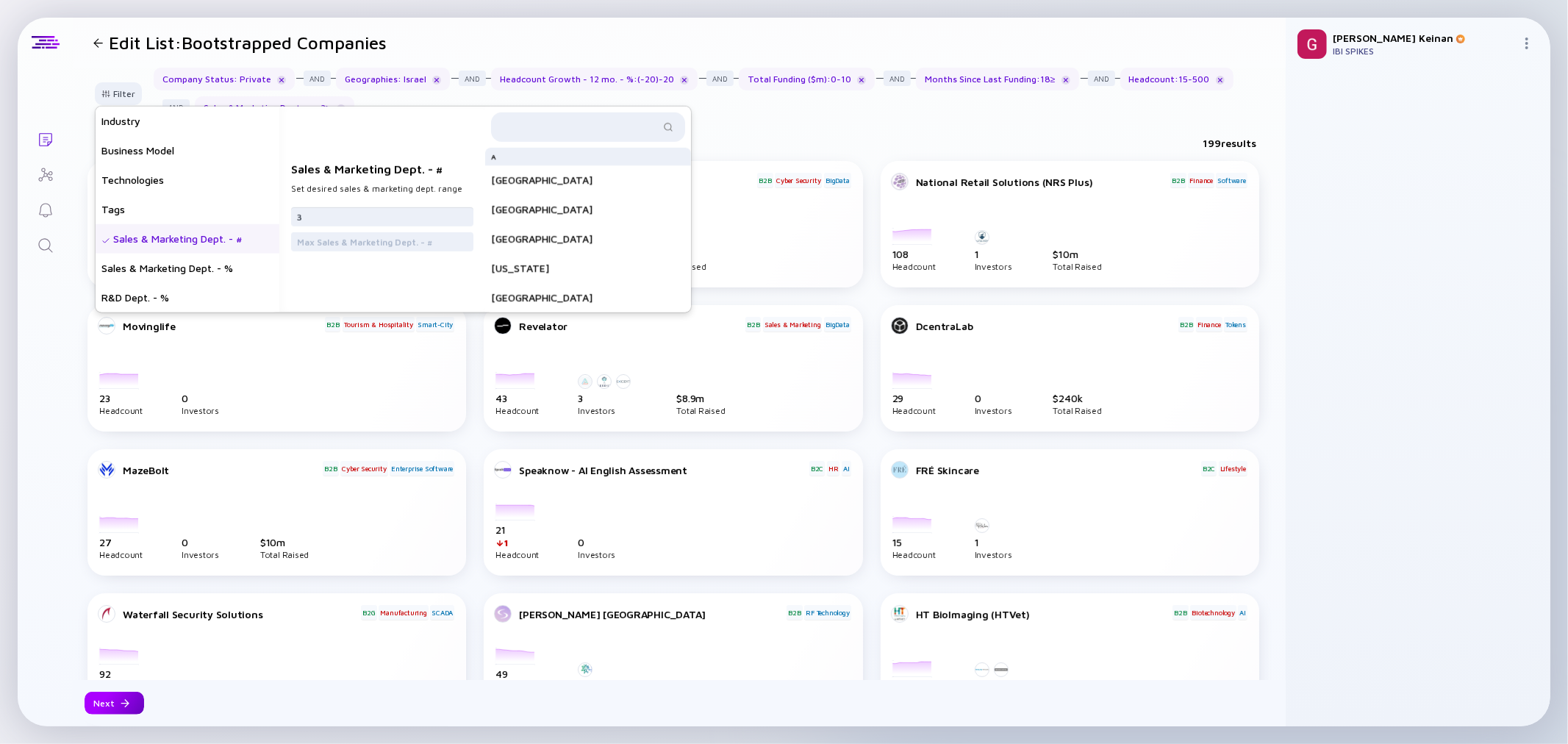
type input "3"
click at [85, 706] on div "Next" at bounding box center [114, 703] width 60 height 23
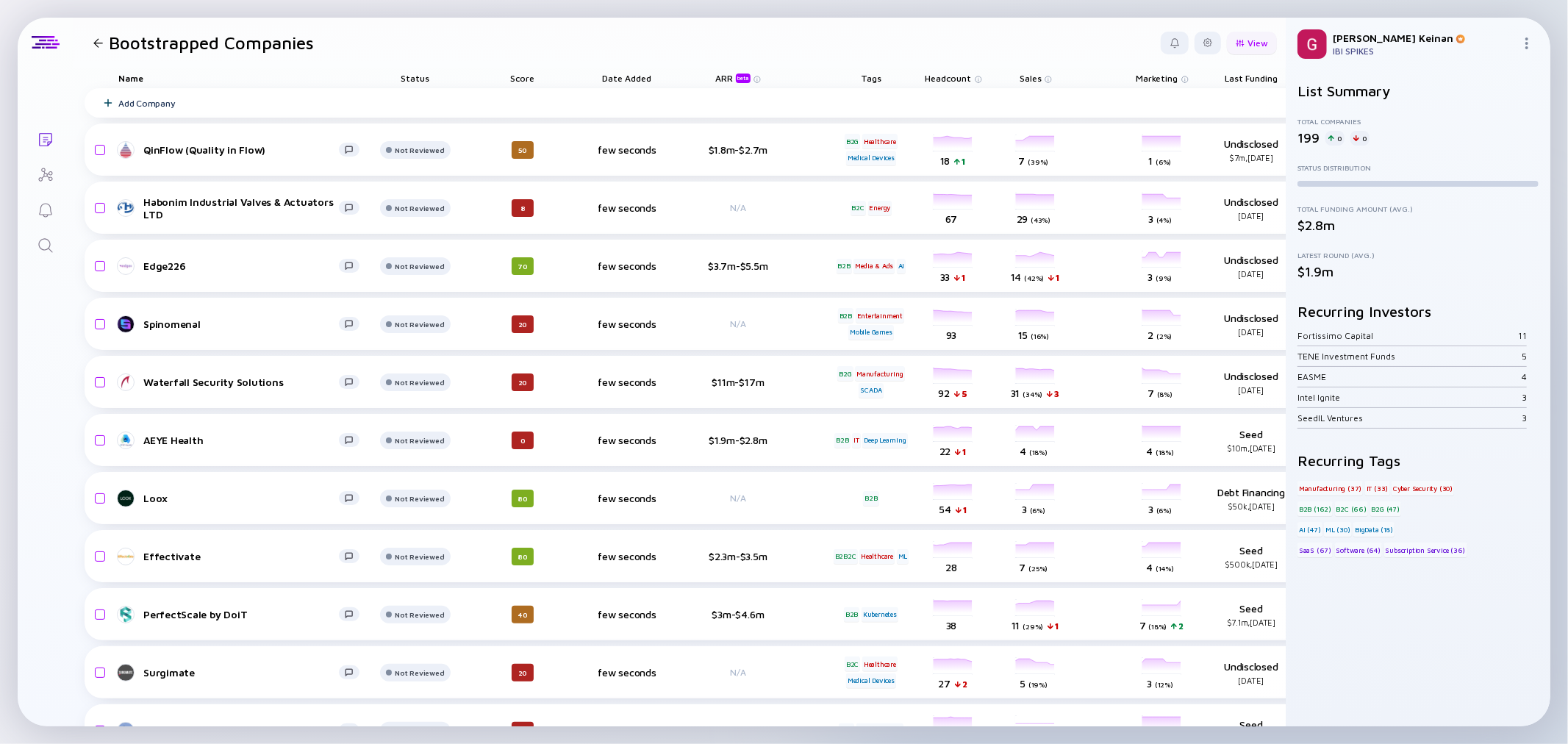
click at [1250, 44] on div "View" at bounding box center [1252, 43] width 50 height 23
click at [1166, 98] on div "Status" at bounding box center [1215, 100] width 98 height 30
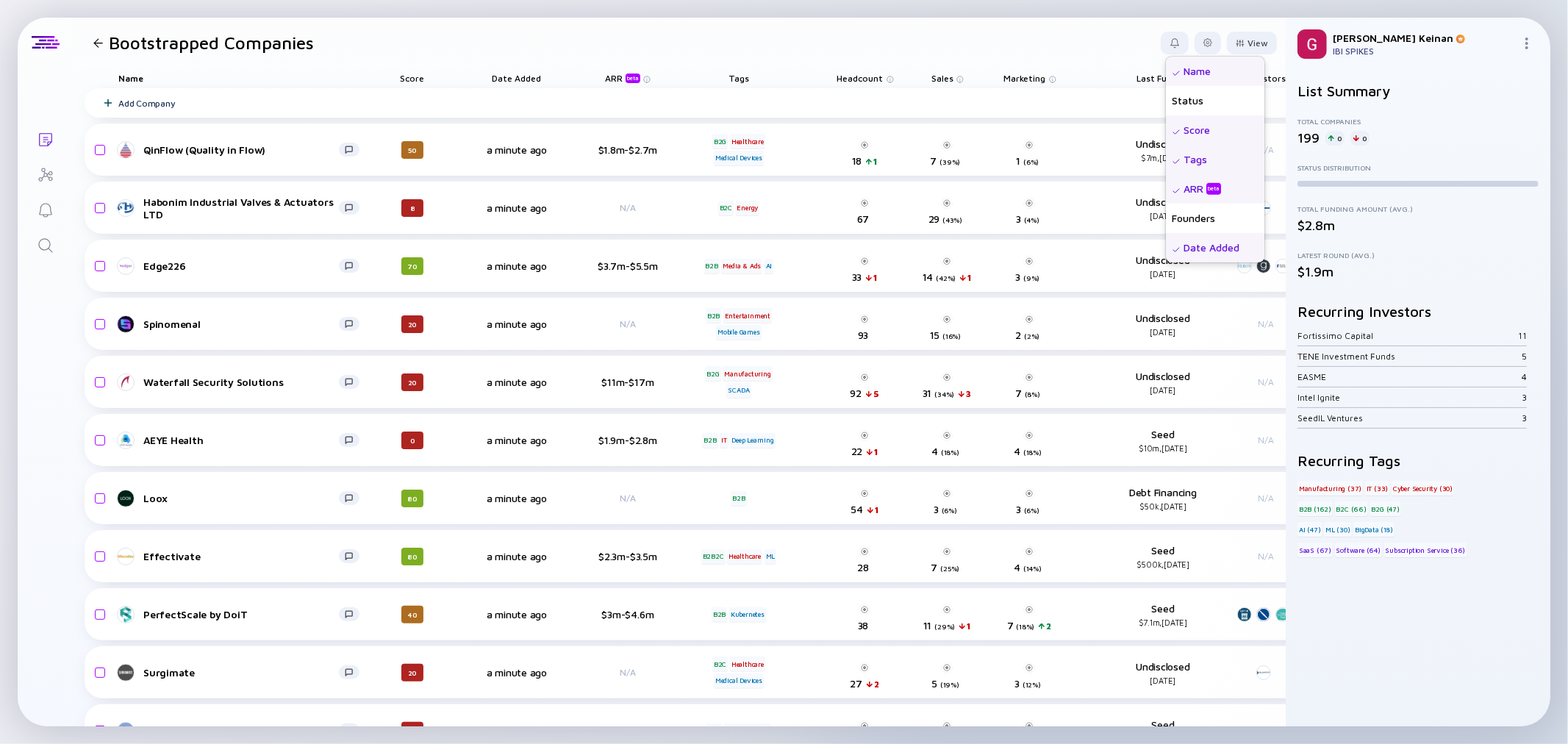
click at [1166, 250] on div "Date Added" at bounding box center [1215, 248] width 98 height 30
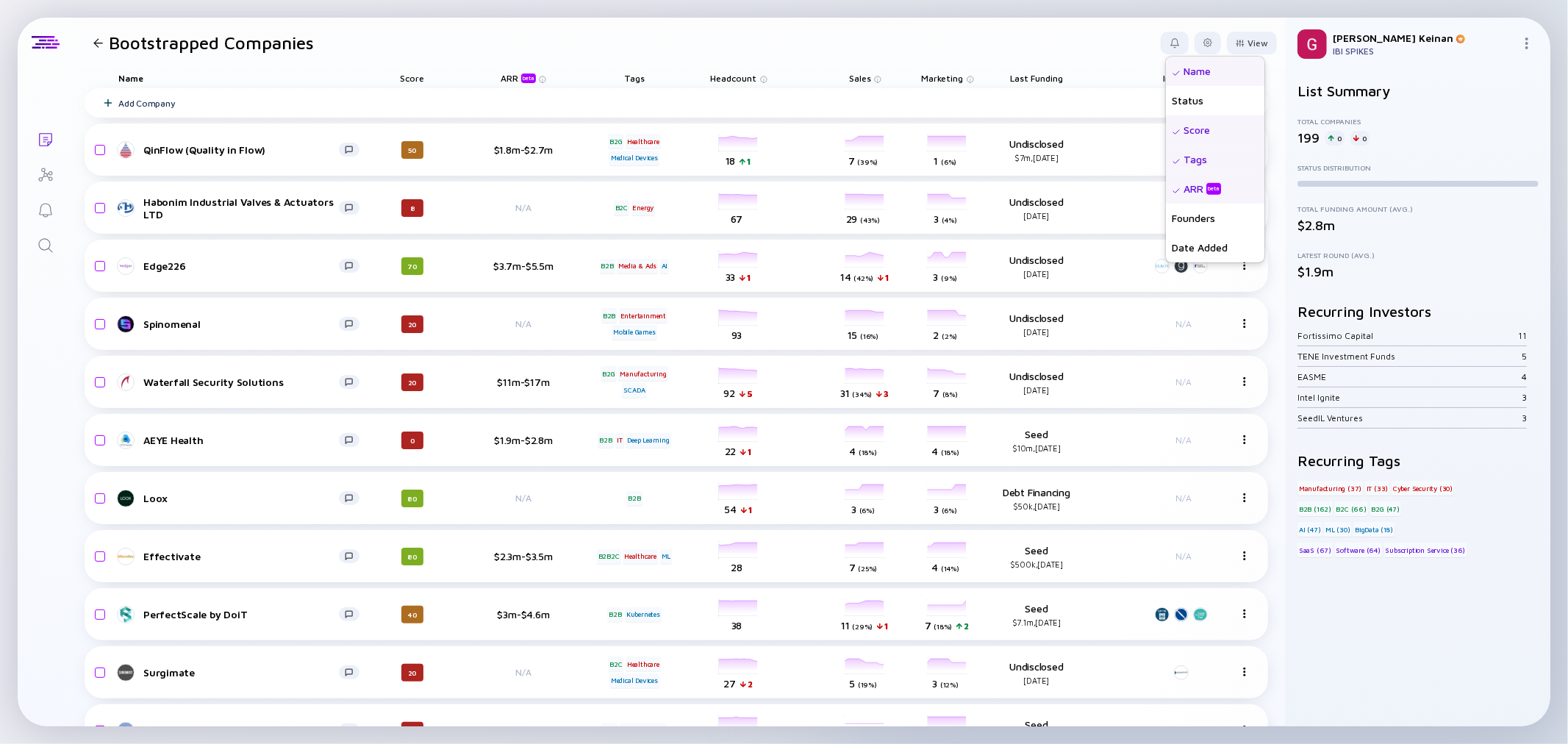
click at [1069, 46] on header "Bootstrapped Companies View Name Status Score Tags ARR beta Founders Date Added…" at bounding box center [679, 43] width 1213 height 50
click at [38, 143] on icon "Lists" at bounding box center [46, 140] width 18 height 18
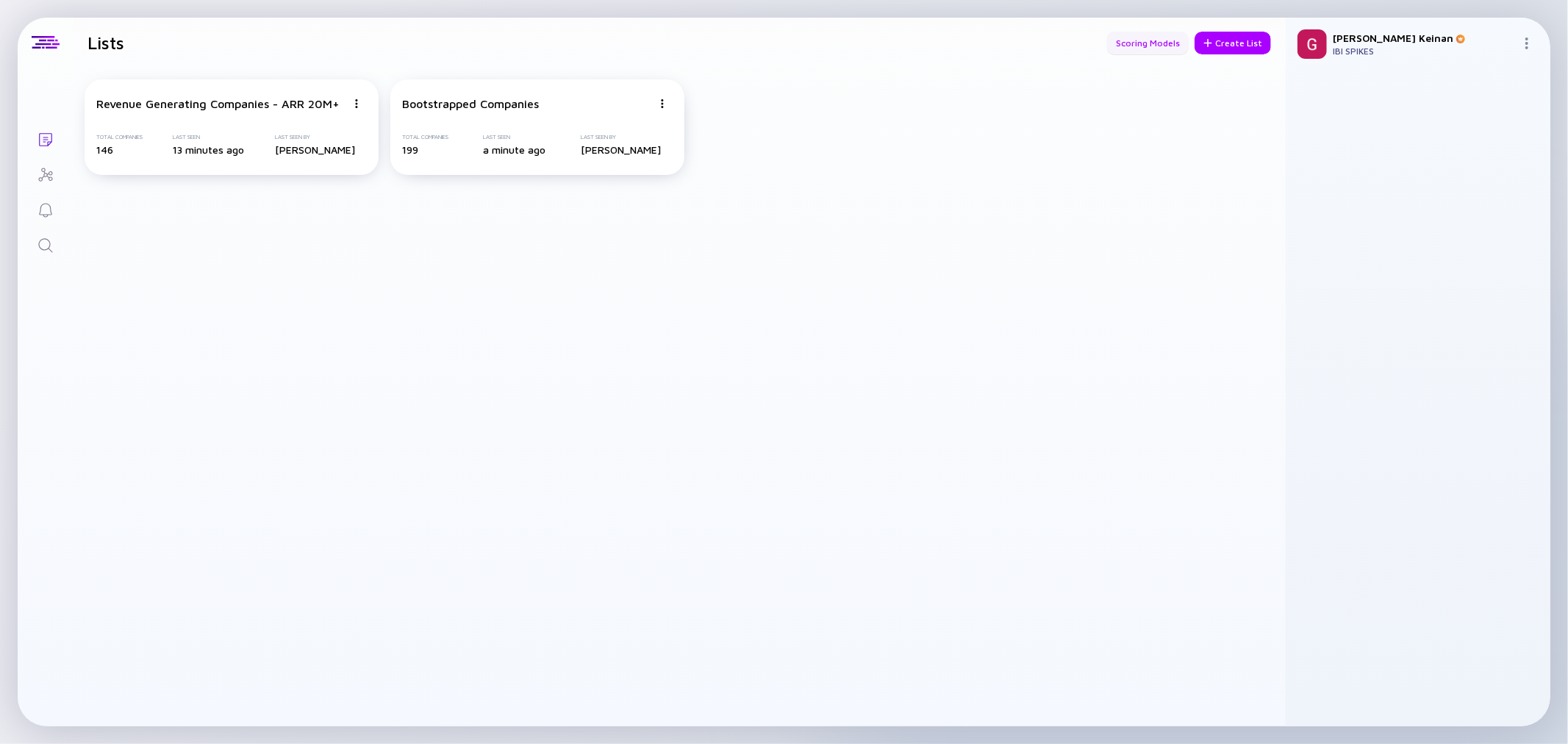
click at [1143, 42] on div "Scoring Models" at bounding box center [1148, 43] width 81 height 23
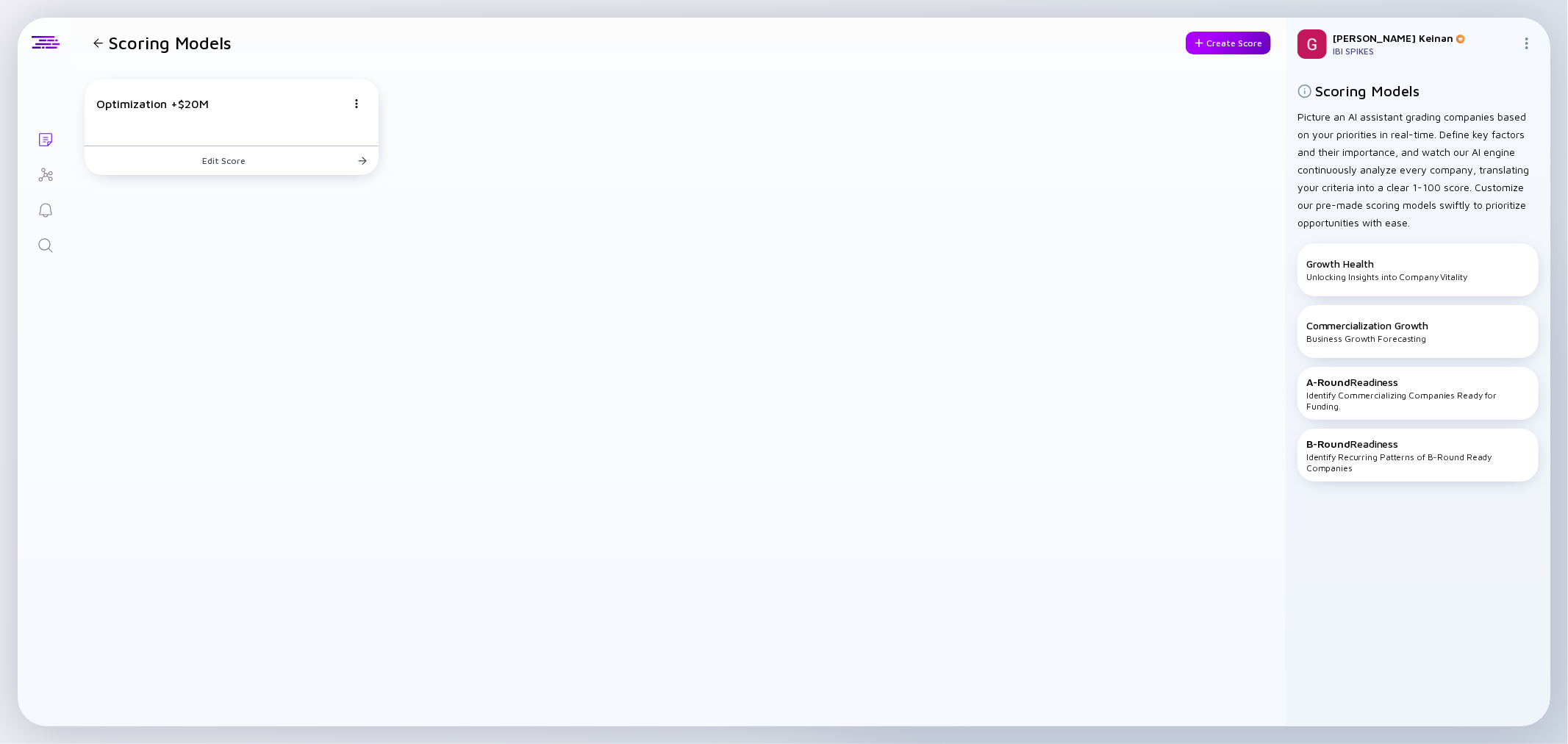
click at [1232, 40] on div "Create Score" at bounding box center [1228, 43] width 85 height 23
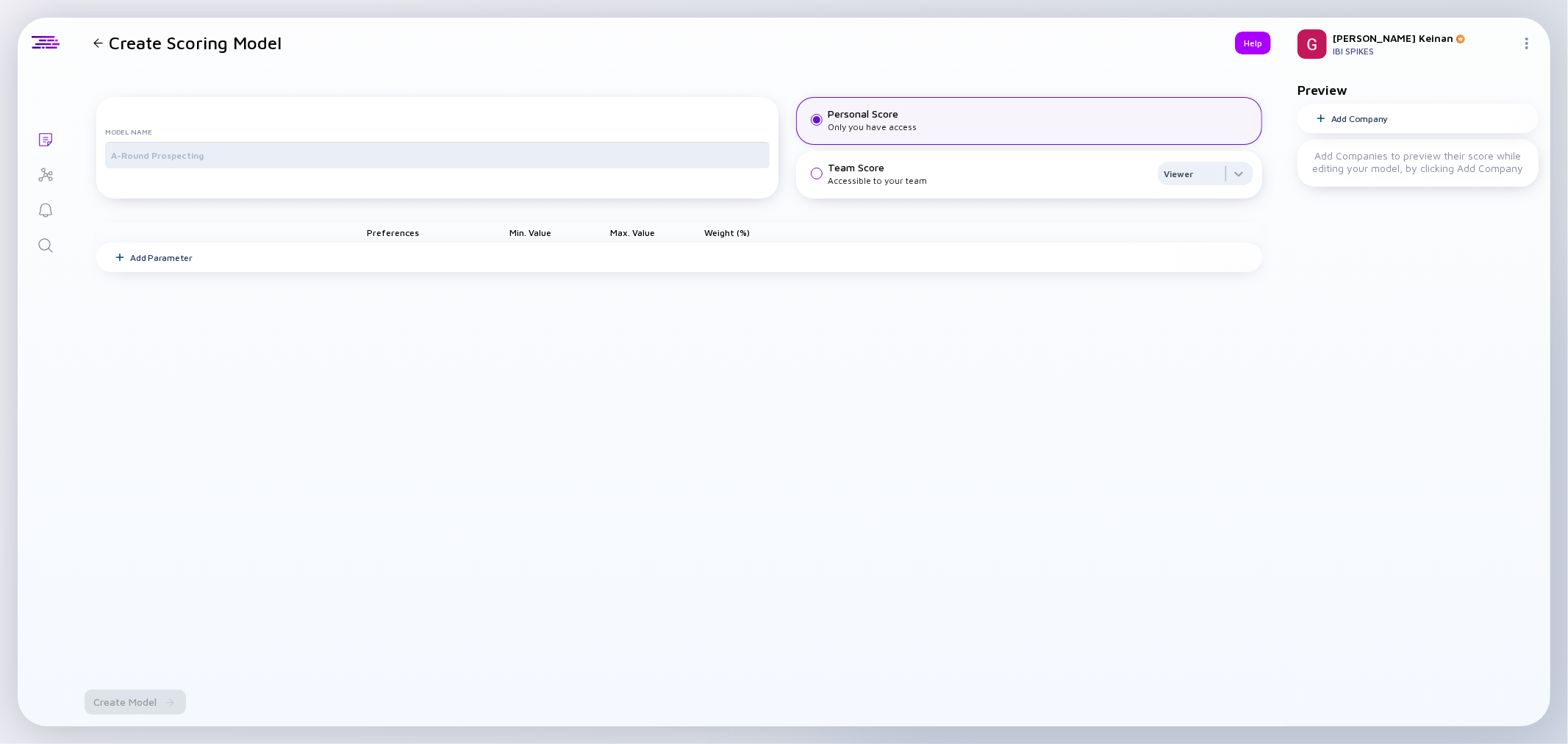
click at [131, 163] on input "text" at bounding box center [437, 155] width 653 height 15
type input "Bootstrapped Score"
click at [148, 263] on div "Add Parameter" at bounding box center [161, 257] width 63 height 11
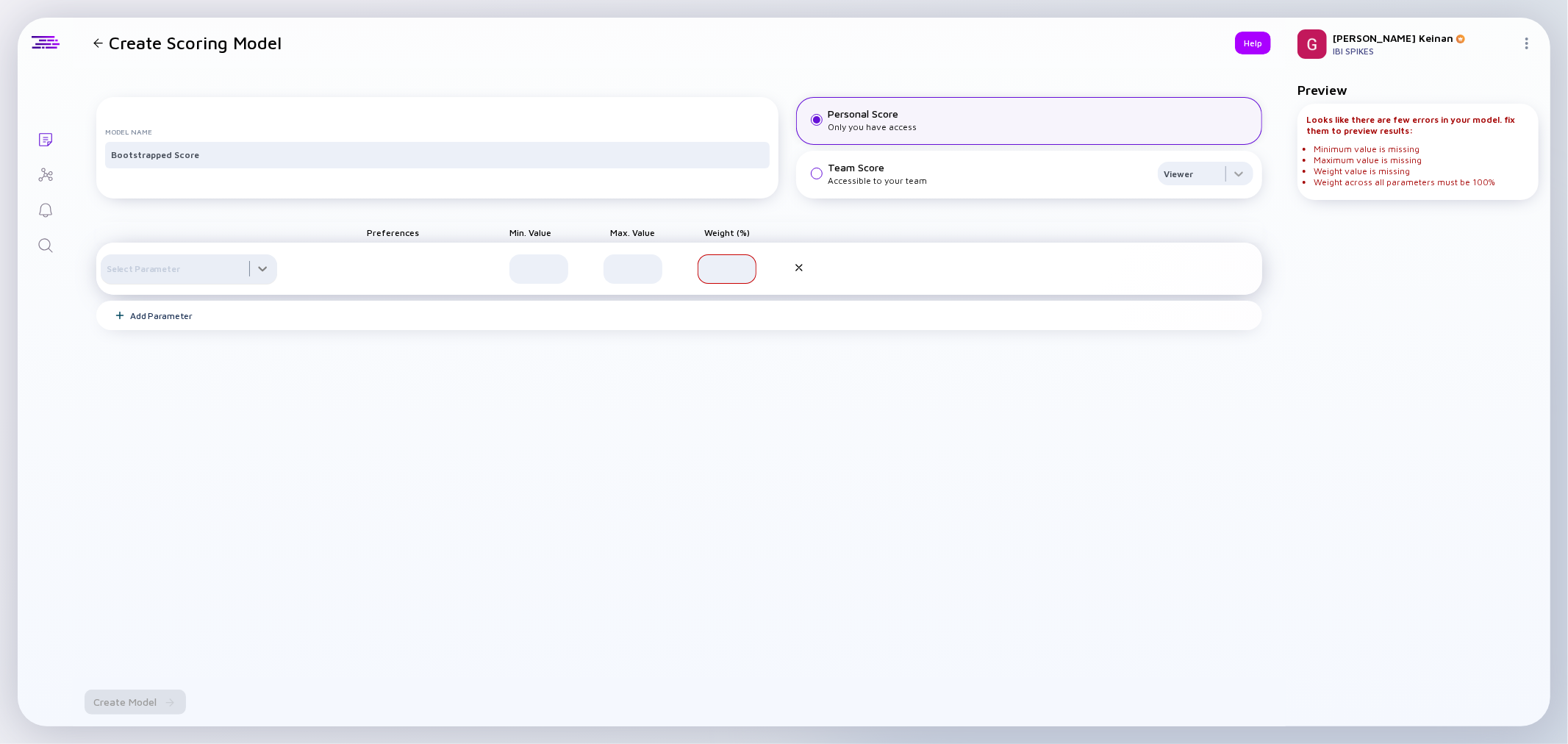
click at [165, 284] on div at bounding box center [188, 269] width 177 height 30
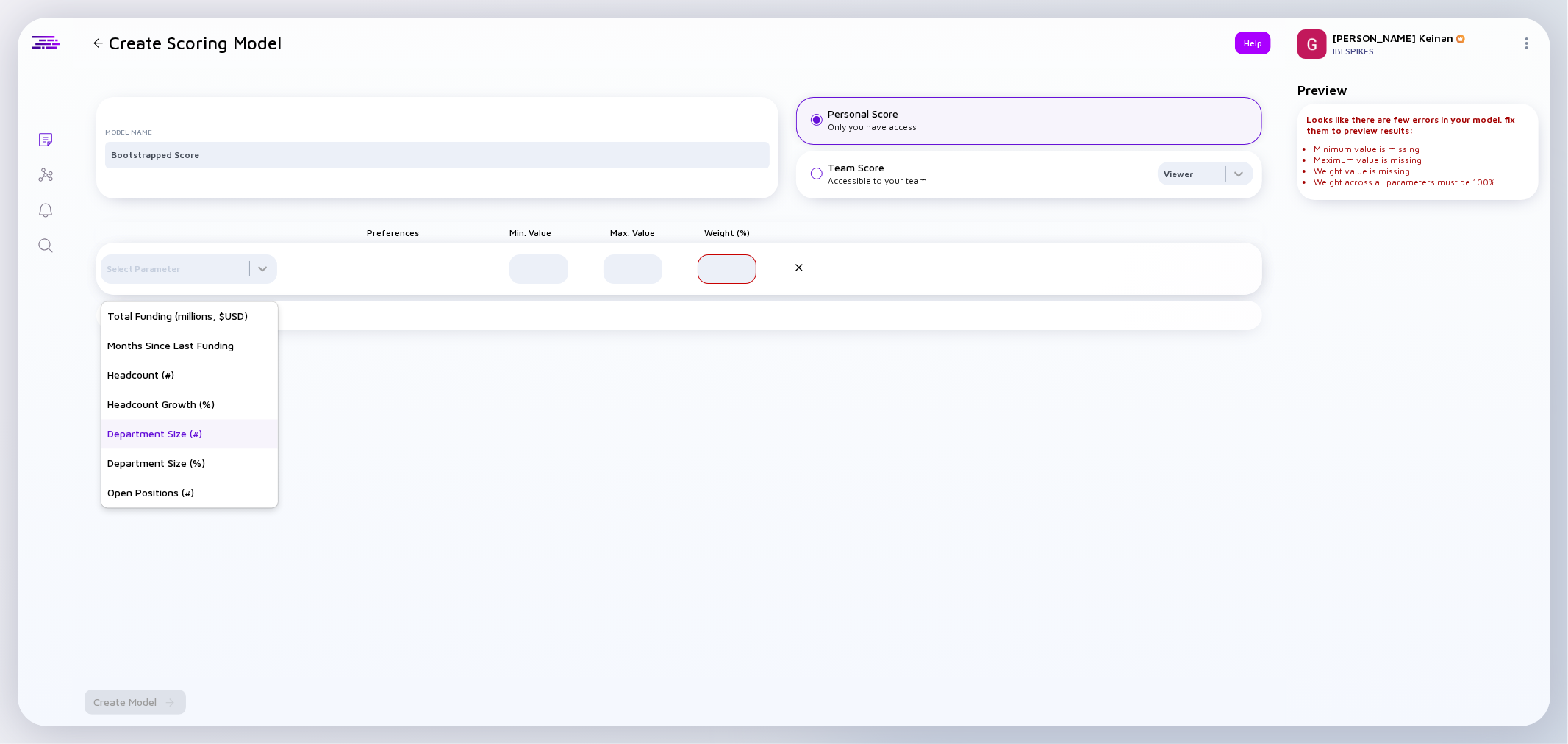
click at [188, 431] on div "Department Size (#)" at bounding box center [189, 434] width 177 height 30
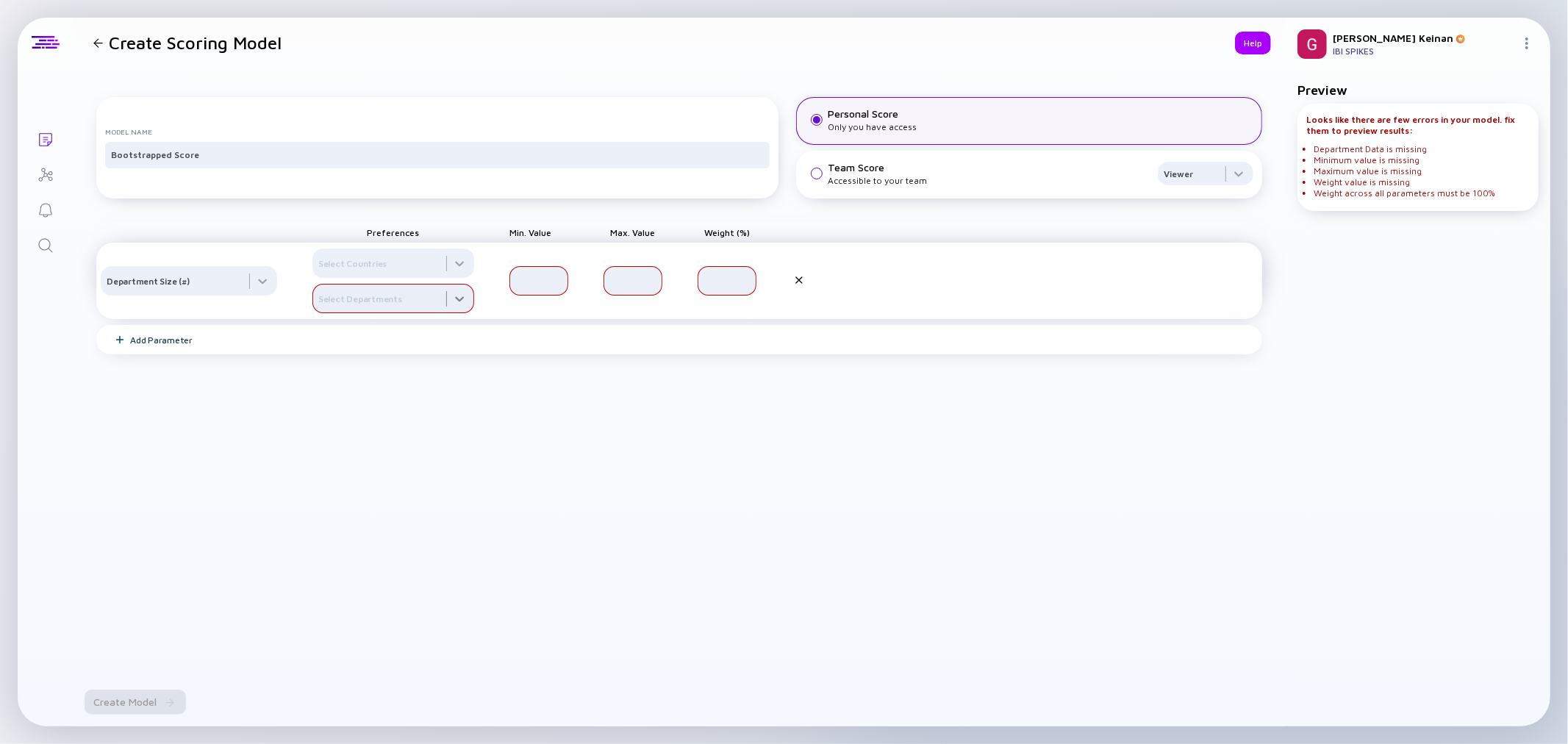
click at [383, 306] on div at bounding box center [393, 298] width 162 height 30
click at [347, 370] on div "Sales" at bounding box center [394, 361] width 162 height 30
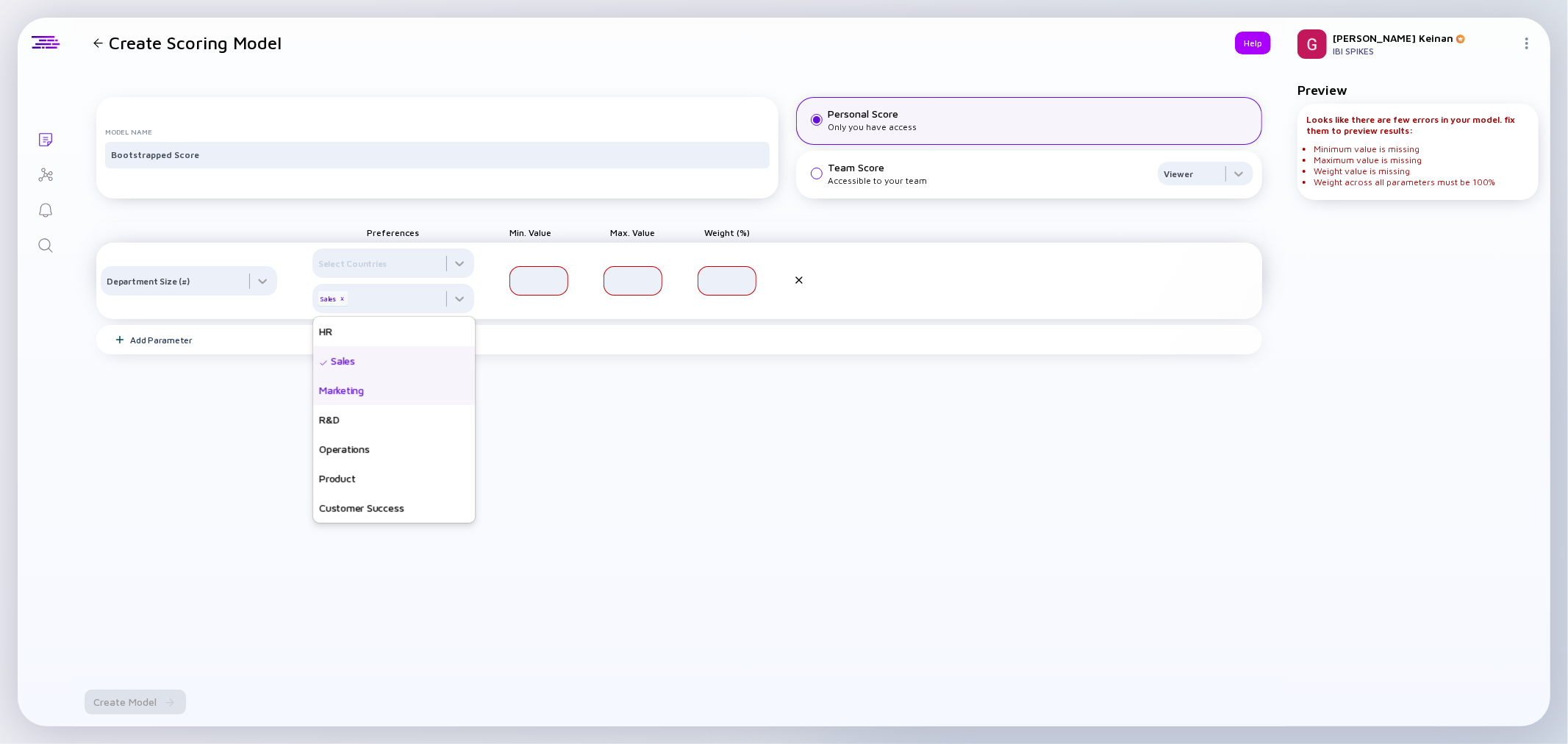
click at [420, 406] on div "Marketing" at bounding box center [394, 391] width 162 height 30
click at [540, 288] on input "text" at bounding box center [539, 281] width 41 height 15
type input "3"
click at [632, 288] on input "text" at bounding box center [633, 281] width 41 height 15
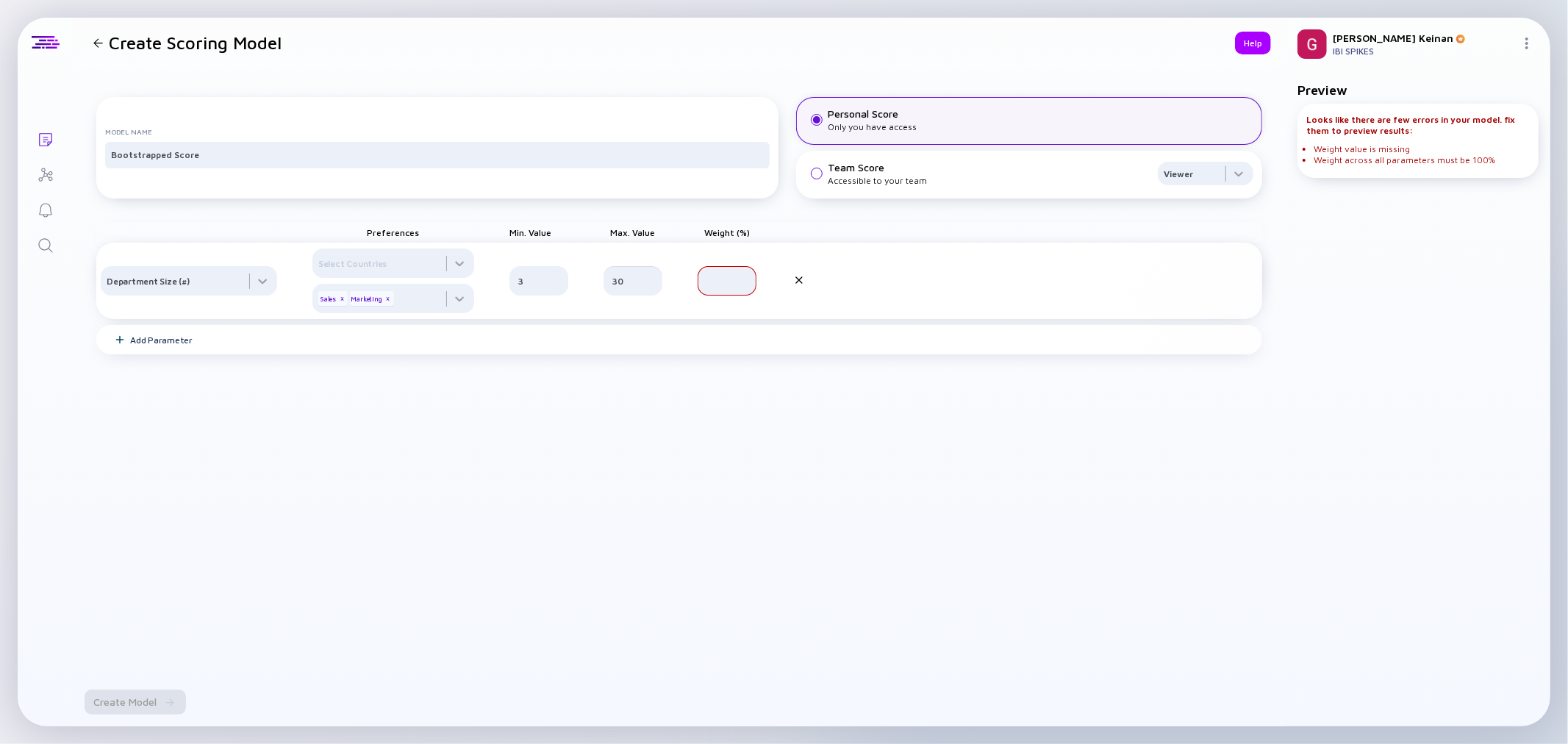
type input "30"
click at [693, 425] on div "Model Name Bootstrapped Score Personal Score Only you have access Team Score Ac…" at bounding box center [679, 335] width 1166 height 511
click at [721, 288] on input "text" at bounding box center [727, 281] width 41 height 15
click at [150, 346] on div "Add Parameter" at bounding box center [161, 340] width 63 height 11
click at [208, 296] on div at bounding box center [188, 281] width 177 height 30
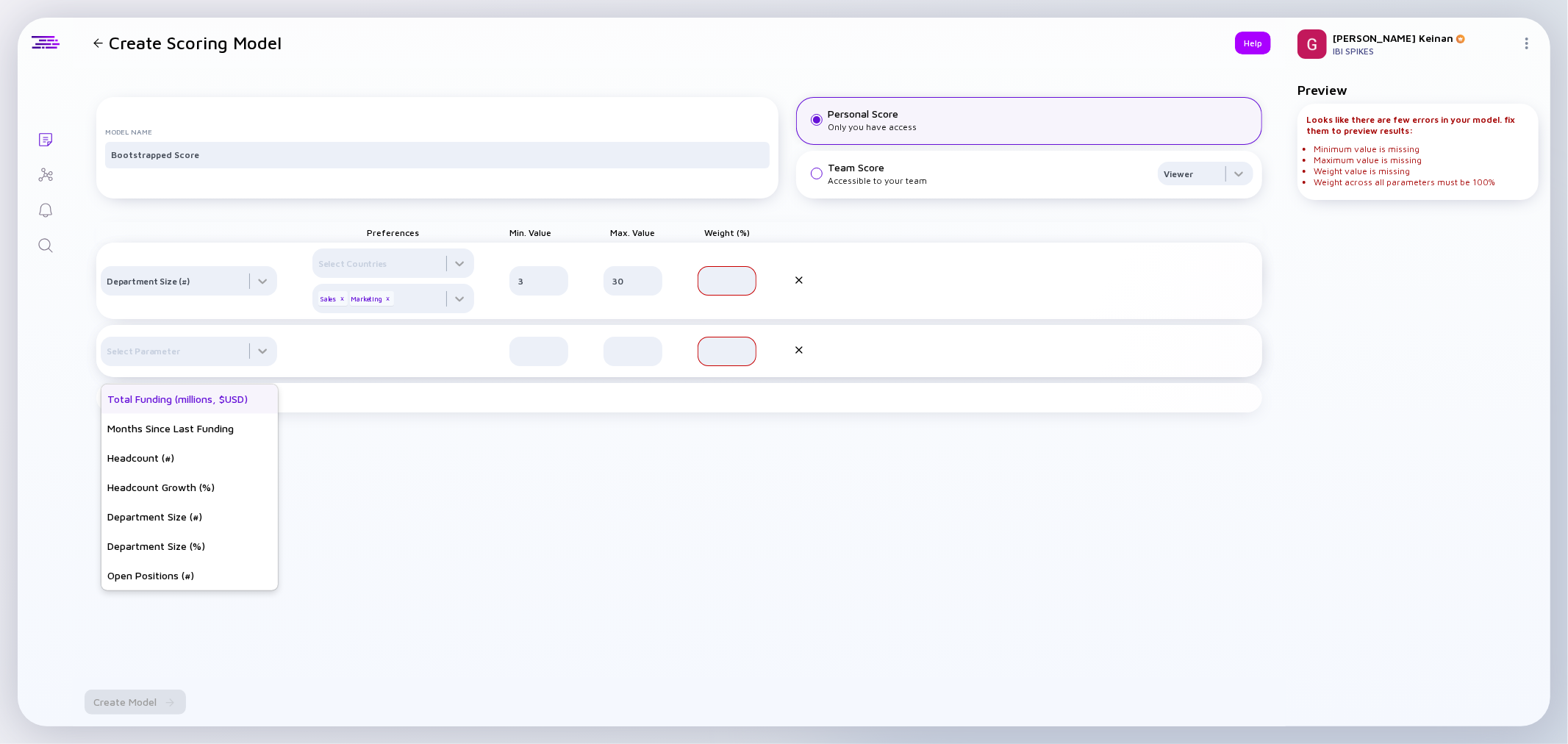
click at [210, 403] on div "Total Funding (millions, $USD)" at bounding box center [189, 400] width 177 height 30
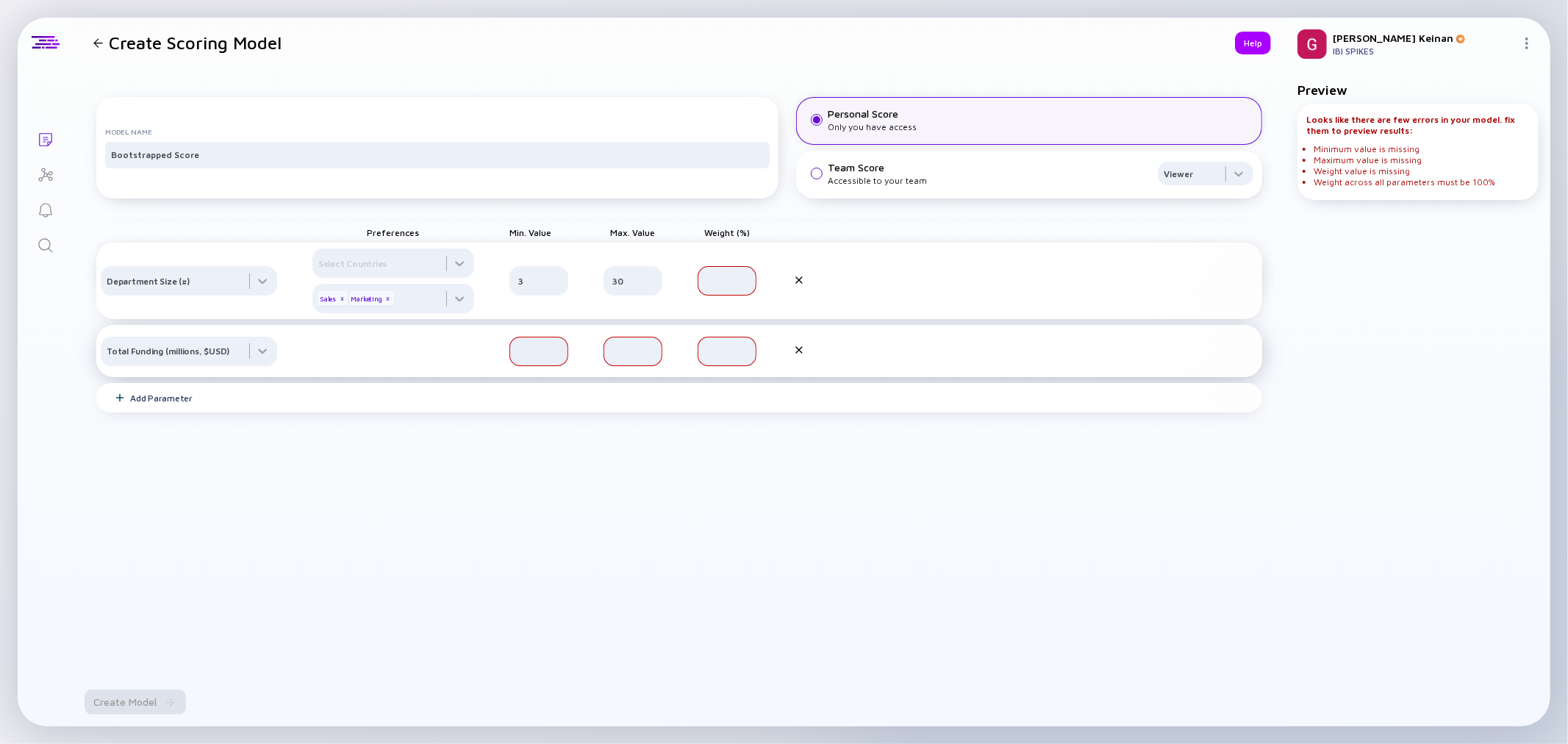
click at [541, 359] on input "text" at bounding box center [539, 352] width 41 height 15
type input "10"
click at [615, 359] on input "text" at bounding box center [633, 352] width 41 height 15
type input "0"
click at [160, 404] on div "Add Parameter" at bounding box center [161, 398] width 63 height 11
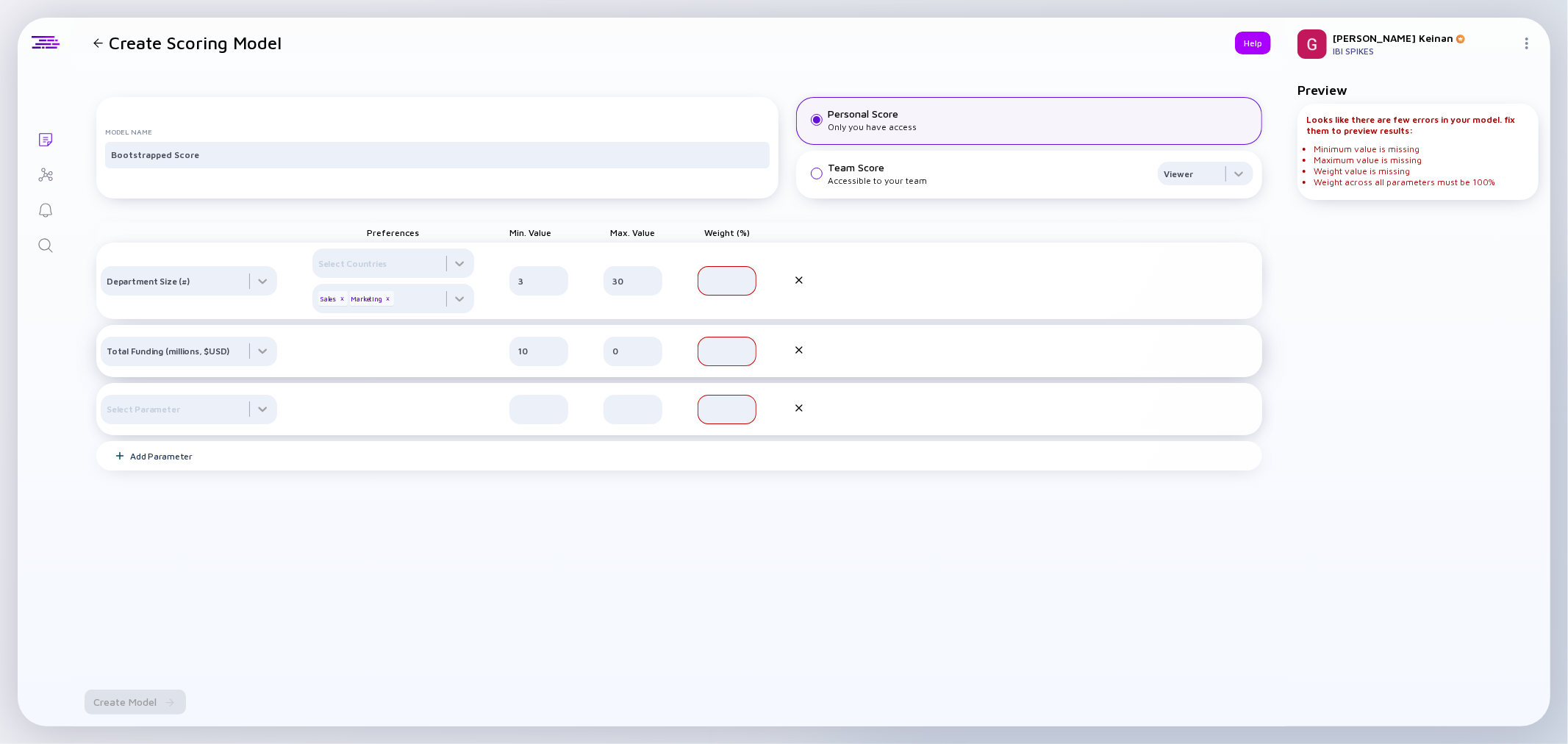
click at [354, 355] on div "Total Funding (millions, $USD) 10 0" at bounding box center [679, 351] width 1166 height 52
click at [237, 296] on div at bounding box center [188, 281] width 177 height 30
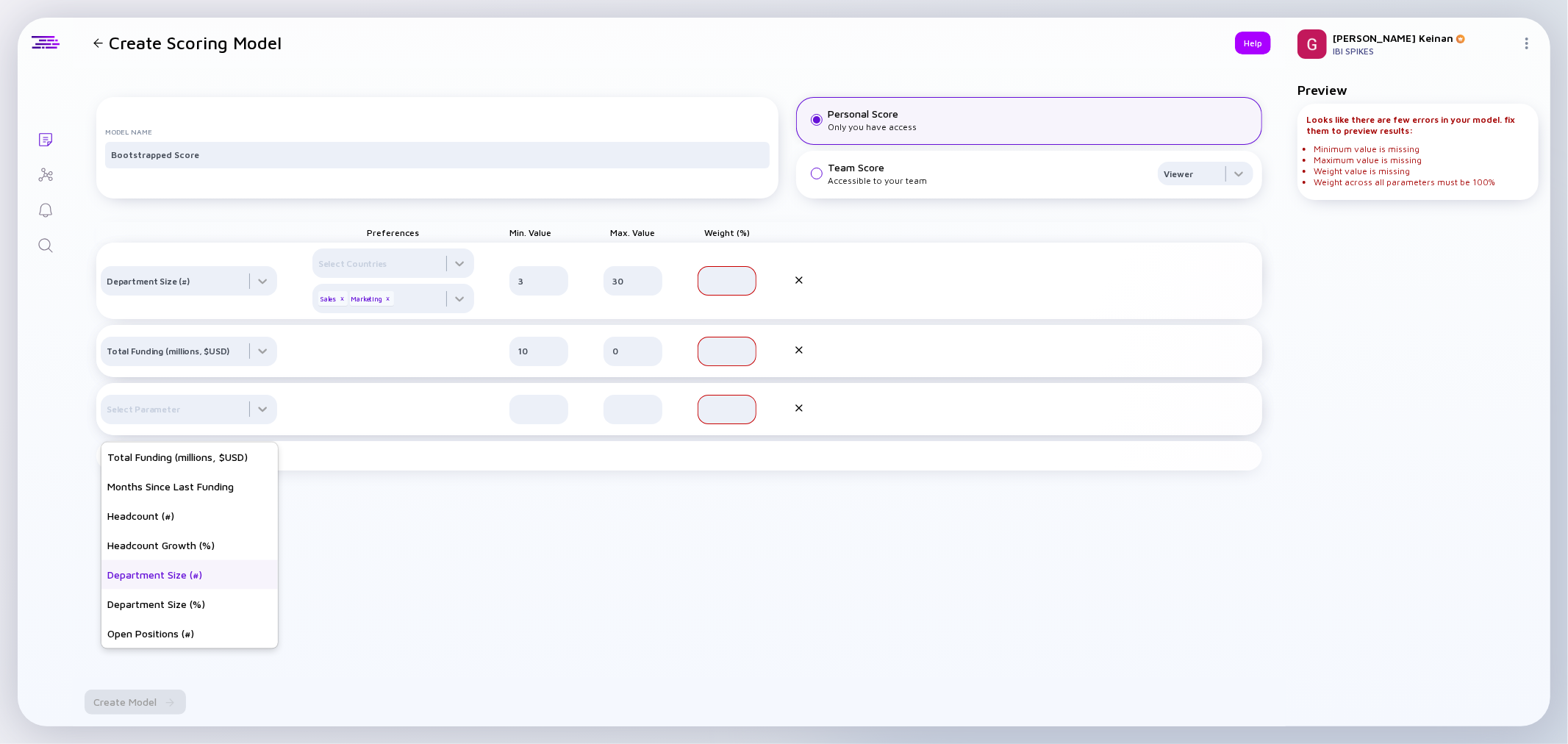
click at [144, 572] on div "Department Size (#)" at bounding box center [189, 576] width 177 height 30
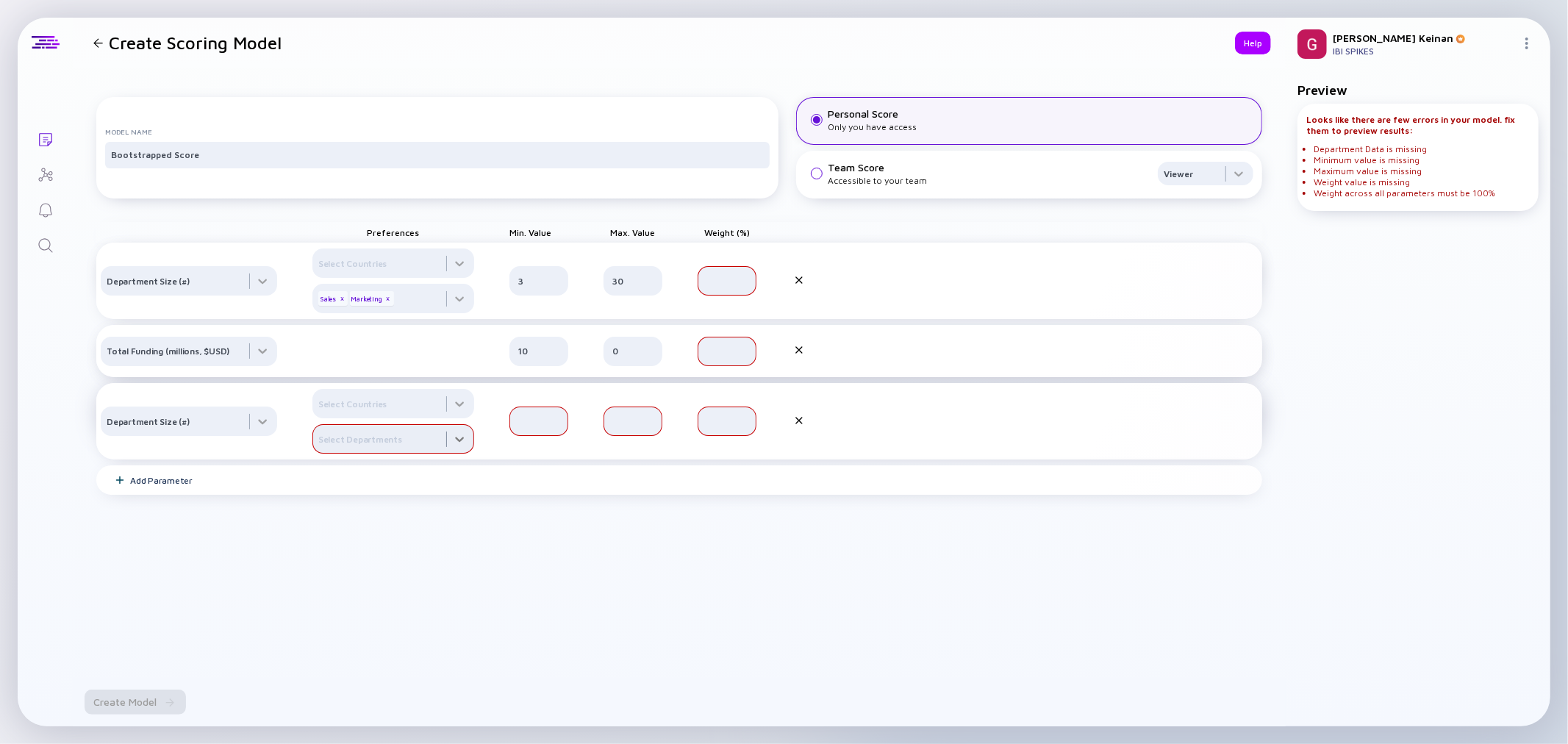
click at [400, 449] on div at bounding box center [393, 439] width 162 height 30
click at [369, 630] on div "Finance" at bounding box center [394, 619] width 162 height 30
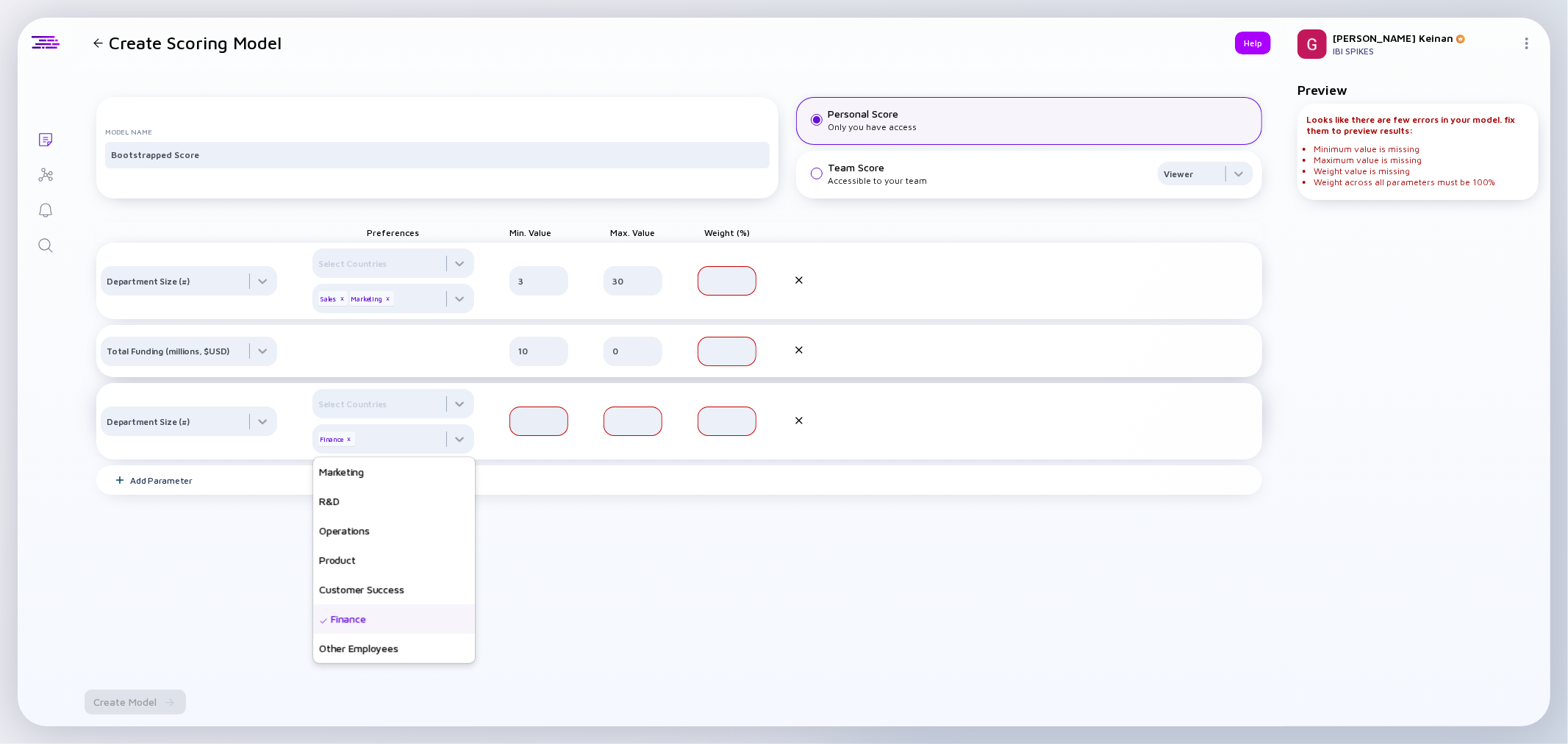
click at [542, 429] on input "text" at bounding box center [539, 421] width 41 height 15
type input "1"
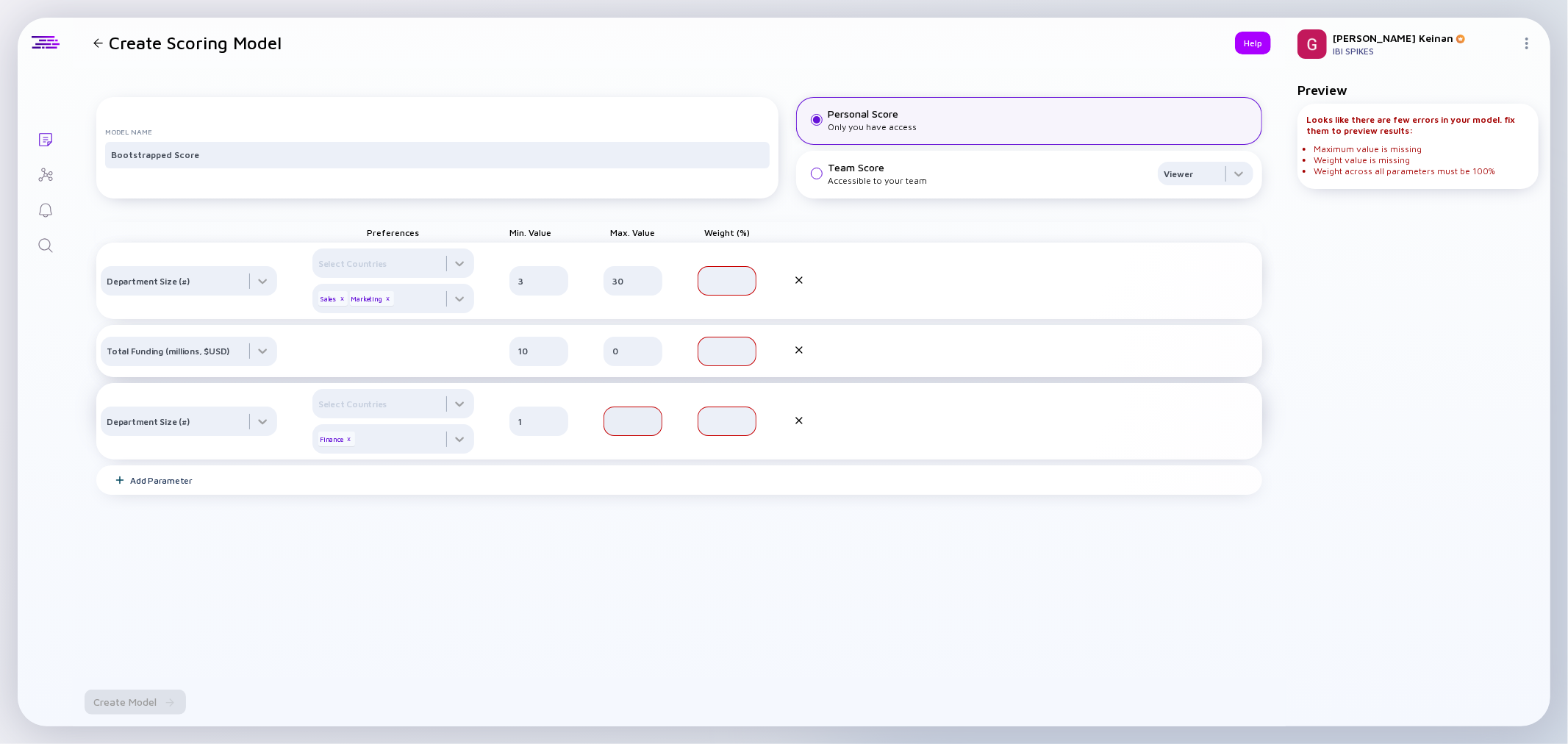
click at [629, 429] on input "text" at bounding box center [633, 421] width 41 height 15
drag, startPoint x: 631, startPoint y: 432, endPoint x: 542, endPoint y: 432, distance: 89.0
click at [542, 432] on div "Department Size (#) Select Countries Finance x 1 10" at bounding box center [679, 422] width 1166 height 77
drag, startPoint x: 651, startPoint y: 435, endPoint x: 604, endPoint y: 431, distance: 47.2
click at [604, 431] on div "4" at bounding box center [633, 421] width 59 height 30
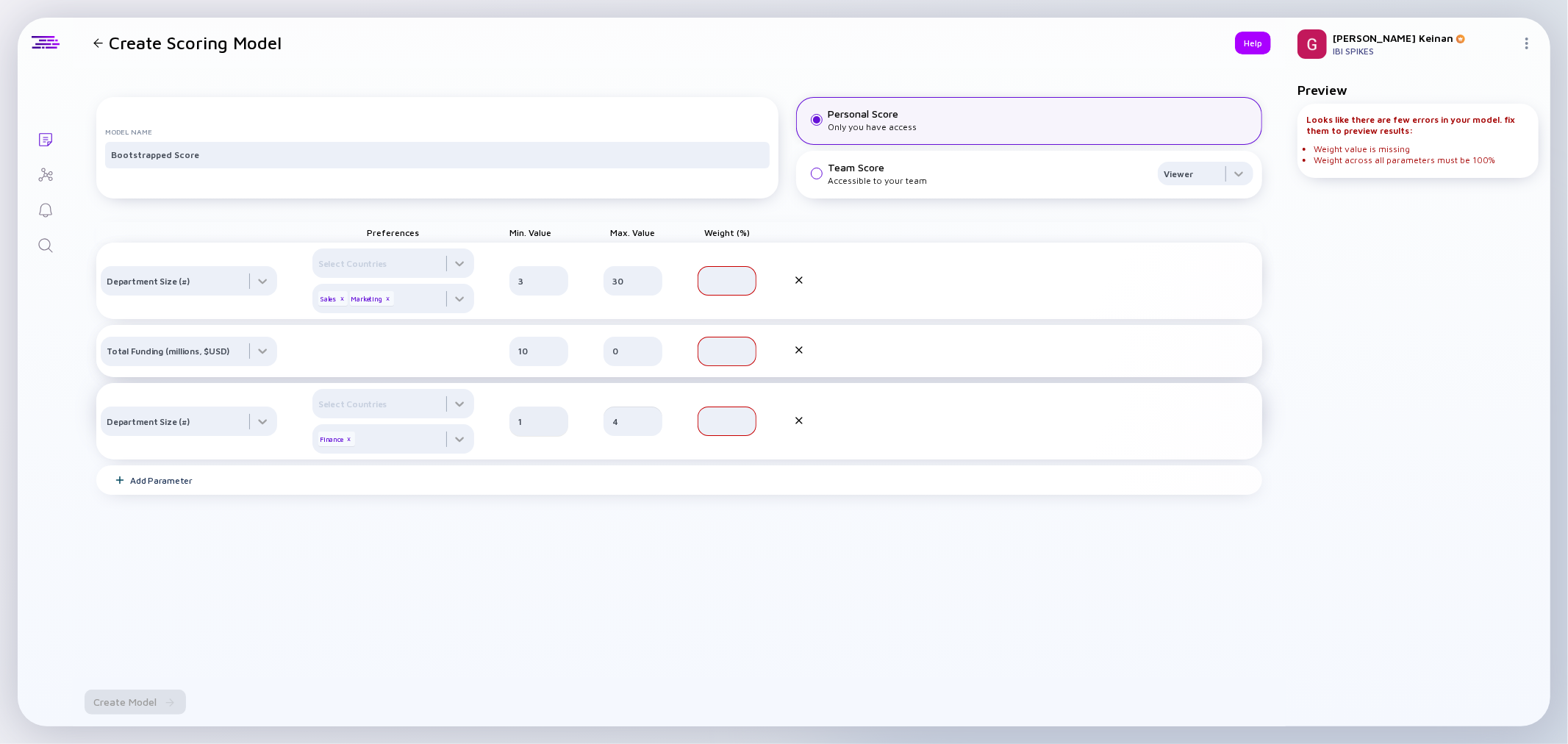
type input "4"
click at [524, 429] on input "1" at bounding box center [539, 421] width 41 height 15
type input "0"
drag, startPoint x: 612, startPoint y: 538, endPoint x: 609, endPoint y: 519, distance: 19.2
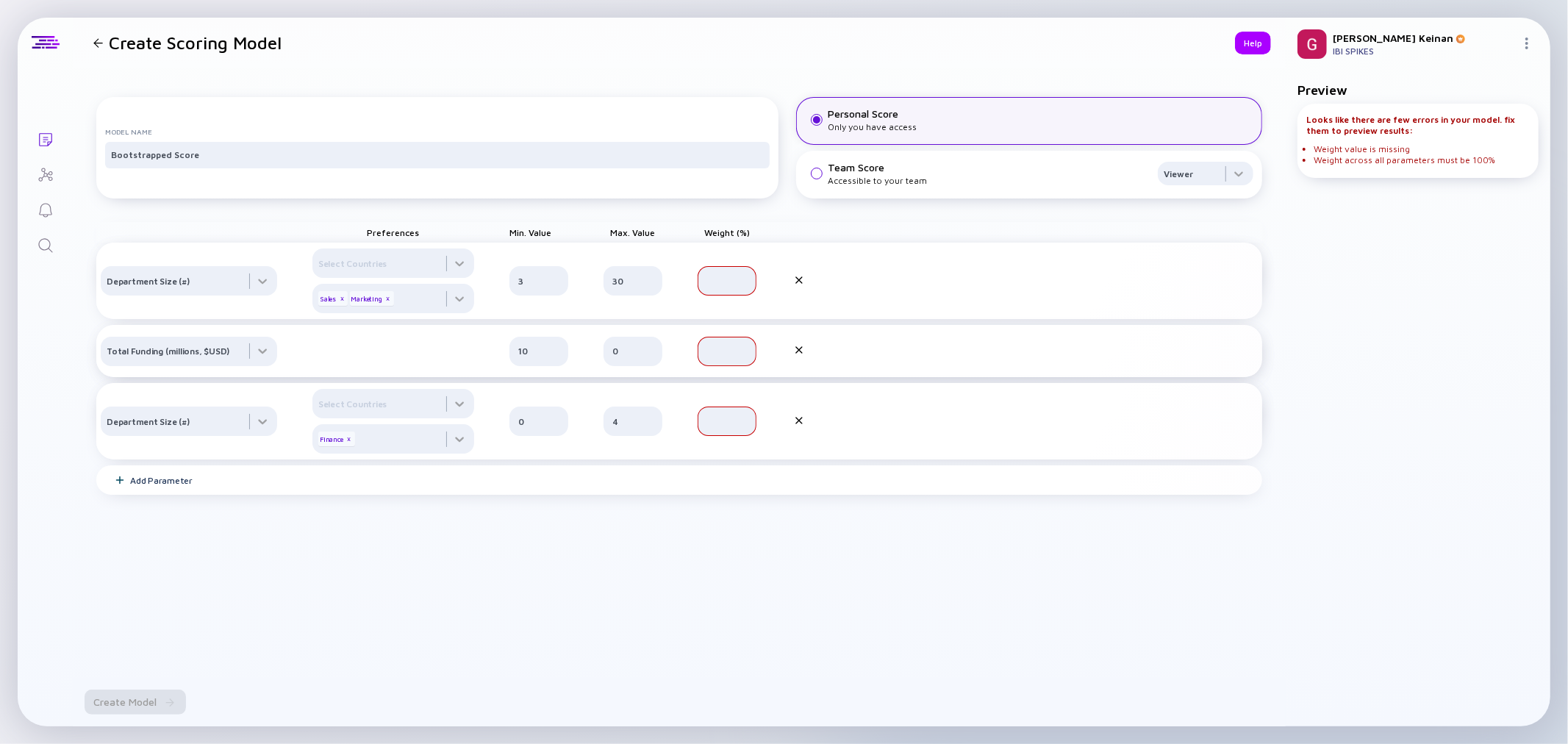
click at [612, 534] on div "Model Name Bootstrapped Score Personal Score Only you have access Team Score Ac…" at bounding box center [679, 335] width 1166 height 511
click at [716, 287] on div at bounding box center [727, 281] width 59 height 30
click at [719, 288] on input "text" at bounding box center [727, 281] width 41 height 15
type input "34"
click at [733, 366] on div at bounding box center [727, 352] width 59 height 30
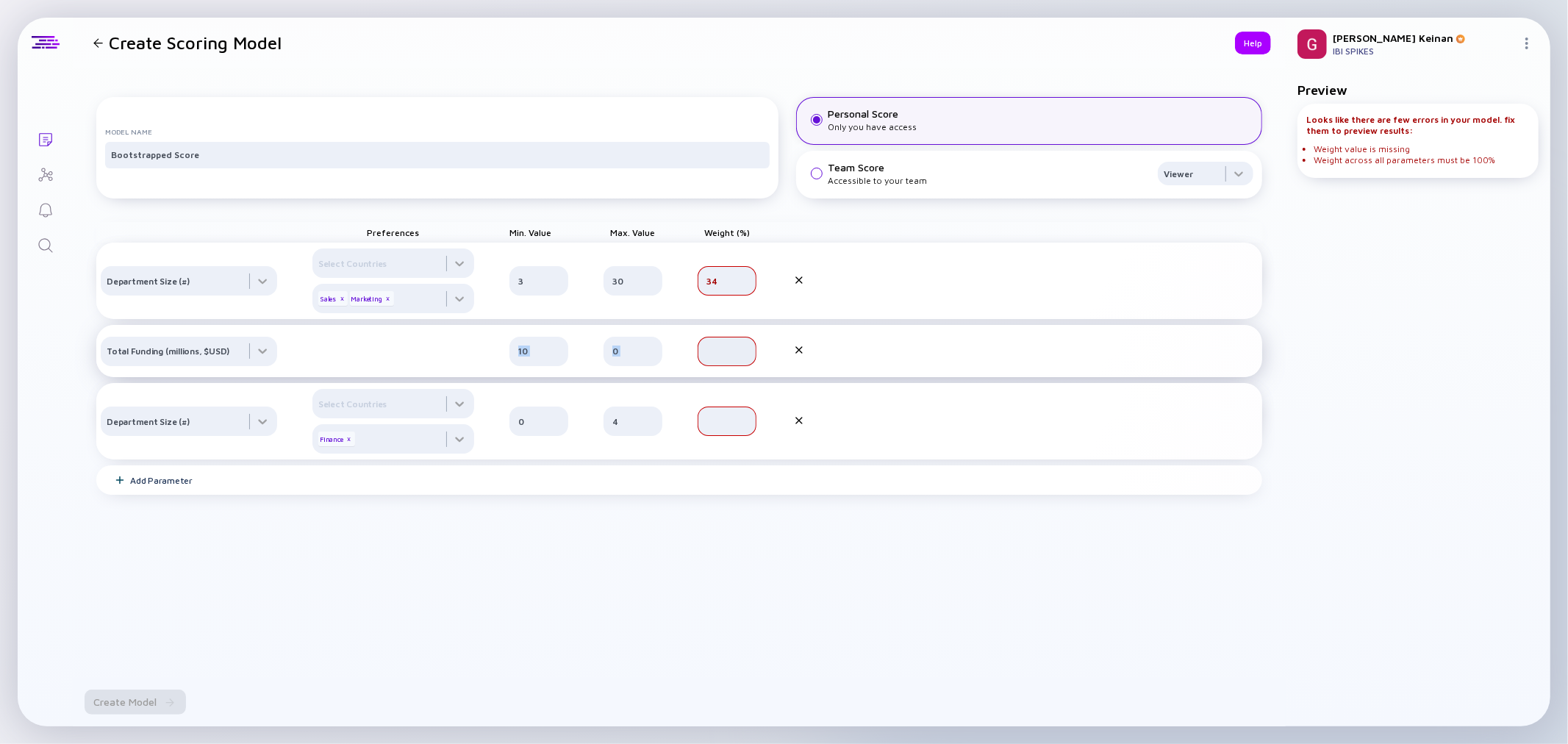
click at [733, 366] on div at bounding box center [727, 352] width 59 height 30
click at [731, 359] on input "text" at bounding box center [727, 352] width 41 height 15
drag, startPoint x: 722, startPoint y: 371, endPoint x: 711, endPoint y: 369, distance: 11.2
click at [711, 359] on input "34" at bounding box center [727, 352] width 41 height 15
drag, startPoint x: 711, startPoint y: 366, endPoint x: 724, endPoint y: 375, distance: 15.8
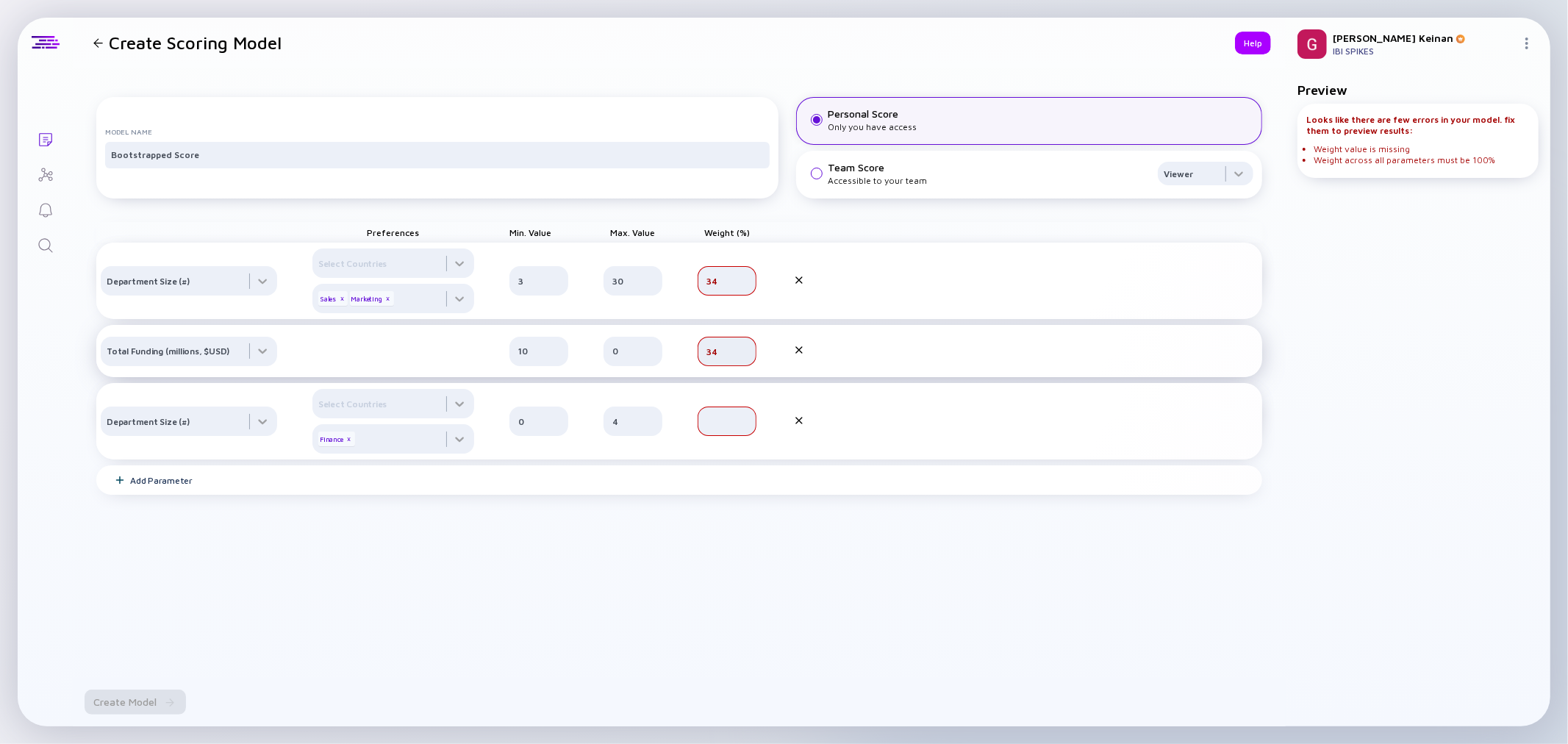
click at [723, 359] on input "34" at bounding box center [727, 352] width 41 height 15
type input "33"
click at [719, 429] on input "text" at bounding box center [727, 421] width 41 height 15
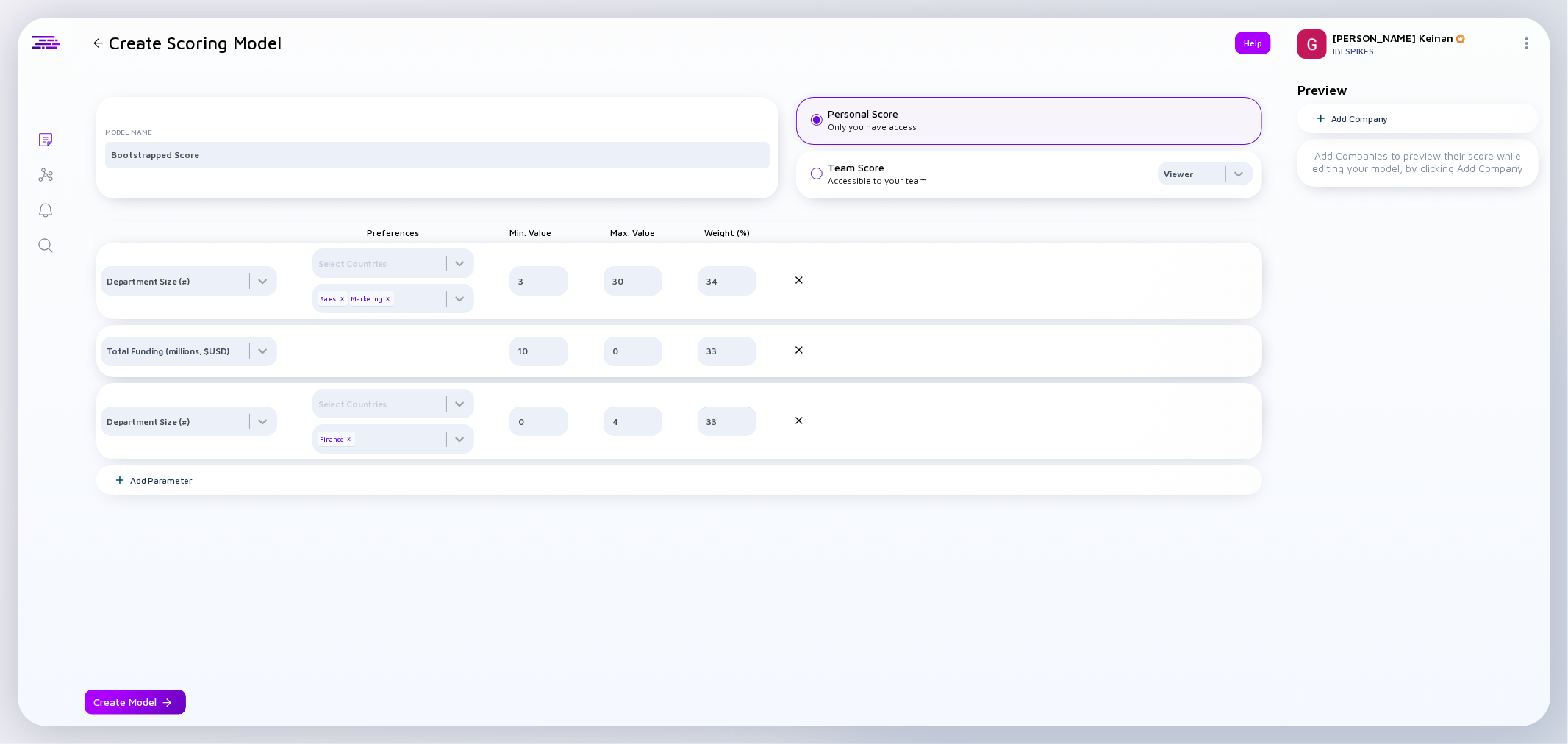
type input "33"
click at [143, 697] on div "Create Model" at bounding box center [134, 703] width 101 height 25
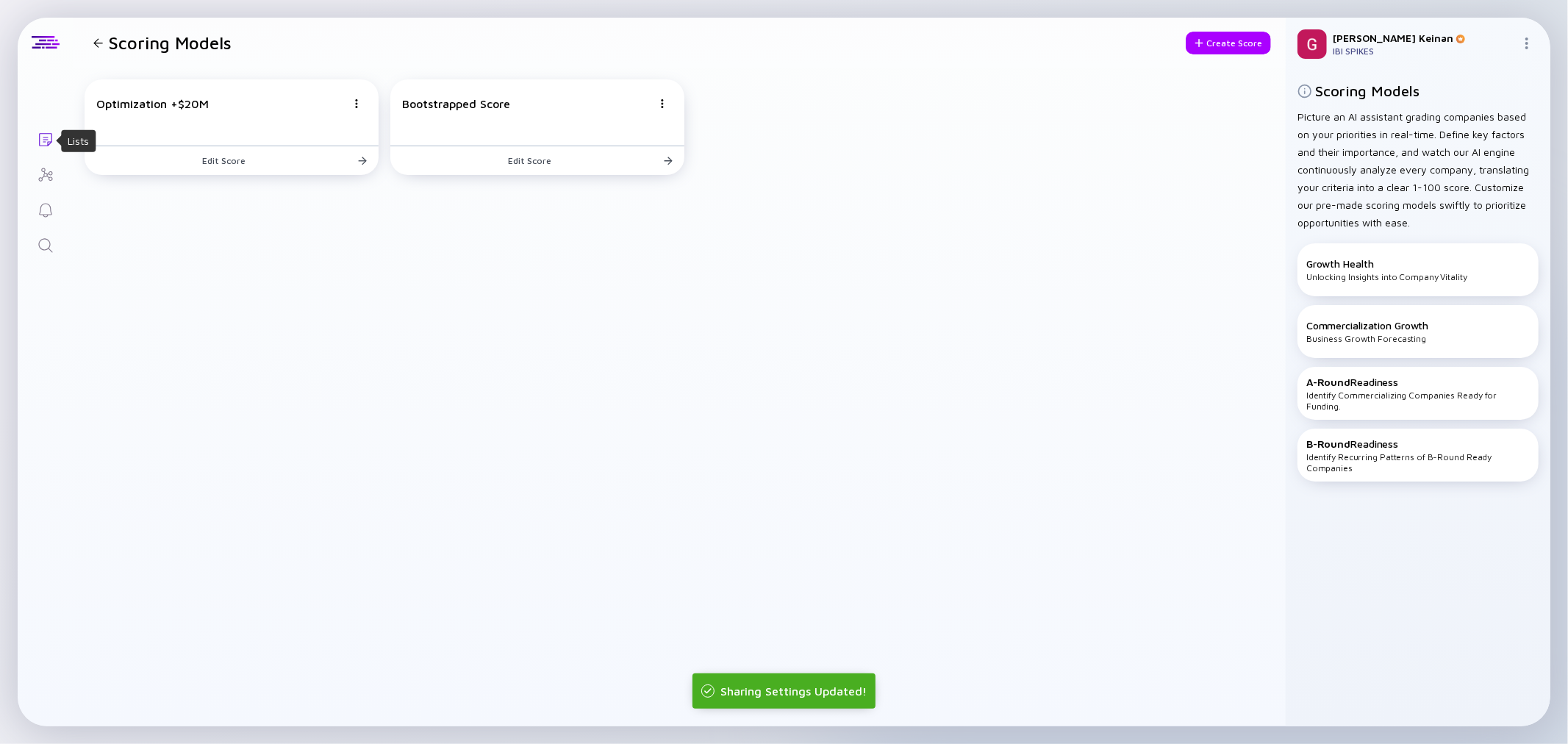
click at [42, 136] on icon "Lists" at bounding box center [46, 140] width 18 height 18
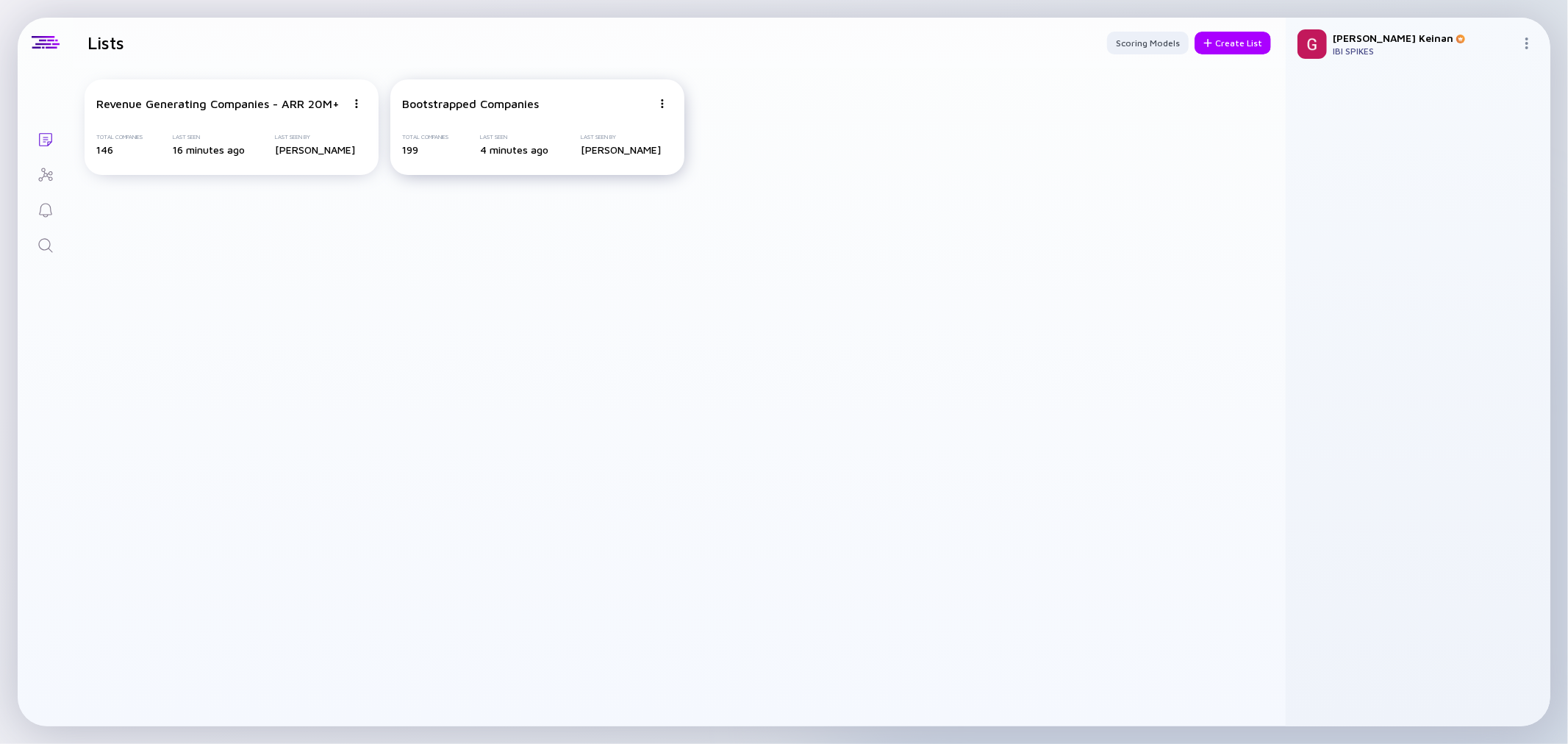
click at [450, 121] on div "Bootstrapped Companies Total Companies 199 Last Seen 4 minutes ago Last Seen By…" at bounding box center [538, 127] width 294 height 95
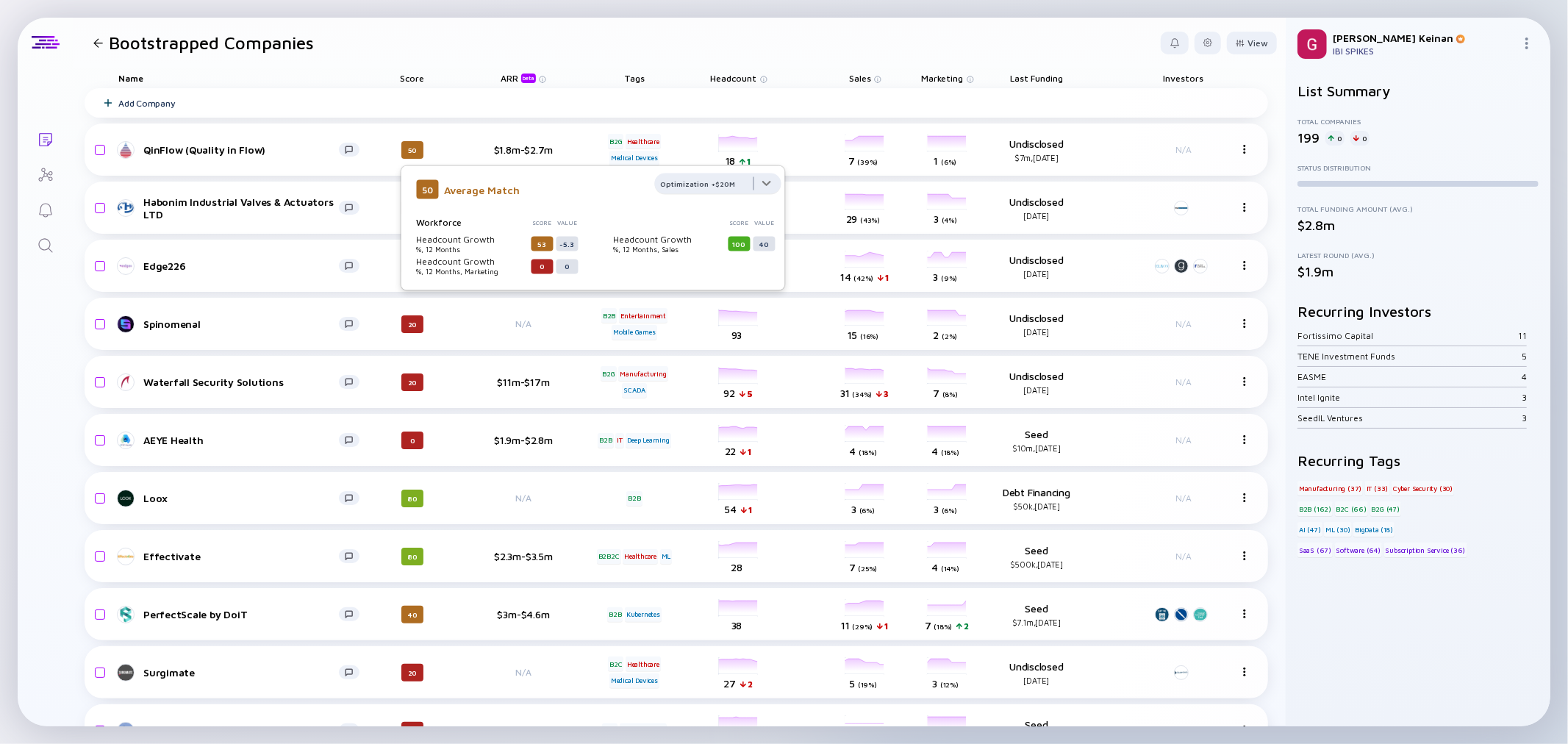
click at [695, 189] on div at bounding box center [718, 188] width 126 height 30
click at [710, 242] on div "Bootstrapped Score" at bounding box center [716, 242] width 122 height 30
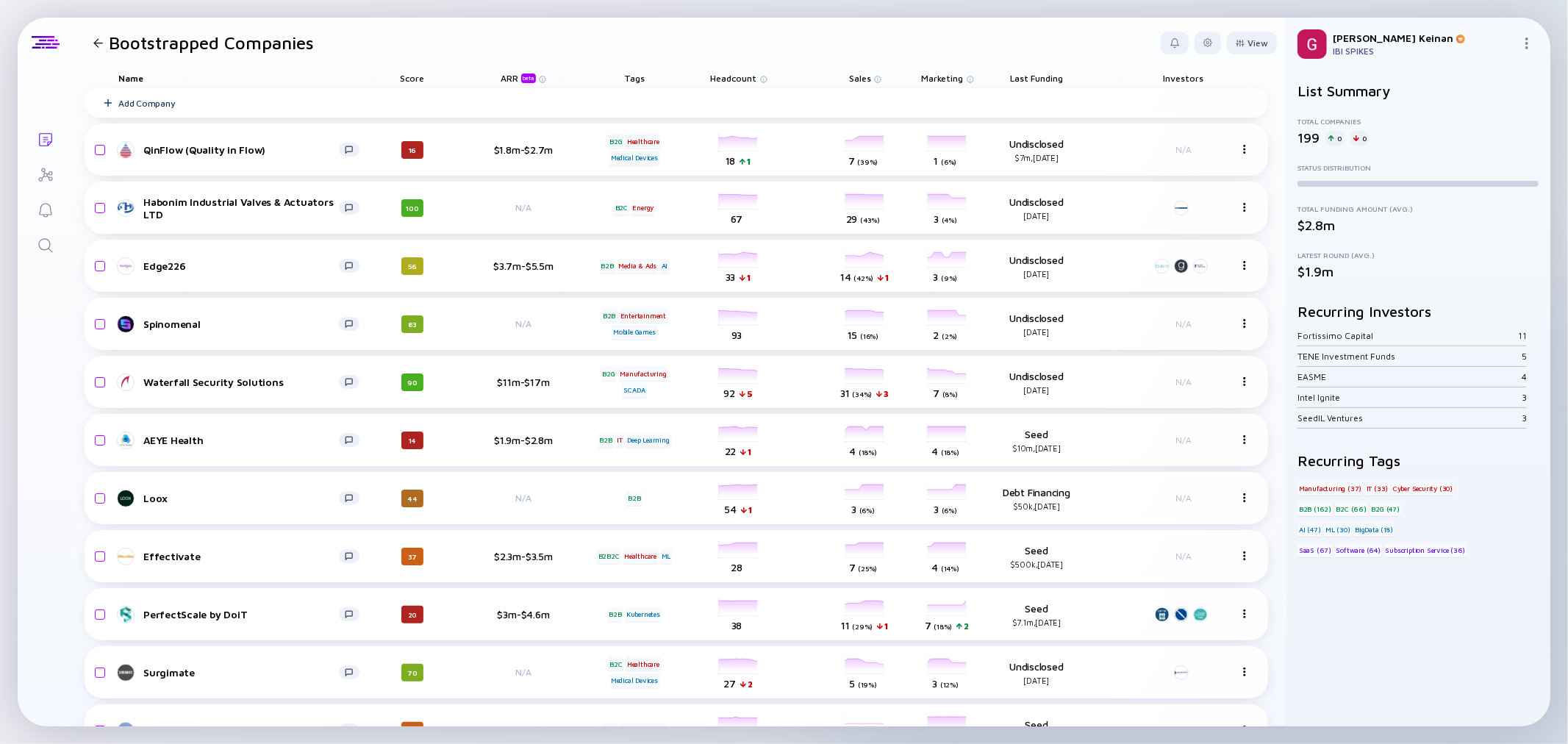
click at [417, 75] on div "Score" at bounding box center [412, 78] width 82 height 21
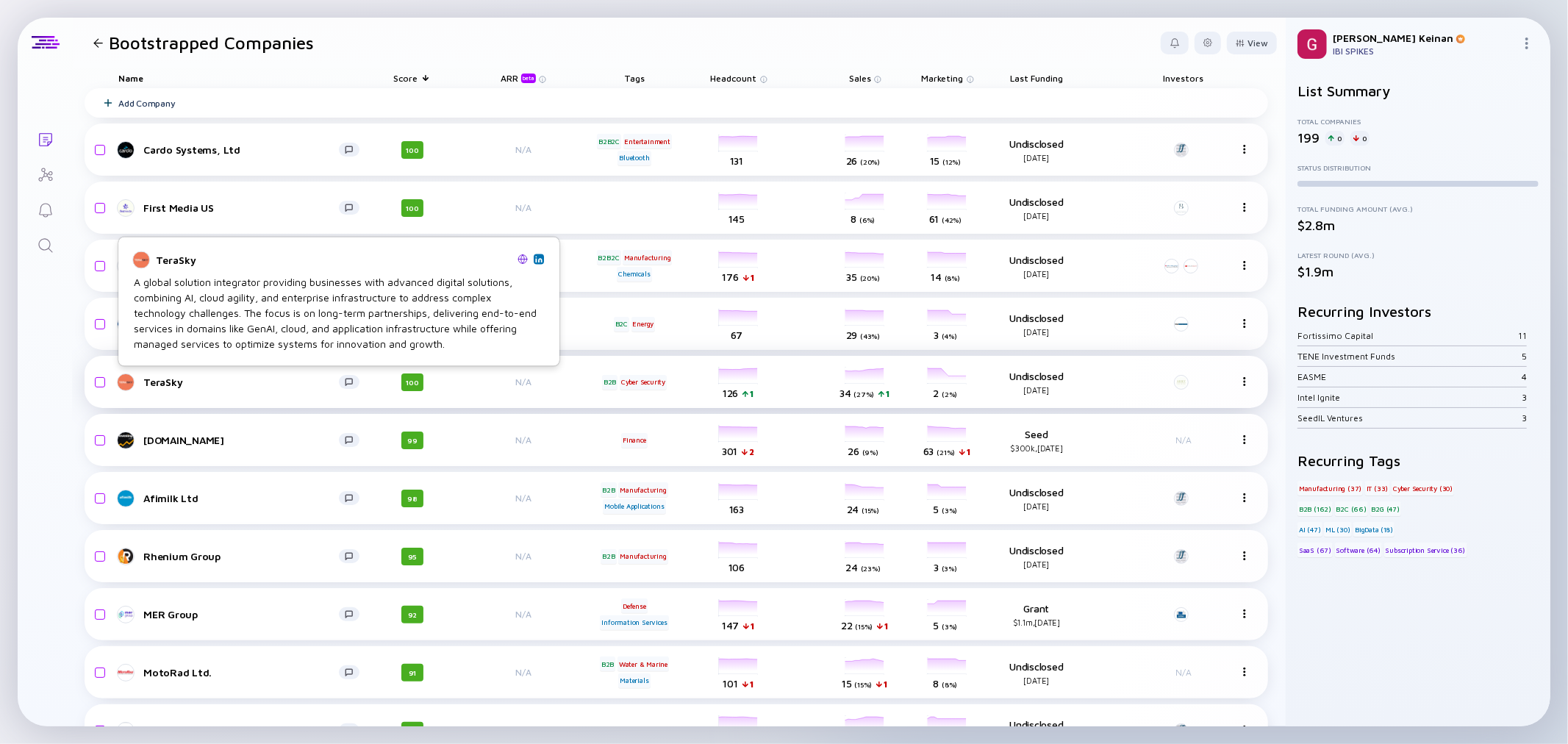
click at [170, 383] on div "TeraSky" at bounding box center [241, 382] width 196 height 13
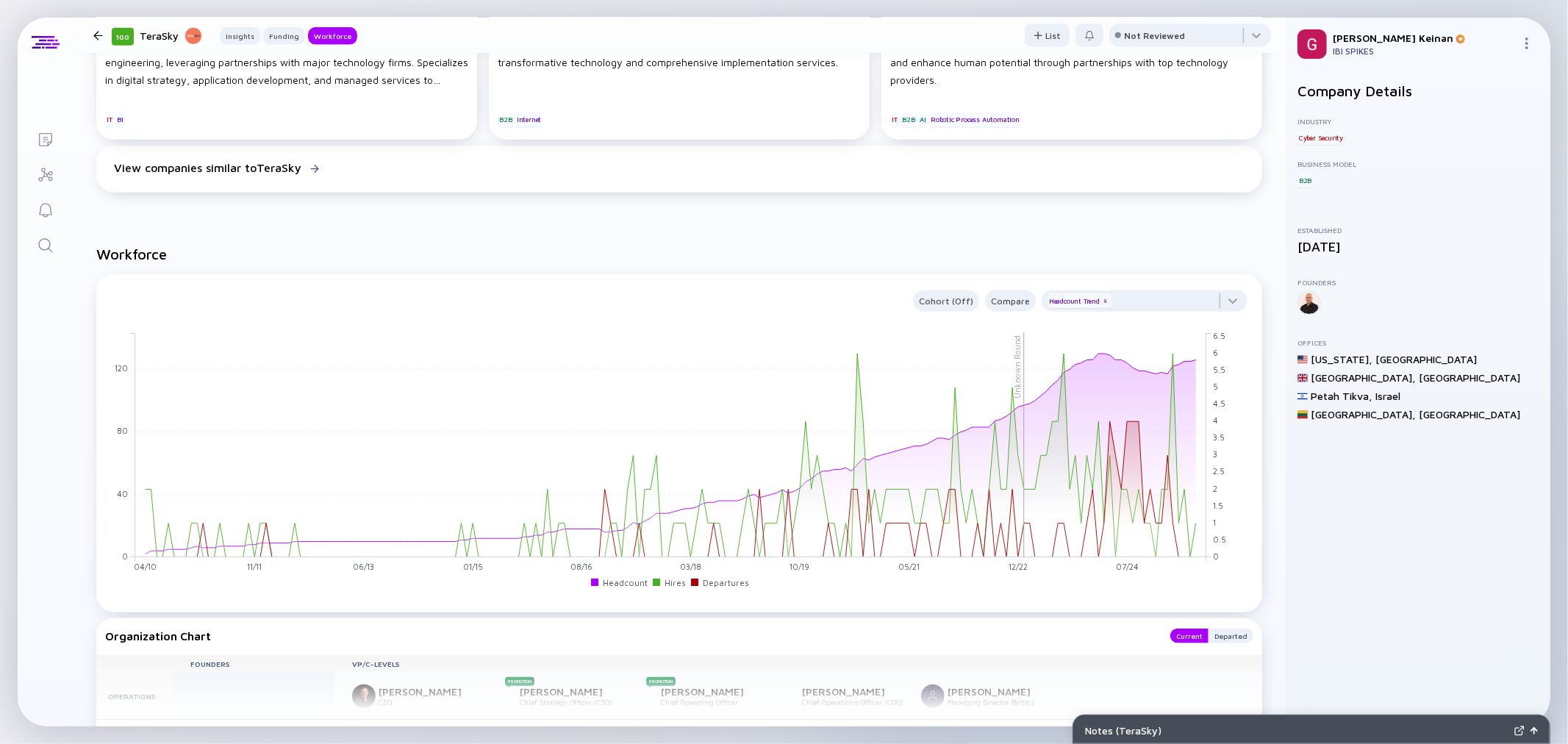
scroll to position [1167, 0]
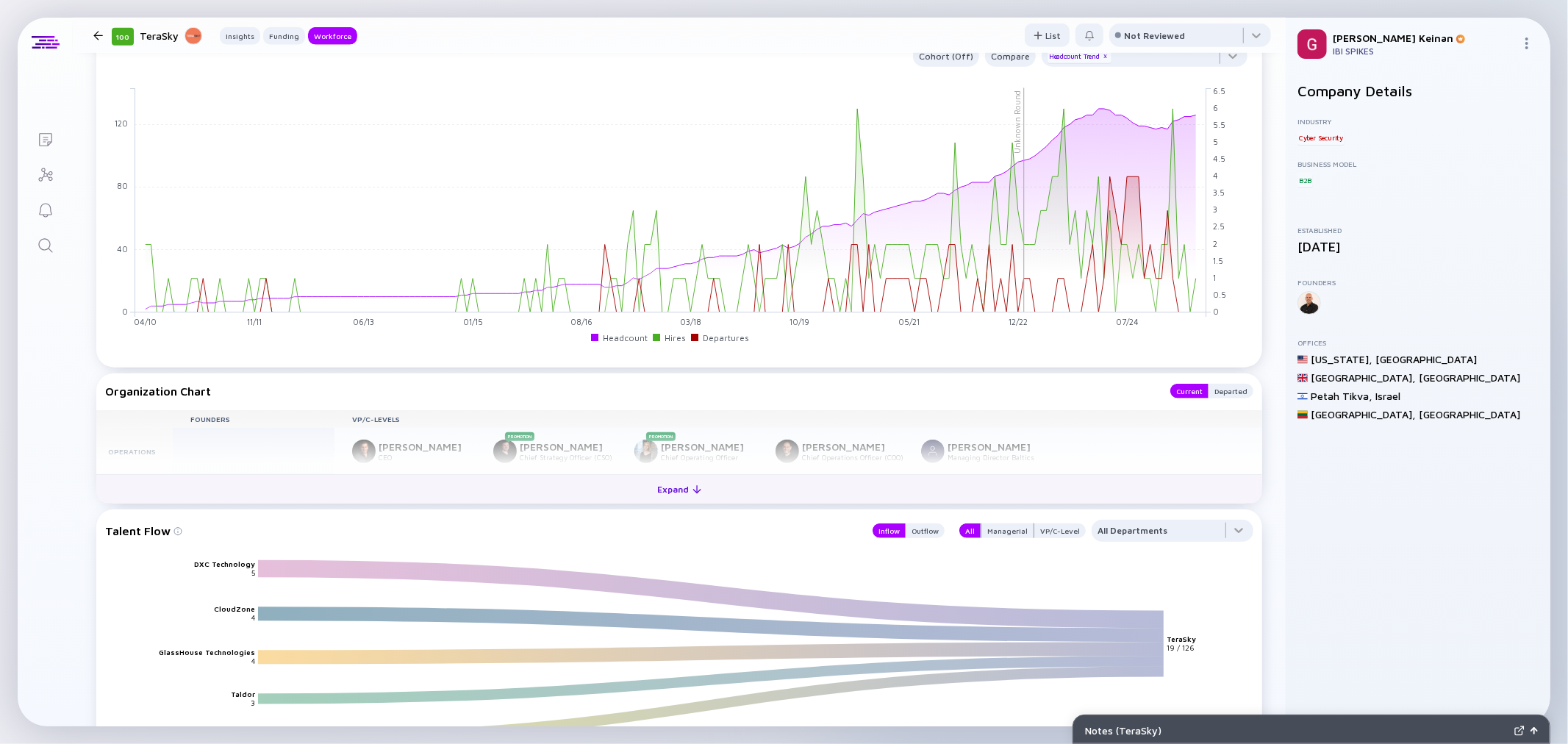
click at [671, 490] on div "Expand" at bounding box center [679, 489] width 61 height 23
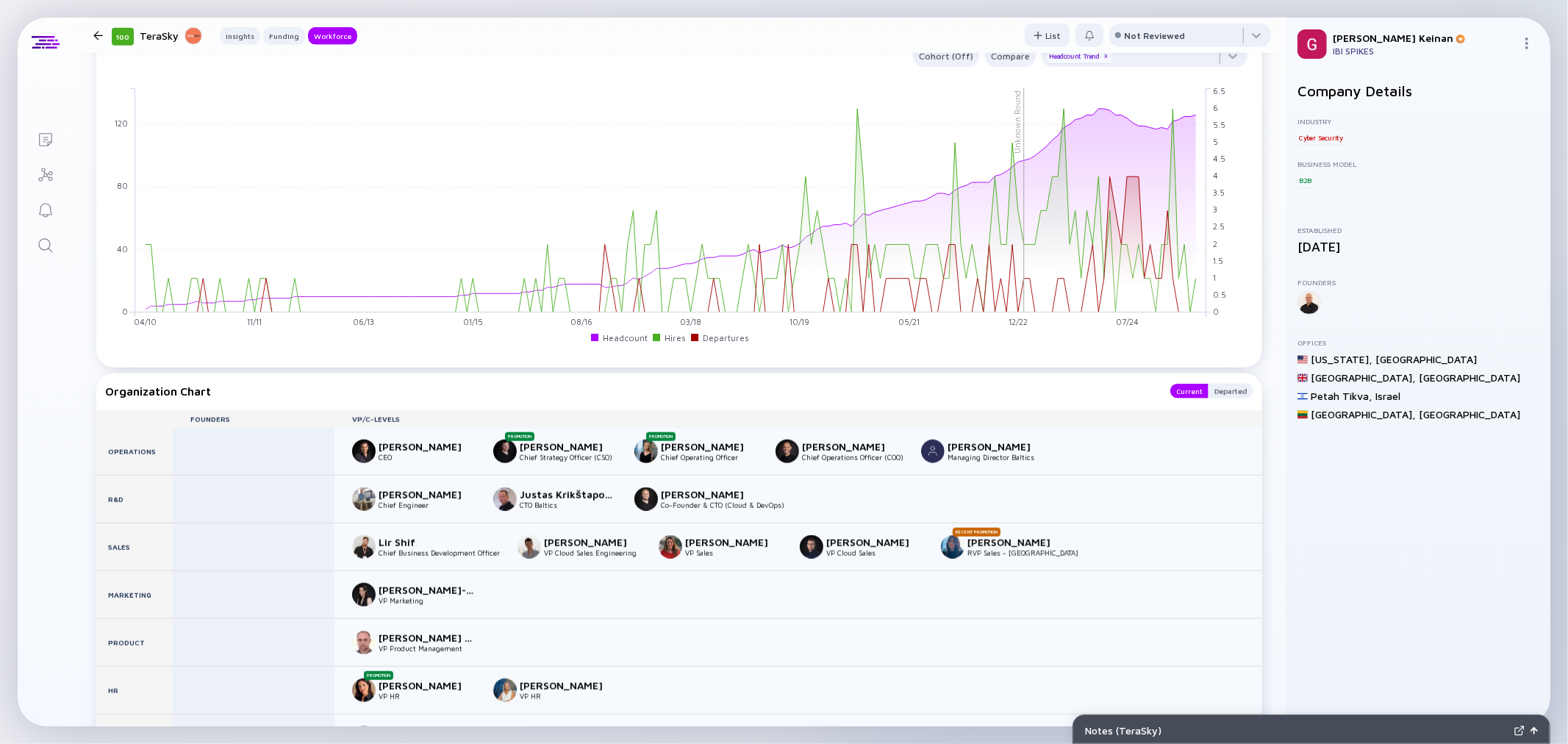
click at [422, 380] on div "Organization Chart Current Departed Founders VP/C-Levels Operations Ofir Abekas…" at bounding box center [679, 607] width 1166 height 465
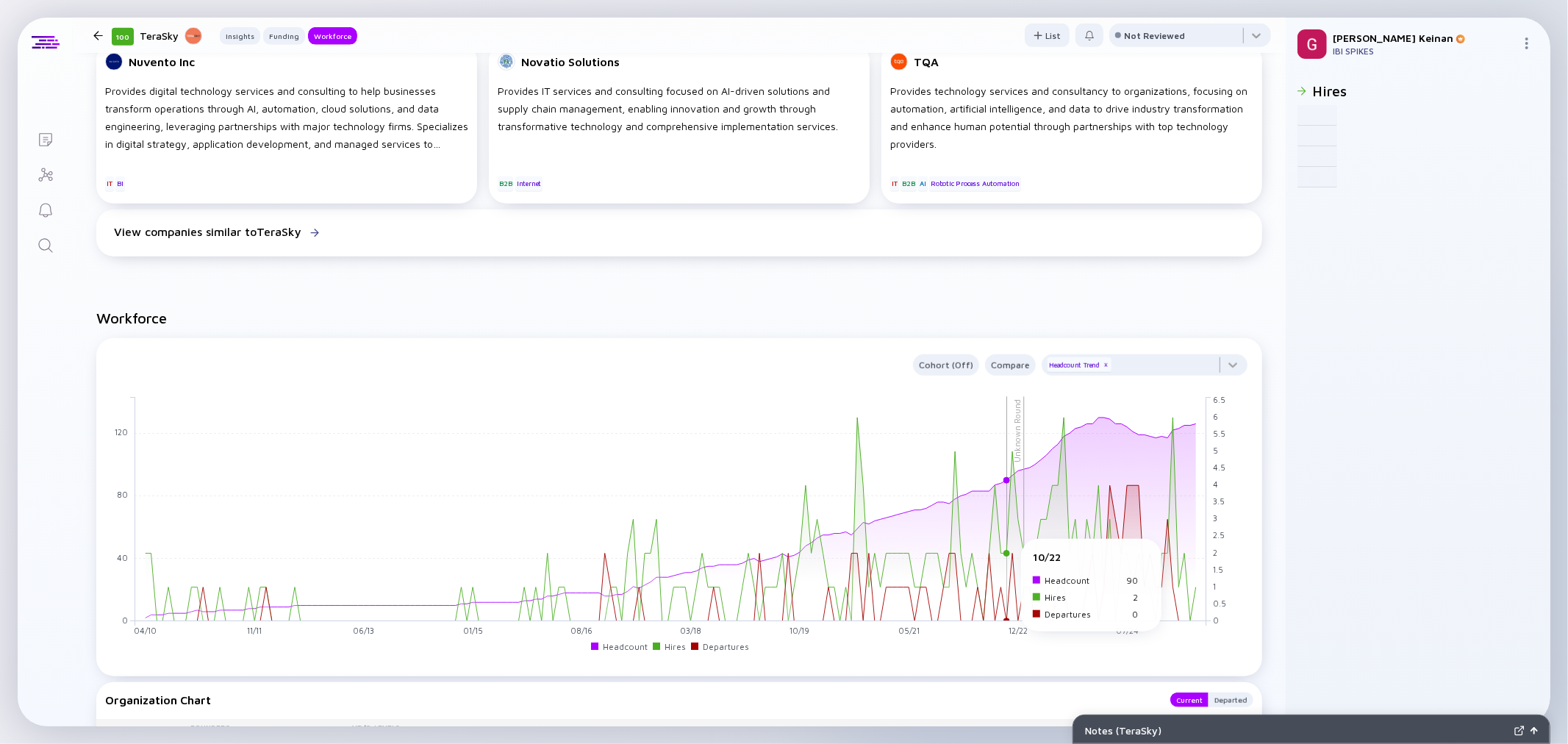
scroll to position [841, 0]
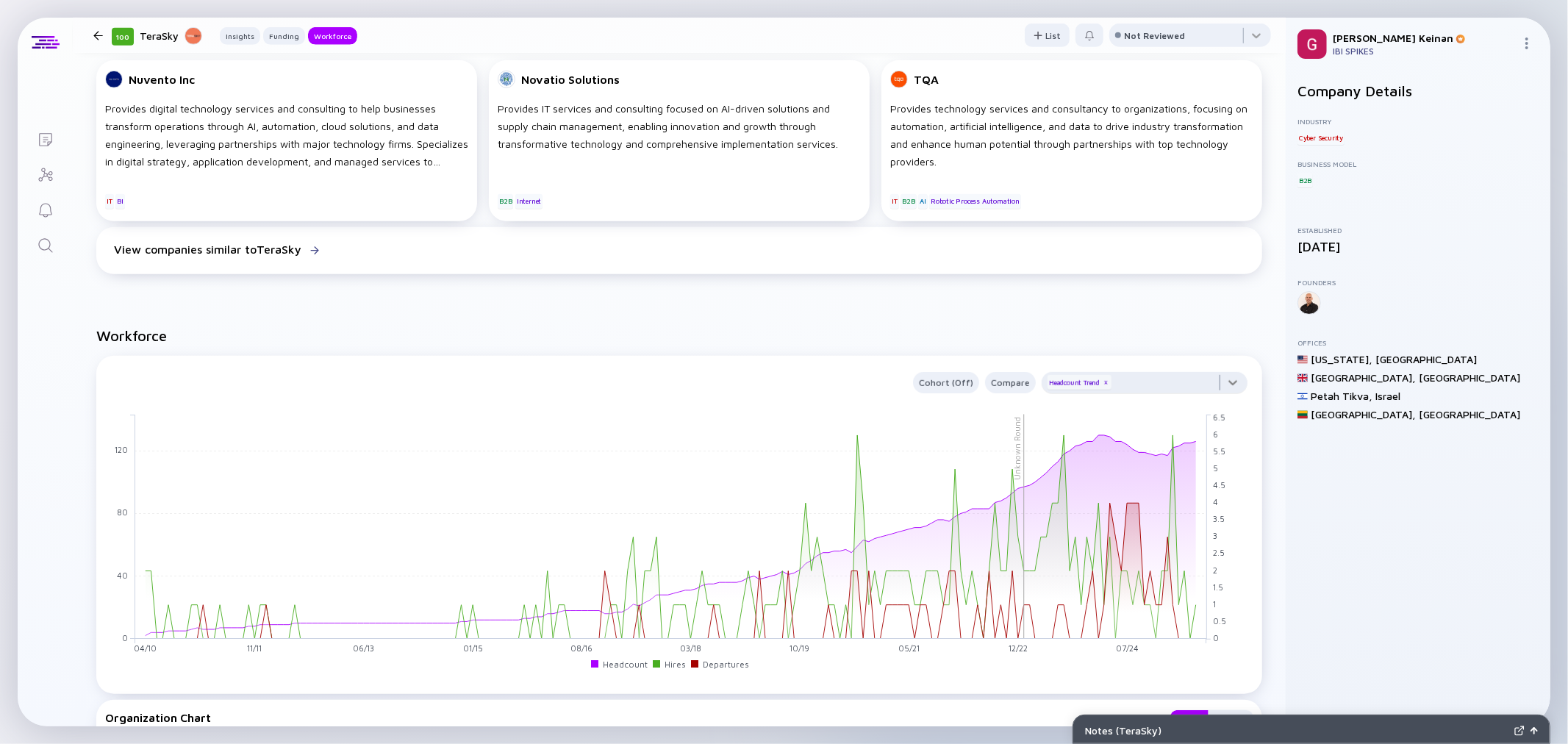
click at [1222, 380] on div at bounding box center [1145, 387] width 206 height 30
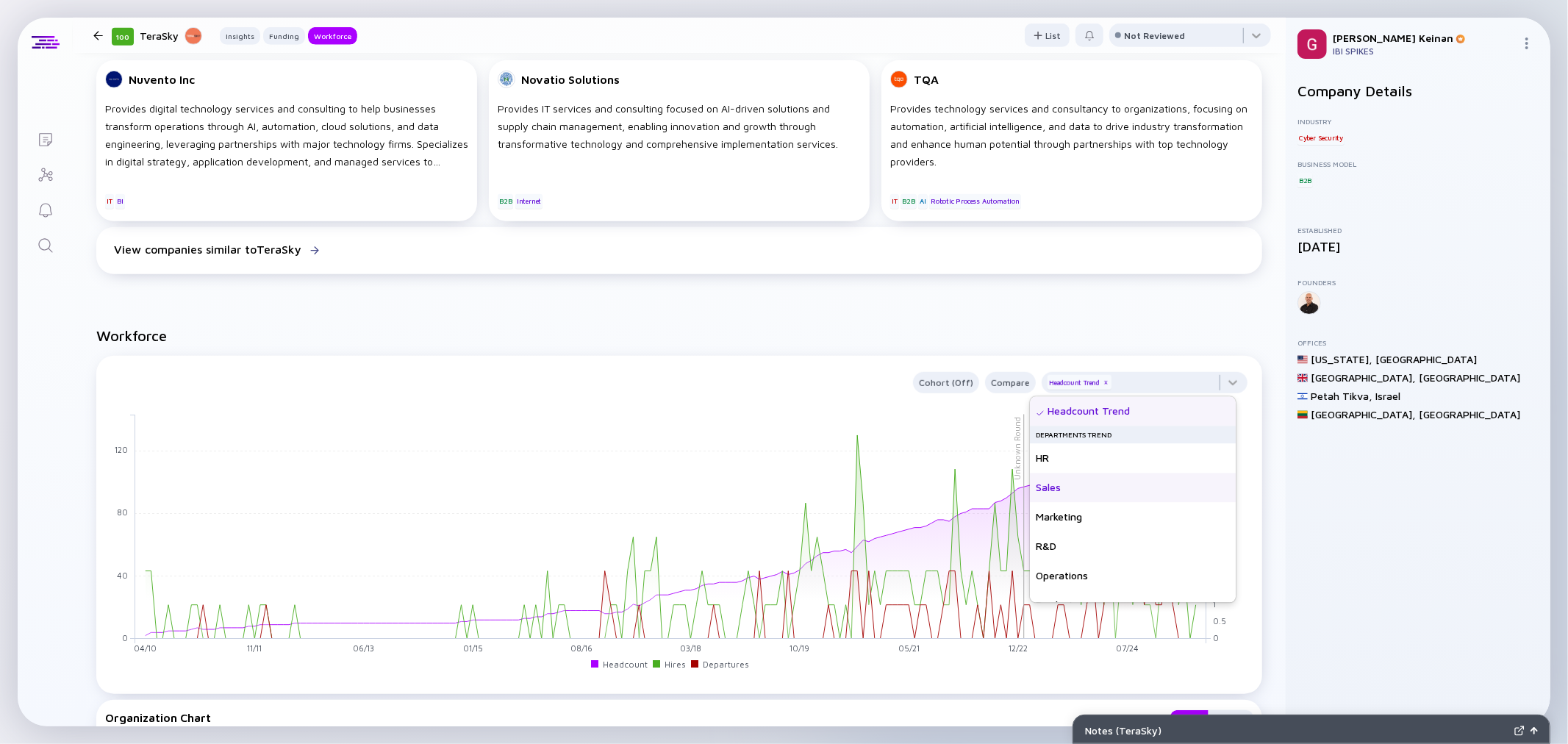
click at [1061, 490] on div "Sales" at bounding box center [1133, 488] width 206 height 30
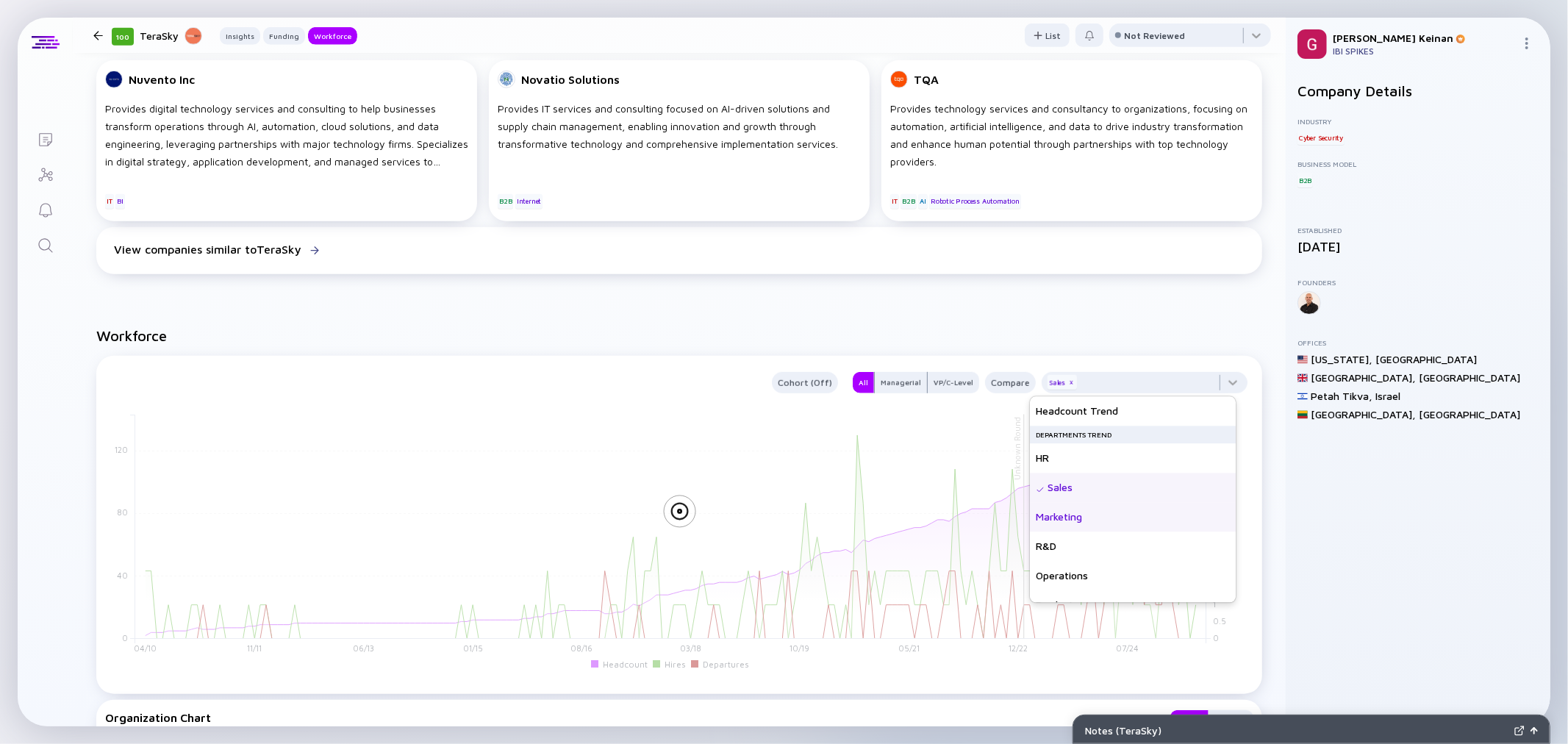
click at [1068, 518] on div "Marketing" at bounding box center [1133, 517] width 206 height 30
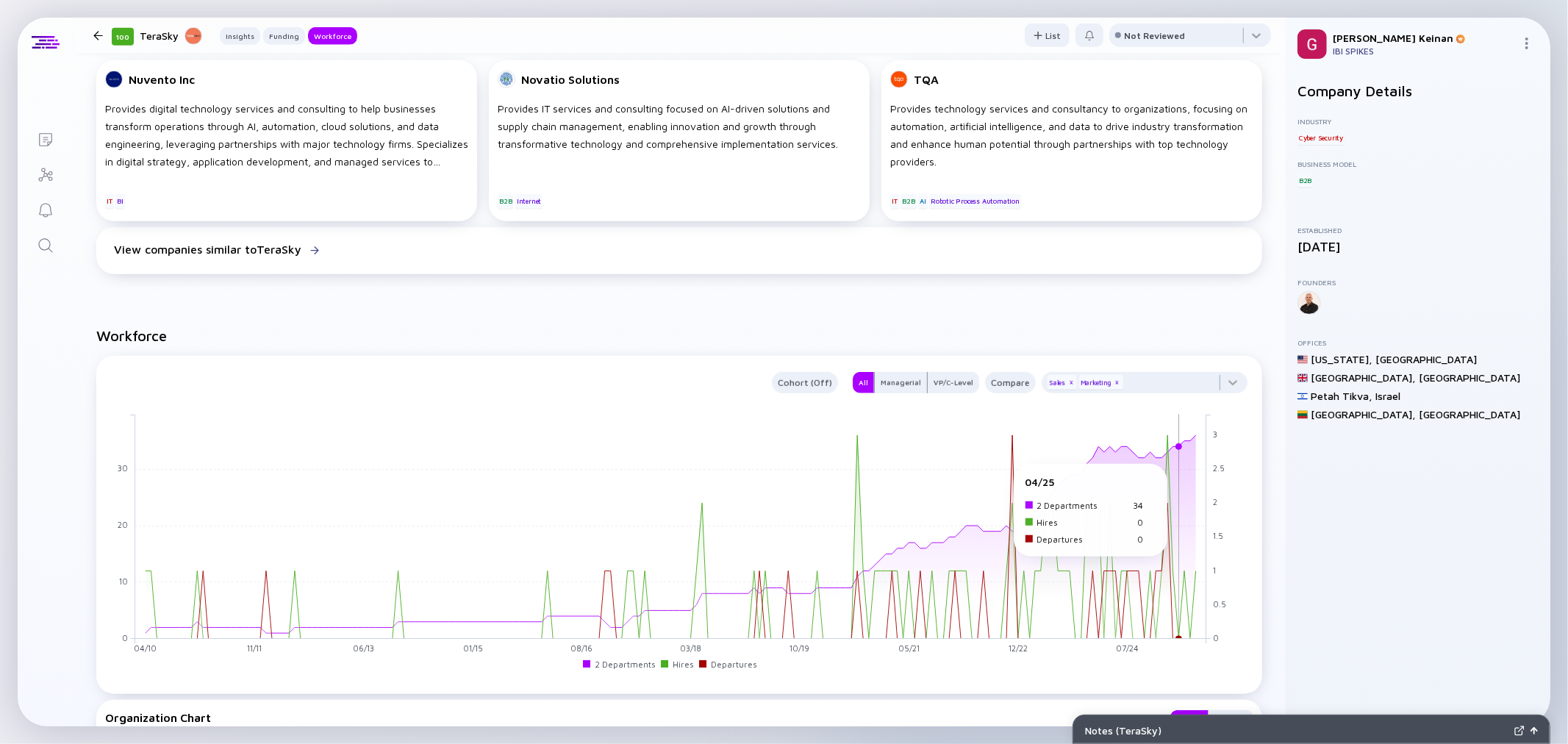
click at [1180, 471] on rect at bounding box center [671, 526] width 1072 height 225
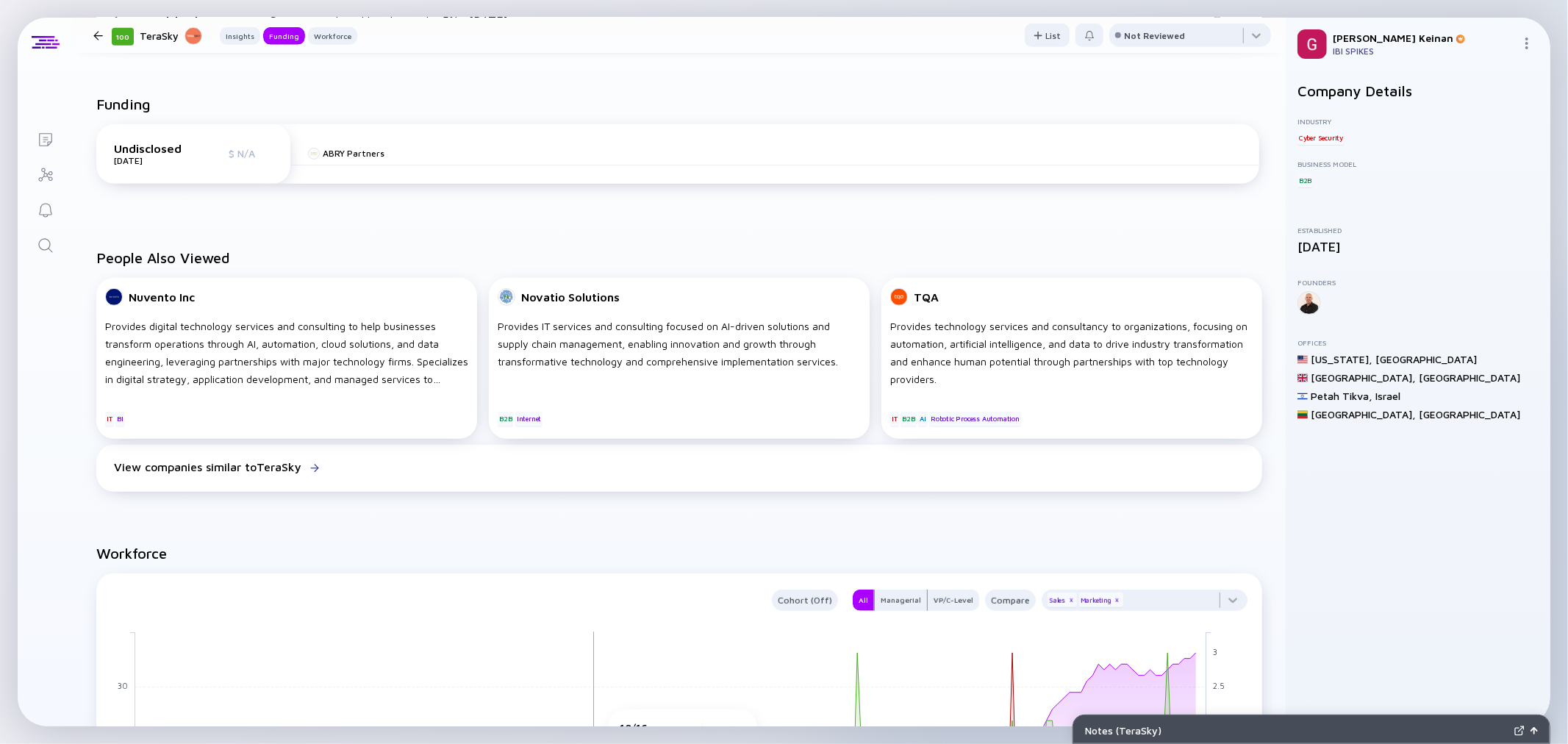
scroll to position [605, 0]
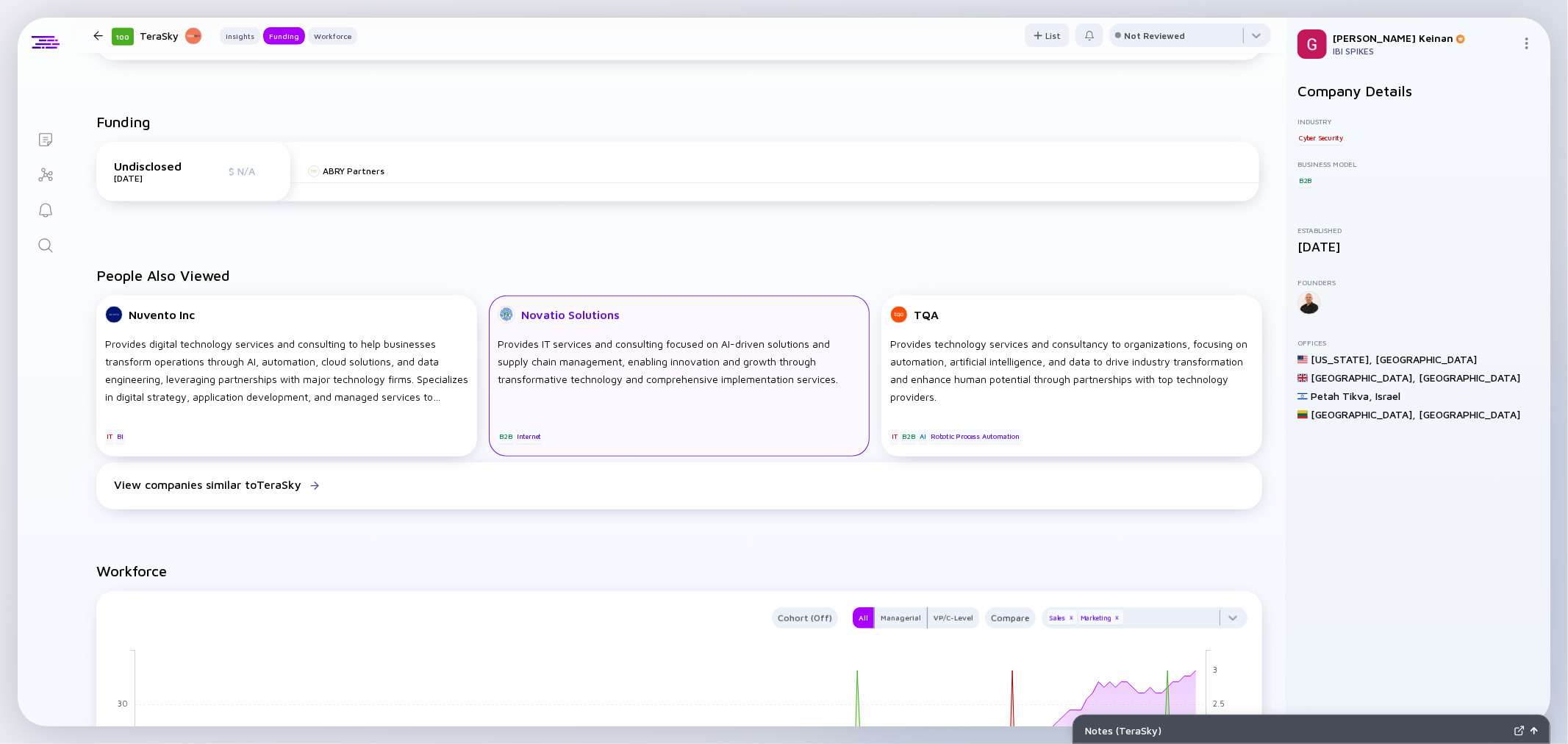
click at [611, 318] on div "Novatio Solutions" at bounding box center [570, 315] width 98 height 13
click at [40, 250] on icon "Search" at bounding box center [46, 246] width 18 height 18
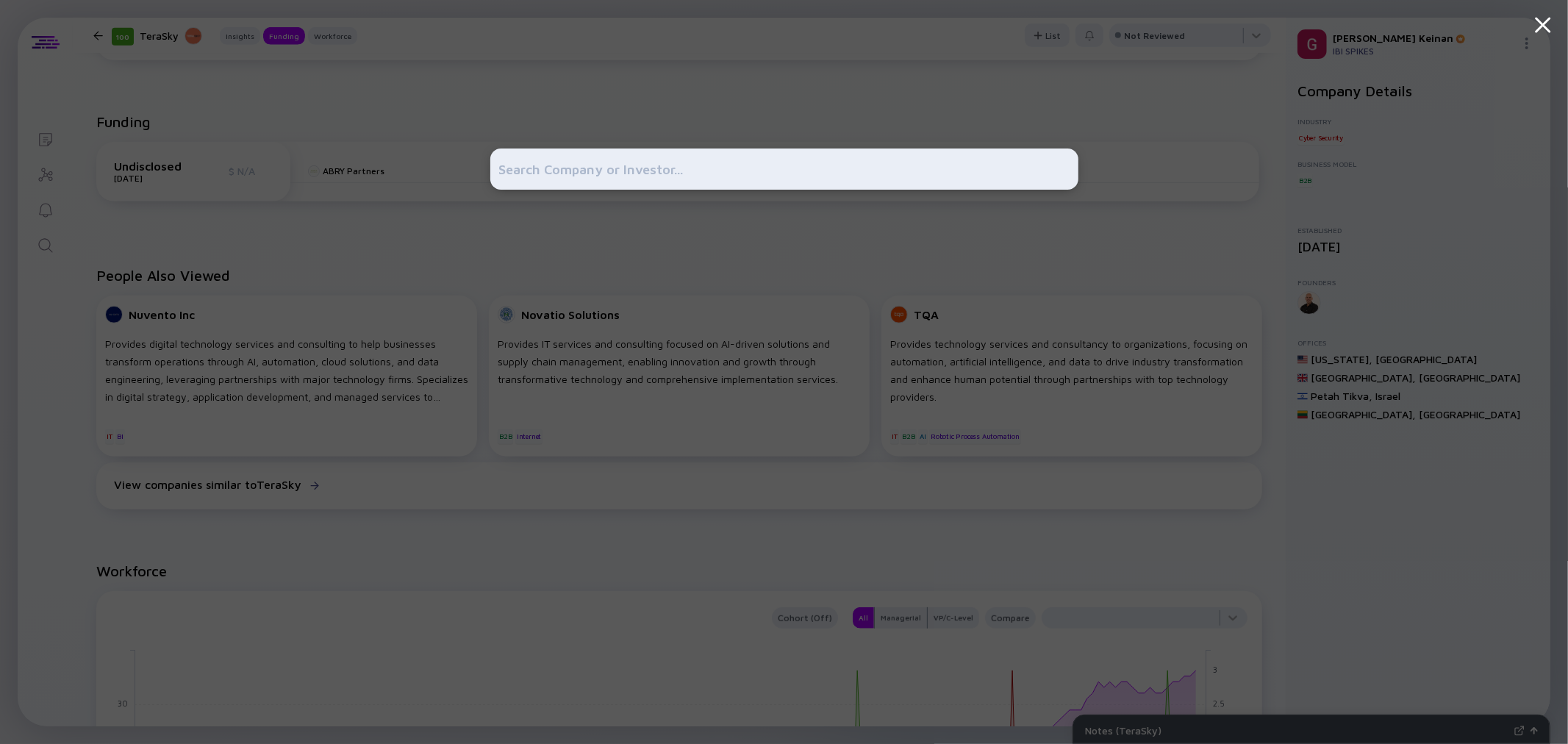
click at [552, 174] on input "text" at bounding box center [784, 169] width 570 height 27
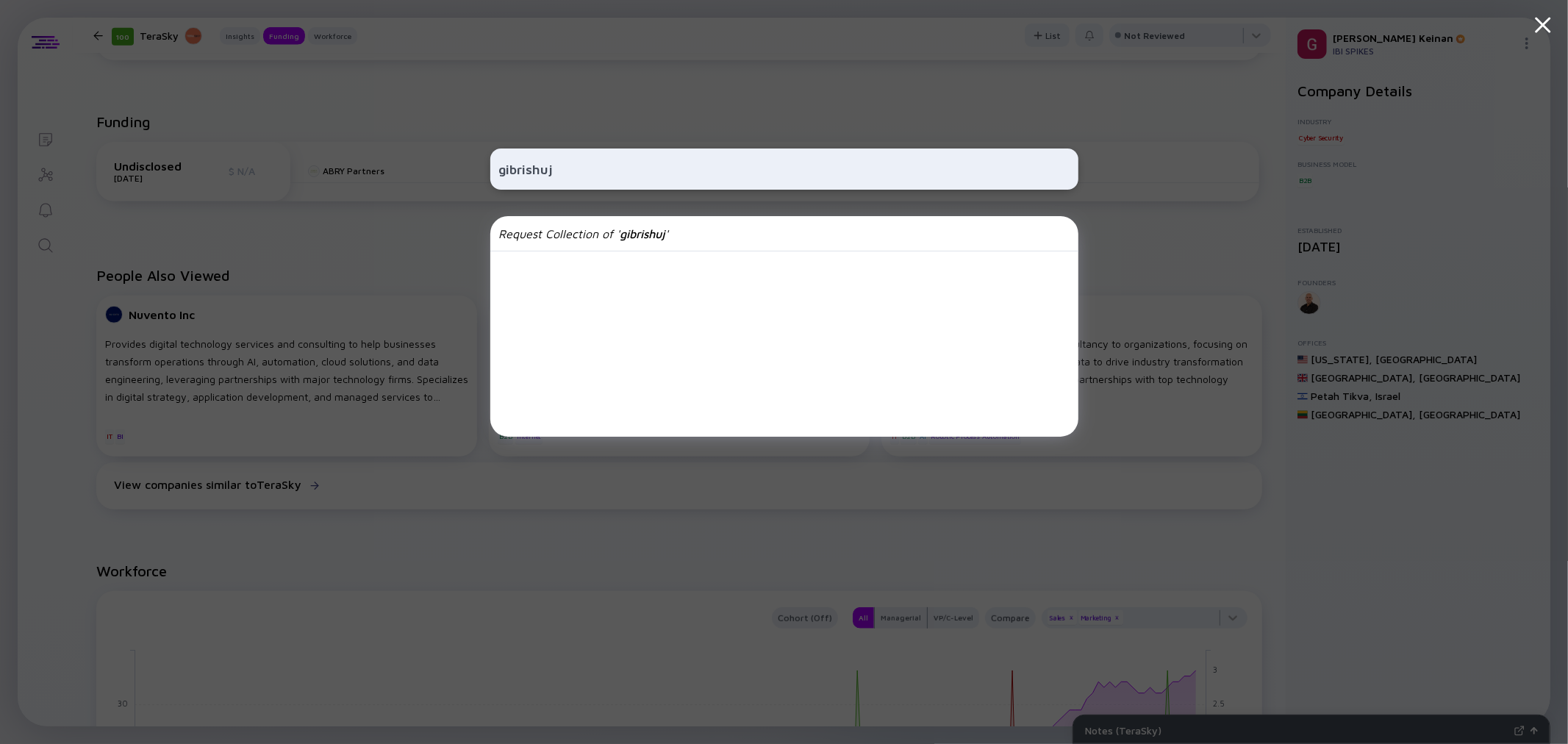
type input "gibrishuj"
click at [1541, 20] on icon at bounding box center [1544, 25] width 27 height 27
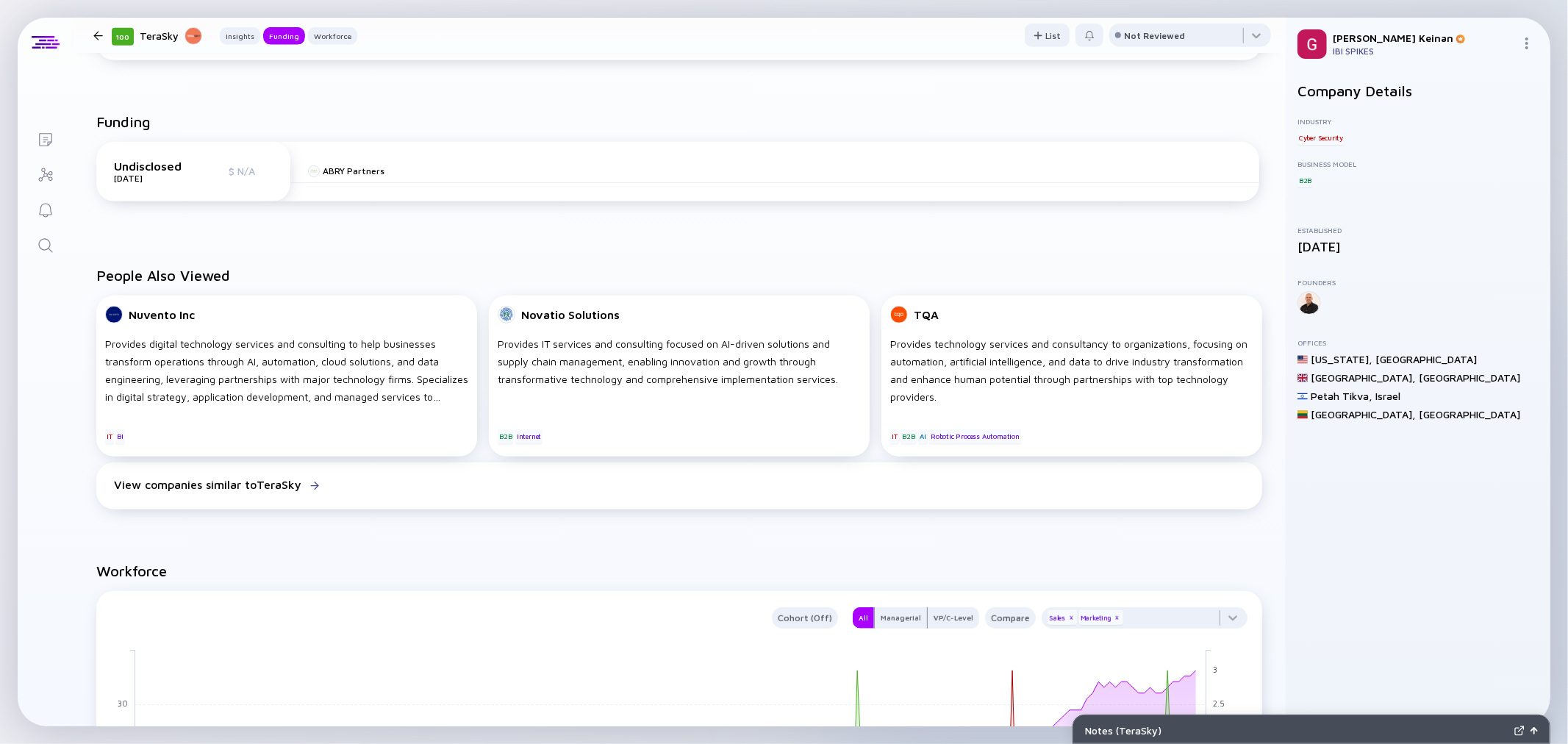
click at [789, 177] on div "ABRY Partners" at bounding box center [775, 171] width 969 height 24
click at [1084, 37] on div at bounding box center [1089, 36] width 10 height 10
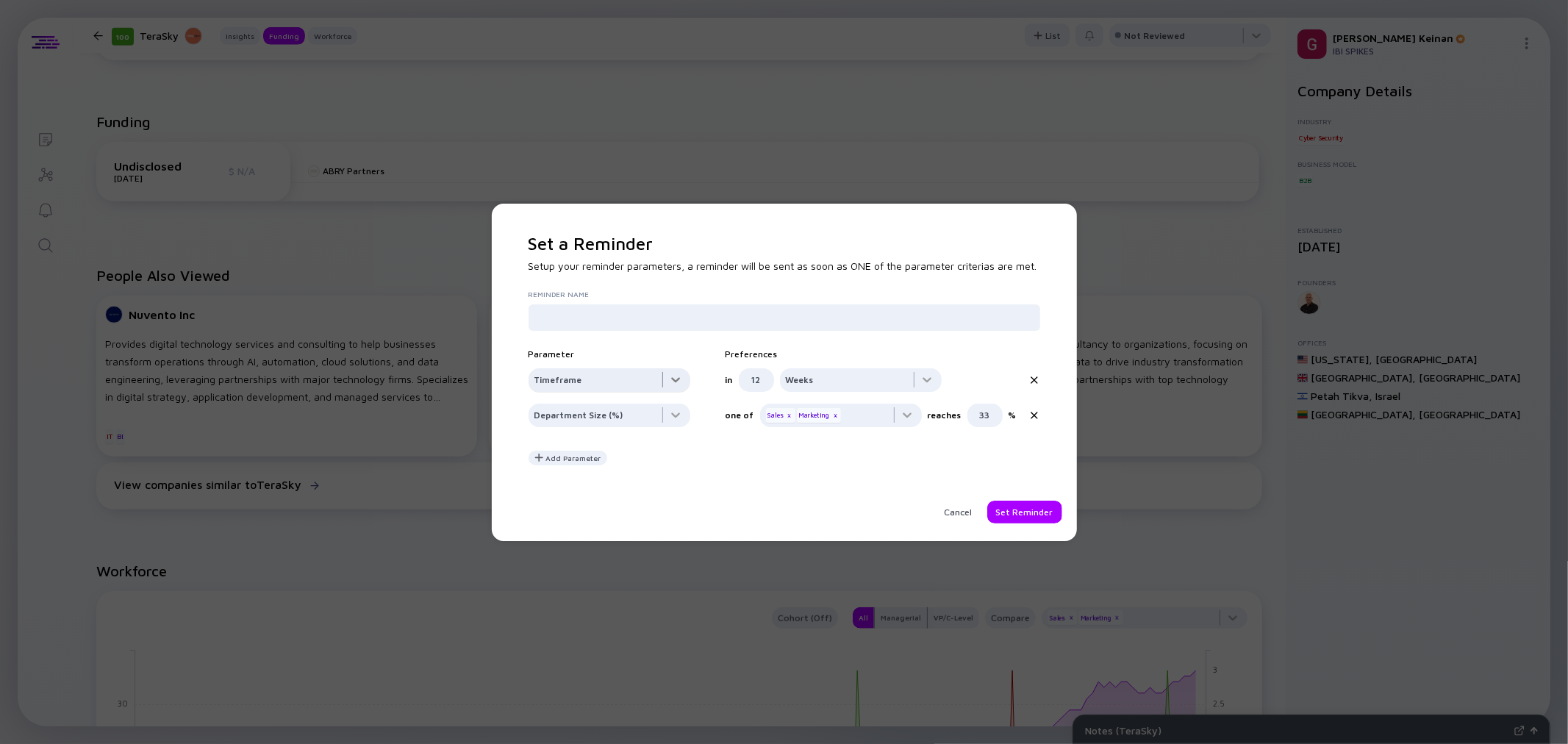
click at [657, 385] on div at bounding box center [609, 383] width 162 height 30
click at [640, 395] on div at bounding box center [609, 383] width 162 height 30
click at [655, 318] on input "text" at bounding box center [784, 318] width 500 height 15
type input "s"
click at [663, 398] on div at bounding box center [609, 383] width 162 height 30
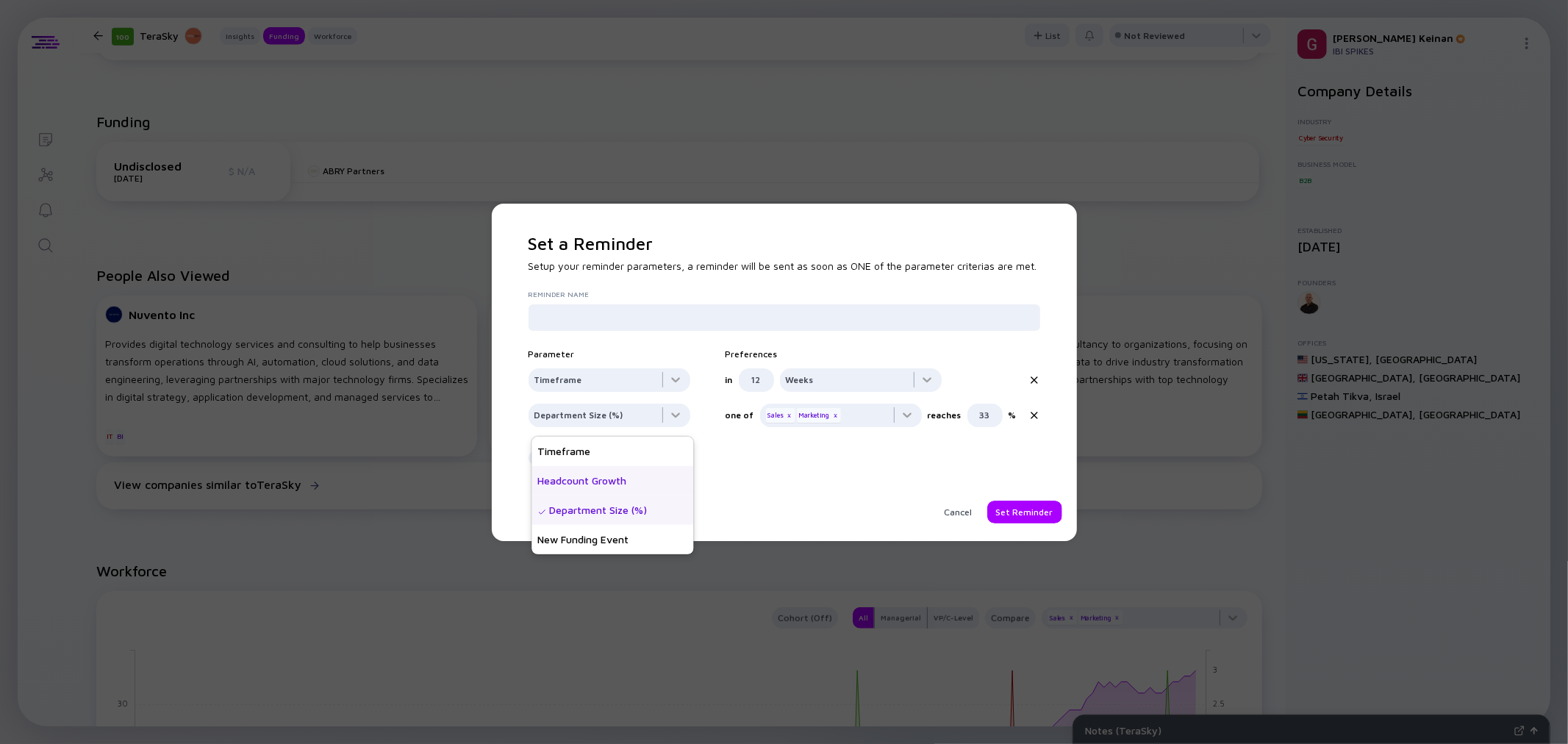
click at [583, 477] on div "Headcount Growth" at bounding box center [612, 481] width 162 height 30
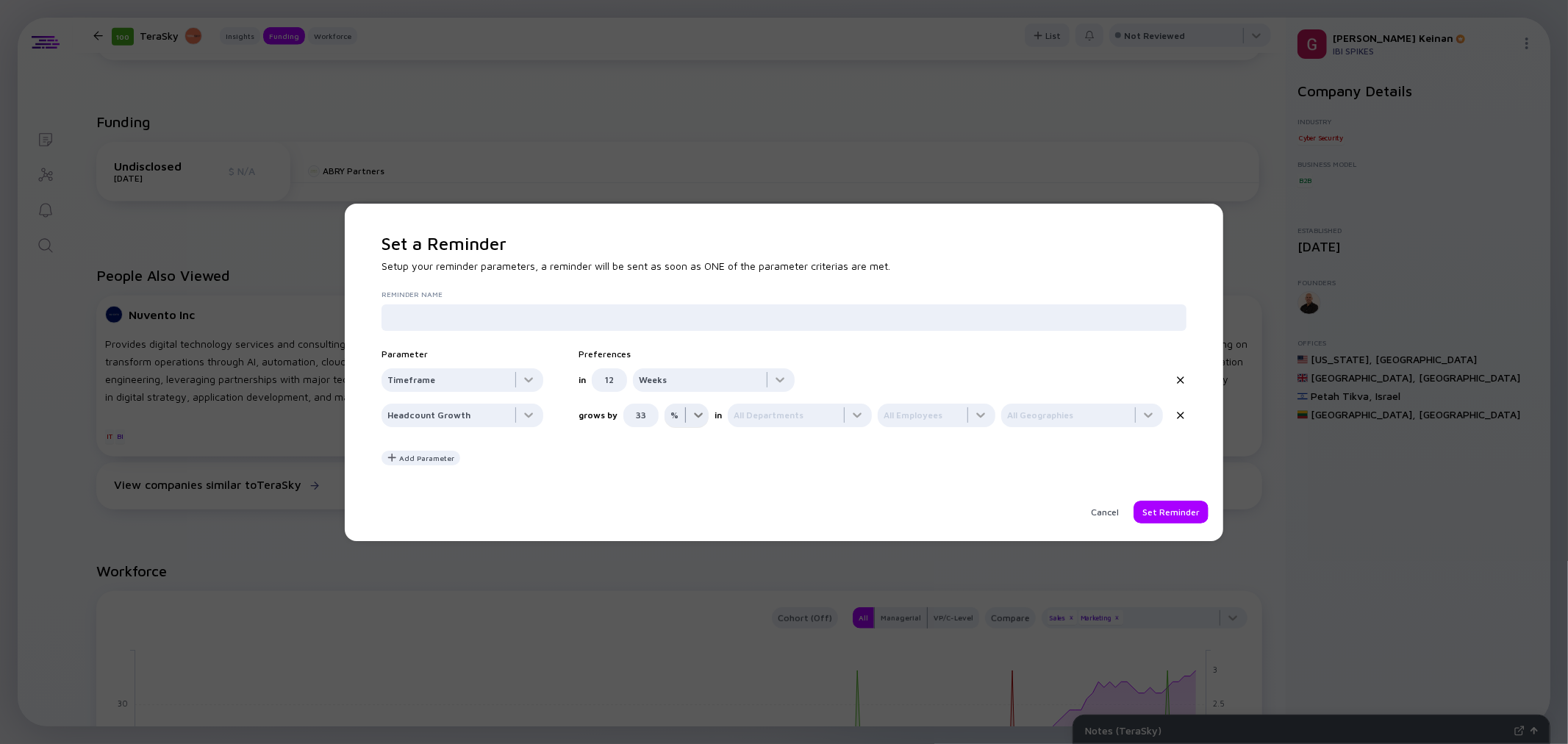
click at [688, 416] on div at bounding box center [687, 419] width 44 height 30
click at [681, 472] on div "#" at bounding box center [686, 475] width 44 height 30
click at [638, 409] on input "33" at bounding box center [641, 416] width 18 height 24
type input "1"
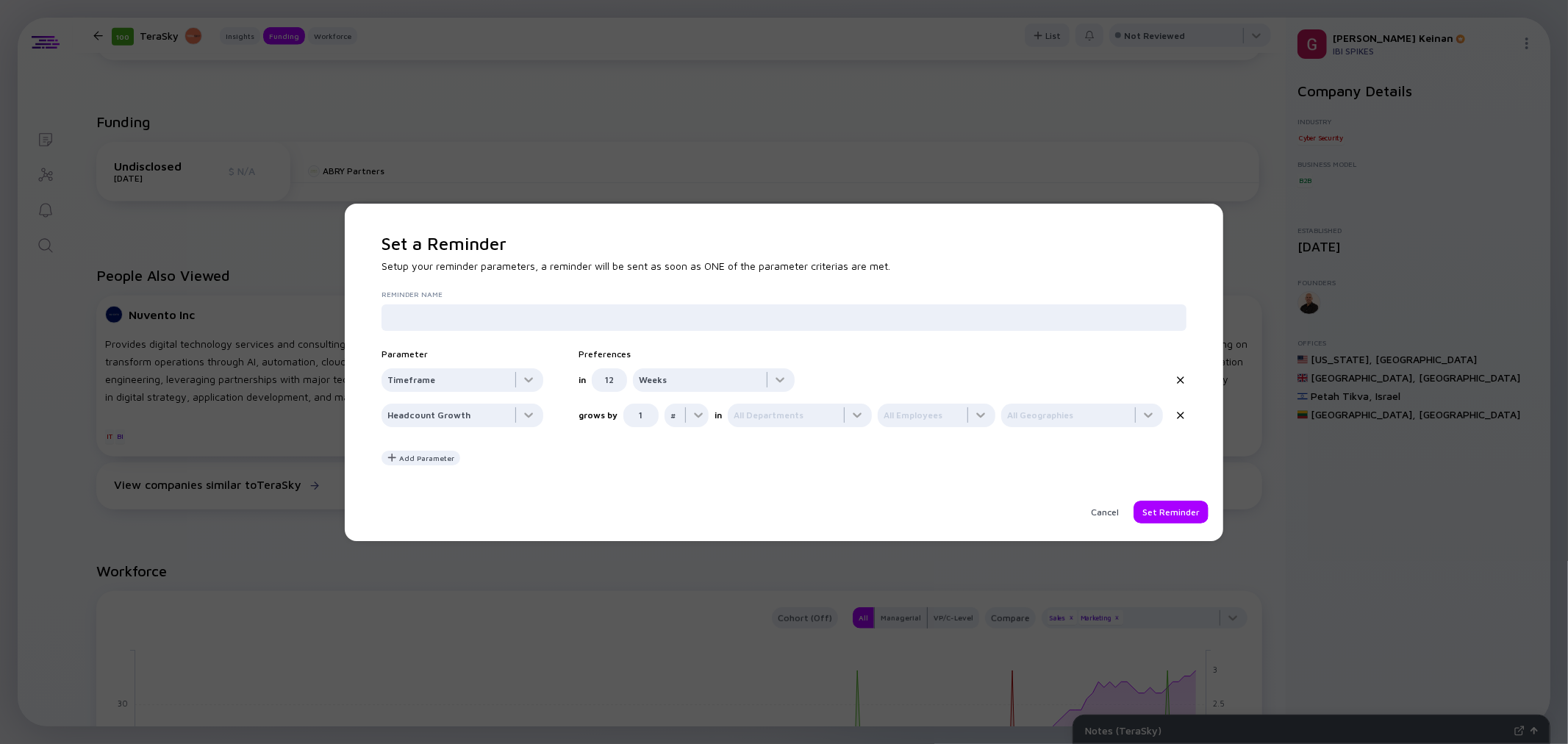
drag, startPoint x: 625, startPoint y: 478, endPoint x: 626, endPoint y: 469, distance: 9.1
click at [626, 474] on div "Set a Reminder Setup your reminder parameters, a reminder will be sent as soon …" at bounding box center [784, 378] width 805 height 290
click at [776, 410] on div at bounding box center [800, 419] width 144 height 30
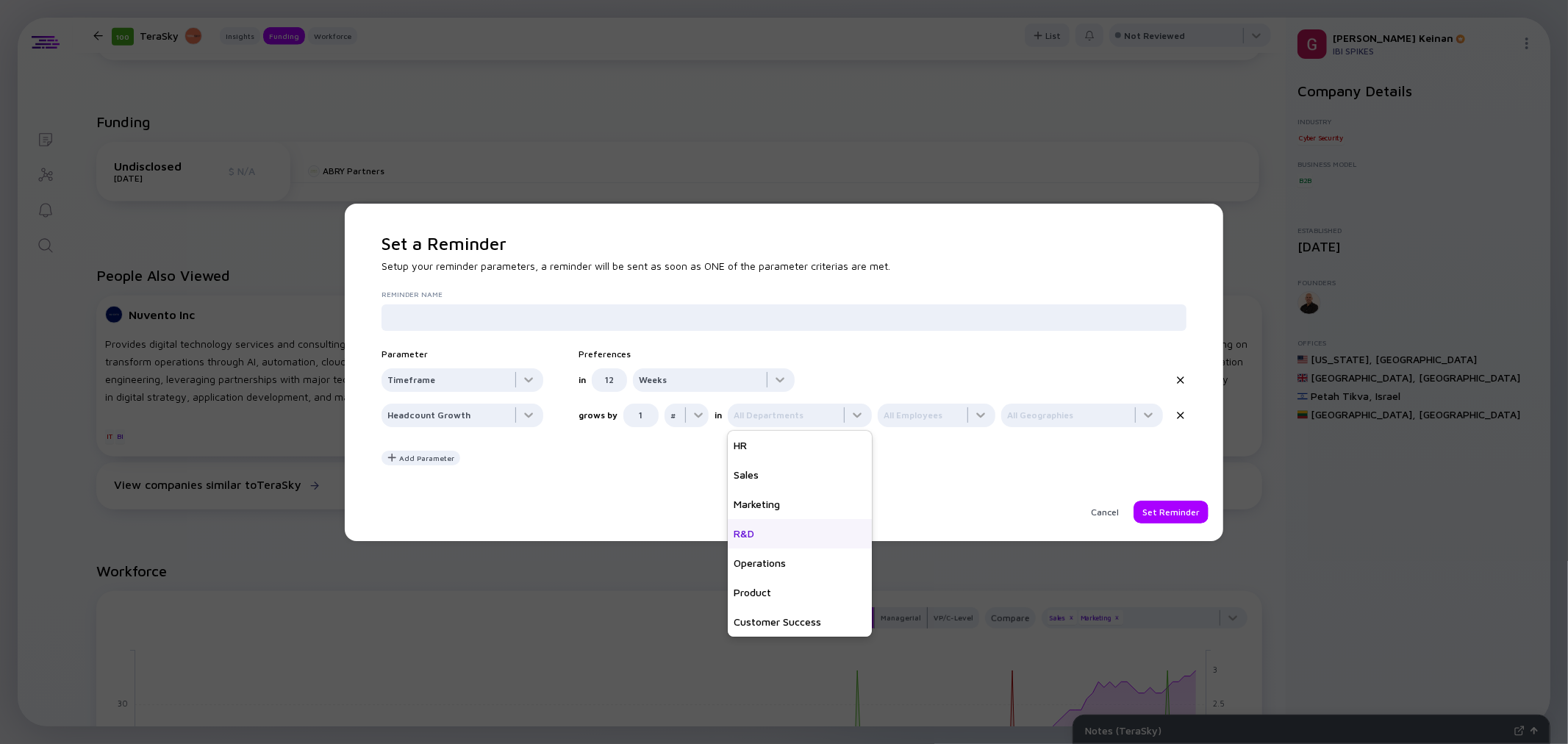
scroll to position [59, 0]
click at [754, 588] on div "Finance" at bounding box center [800, 593] width 144 height 30
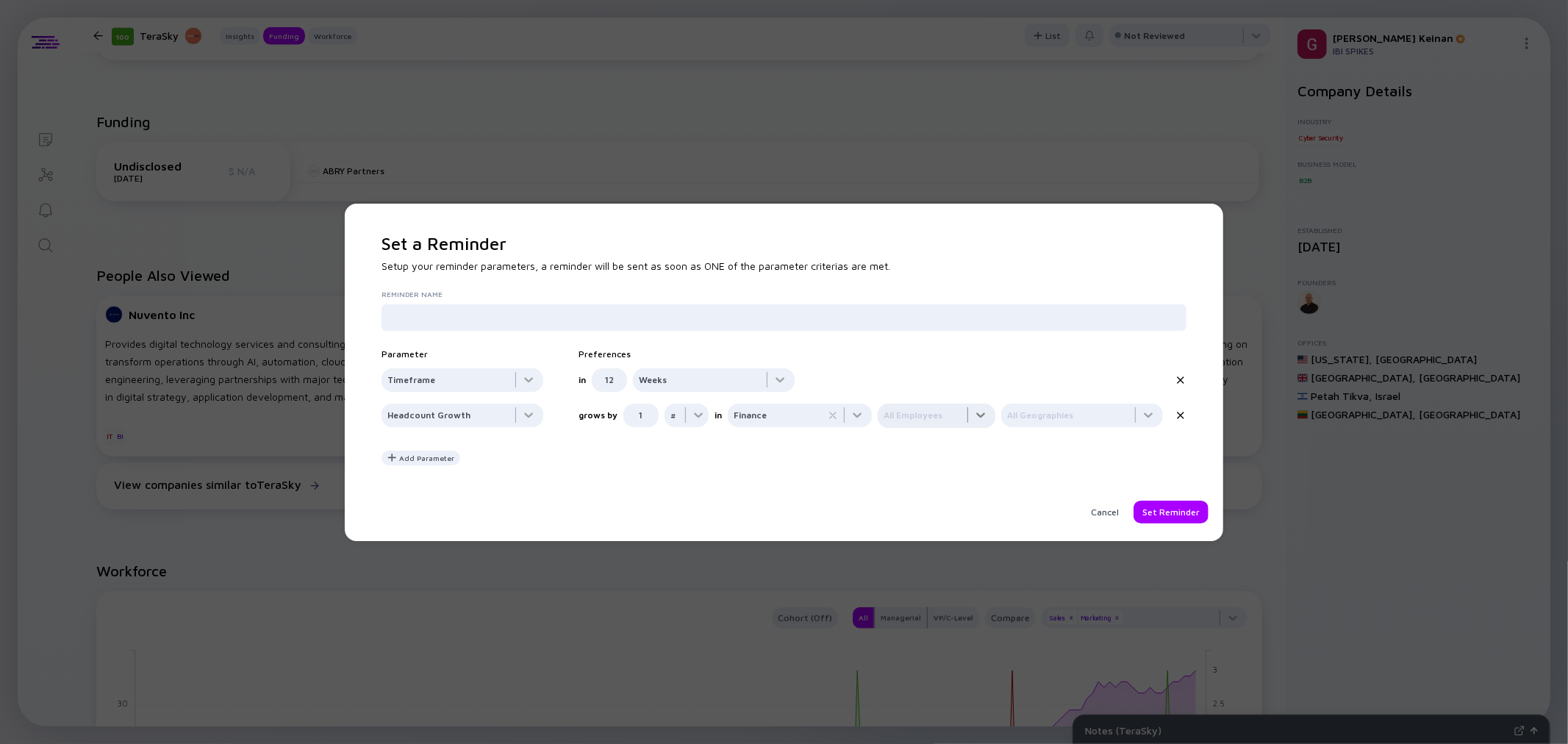
click at [910, 420] on div at bounding box center [937, 419] width 117 height 30
click at [913, 471] on div "VP/C-Level" at bounding box center [937, 475] width 117 height 30
click at [951, 419] on icon at bounding box center [956, 415] width 12 height 12
click at [944, 424] on div at bounding box center [937, 419] width 117 height 30
click at [941, 442] on div "Managerial" at bounding box center [937, 446] width 117 height 30
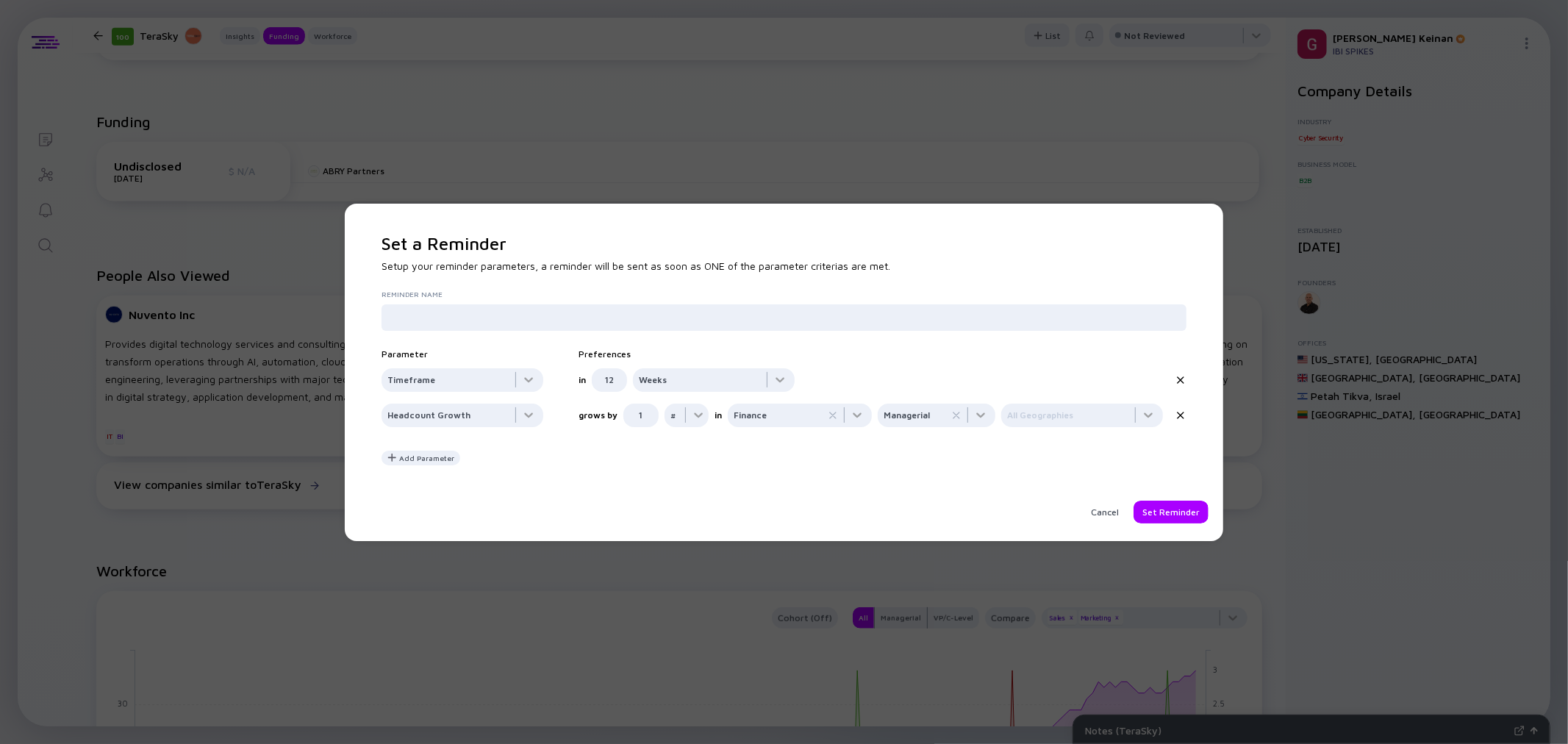
click at [941, 442] on div "Reminder Name Parameter Preferences Timeframe in 12 Weeks Headcount Growth grow…" at bounding box center [784, 378] width 805 height 176
click at [1154, 506] on div "Set Reminder" at bounding box center [1171, 512] width 75 height 23
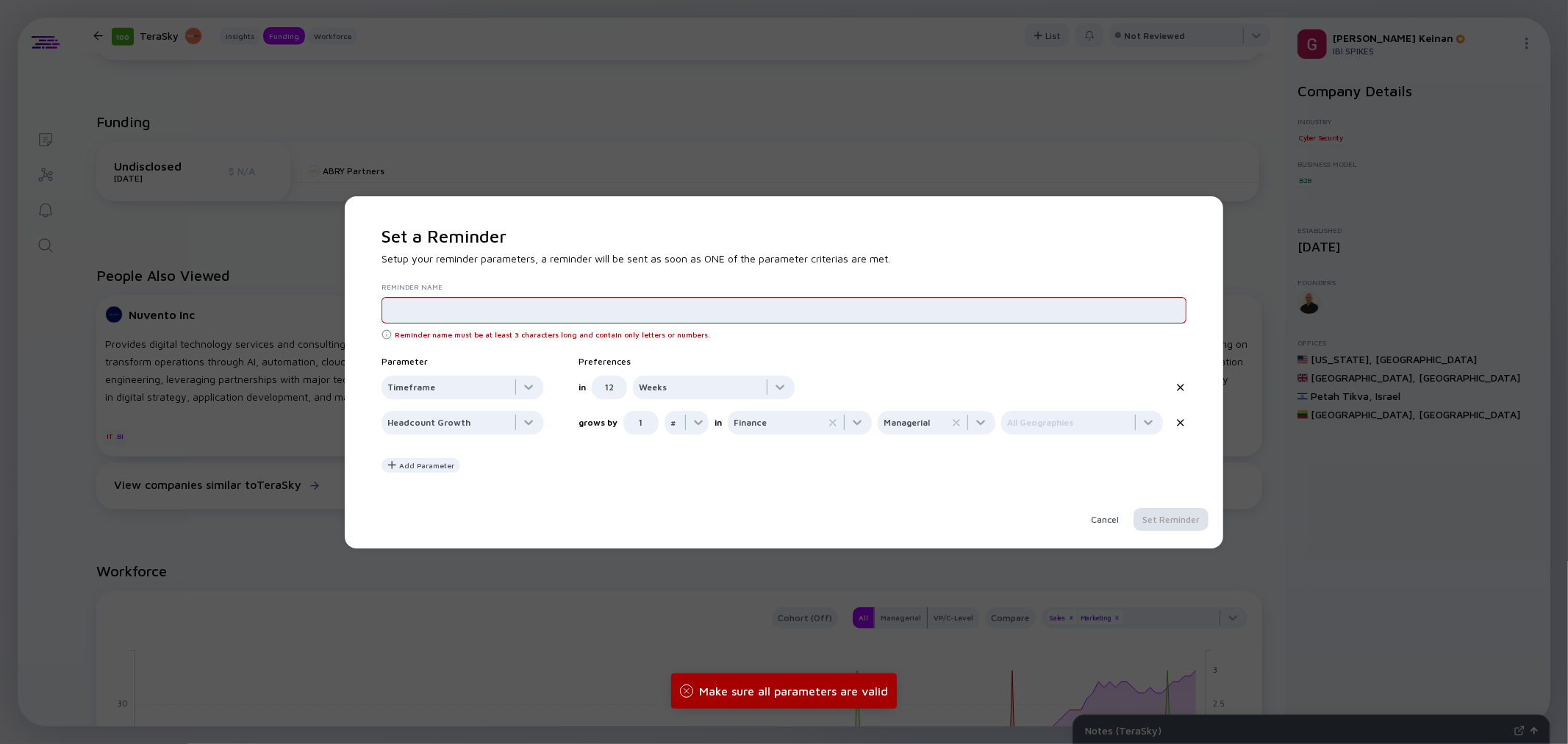
click at [454, 324] on div at bounding box center [784, 310] width 805 height 27
click at [461, 304] on input "text" at bounding box center [784, 310] width 793 height 15
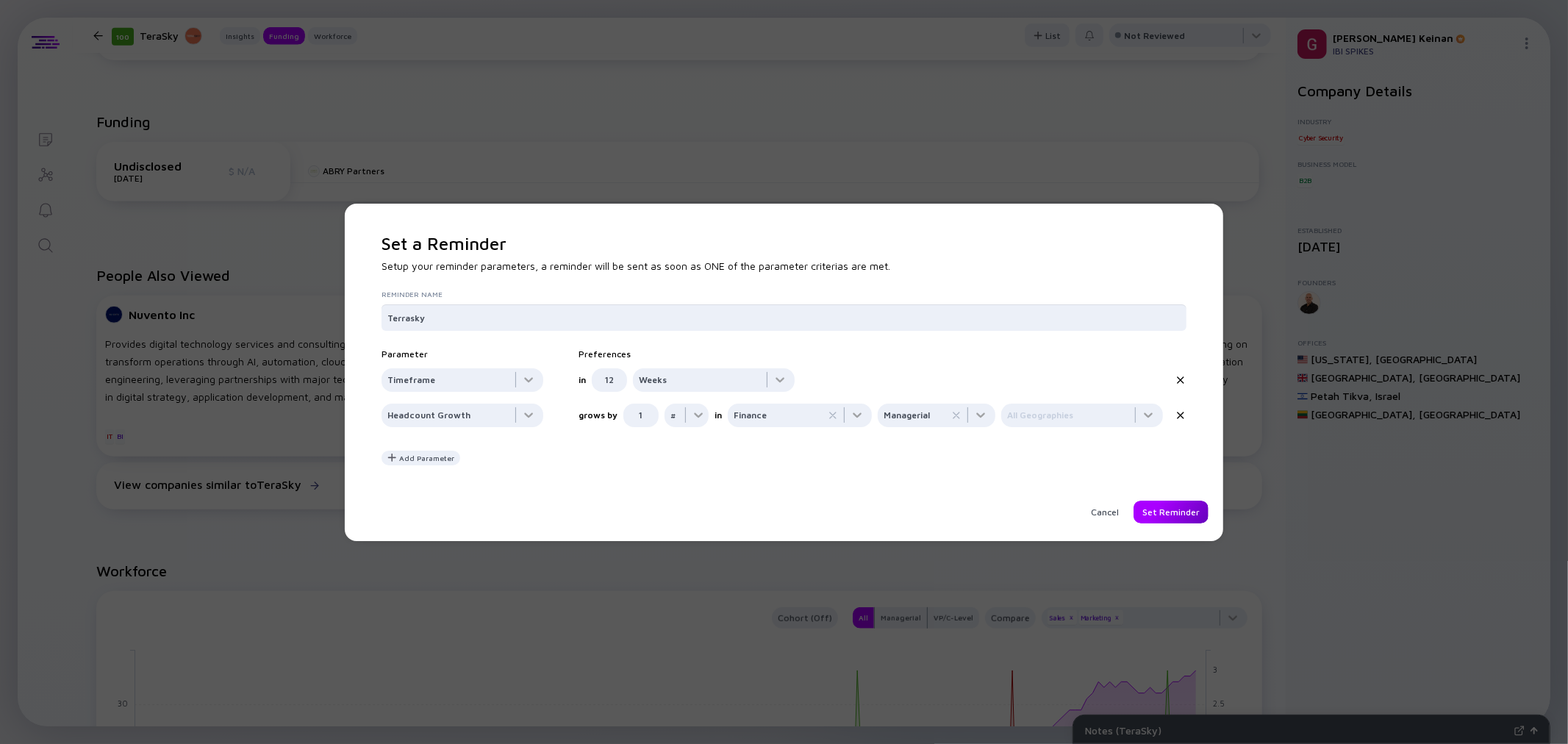
type input "Terrasky"
click at [1181, 501] on div "Set Reminder" at bounding box center [1171, 512] width 75 height 23
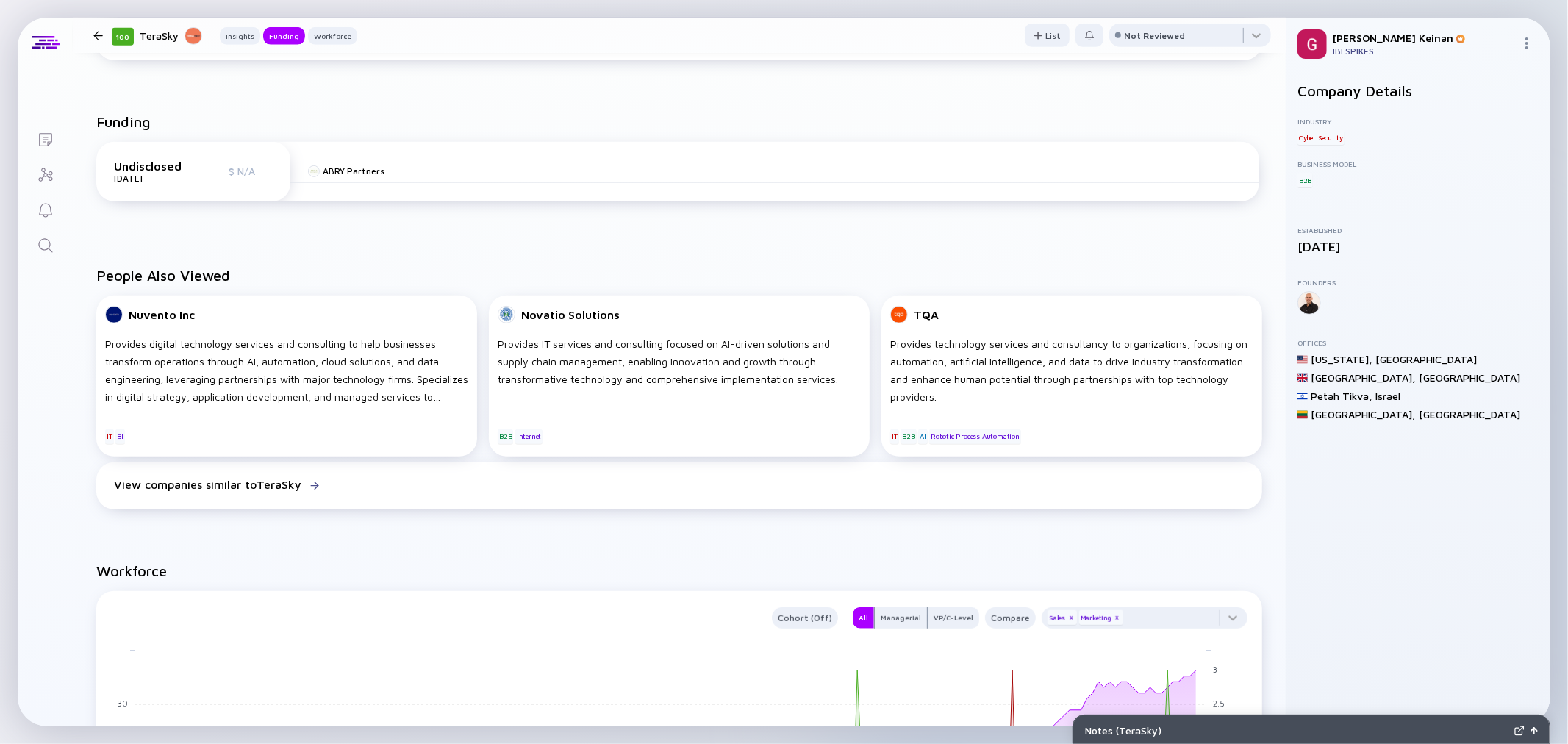
click at [1150, 732] on div "Notes ( TeraSky )" at bounding box center [1296, 731] width 423 height 13
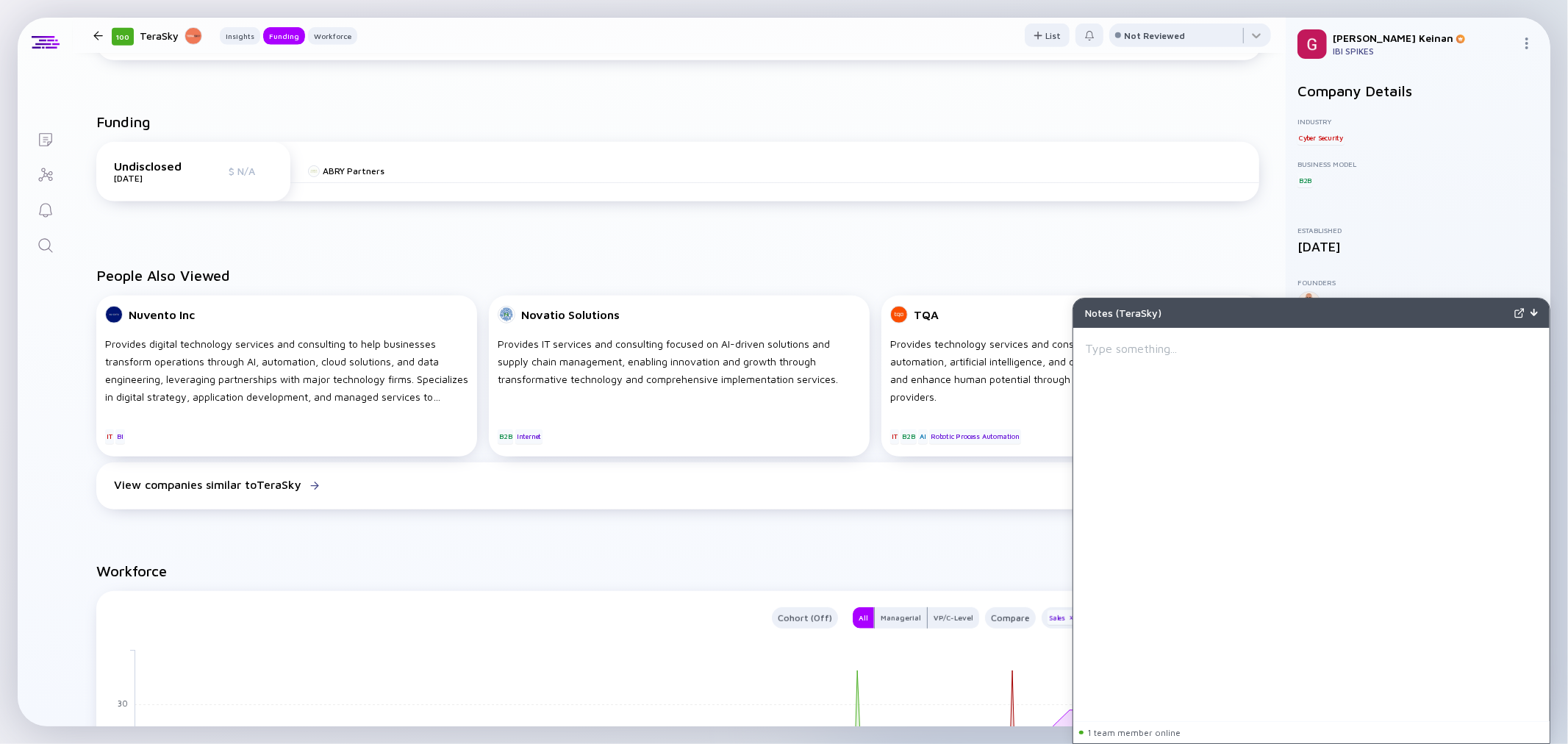
click at [1207, 310] on div "Notes ( TeraSky )" at bounding box center [1296, 313] width 423 height 13
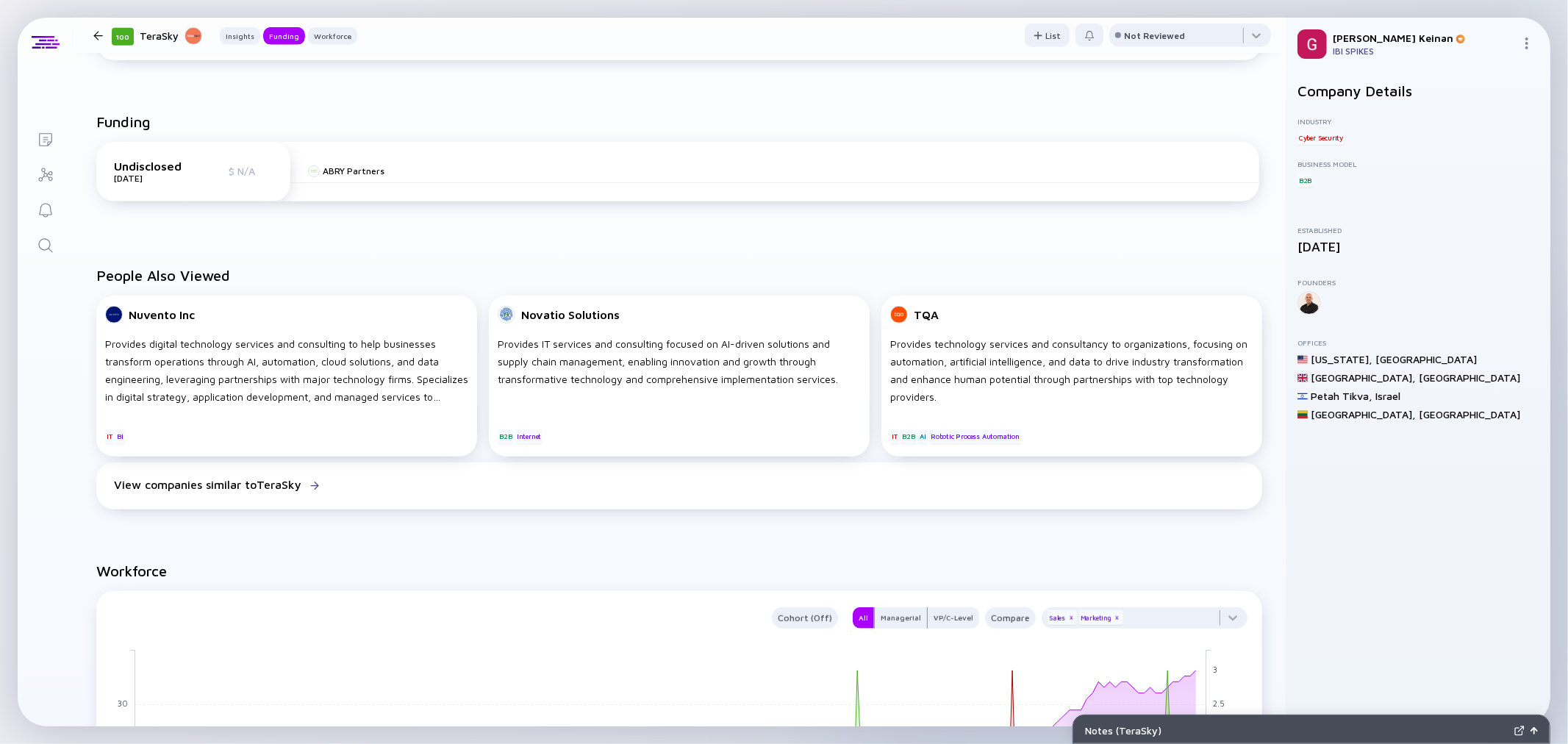
click at [52, 207] on icon "Reminders" at bounding box center [46, 211] width 18 height 18
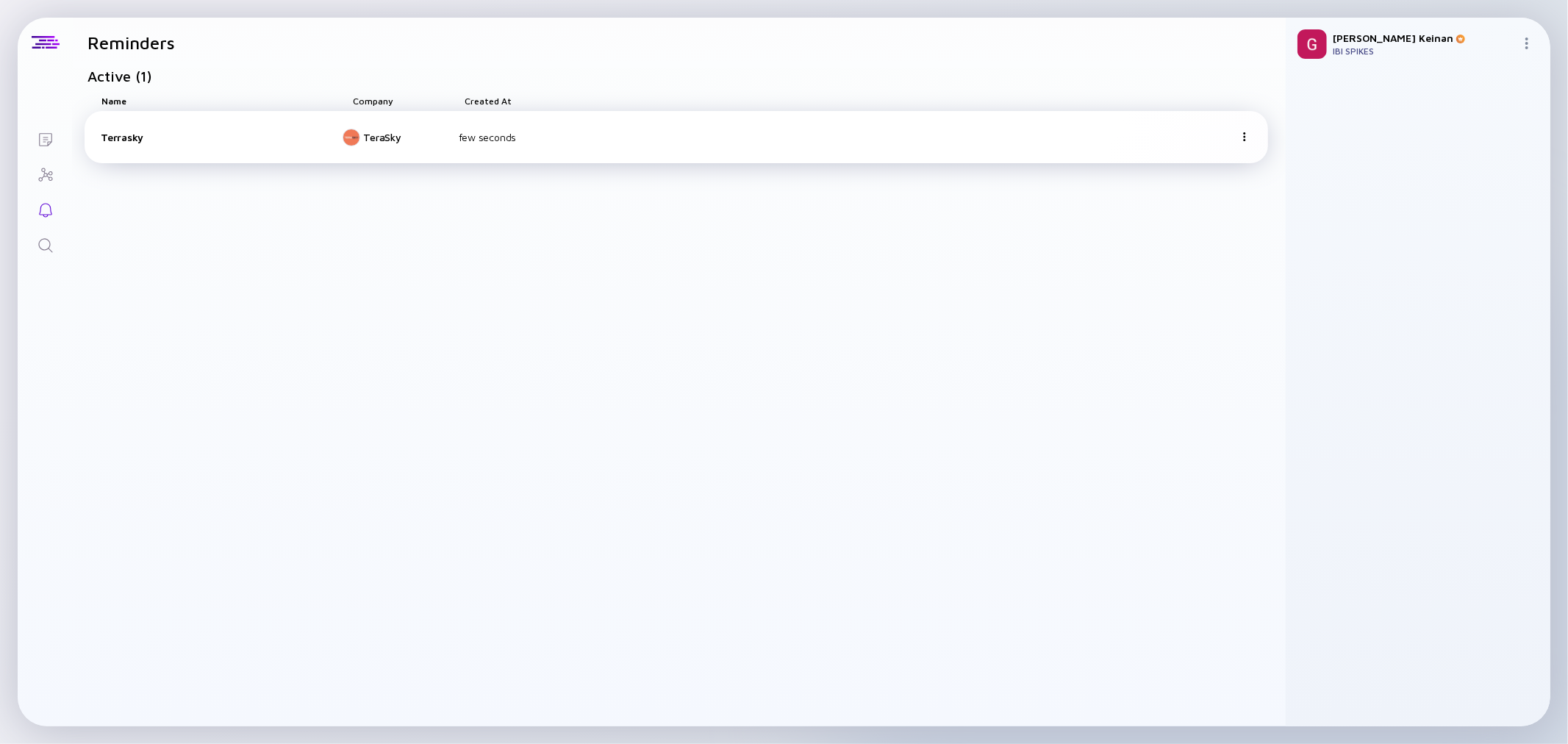
click at [1243, 136] on img at bounding box center [1245, 137] width 9 height 9
click at [954, 78] on div "Active ( 1 )" at bounding box center [686, 76] width 1199 height 17
